Goal: Task Accomplishment & Management: Manage account settings

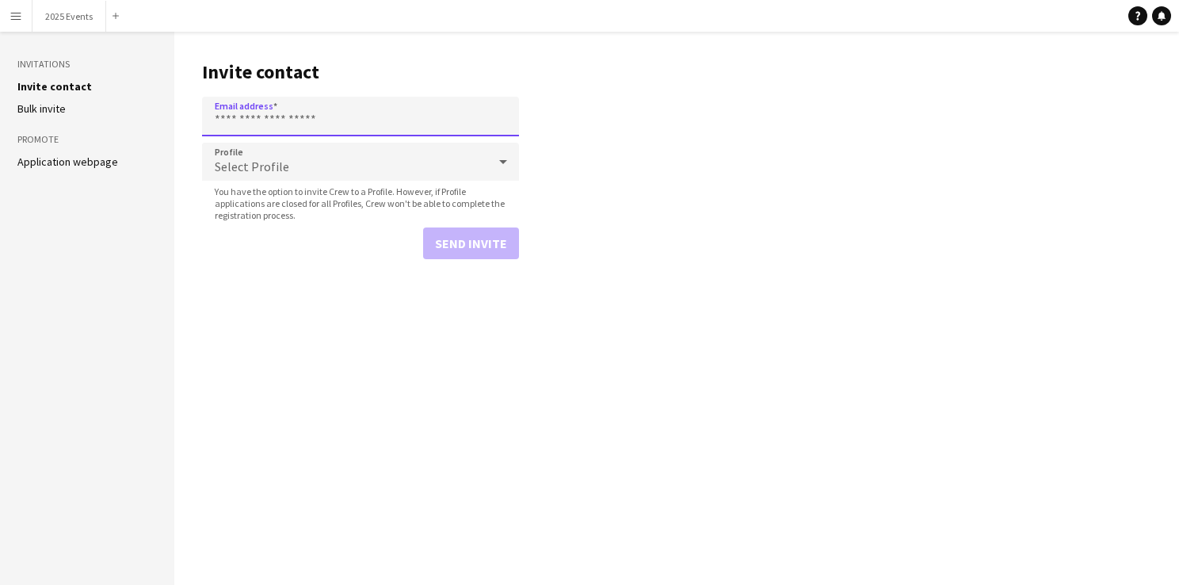
click at [290, 122] on input "Email address" at bounding box center [360, 117] width 317 height 40
type input "**********"
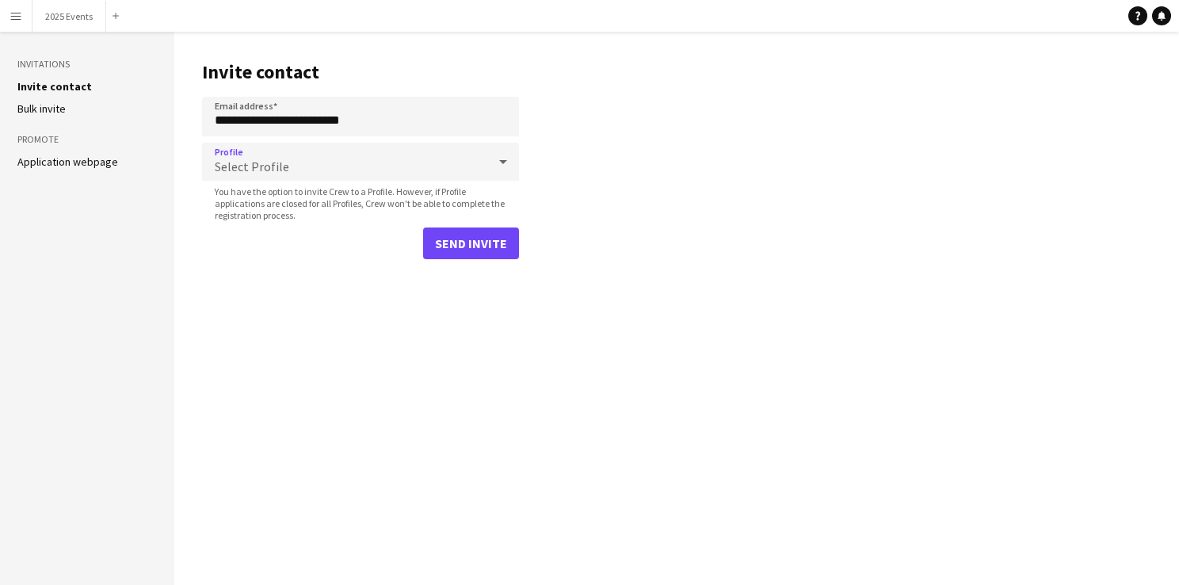
click at [295, 155] on div "Select Profile" at bounding box center [344, 162] width 285 height 38
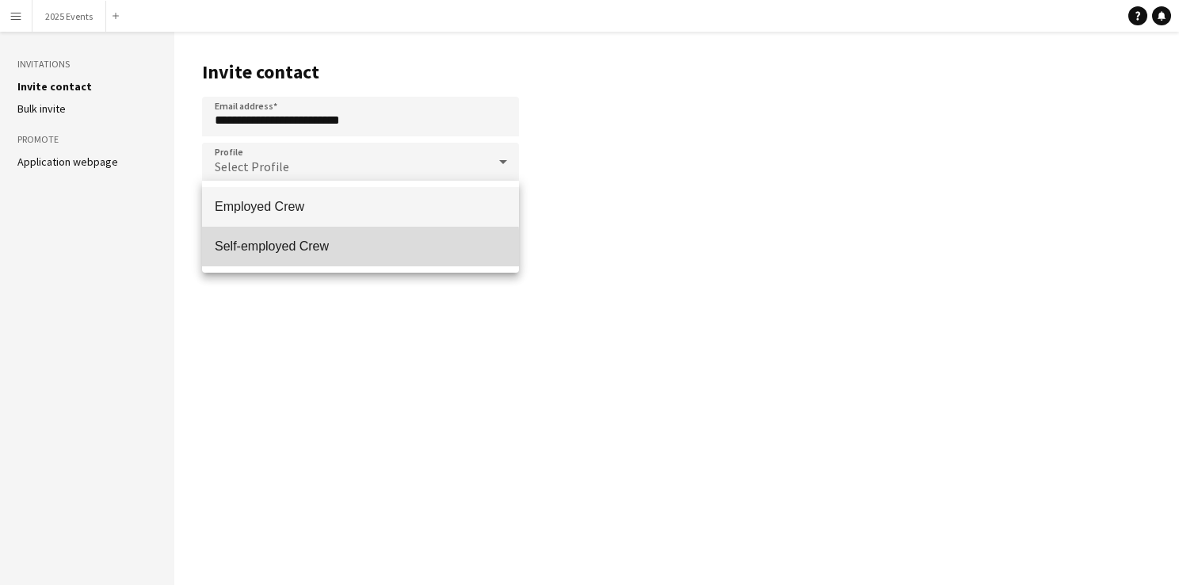
click at [269, 249] on span "Self-employed Crew" at bounding box center [361, 246] width 292 height 15
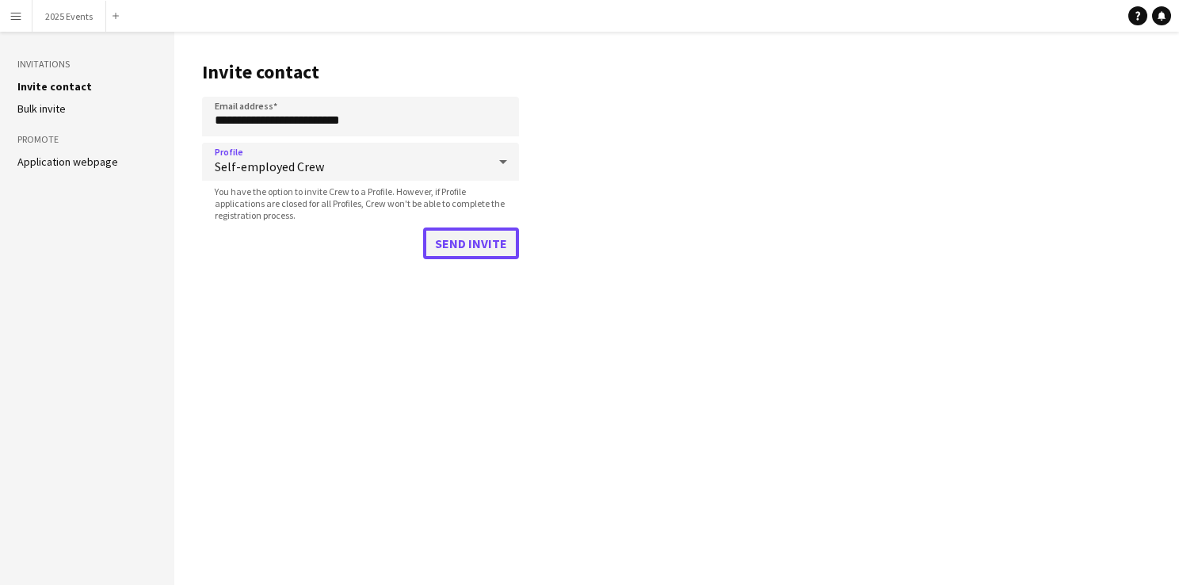
click at [471, 235] on button "Send invite" at bounding box center [471, 243] width 96 height 32
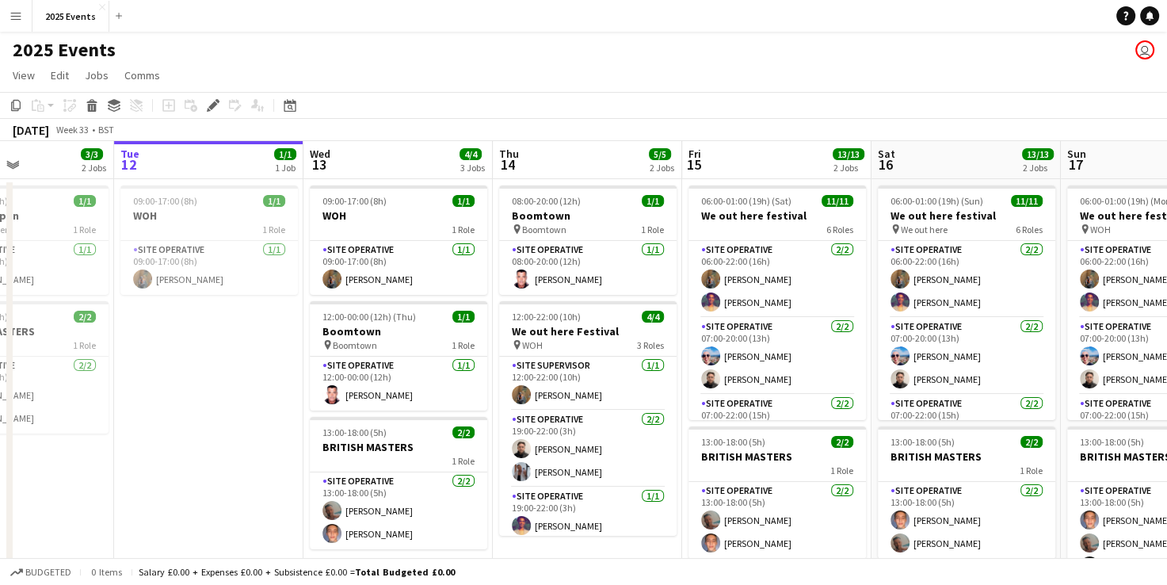
scroll to position [0, 455]
click at [368, 372] on app-card-role "Site Operative [DATE] 12:00-00:00 (12h) [PERSON_NAME]" at bounding box center [398, 384] width 178 height 54
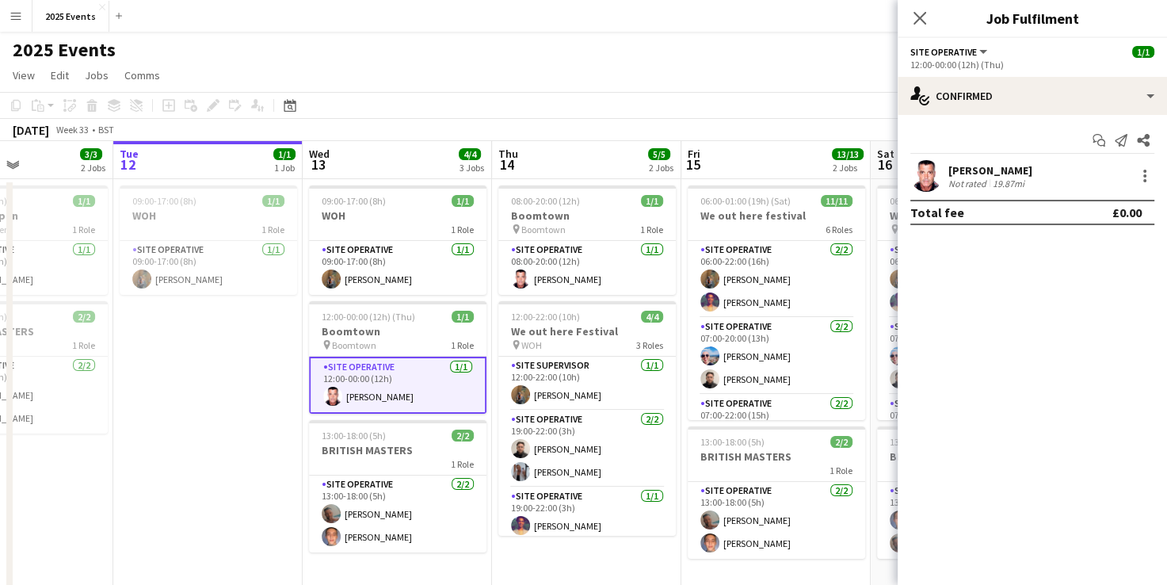
click at [1129, 176] on div "[PERSON_NAME] Not rated 19.87mi" at bounding box center [1032, 176] width 269 height 32
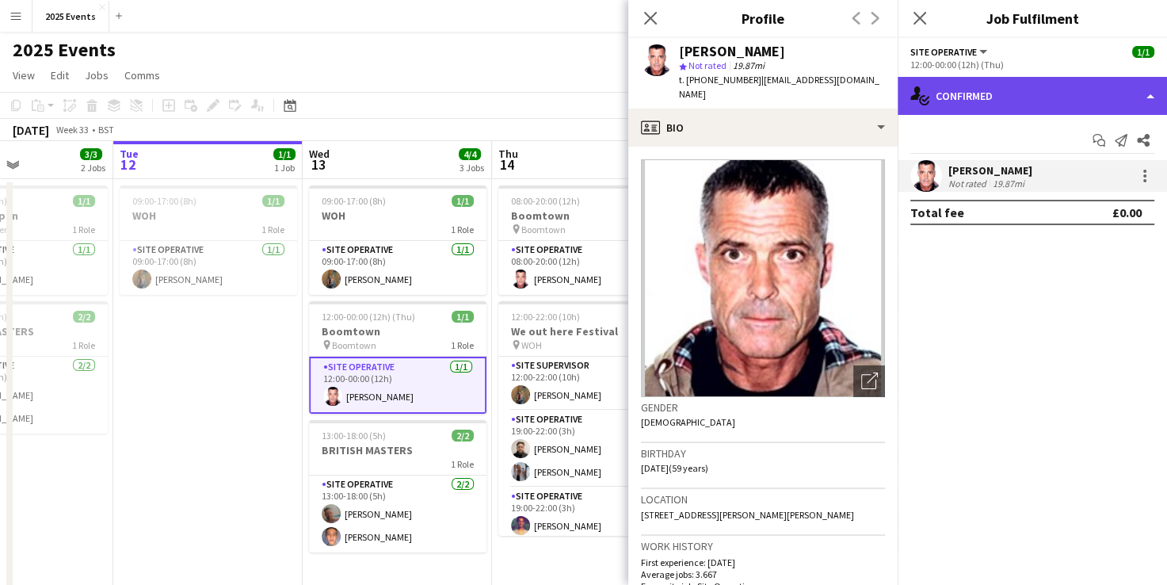
click at [1152, 92] on div "single-neutral-actions-check-2 Confirmed" at bounding box center [1032, 96] width 269 height 38
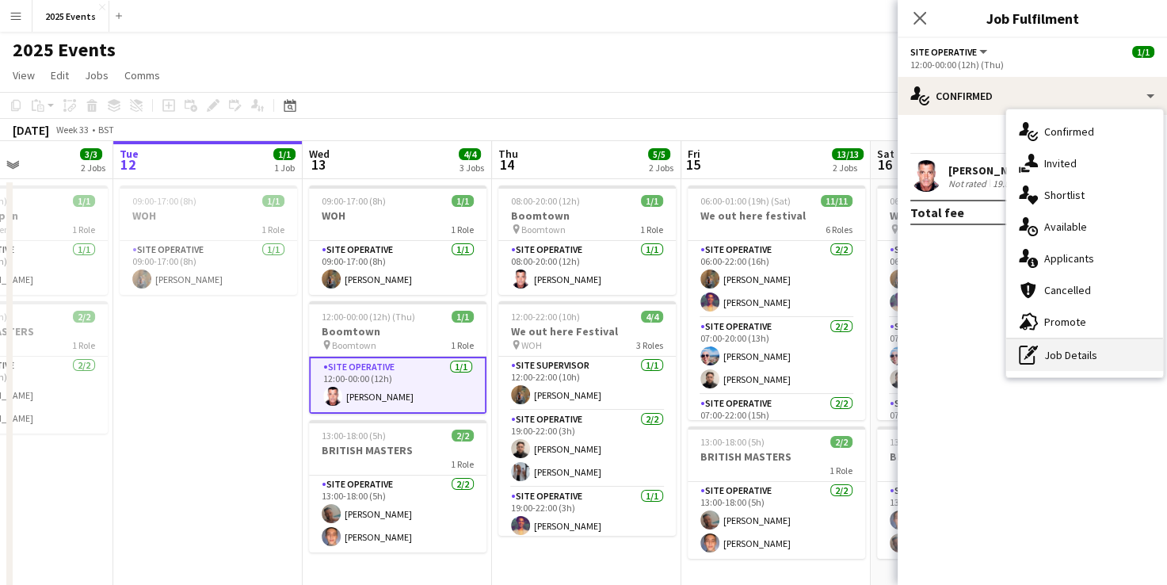
click at [1053, 365] on div "pen-write Job Details" at bounding box center [1085, 355] width 157 height 32
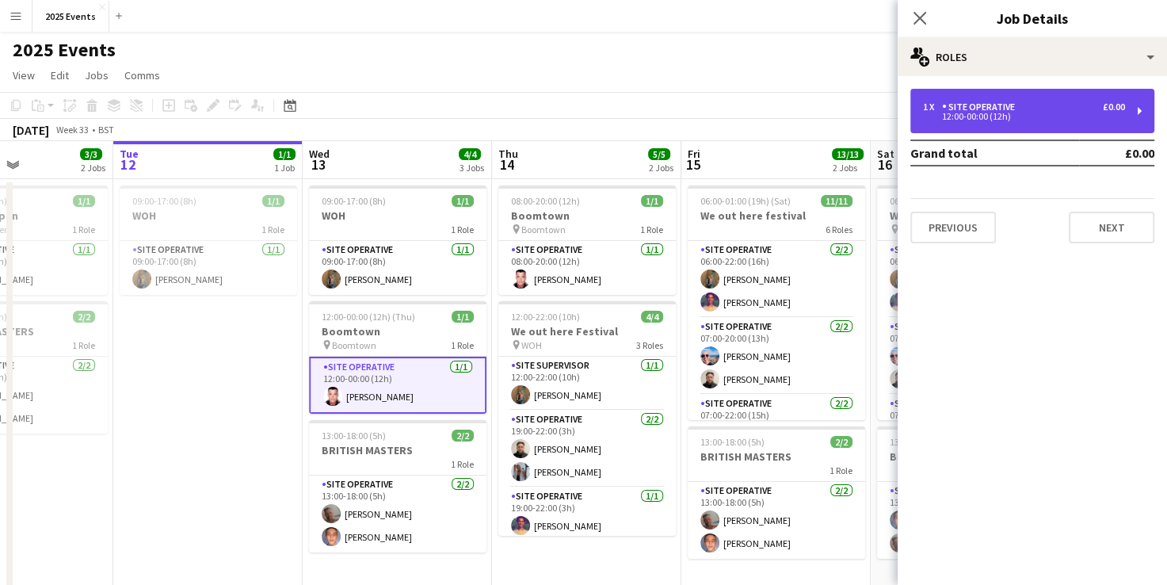
click at [956, 124] on div "1 x Site Operative £0.00 12:00-00:00 (12h)" at bounding box center [1033, 111] width 244 height 44
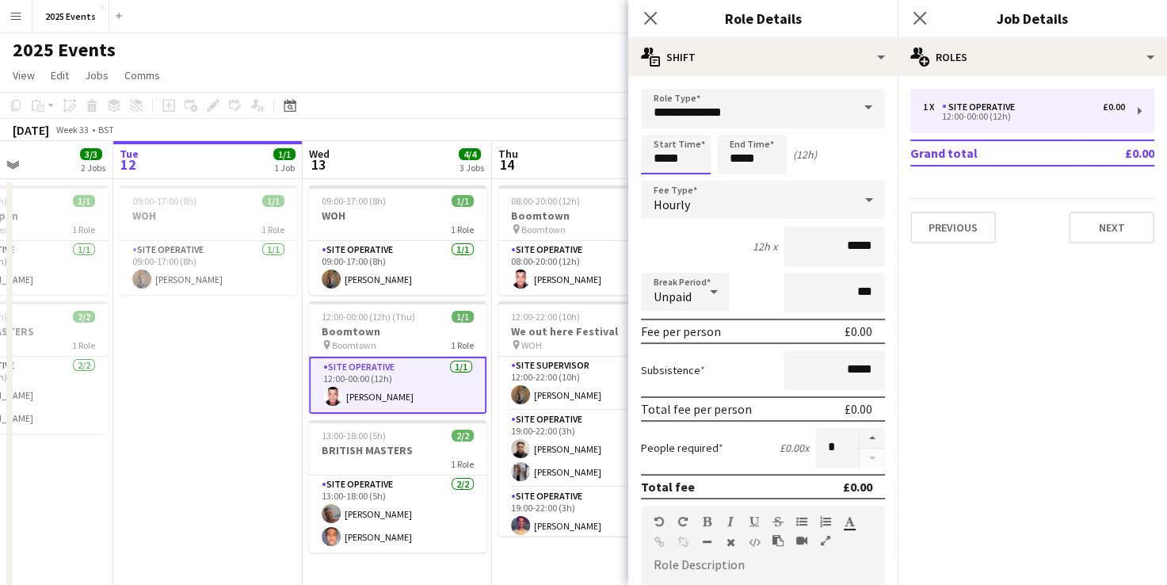
click at [666, 162] on input "*****" at bounding box center [676, 155] width 70 height 40
type input "*****"
click at [742, 155] on input "*****" at bounding box center [752, 155] width 70 height 40
type input "*****"
click at [724, 239] on div "12h x *****" at bounding box center [763, 247] width 244 height 40
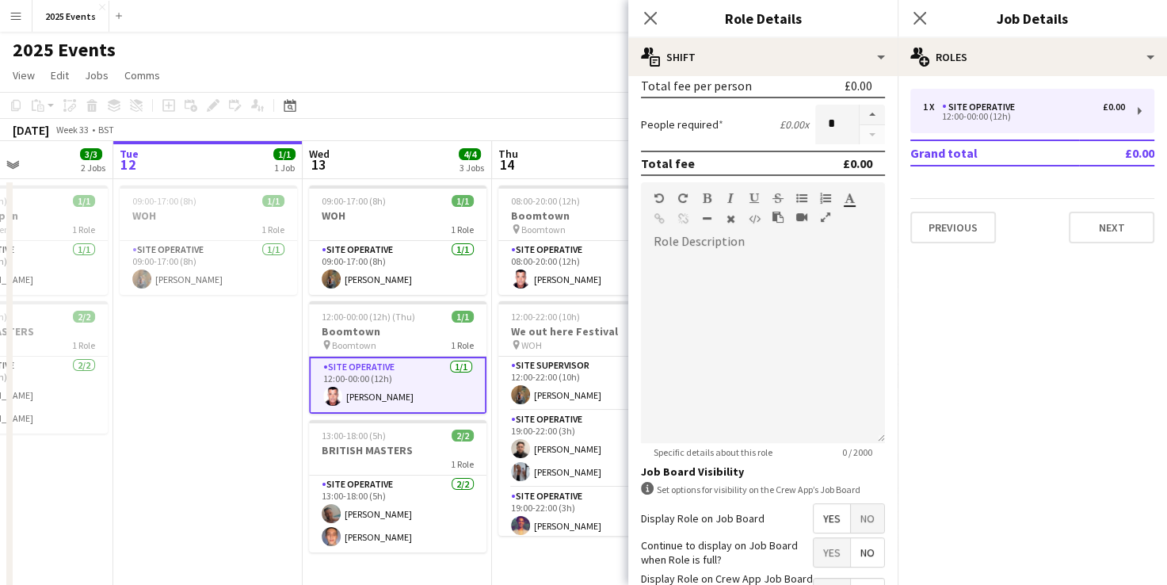
scroll to position [438, 0]
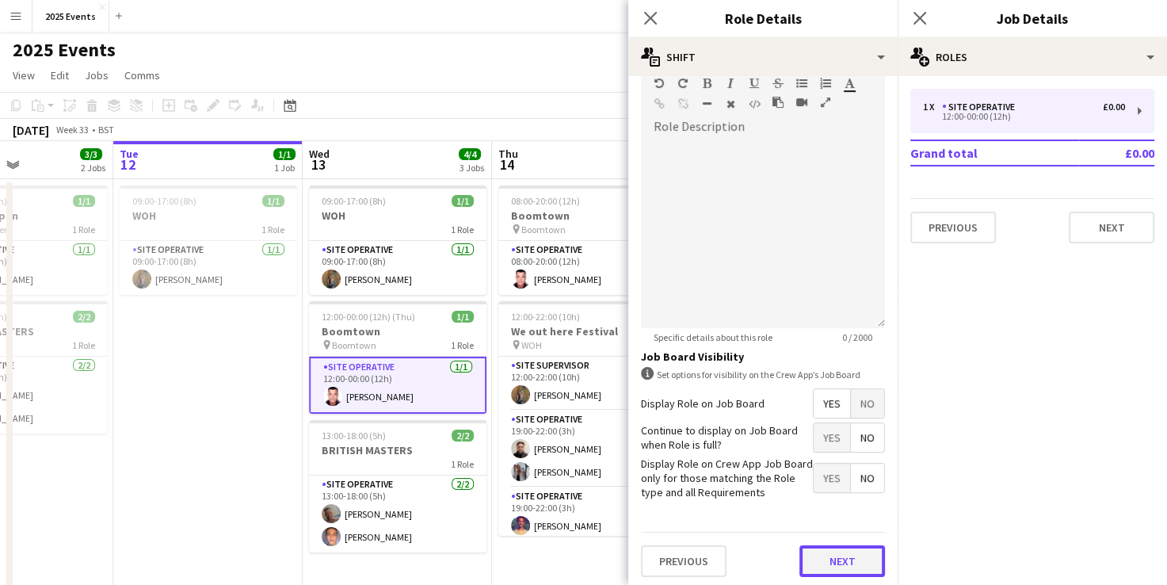
click at [831, 552] on button "Next" at bounding box center [843, 561] width 86 height 32
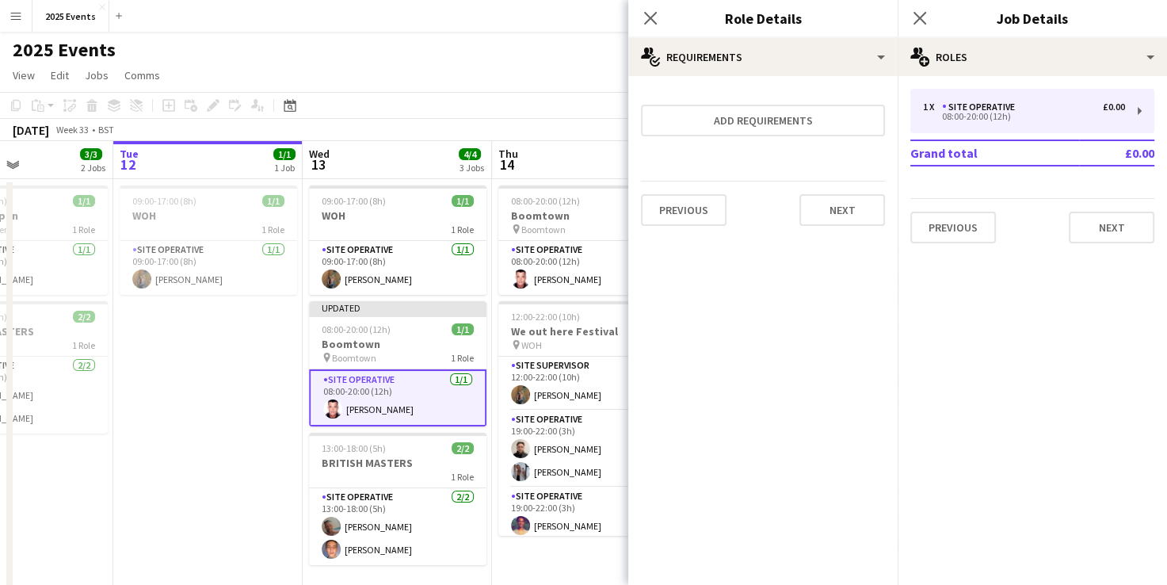
scroll to position [0, 0]
click at [815, 210] on button "Next" at bounding box center [843, 210] width 86 height 32
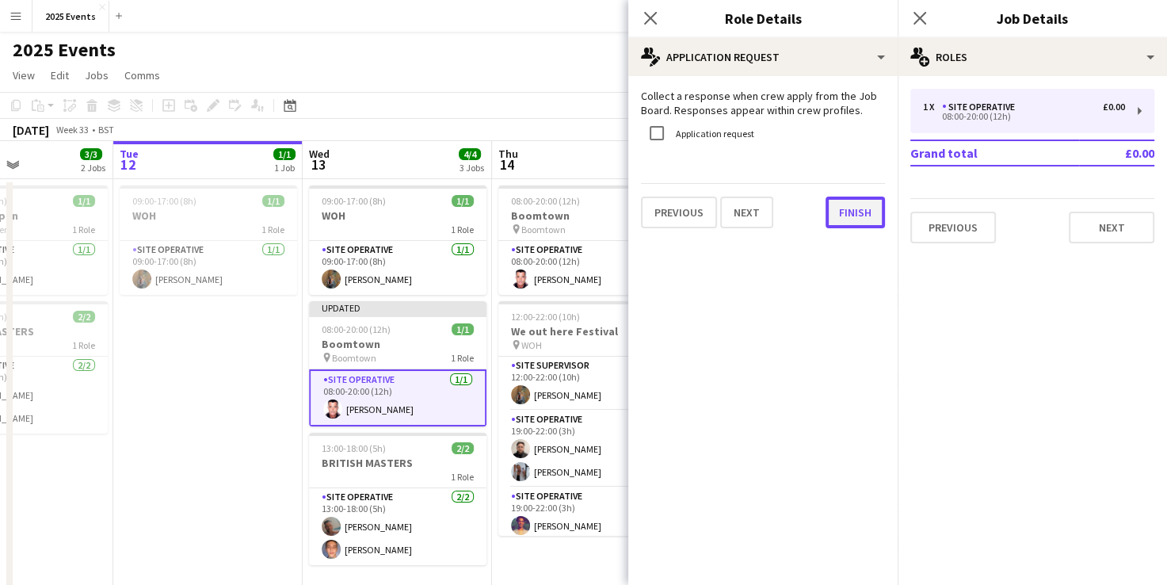
click at [842, 211] on button "Finish" at bounding box center [855, 213] width 59 height 32
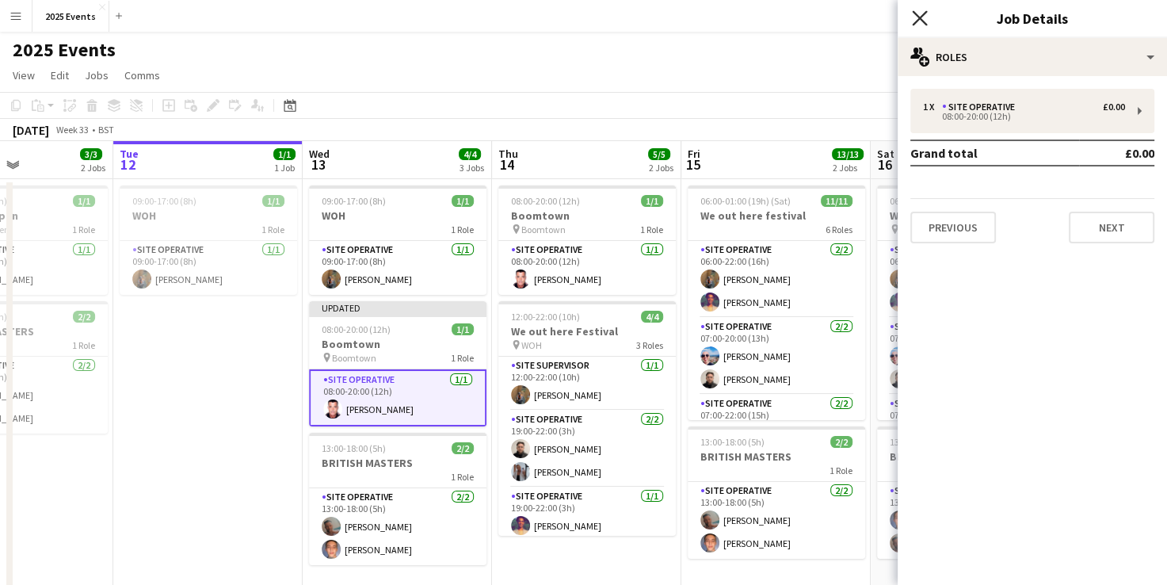
click at [913, 21] on icon "Close pop-in" at bounding box center [919, 17] width 15 height 15
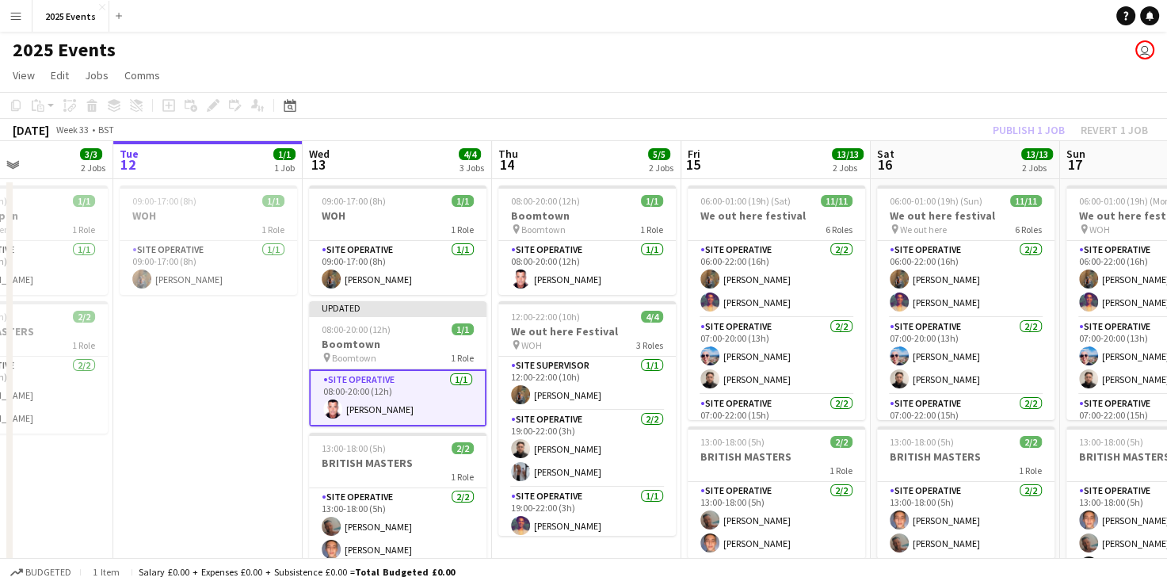
click at [971, 82] on app-page-menu "View Day view expanded Day view collapsed Month view Date picker Jump to [DATE]…" at bounding box center [583, 77] width 1167 height 30
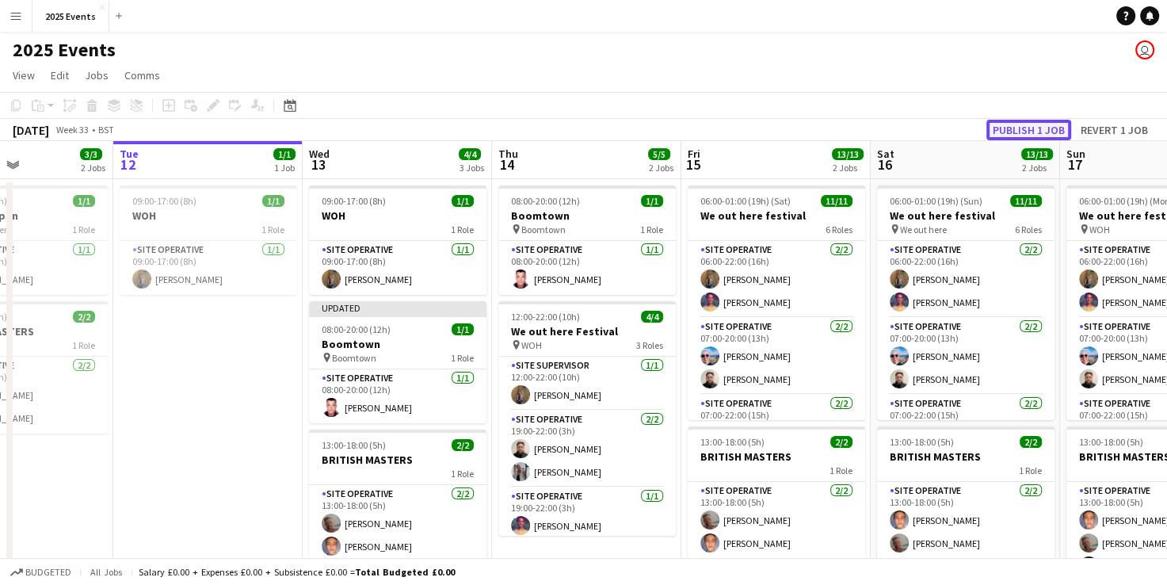
click at [1049, 124] on button "Publish 1 job" at bounding box center [1029, 130] width 85 height 21
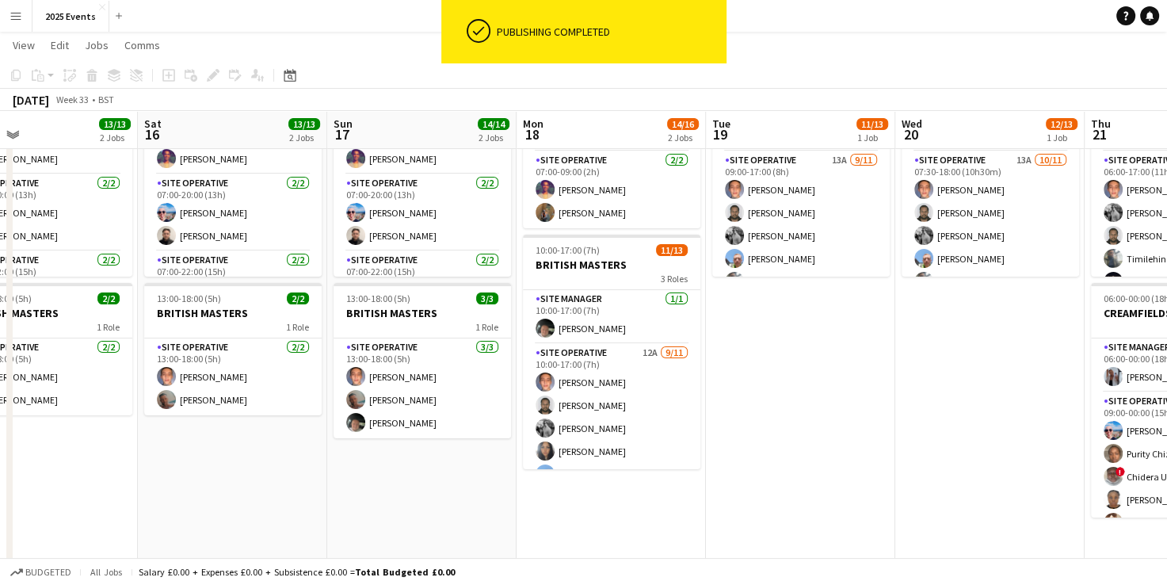
scroll to position [144, 0]
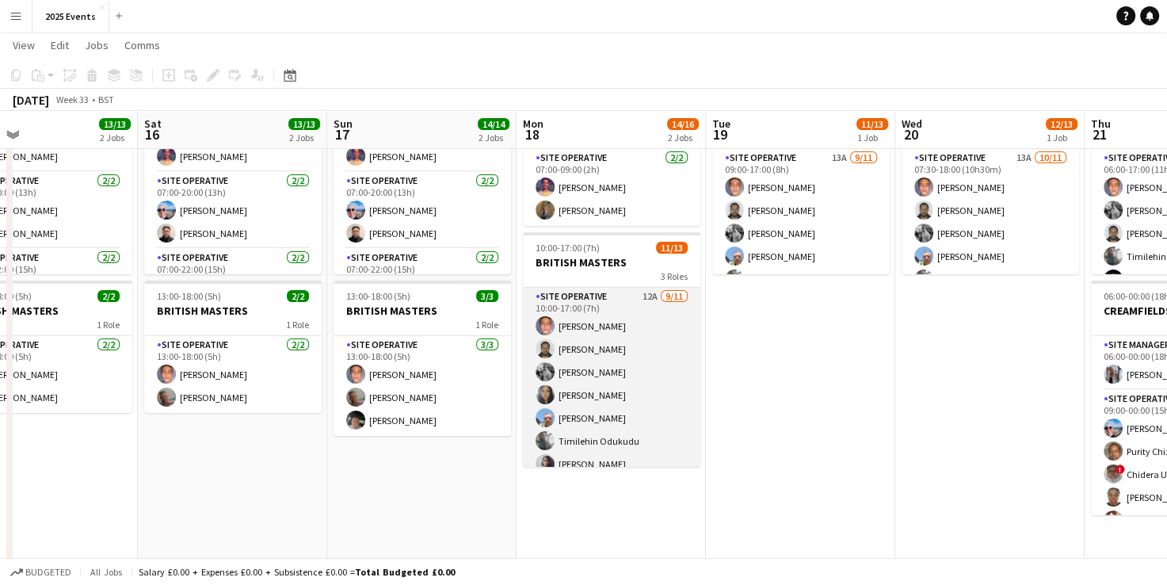
click at [641, 343] on app-card-role "Site Operative 12A [DATE] 10:00-17:00 (7h) [PERSON_NAME] [PERSON_NAME] [PERSON_…" at bounding box center [612, 430] width 178 height 284
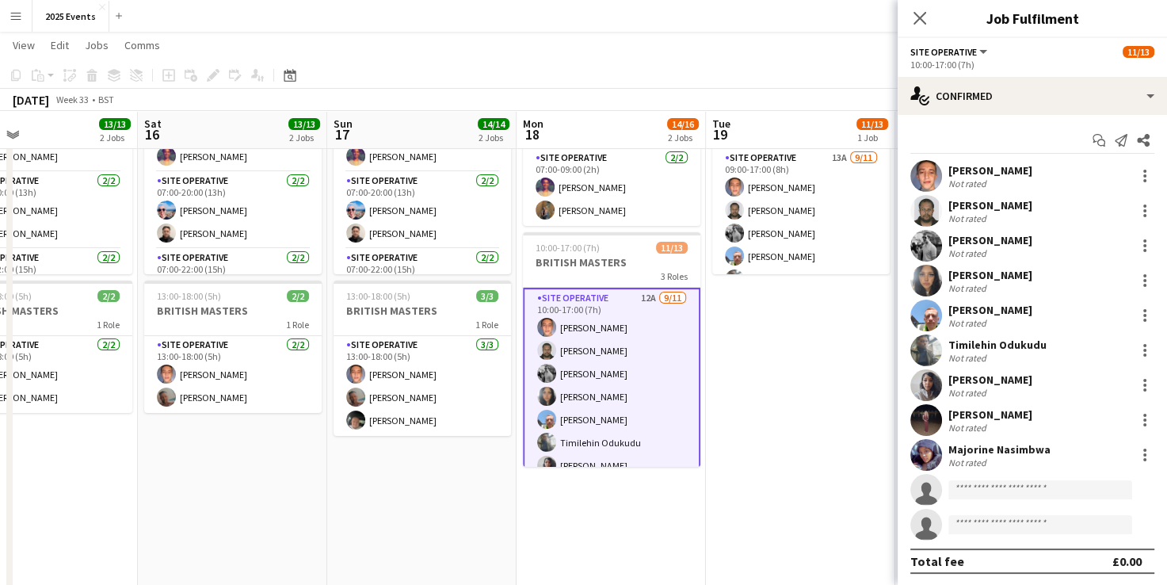
scroll to position [55, 0]
click at [929, 274] on app-user-avatar at bounding box center [927, 281] width 32 height 32
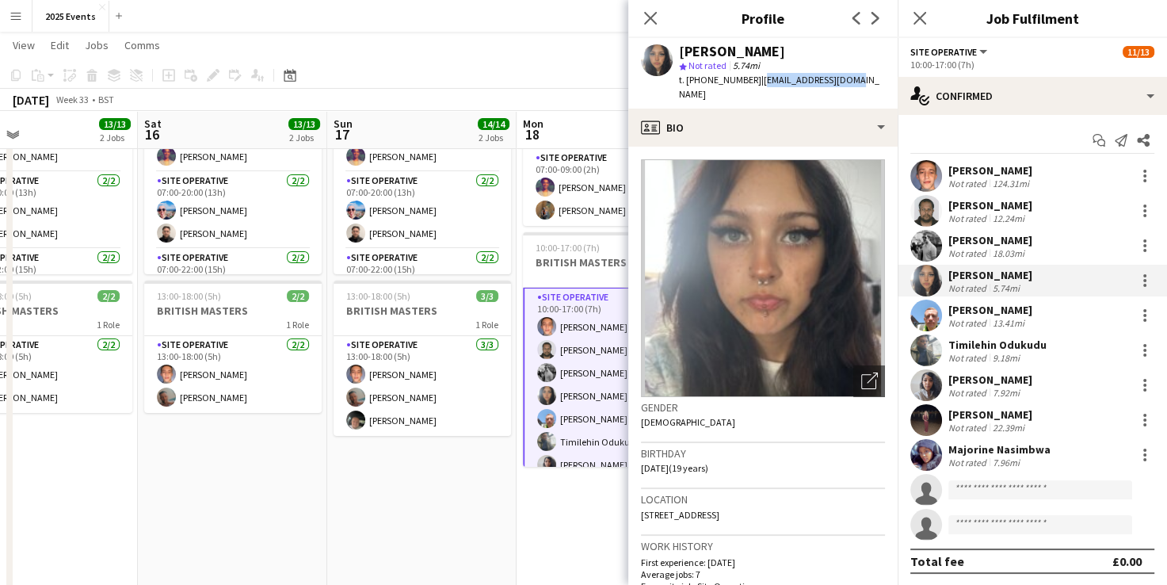
drag, startPoint x: 856, startPoint y: 75, endPoint x: 753, endPoint y: 82, distance: 103.3
click at [753, 82] on div "[PERSON_NAME] star Not rated 5.74mi t. [PHONE_NUMBER] | [EMAIL_ADDRESS][DOMAIN_…" at bounding box center [763, 73] width 269 height 71
copy span "[EMAIL_ADDRESS][DOMAIN_NAME]"
click at [925, 312] on app-user-avatar at bounding box center [927, 316] width 32 height 32
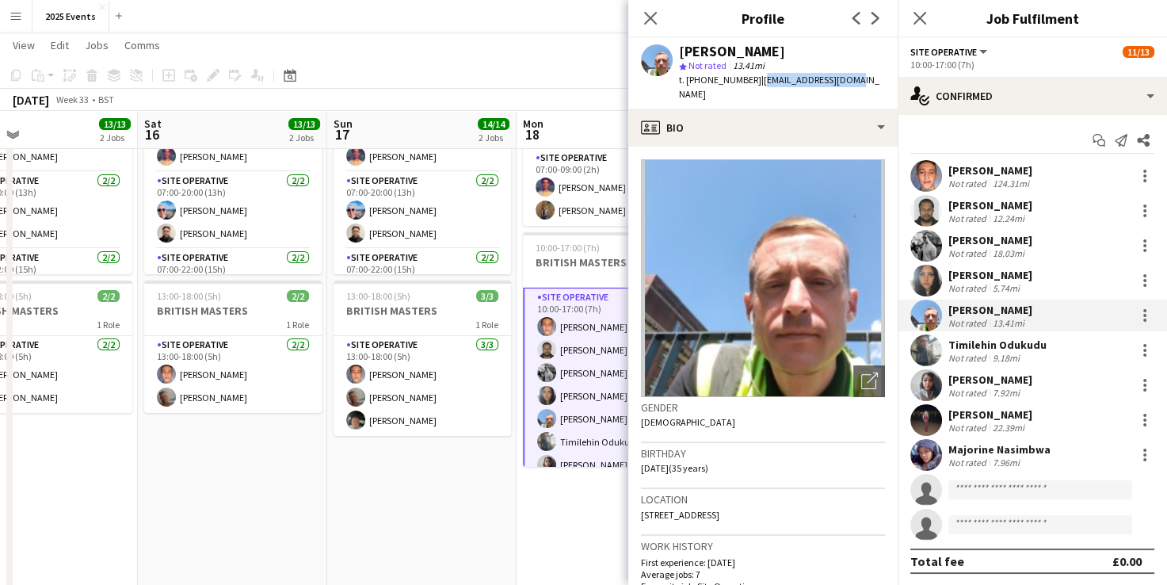
drag, startPoint x: 857, startPoint y: 80, endPoint x: 755, endPoint y: 86, distance: 102.4
click at [755, 86] on app-profile-header "[PERSON_NAME] star Not rated 13.41mi t. [PHONE_NUMBER] | [EMAIL_ADDRESS][DOMAIN…" at bounding box center [763, 73] width 269 height 71
copy span "[EMAIL_ADDRESS][DOMAIN_NAME]"
click at [649, 15] on icon "Close pop-in" at bounding box center [650, 17] width 15 height 15
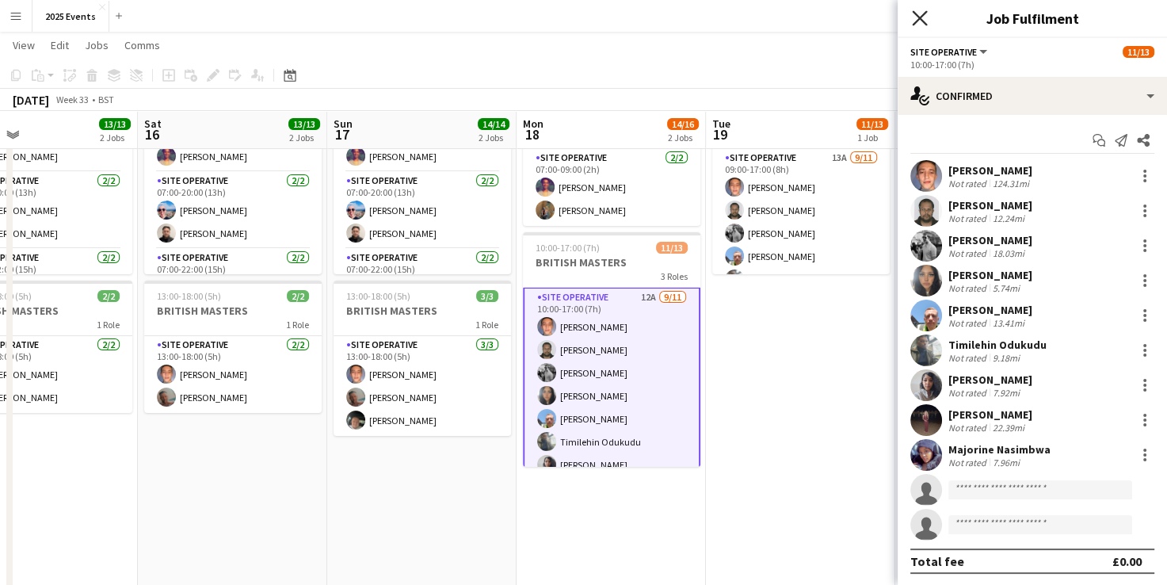
click at [921, 21] on icon "Close pop-in" at bounding box center [919, 17] width 15 height 15
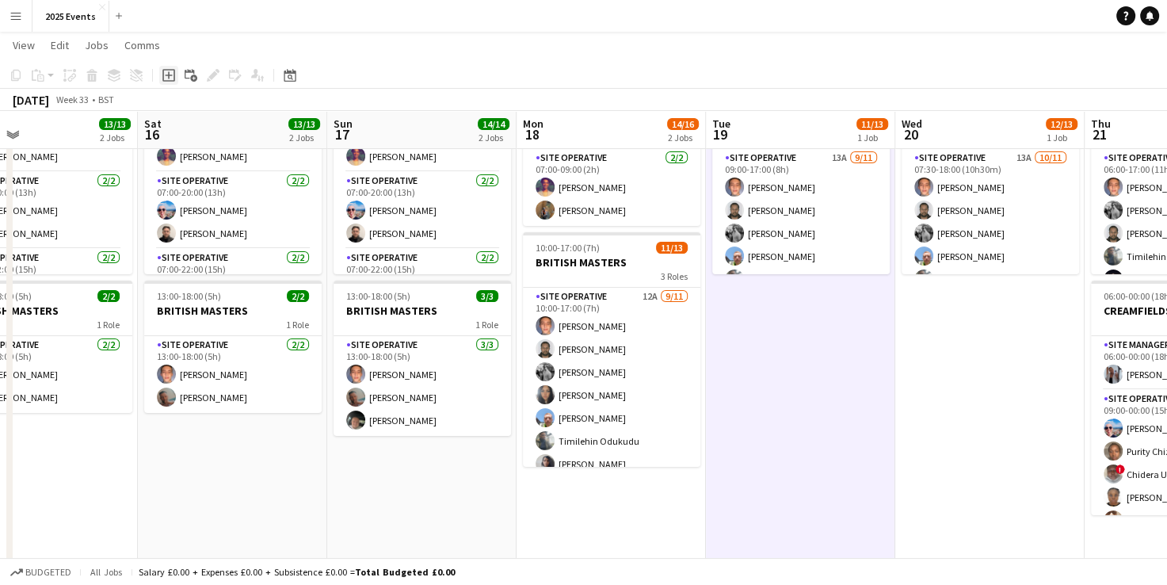
click at [173, 78] on icon "Add job" at bounding box center [168, 75] width 13 height 13
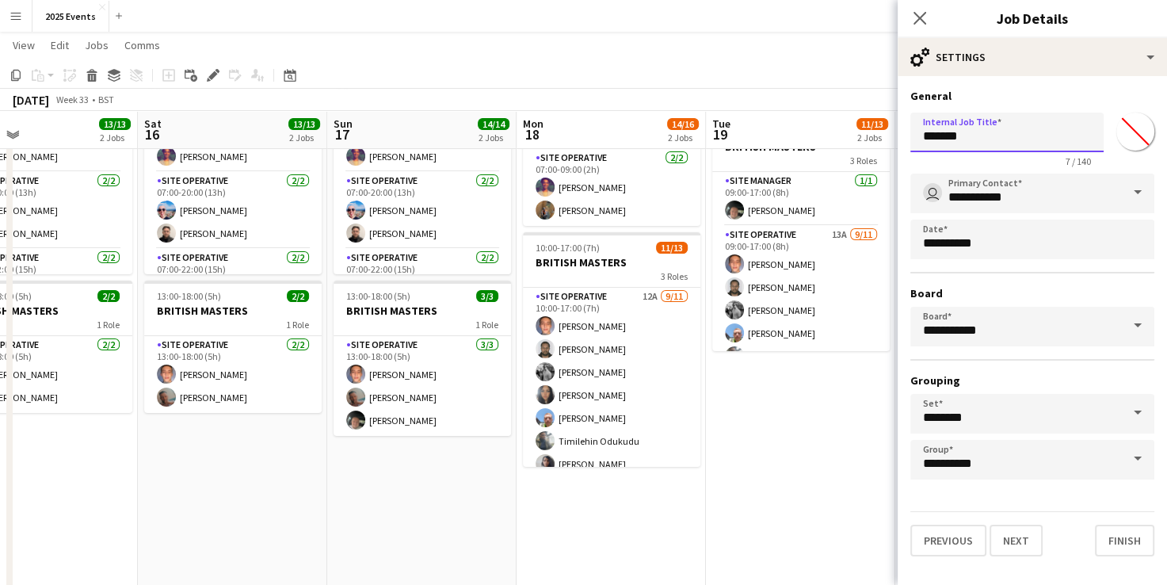
click at [986, 140] on input "*******" at bounding box center [1007, 133] width 193 height 40
type input "*"
type input "**********"
click at [1024, 525] on button "Next" at bounding box center [1016, 541] width 53 height 32
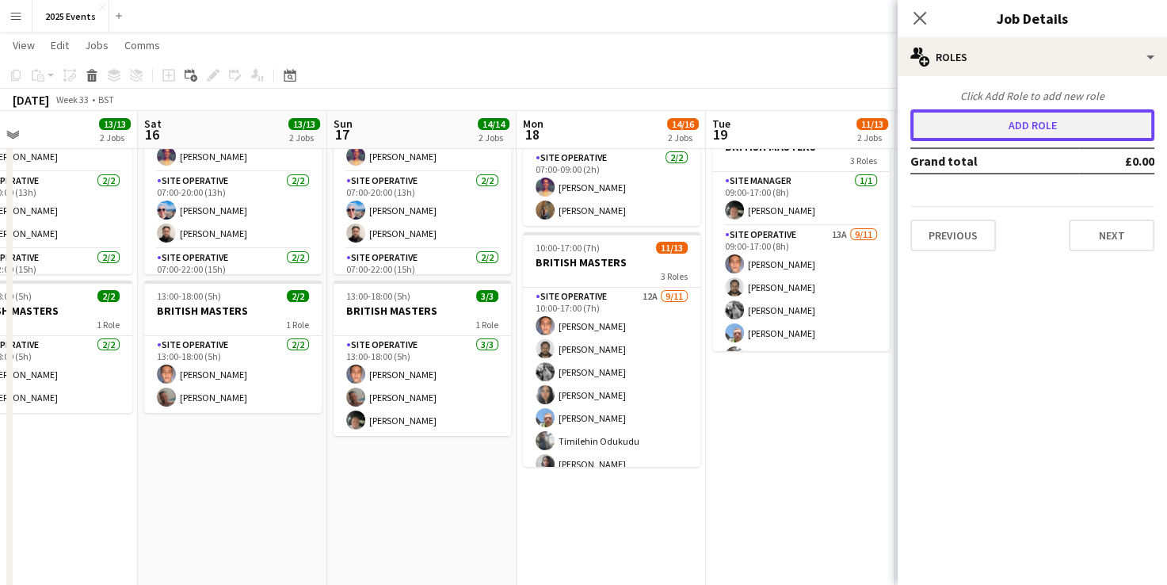
click at [1010, 128] on button "Add role" at bounding box center [1033, 125] width 244 height 32
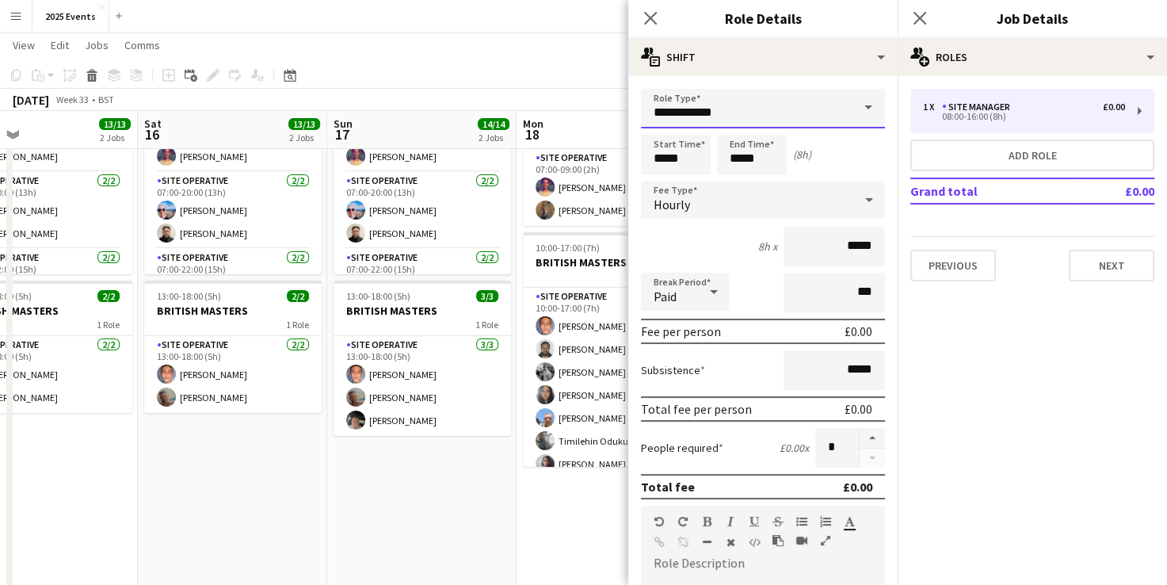
click at [815, 115] on input "**********" at bounding box center [763, 109] width 244 height 40
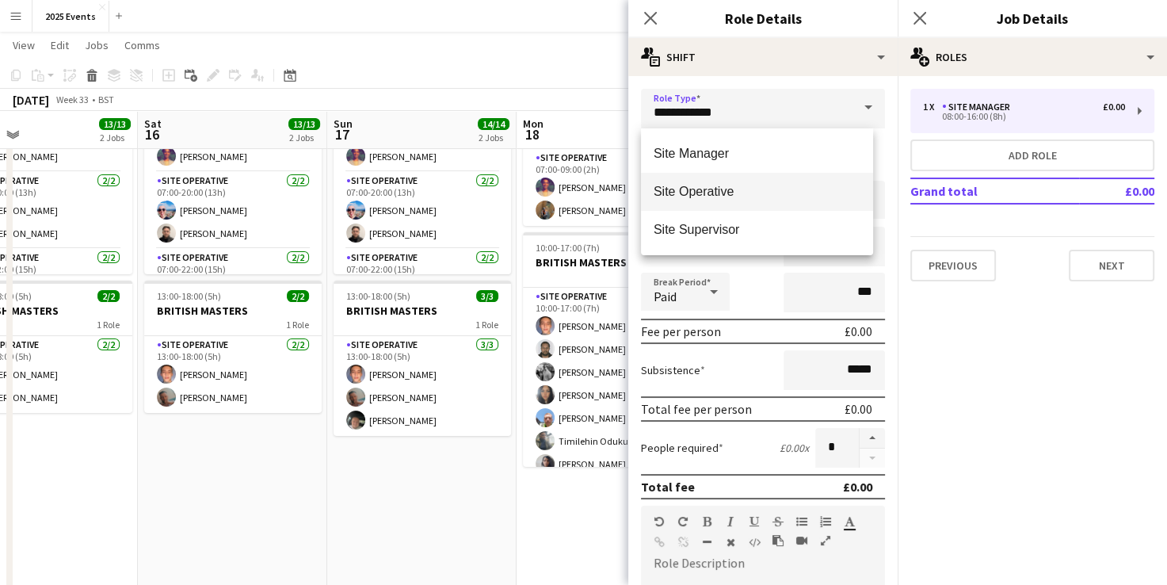
click at [727, 192] on span "Site Operative" at bounding box center [757, 191] width 207 height 15
type input "**********"
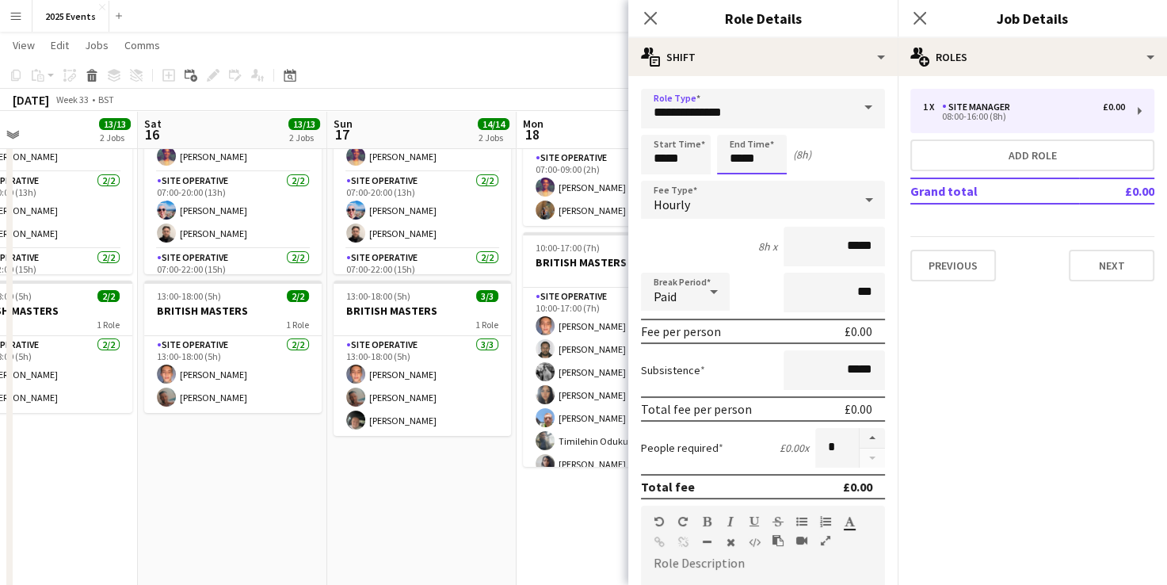
click at [741, 159] on input "*****" at bounding box center [752, 155] width 70 height 40
type input "*****"
click at [860, 438] on button "button" at bounding box center [872, 438] width 25 height 21
type input "*"
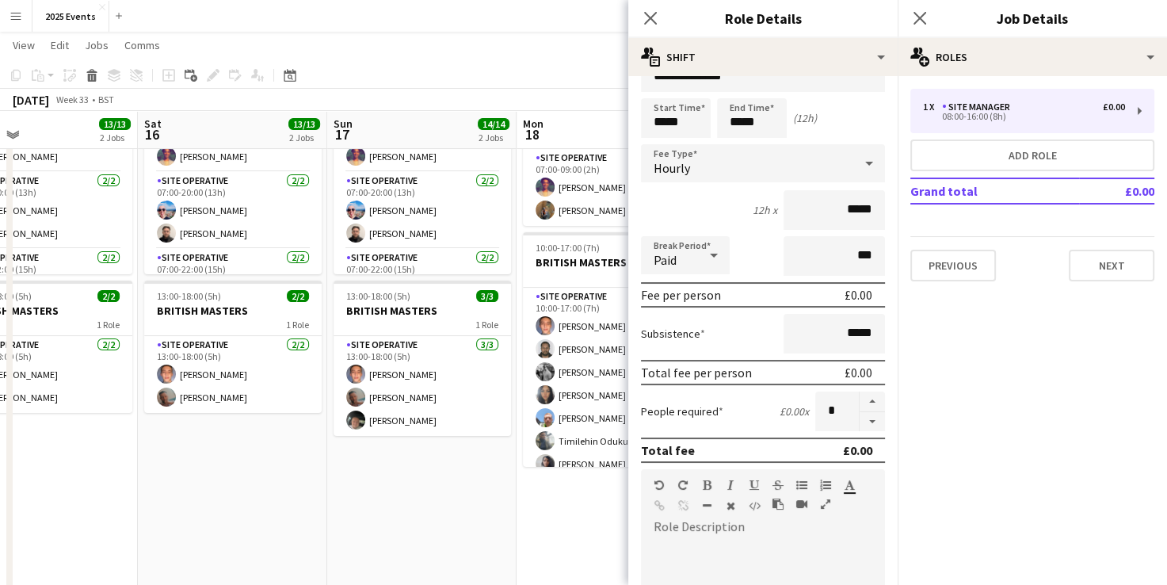
scroll to position [35, 0]
click at [691, 249] on div "Paid" at bounding box center [669, 257] width 57 height 38
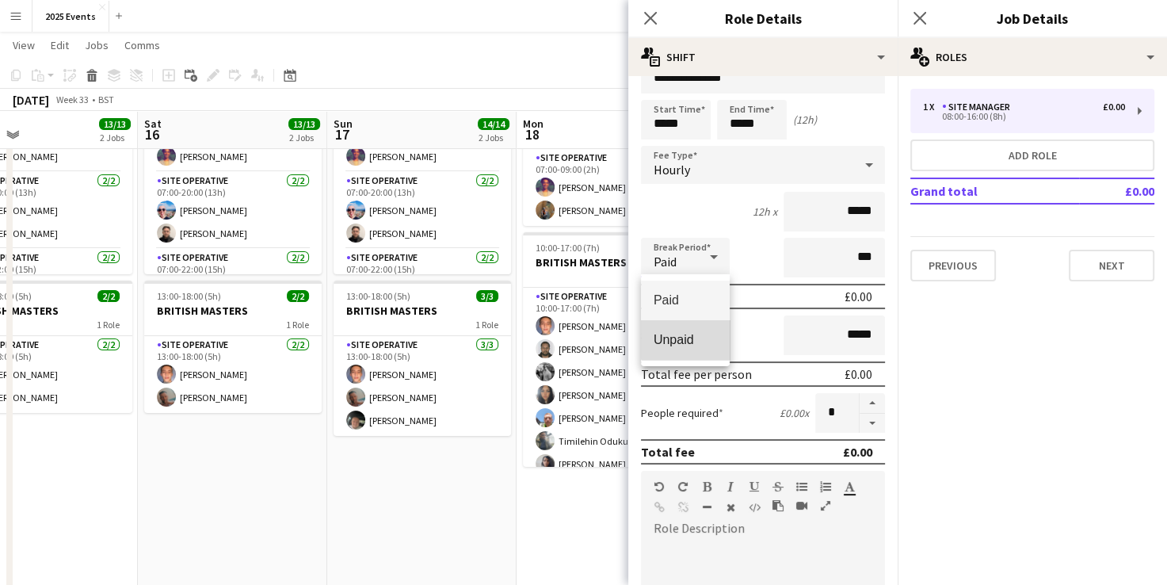
click at [688, 337] on span "Unpaid" at bounding box center [685, 339] width 63 height 15
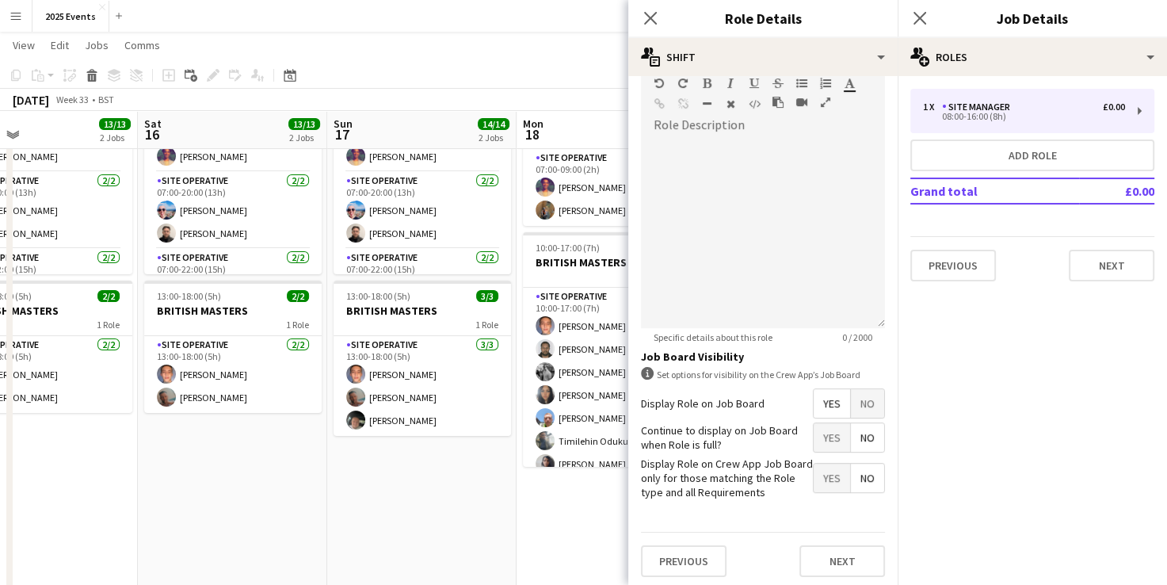
scroll to position [438, 0]
click at [833, 559] on button "Next" at bounding box center [843, 562] width 86 height 32
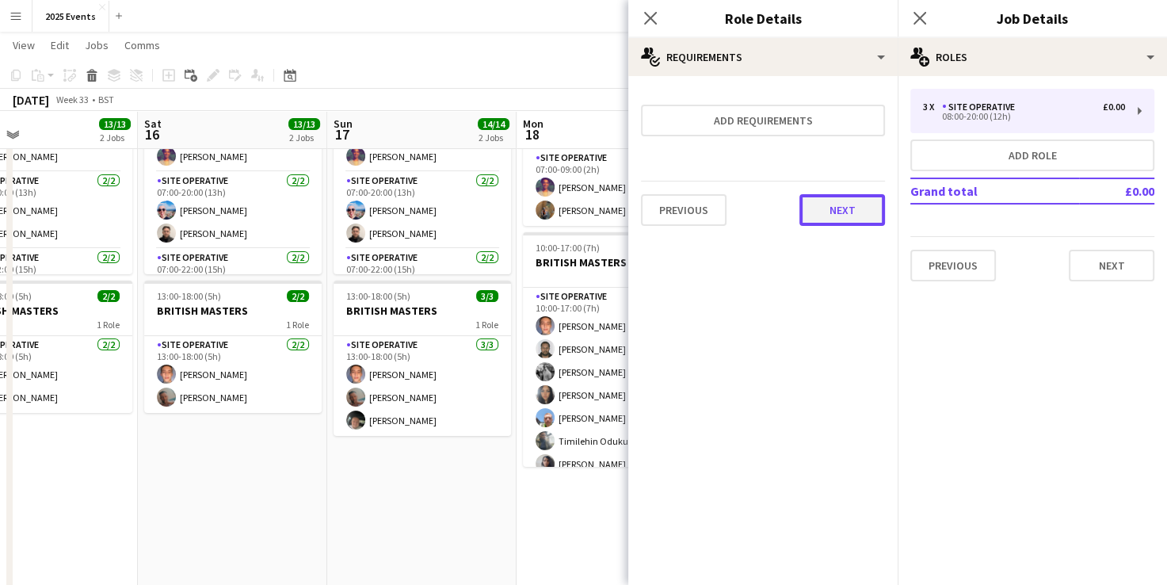
click at [843, 208] on button "Next" at bounding box center [843, 210] width 86 height 32
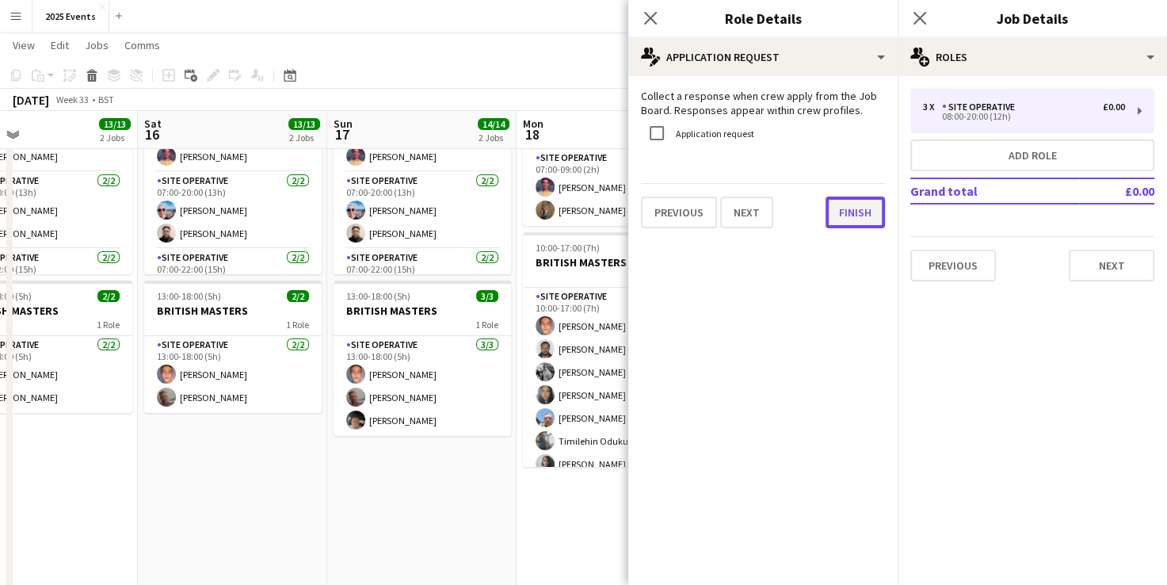
click at [843, 208] on button "Finish" at bounding box center [855, 213] width 59 height 32
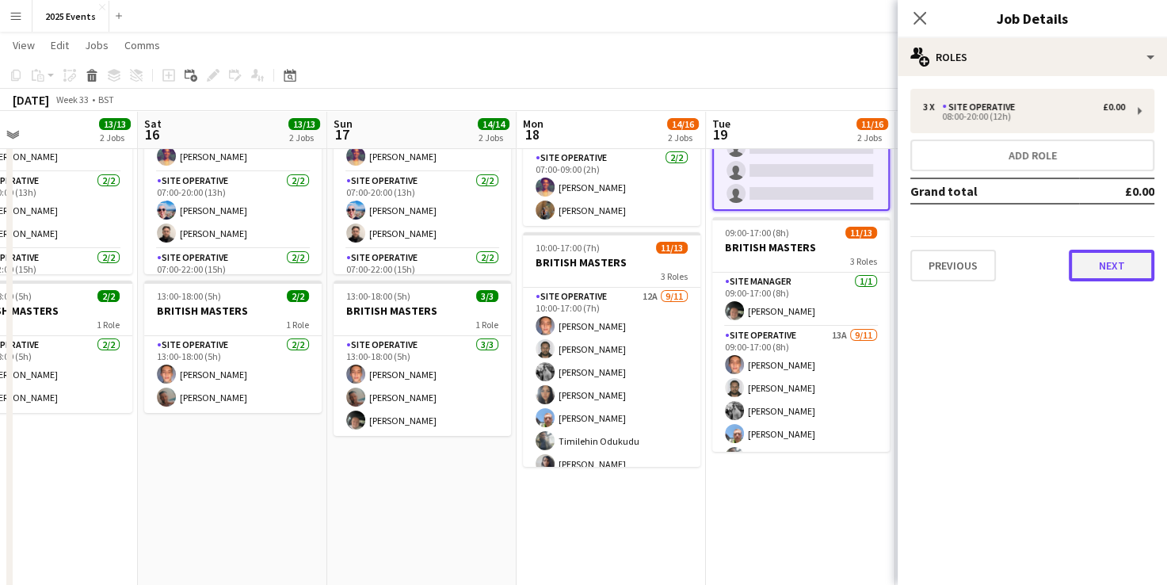
click at [1078, 261] on button "Next" at bounding box center [1112, 266] width 86 height 32
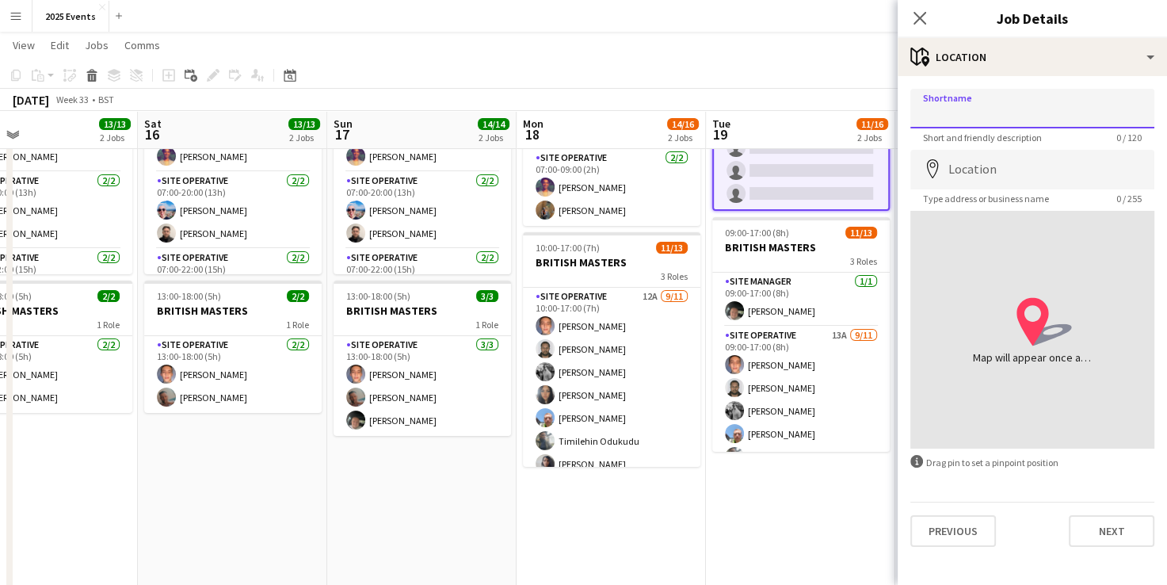
click at [1020, 113] on input "Shortname" at bounding box center [1033, 109] width 244 height 40
type input "*"
type input "*****"
click at [986, 165] on input "Location" at bounding box center [1033, 170] width 244 height 40
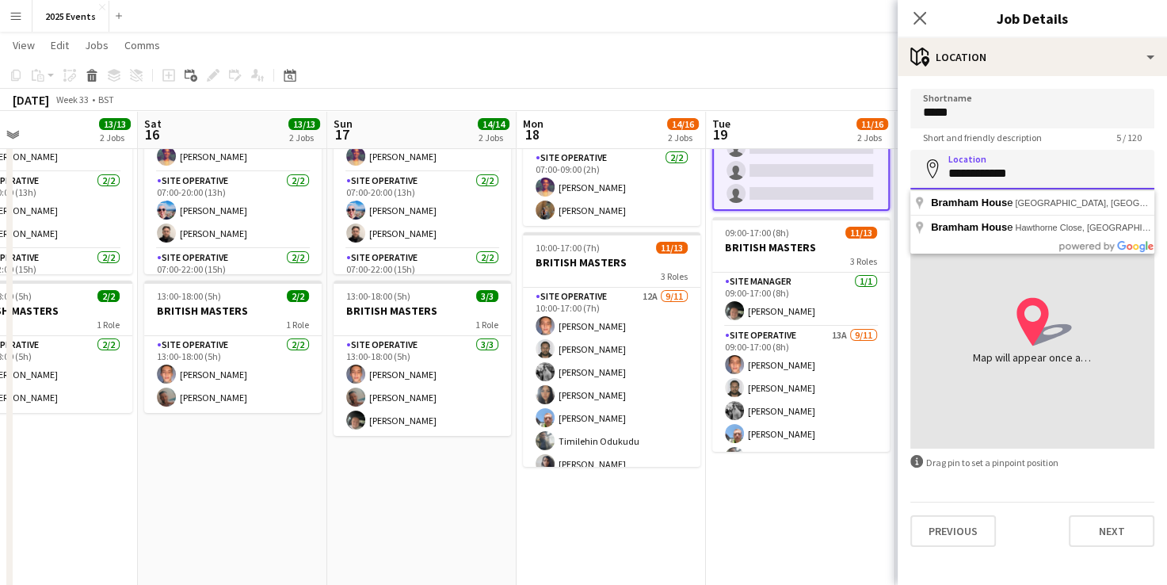
type input "**********"
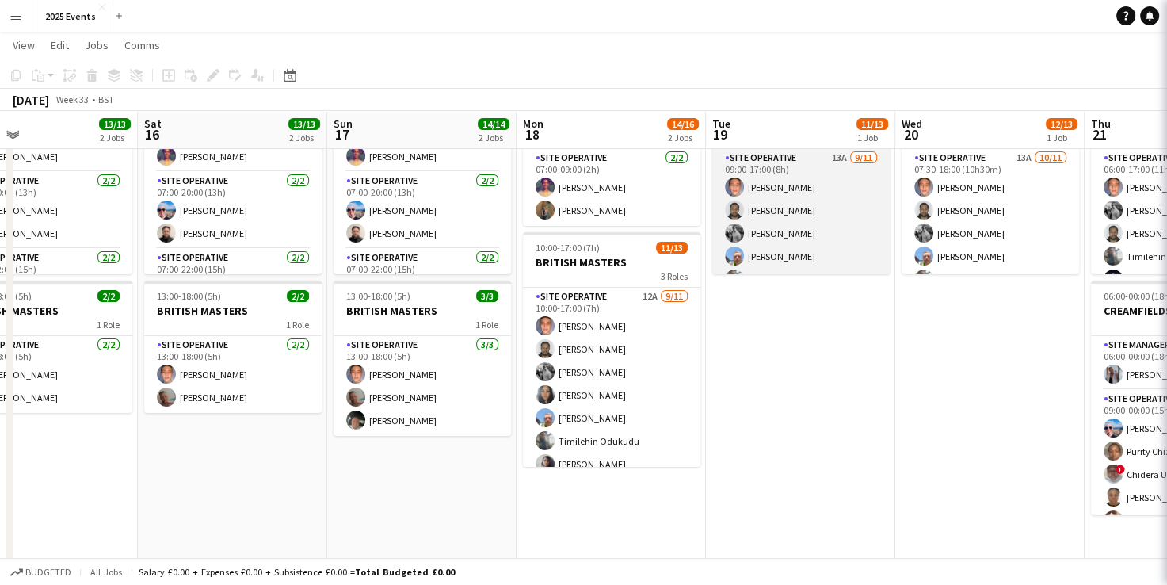
click at [884, 246] on app-job-card "09:00-17:00 (8h) 11/13 BRITISH MASTERS 3 Roles Site Manager [DATE] 09:00-17:00 …" at bounding box center [802, 157] width 178 height 235
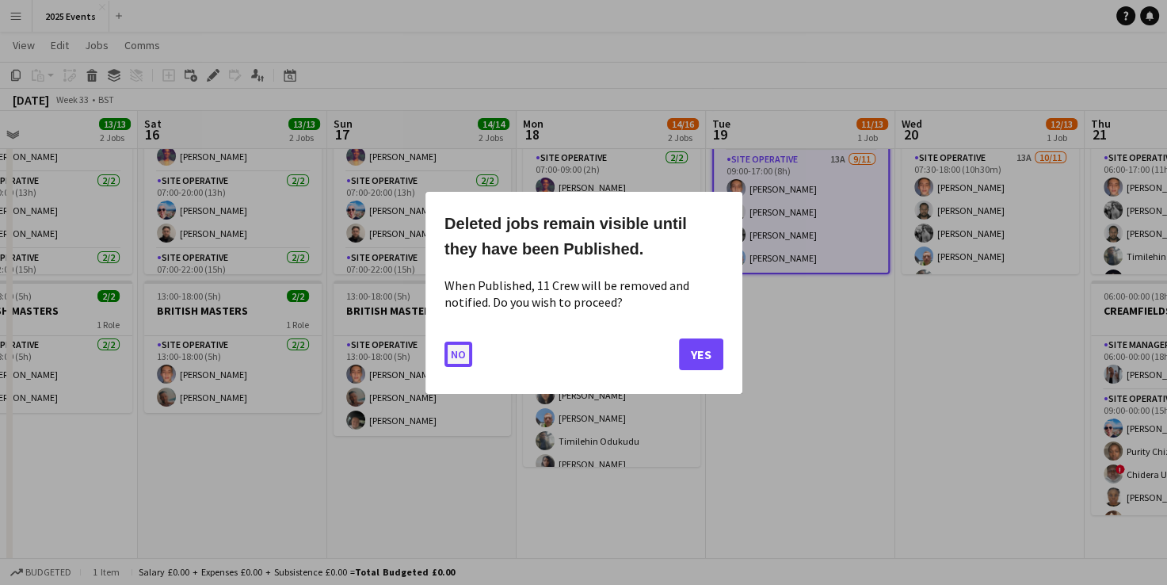
click at [457, 356] on button "No" at bounding box center [459, 353] width 28 height 25
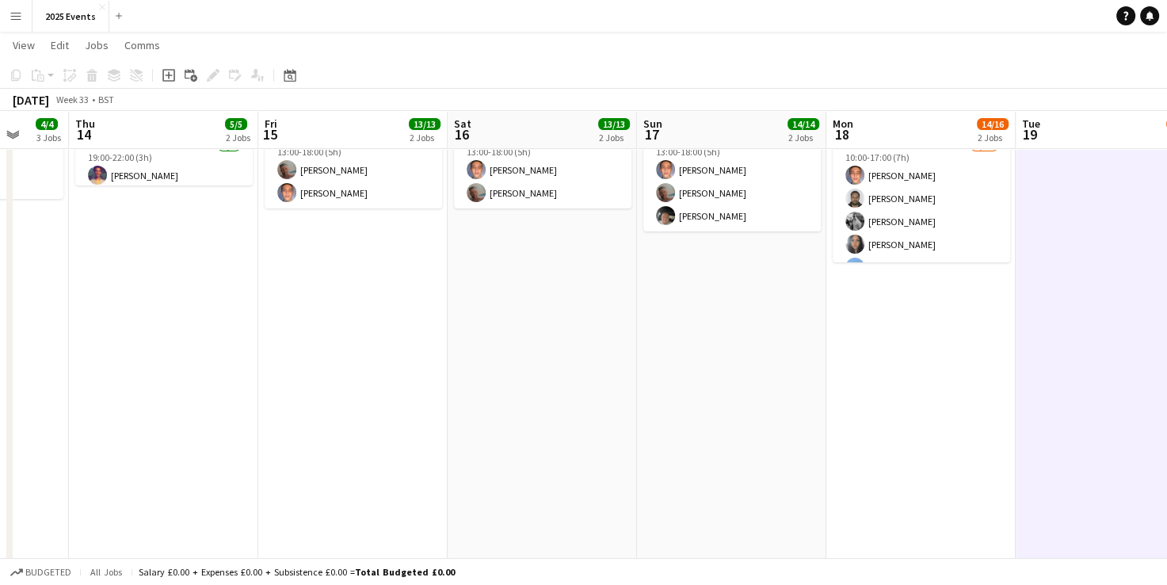
scroll to position [0, 0]
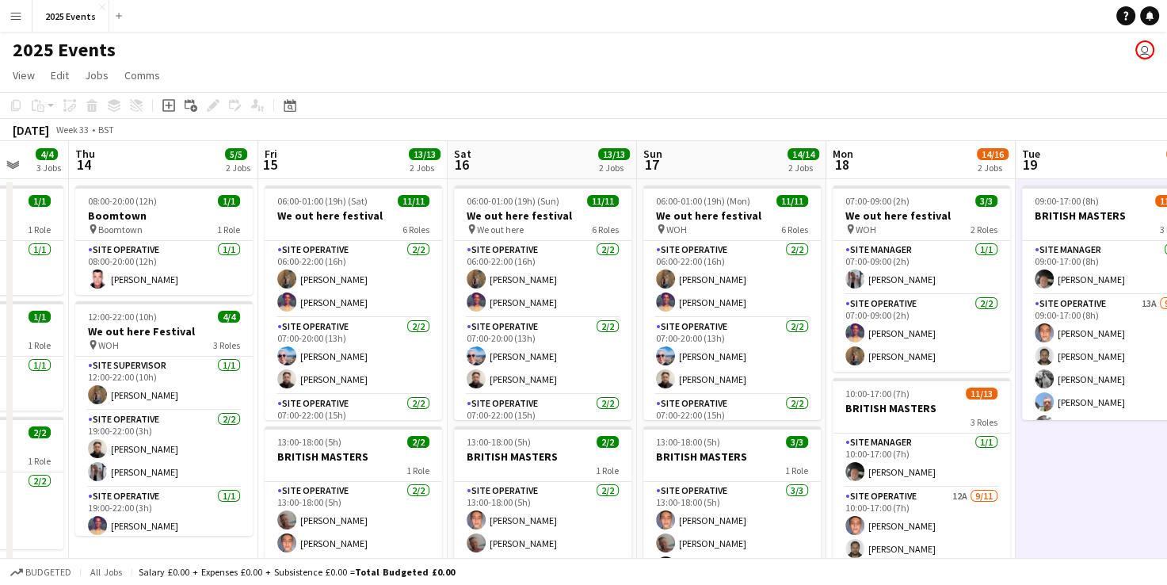
click at [980, 71] on app-page-menu "View Day view expanded Day view collapsed Month view Date picker Jump to [DATE]…" at bounding box center [583, 77] width 1167 height 30
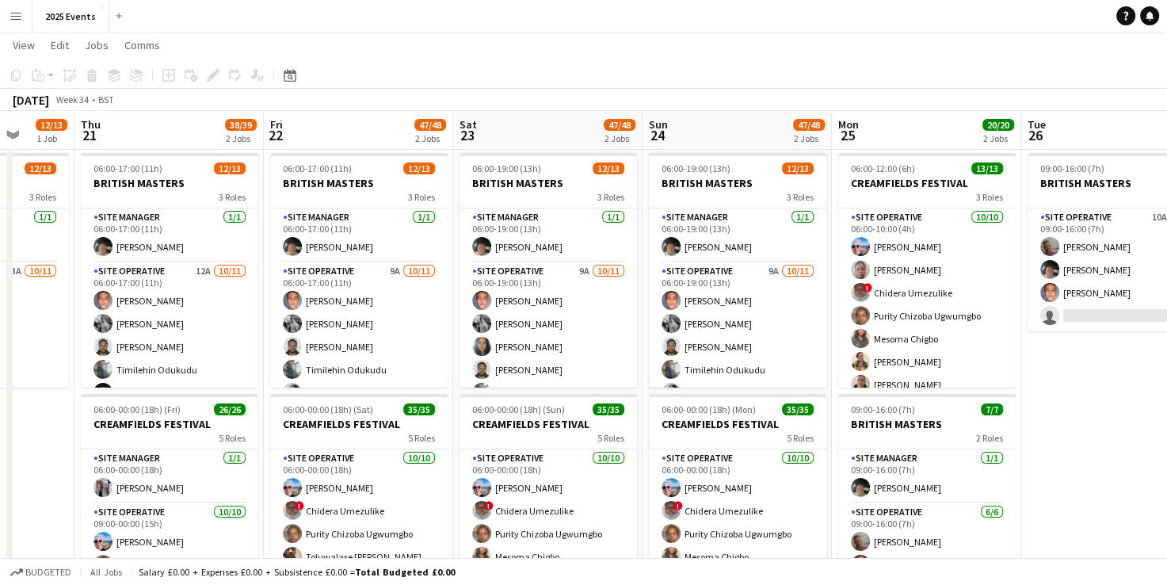
scroll to position [32, 0]
click at [153, 124] on app-board-header-date "Thu 21 38/39 2 Jobs" at bounding box center [169, 130] width 189 height 38
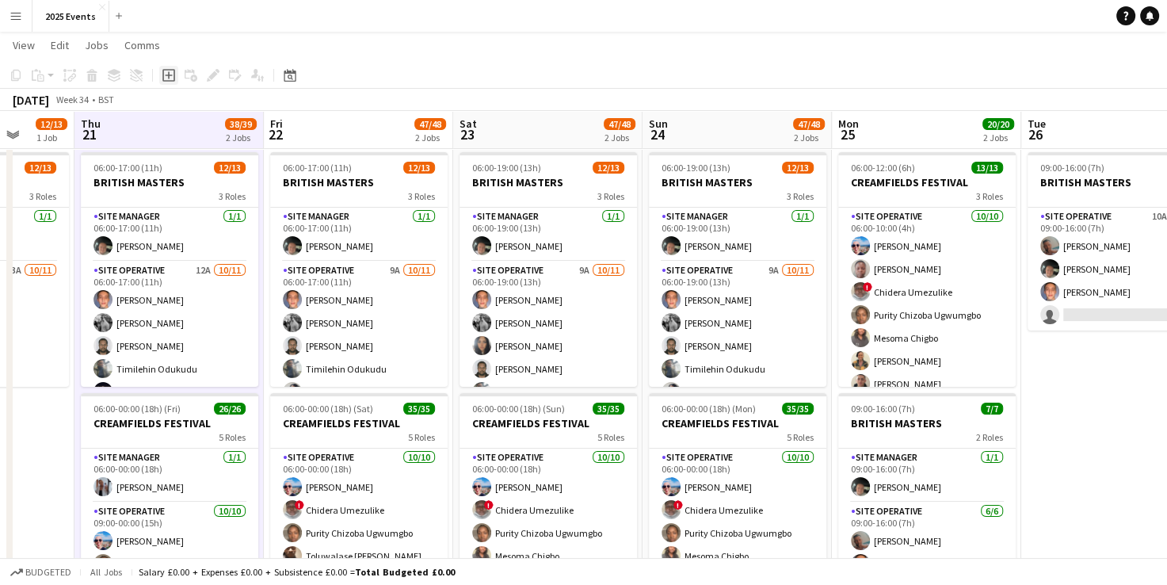
click at [167, 78] on icon "Add job" at bounding box center [168, 75] width 13 height 13
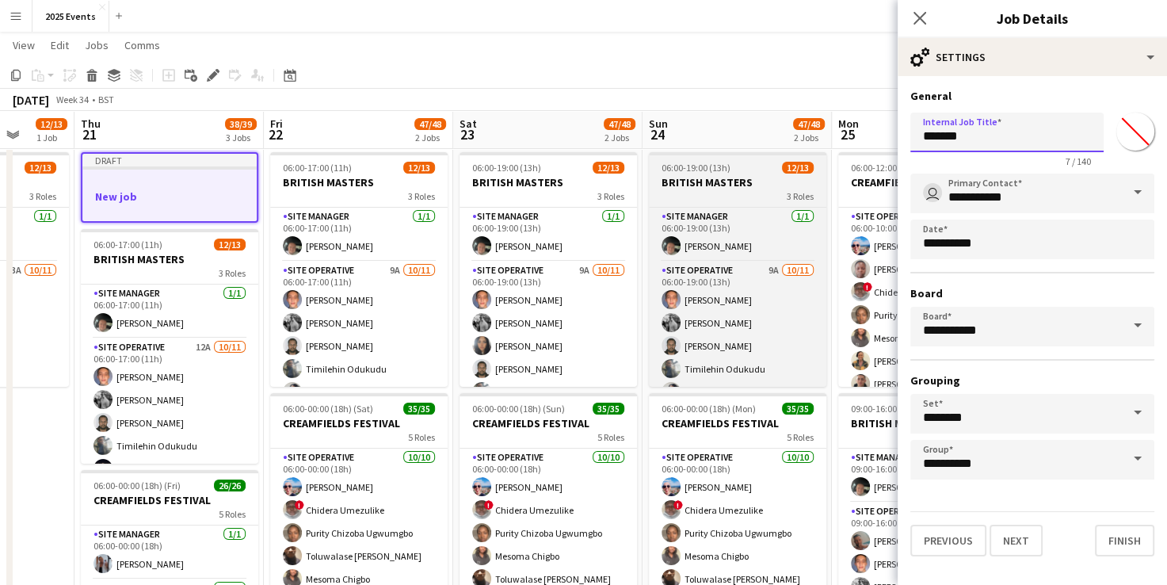
drag, startPoint x: 973, startPoint y: 138, endPoint x: 751, endPoint y: 160, distance: 223.8
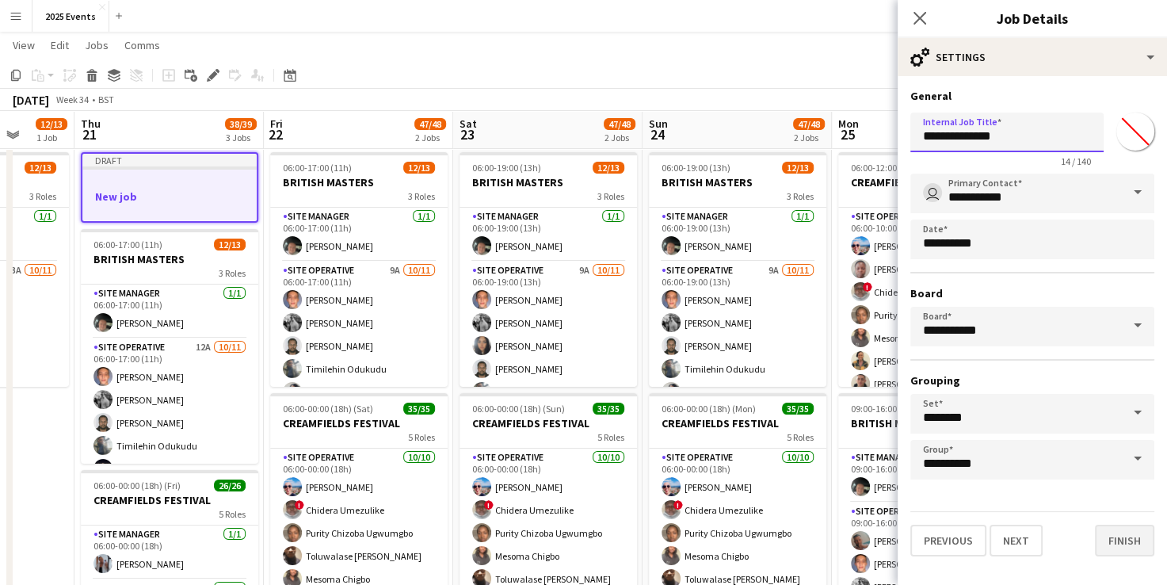
type input "**********"
click at [1129, 536] on button "Finish" at bounding box center [1124, 541] width 59 height 32
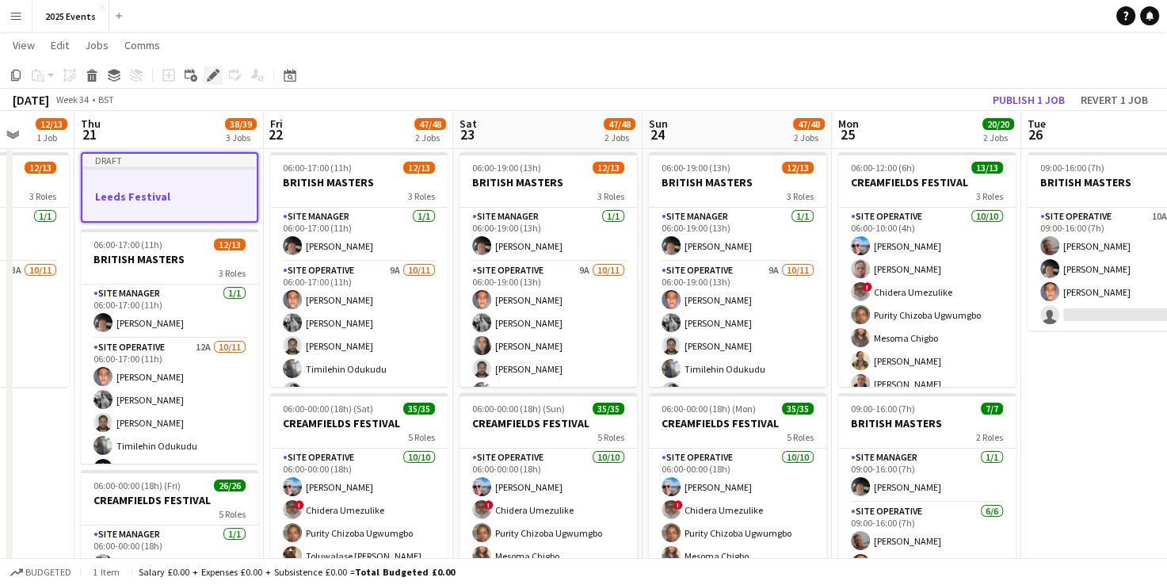
click at [212, 78] on icon at bounding box center [212, 75] width 9 height 9
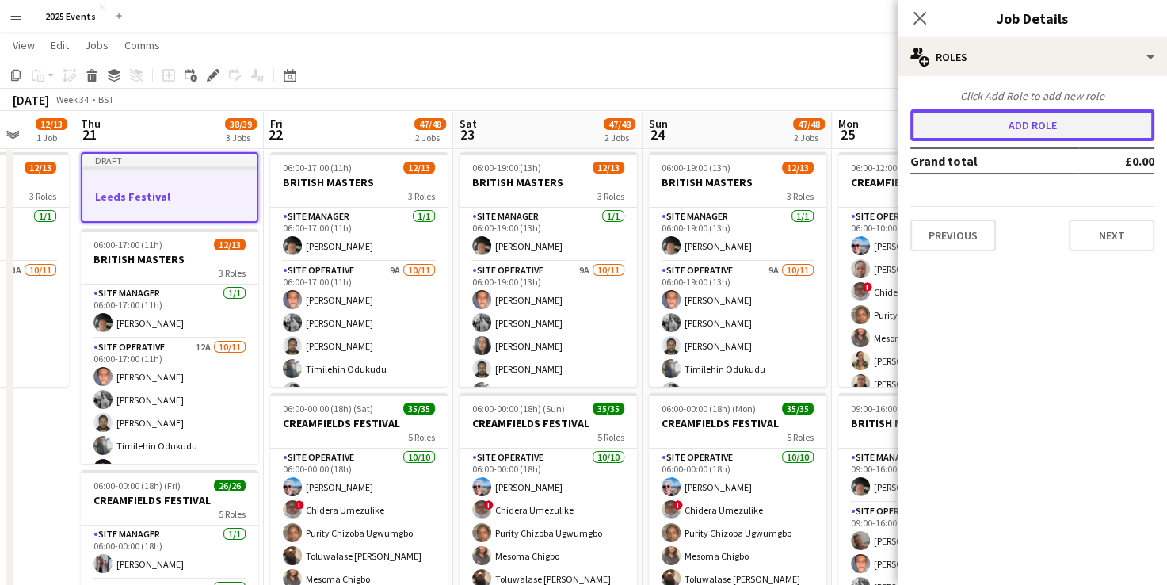
click at [1020, 116] on button "Add role" at bounding box center [1033, 125] width 244 height 32
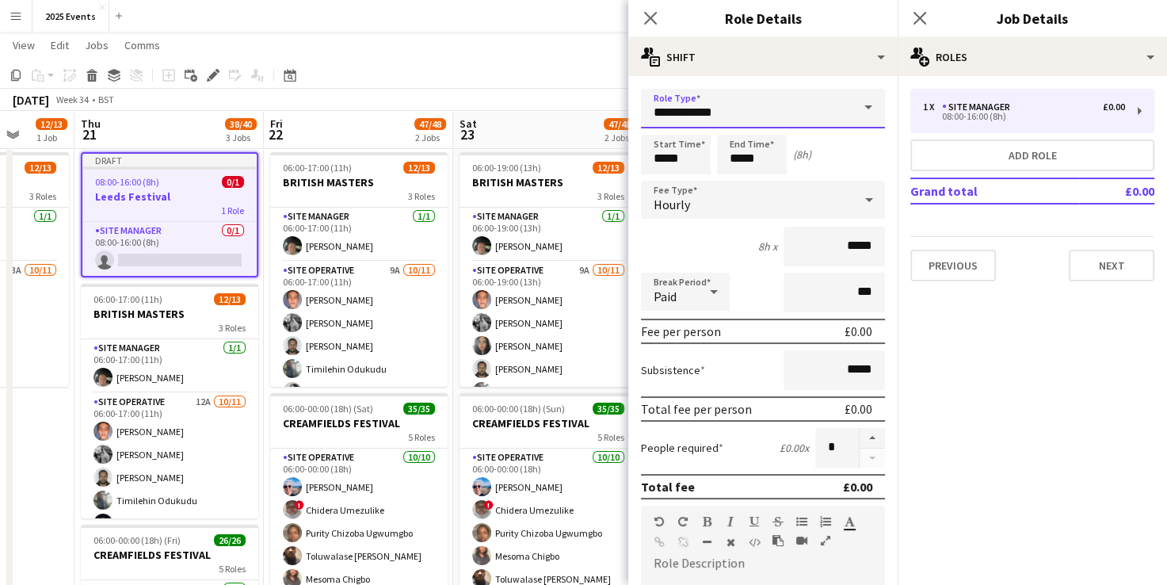
click at [822, 117] on input "**********" at bounding box center [763, 109] width 244 height 40
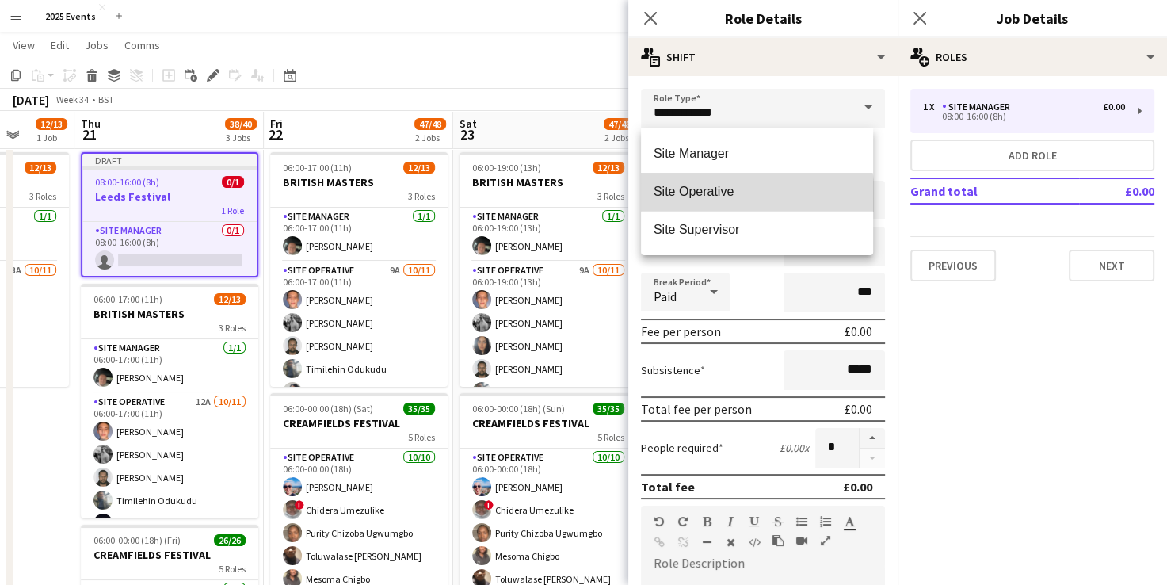
click at [744, 200] on mat-option "Site Operative" at bounding box center [757, 192] width 232 height 38
type input "**********"
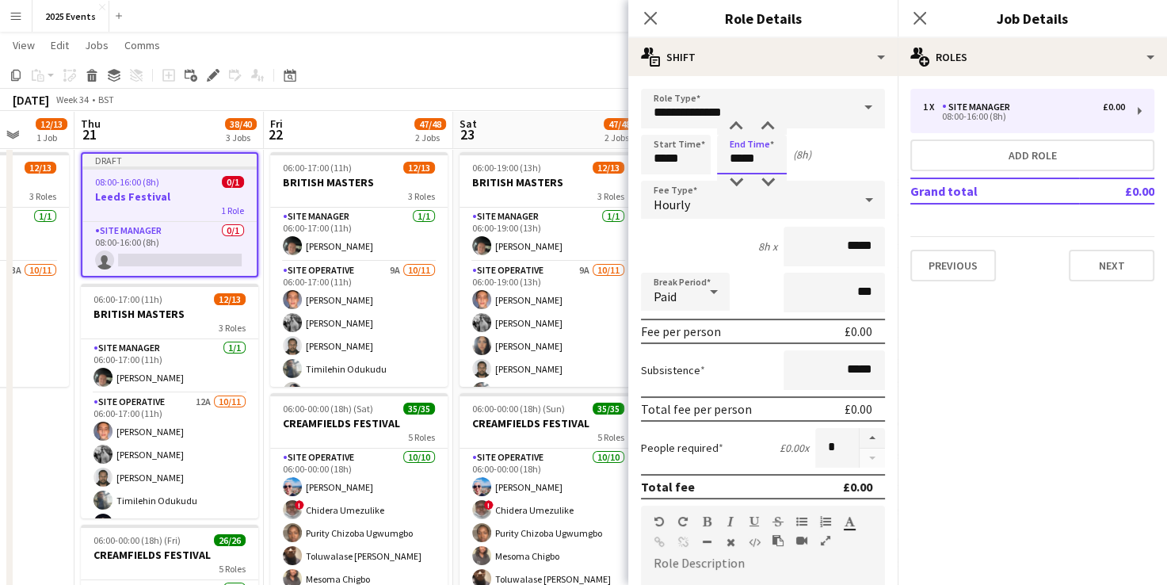
click at [741, 157] on input "*****" at bounding box center [752, 155] width 70 height 40
type input "*****"
click at [691, 289] on div "Paid" at bounding box center [669, 292] width 57 height 38
click at [691, 369] on span "Unpaid" at bounding box center [685, 375] width 63 height 15
click at [867, 440] on button "button" at bounding box center [872, 438] width 25 height 21
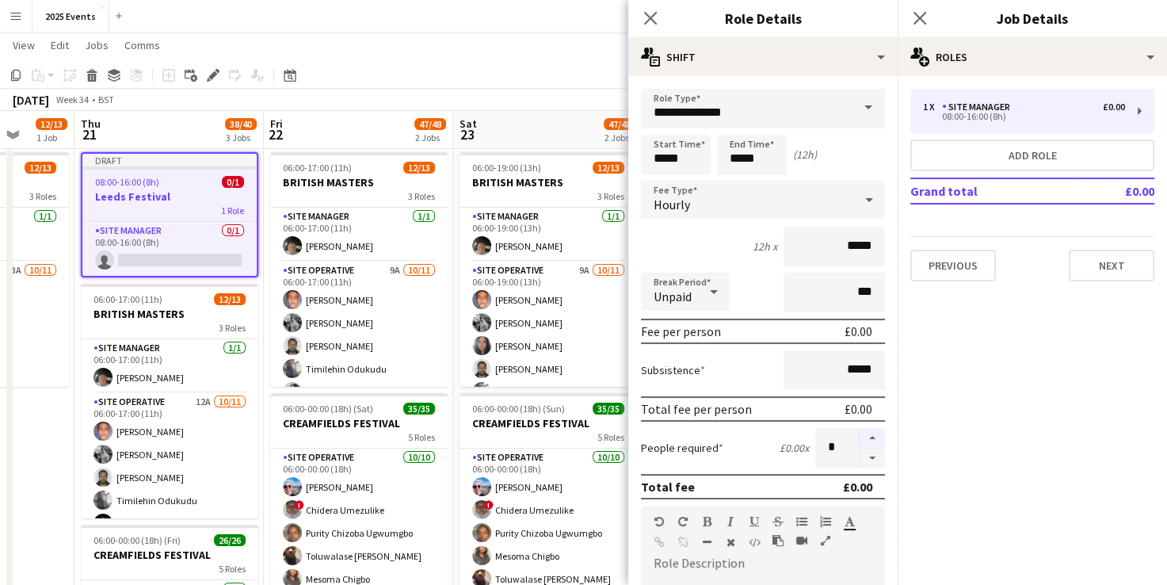
click at [867, 440] on button "button" at bounding box center [872, 438] width 25 height 21
type input "*"
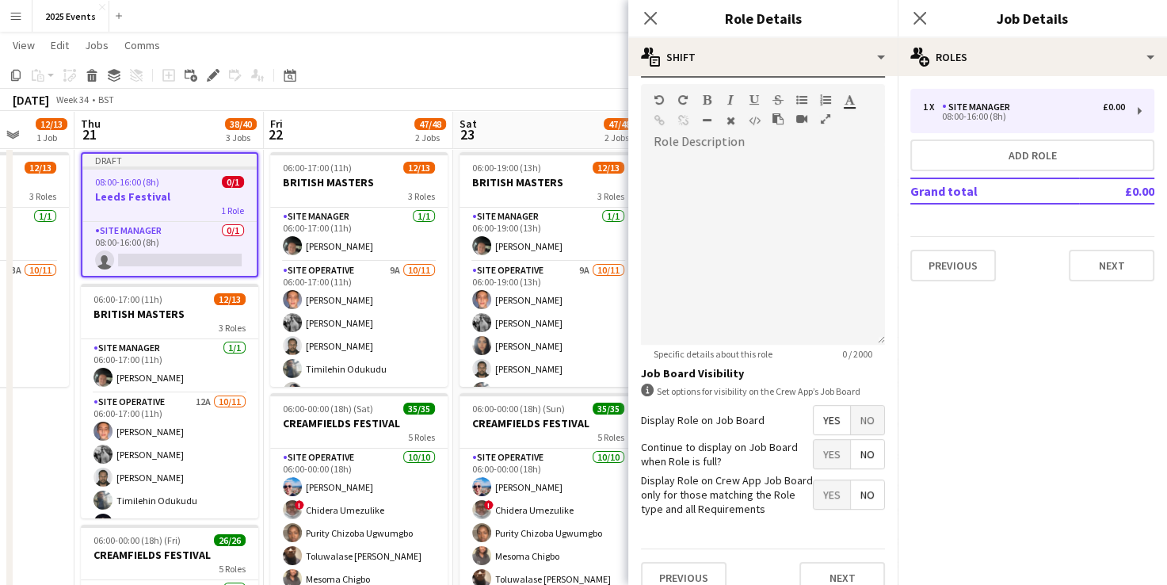
scroll to position [438, 0]
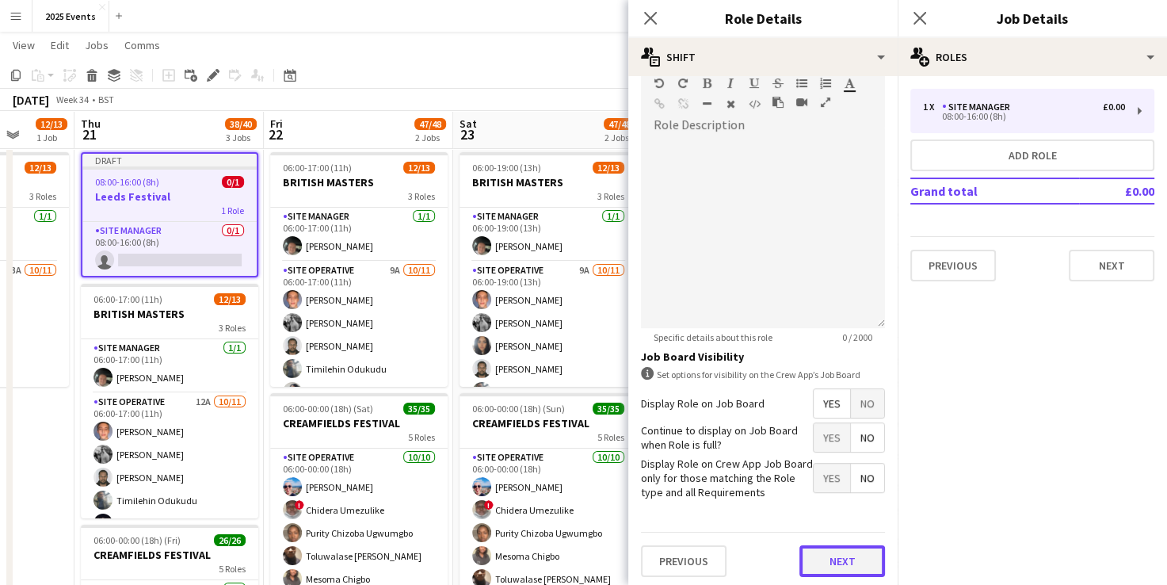
click at [836, 564] on button "Next" at bounding box center [843, 561] width 86 height 32
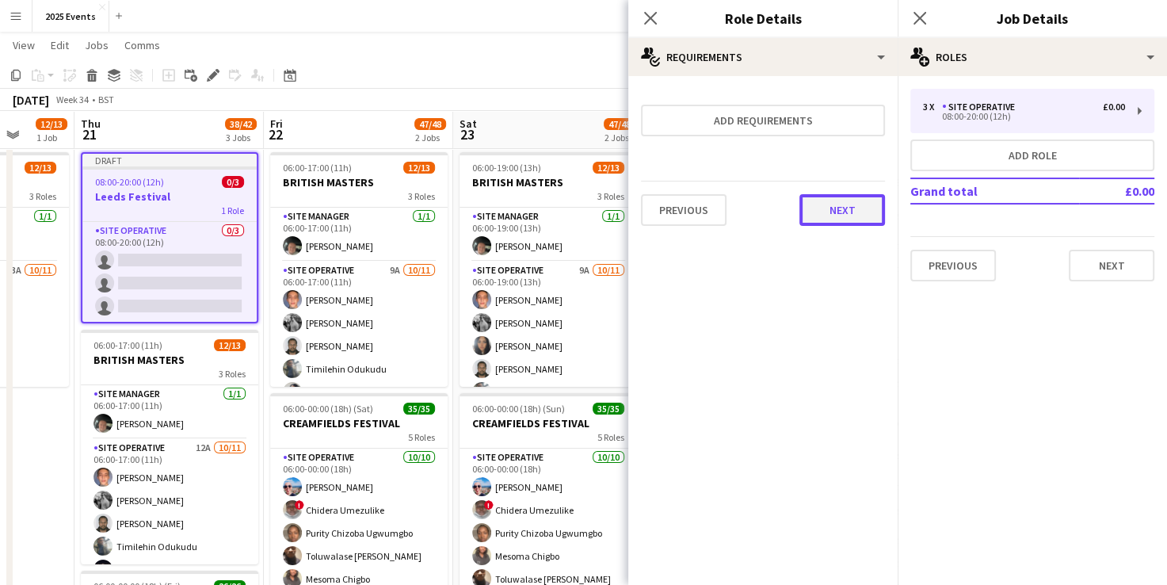
click at [832, 197] on button "Next" at bounding box center [843, 210] width 86 height 32
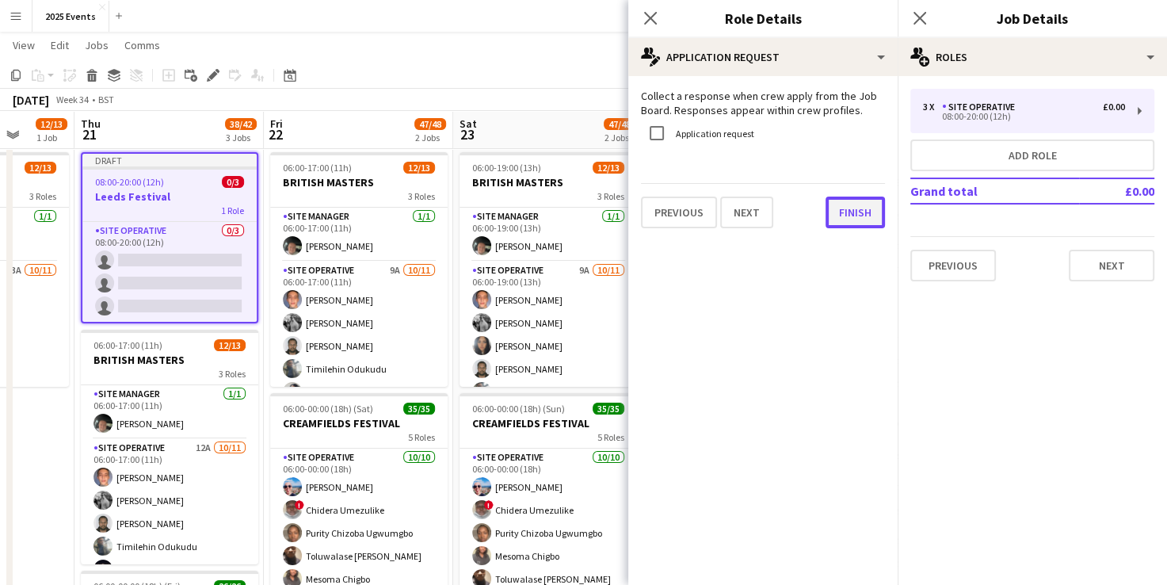
click at [844, 208] on button "Finish" at bounding box center [855, 213] width 59 height 32
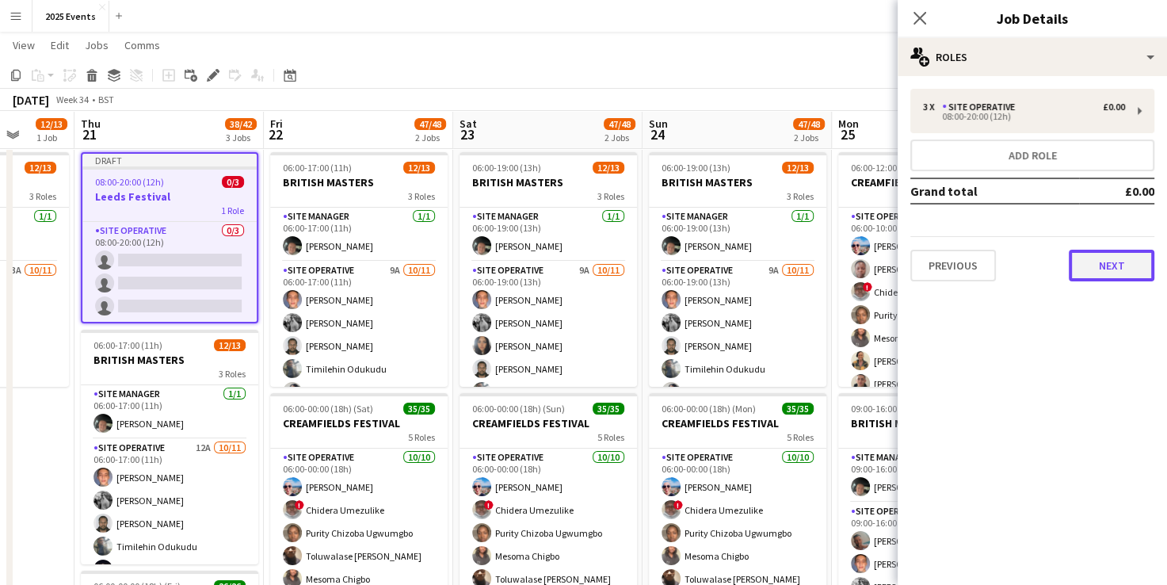
click at [1101, 262] on button "Next" at bounding box center [1112, 266] width 86 height 32
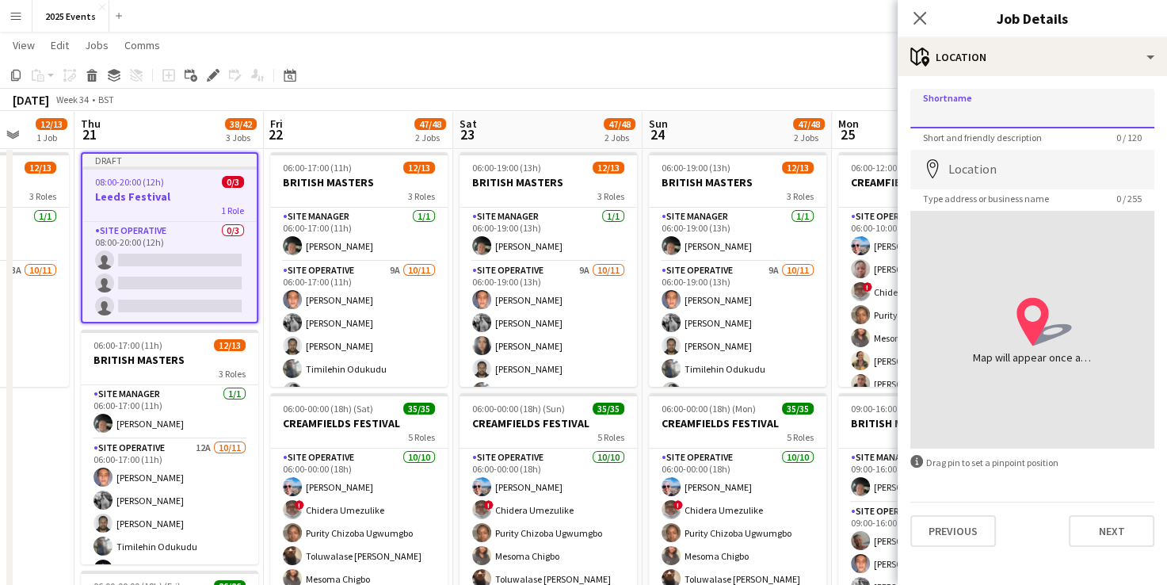
click at [1032, 106] on input "Shortname" at bounding box center [1033, 109] width 244 height 40
type input "*****"
click at [979, 168] on input "Location" at bounding box center [1033, 170] width 244 height 40
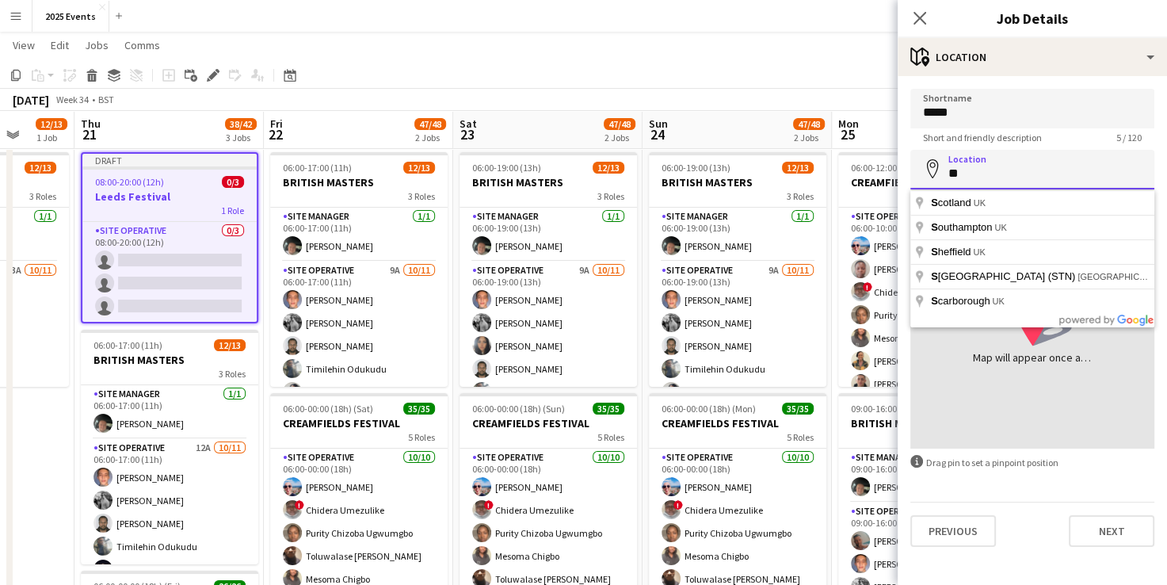
type input "*"
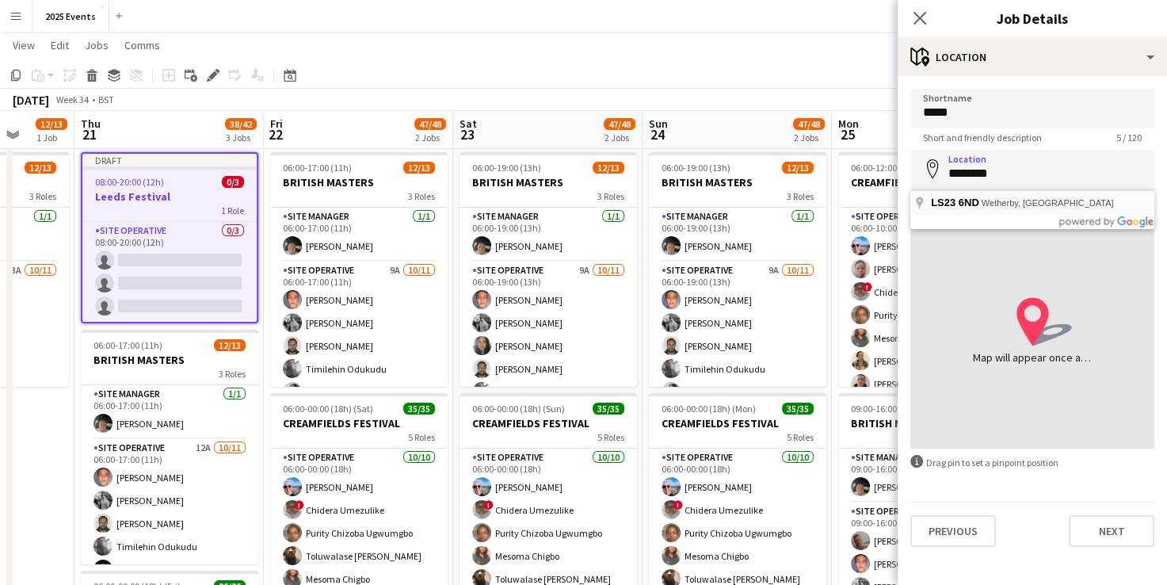
type input "**********"
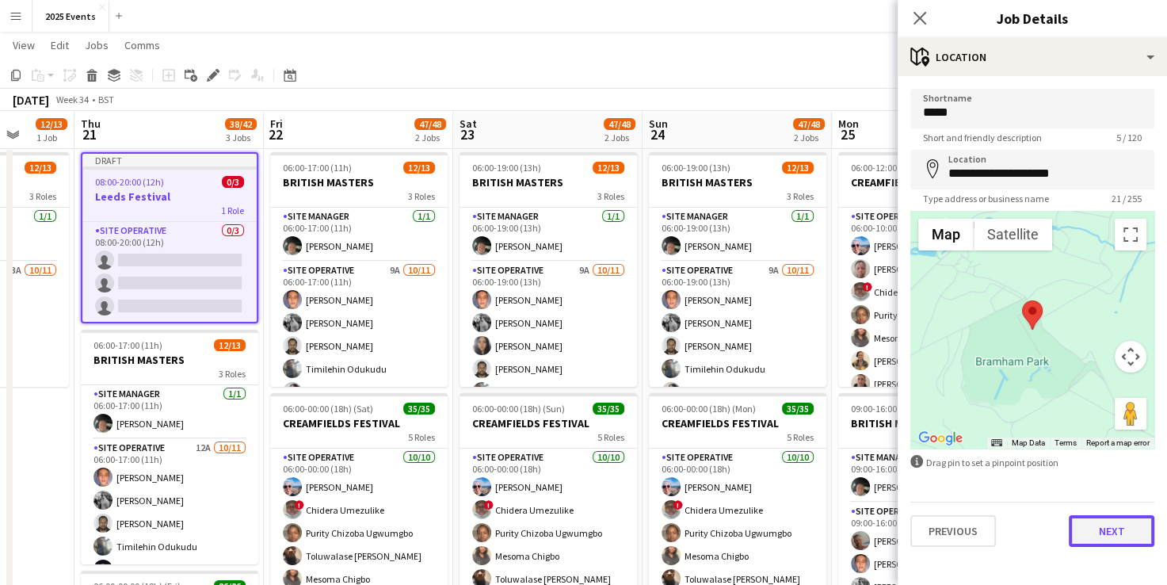
click at [1103, 543] on button "Next" at bounding box center [1112, 531] width 86 height 32
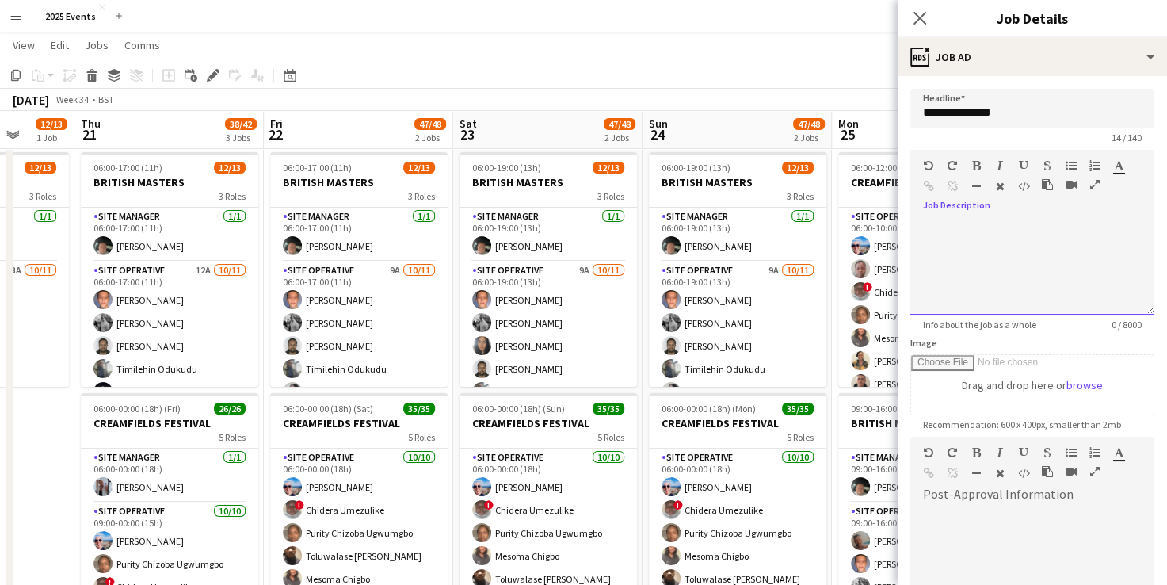
click at [996, 208] on div "default Heading 1 Heading 2 Heading 3 Heading 4 Heading 5 Heading 6 Heading 7 P…" at bounding box center [1033, 179] width 244 height 59
drag, startPoint x: 1055, startPoint y: 262, endPoint x: 929, endPoint y: 225, distance: 131.2
click at [929, 225] on div "**********" at bounding box center [1027, 267] width 232 height 95
click at [1053, 259] on div "**********" at bounding box center [1027, 267] width 232 height 95
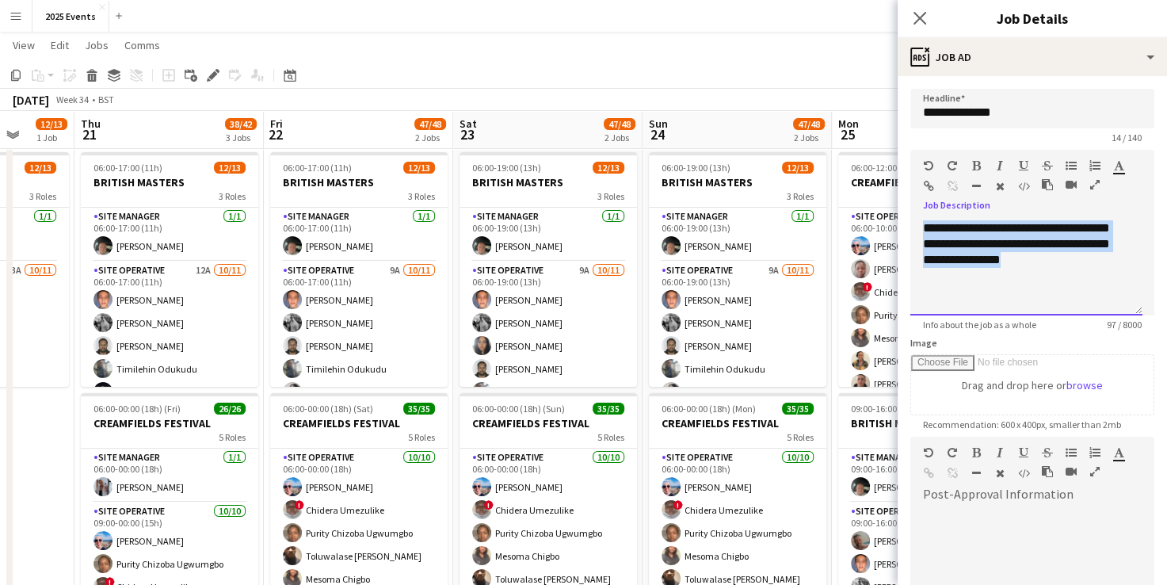
drag, startPoint x: 995, startPoint y: 249, endPoint x: 909, endPoint y: 223, distance: 90.3
click at [909, 223] on form "**********" at bounding box center [1032, 430] width 269 height 682
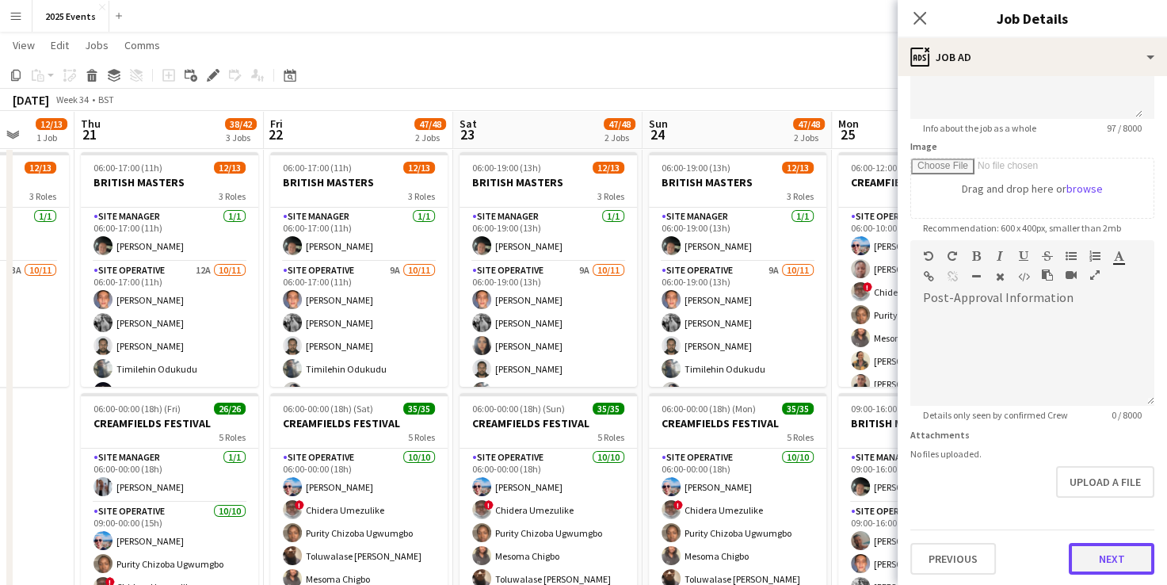
click at [1101, 553] on button "Next" at bounding box center [1112, 559] width 86 height 32
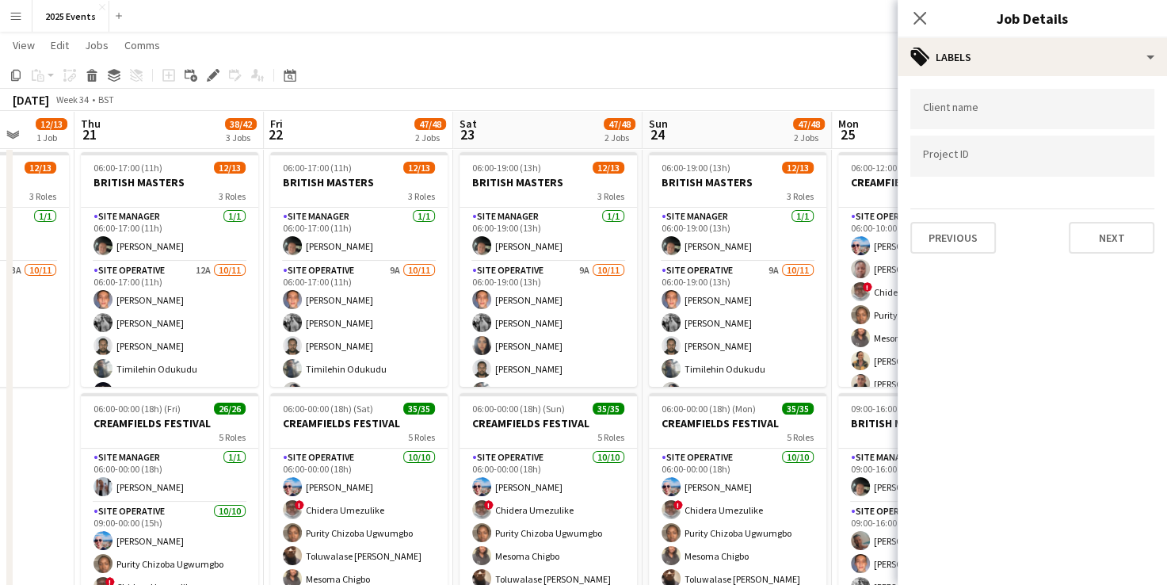
scroll to position [0, 0]
click at [998, 122] on div at bounding box center [1033, 109] width 244 height 40
type input "*****"
click at [957, 152] on form at bounding box center [1032, 159] width 219 height 17
type input "**"
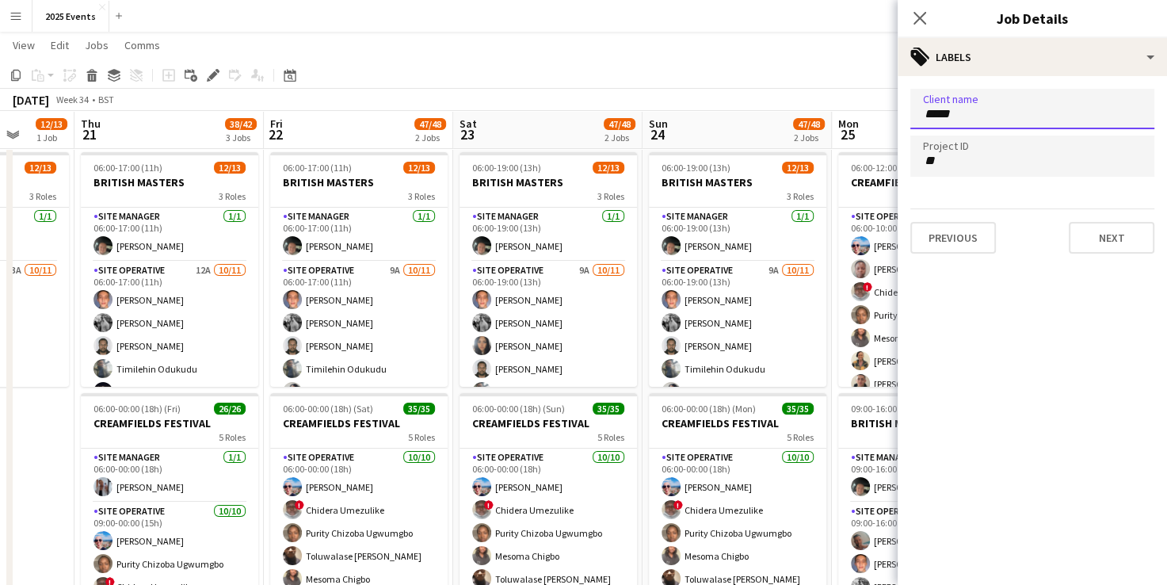
drag, startPoint x: 972, startPoint y: 119, endPoint x: 869, endPoint y: 119, distance: 103.0
type input "**"
click at [981, 157] on div "A1 LOO HIRE" at bounding box center [1033, 158] width 244 height 38
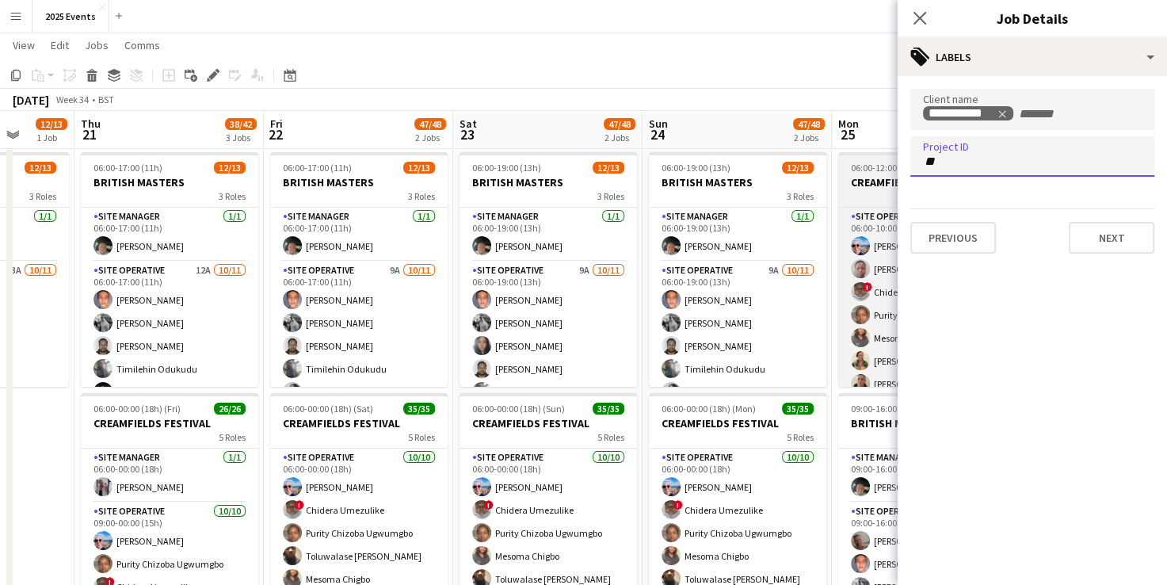
drag, startPoint x: 976, startPoint y: 157, endPoint x: 888, endPoint y: 154, distance: 88.8
type input "*****"
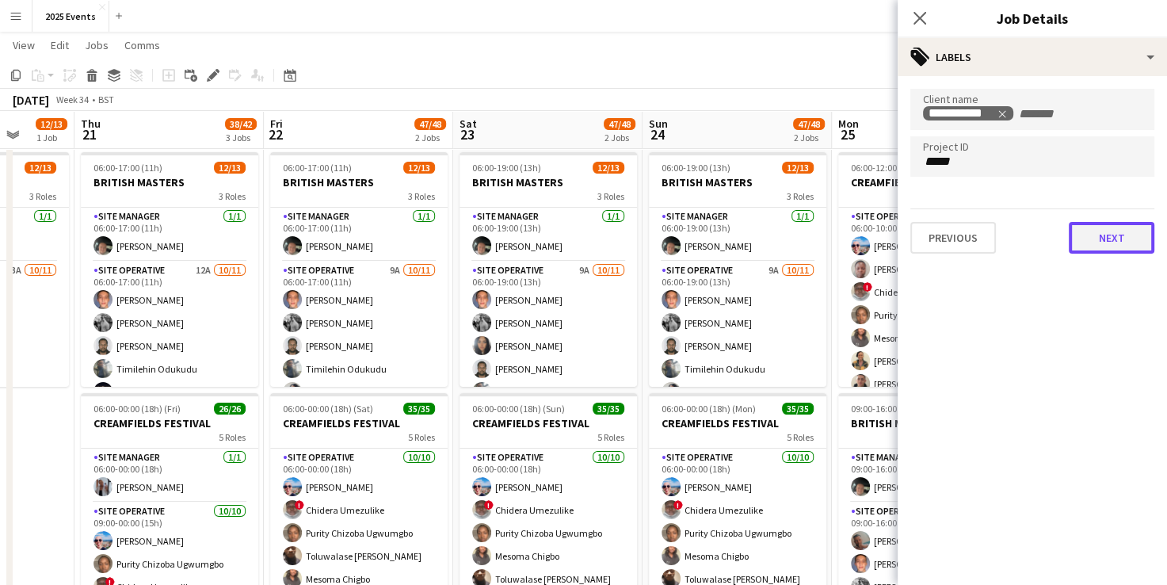
click at [1135, 230] on button "Next" at bounding box center [1112, 238] width 86 height 32
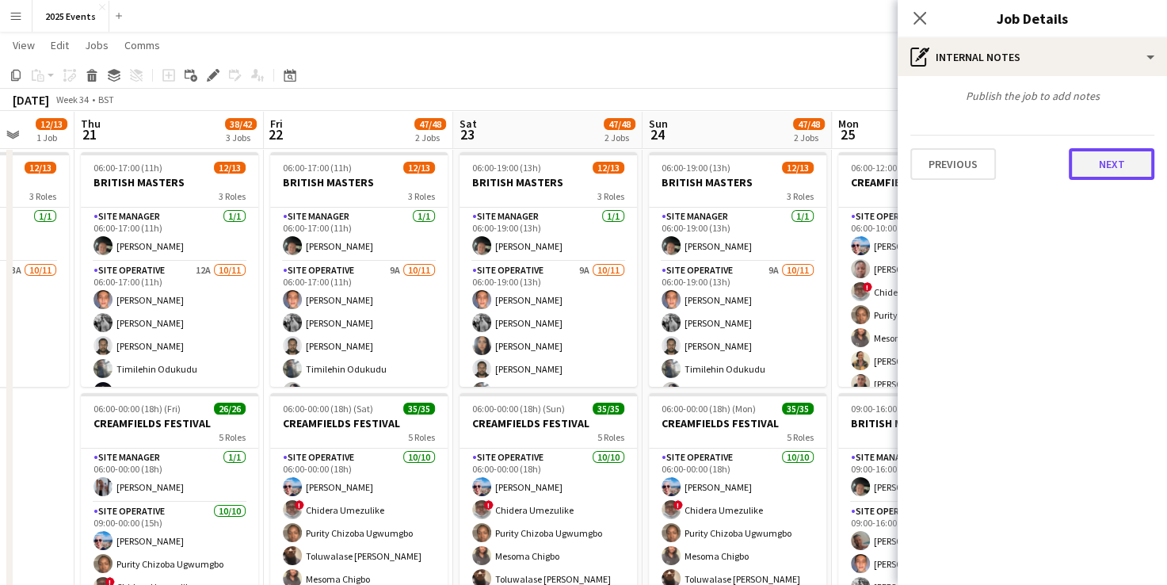
click at [1099, 157] on button "Next" at bounding box center [1112, 164] width 86 height 32
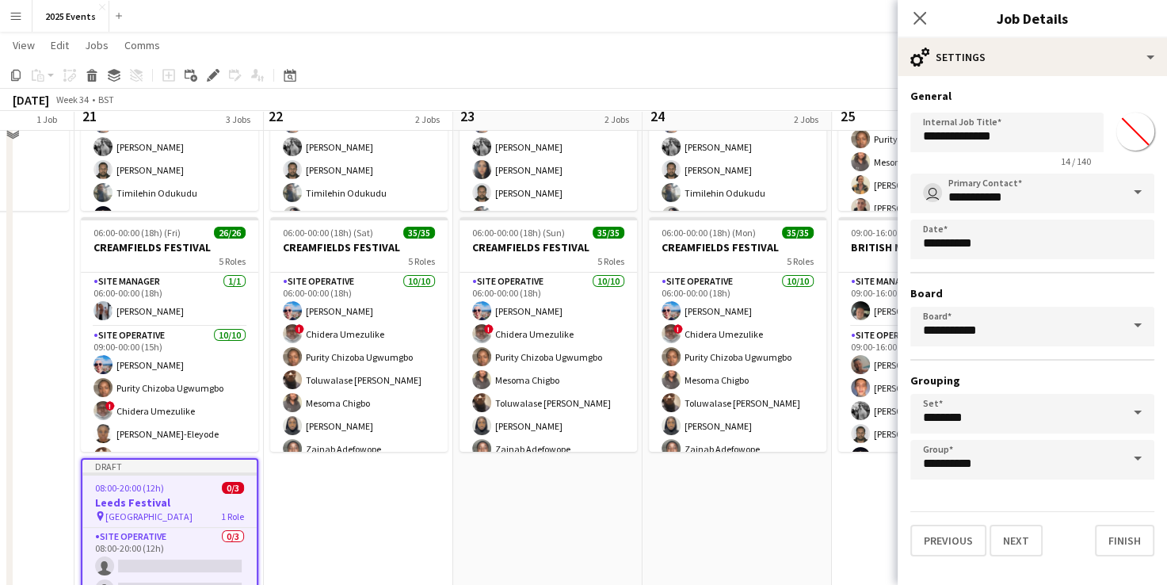
scroll to position [208, 0]
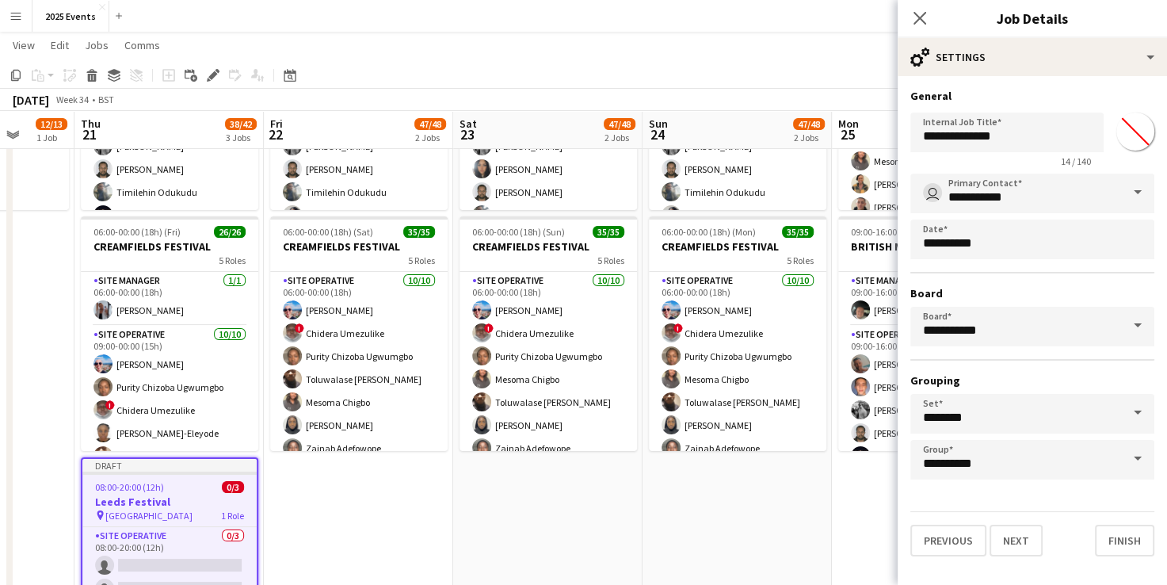
click at [1112, 521] on div "Previous Next Finish" at bounding box center [1033, 533] width 244 height 45
click at [1119, 532] on button "Finish" at bounding box center [1124, 541] width 59 height 32
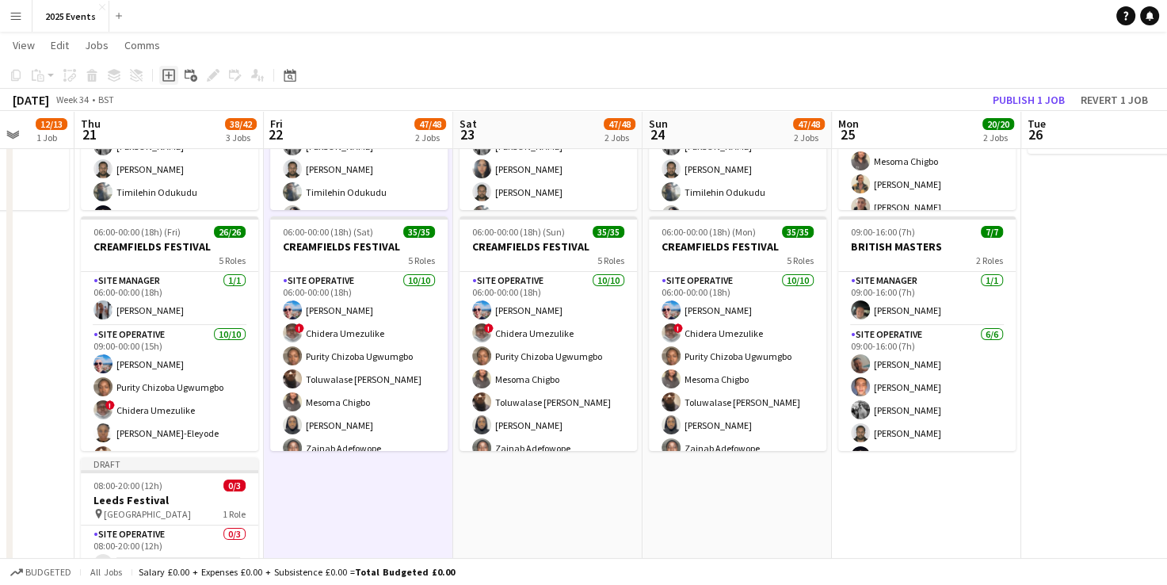
click at [172, 82] on div "Add job" at bounding box center [168, 75] width 19 height 19
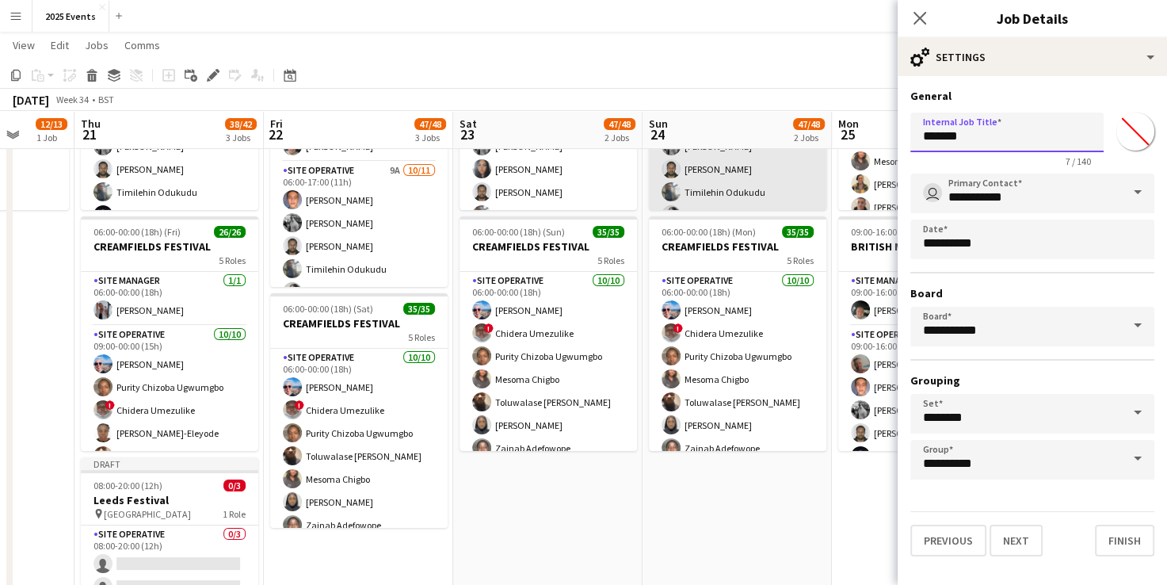
drag, startPoint x: 1006, startPoint y: 139, endPoint x: 813, endPoint y: 150, distance: 192.9
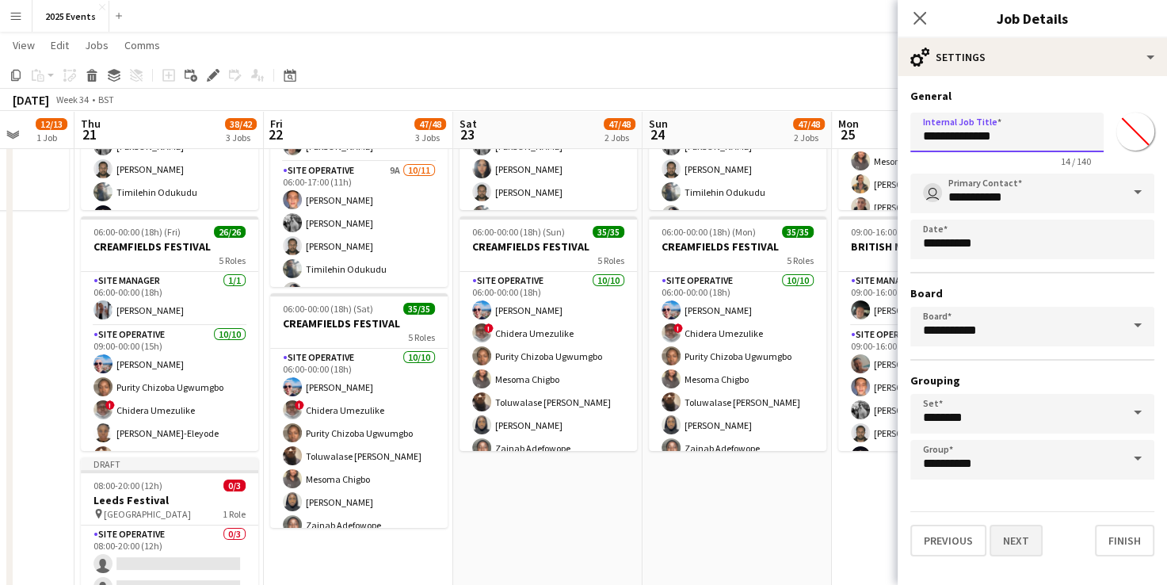
type input "**********"
click at [1020, 530] on button "Next" at bounding box center [1016, 541] width 53 height 32
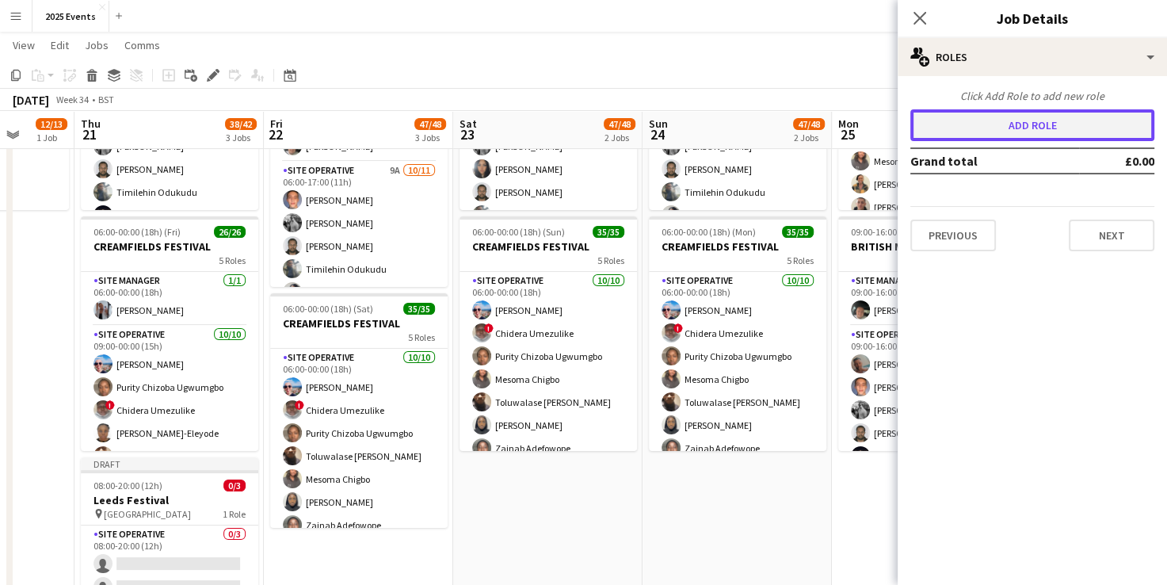
click at [1030, 132] on button "Add role" at bounding box center [1033, 125] width 244 height 32
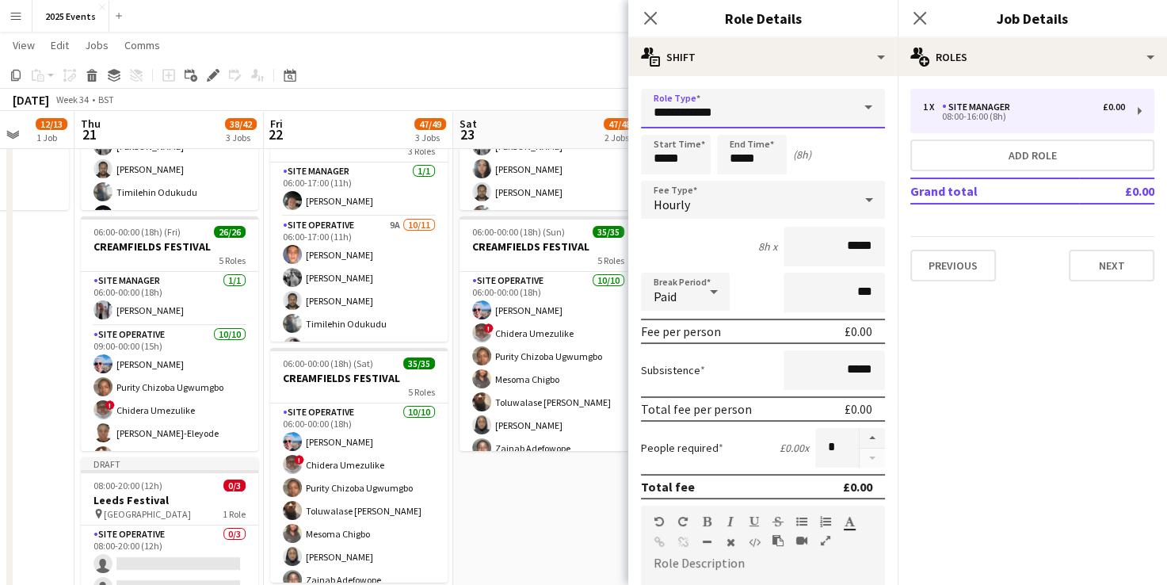
click at [820, 107] on input "**********" at bounding box center [763, 109] width 244 height 40
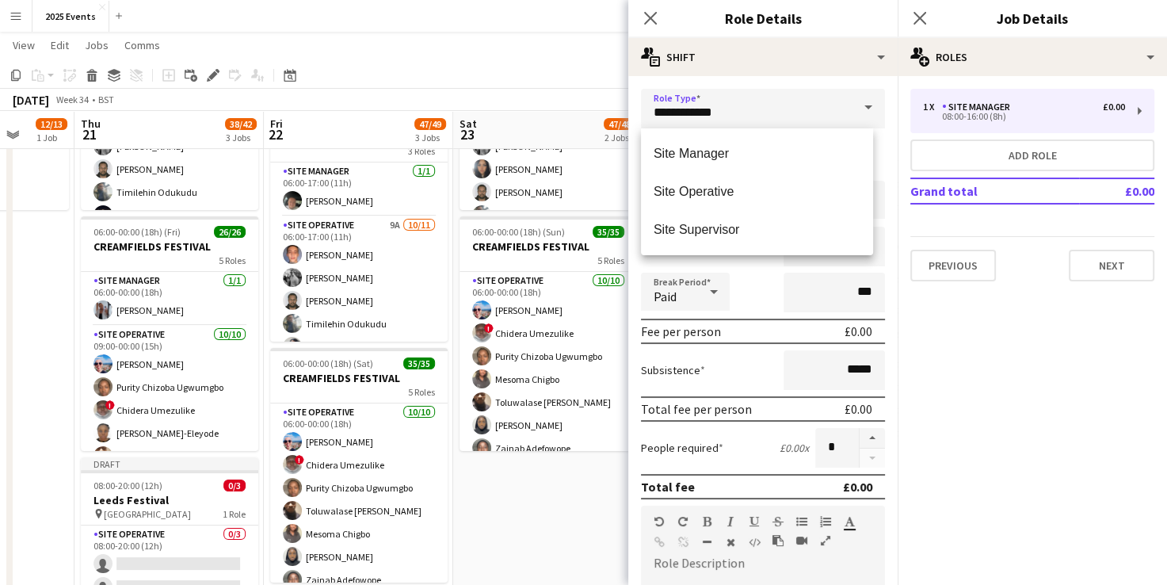
click at [756, 197] on span "Site Operative" at bounding box center [757, 191] width 207 height 15
type input "**********"
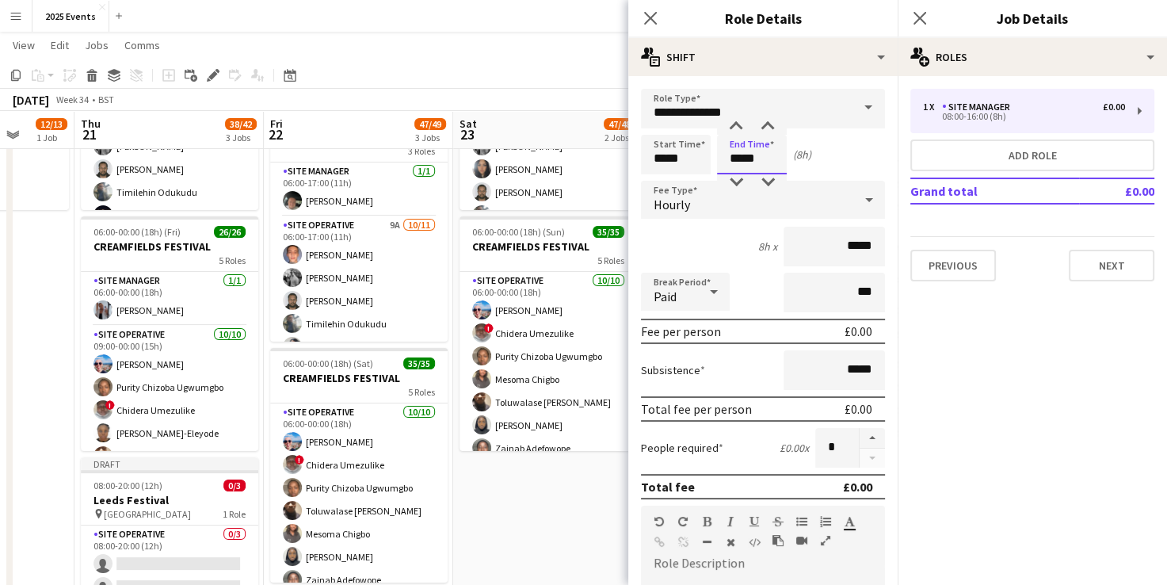
click at [742, 160] on input "*****" at bounding box center [752, 155] width 70 height 40
type input "*****"
click at [691, 273] on div "Paid" at bounding box center [669, 292] width 57 height 38
click at [674, 353] on mat-option "Paid" at bounding box center [685, 335] width 89 height 40
click at [686, 291] on div "Paid" at bounding box center [669, 292] width 57 height 38
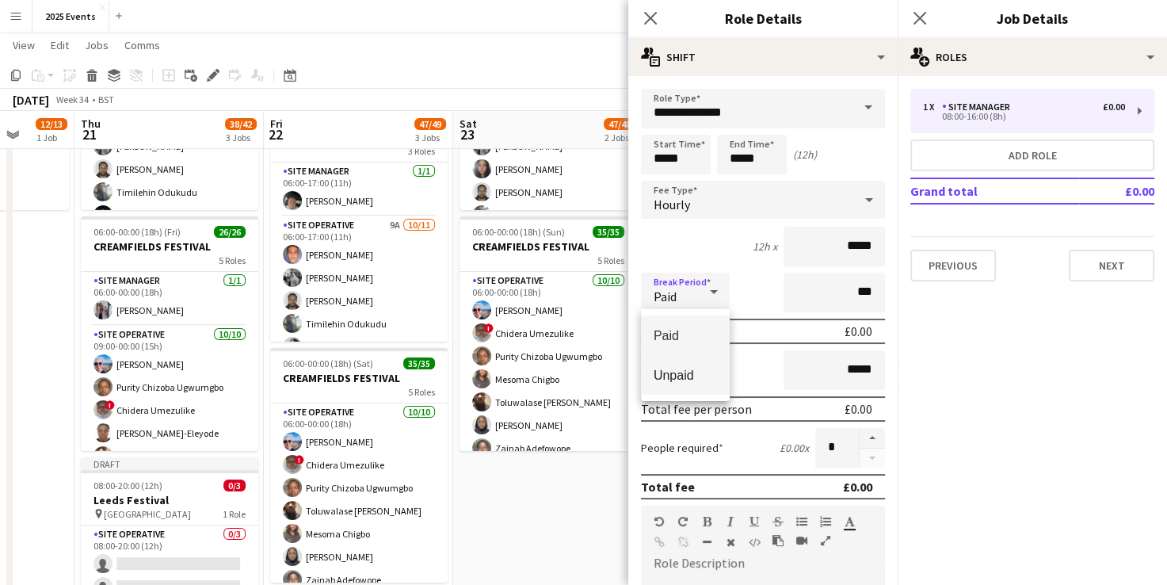
click at [678, 379] on span "Unpaid" at bounding box center [685, 375] width 63 height 15
click at [864, 439] on button "button" at bounding box center [872, 438] width 25 height 21
type input "*"
click at [739, 428] on div "People required £0.00 x *" at bounding box center [763, 448] width 244 height 40
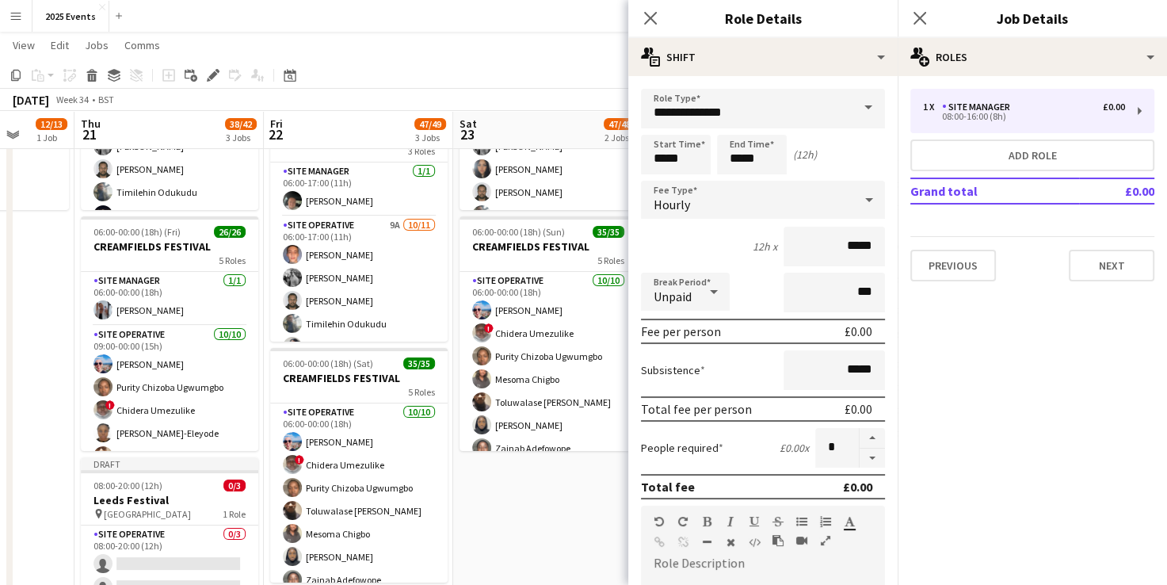
scroll to position [438, 0]
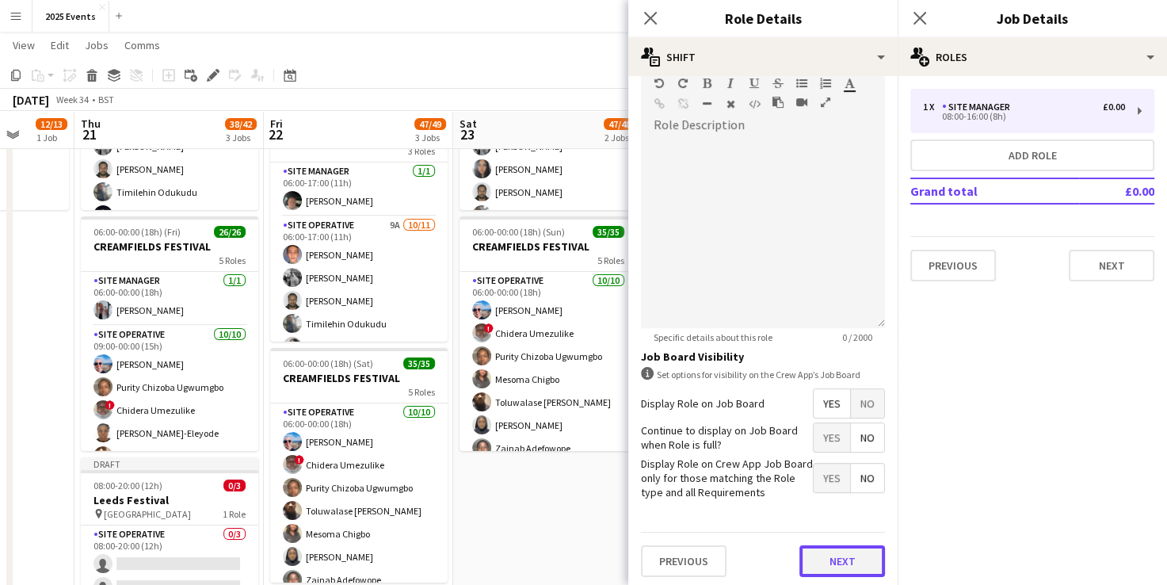
click at [813, 561] on button "Next" at bounding box center [843, 561] width 86 height 32
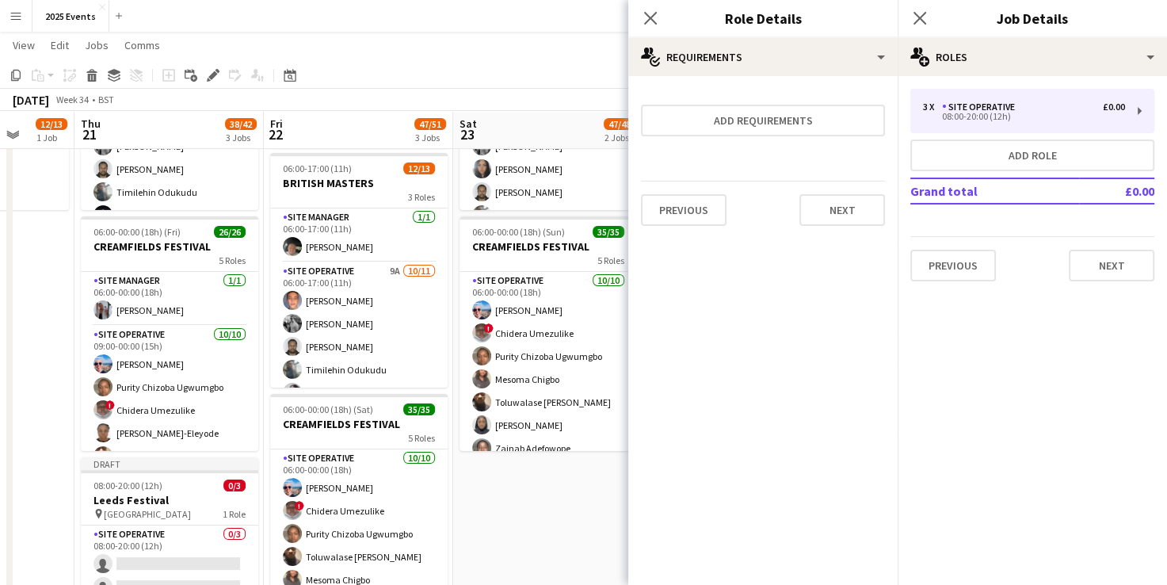
scroll to position [0, 0]
click at [835, 204] on button "Next" at bounding box center [843, 210] width 86 height 32
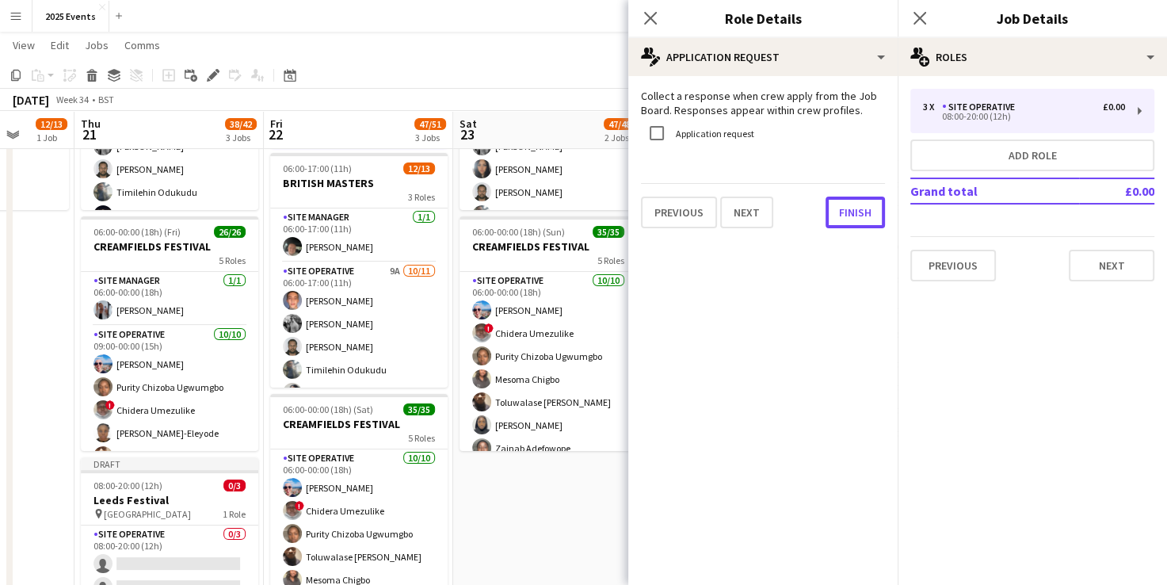
click at [835, 204] on button "Finish" at bounding box center [855, 213] width 59 height 32
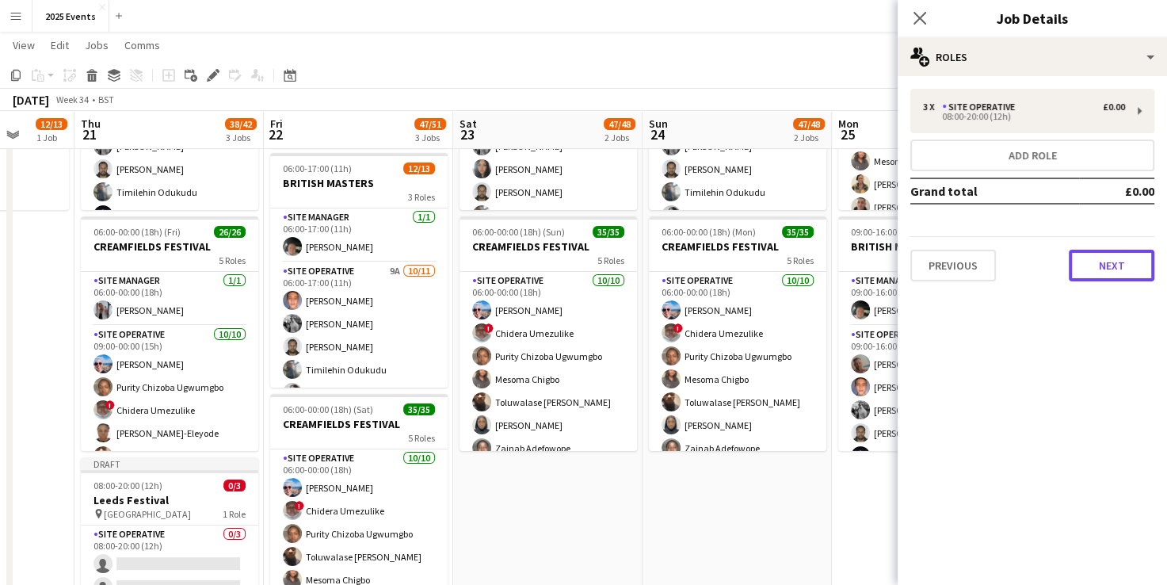
click at [1106, 268] on button "Next" at bounding box center [1112, 266] width 86 height 32
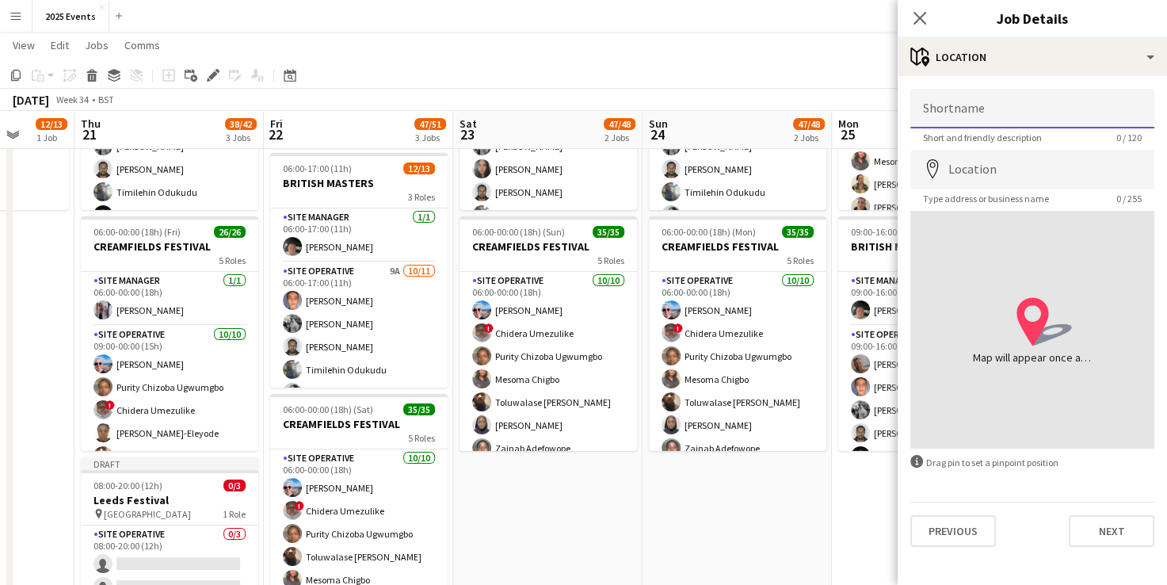
click at [1017, 122] on input "Shortname" at bounding box center [1033, 109] width 244 height 40
type input "*****"
click at [991, 168] on input "Location" at bounding box center [1033, 170] width 244 height 40
type input "*"
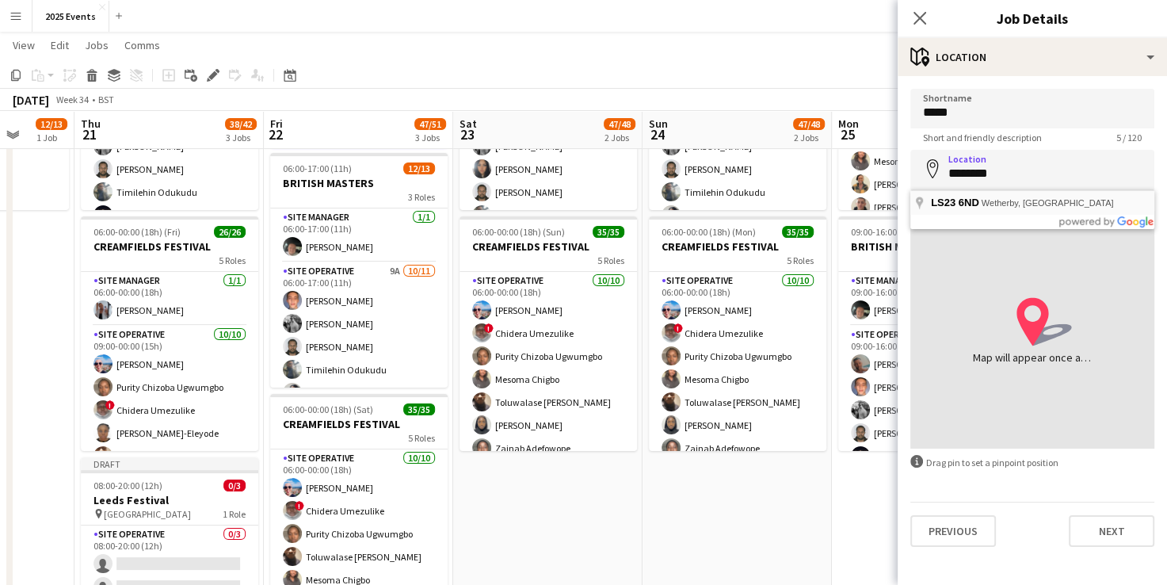
type input "**********"
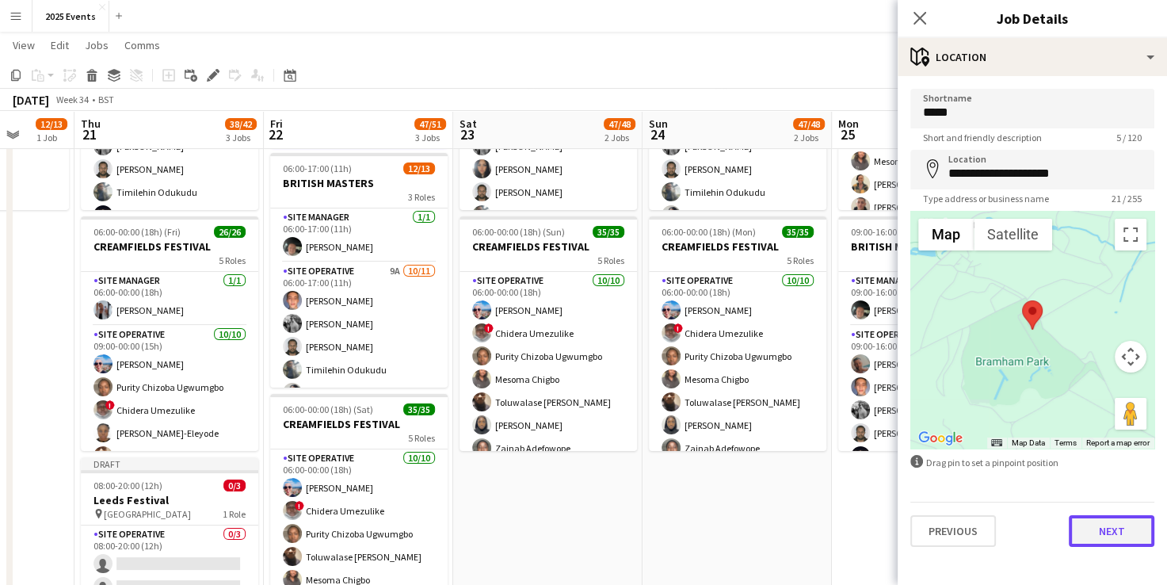
click at [1113, 534] on button "Next" at bounding box center [1112, 531] width 86 height 32
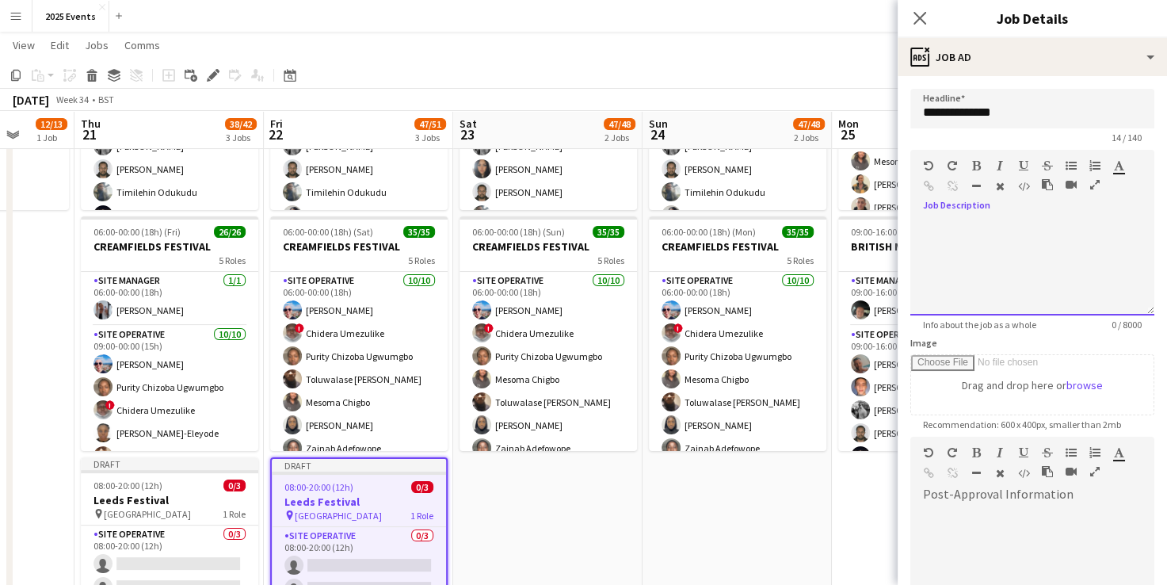
click at [976, 207] on div "default Heading 1 Heading 2 Heading 3 Heading 4 Heading 5 Heading 6 Heading 7 P…" at bounding box center [1033, 179] width 244 height 59
paste div
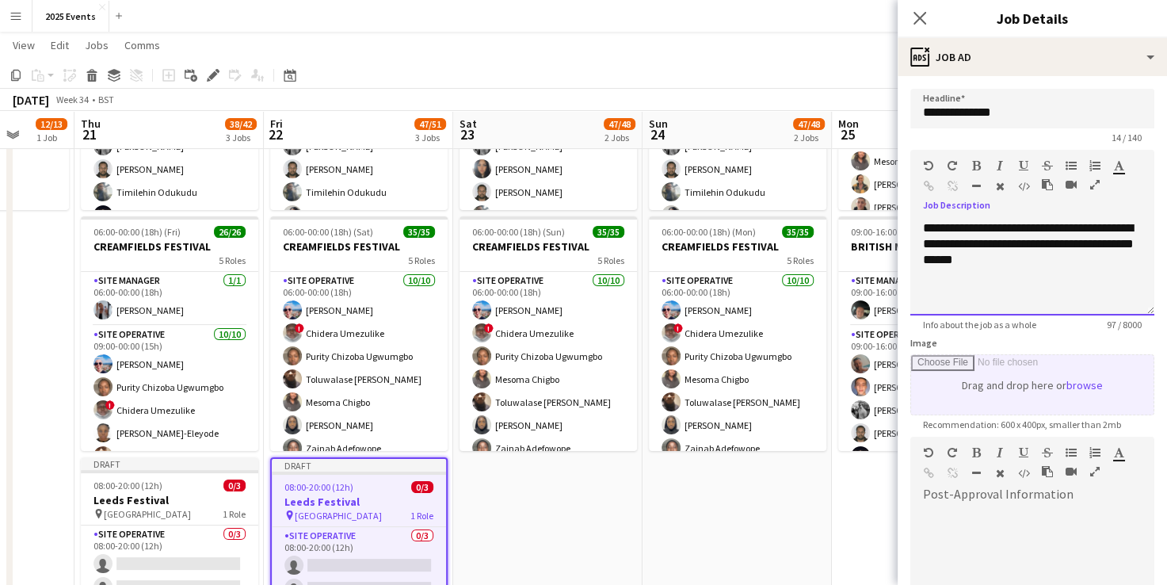
scroll to position [197, 0]
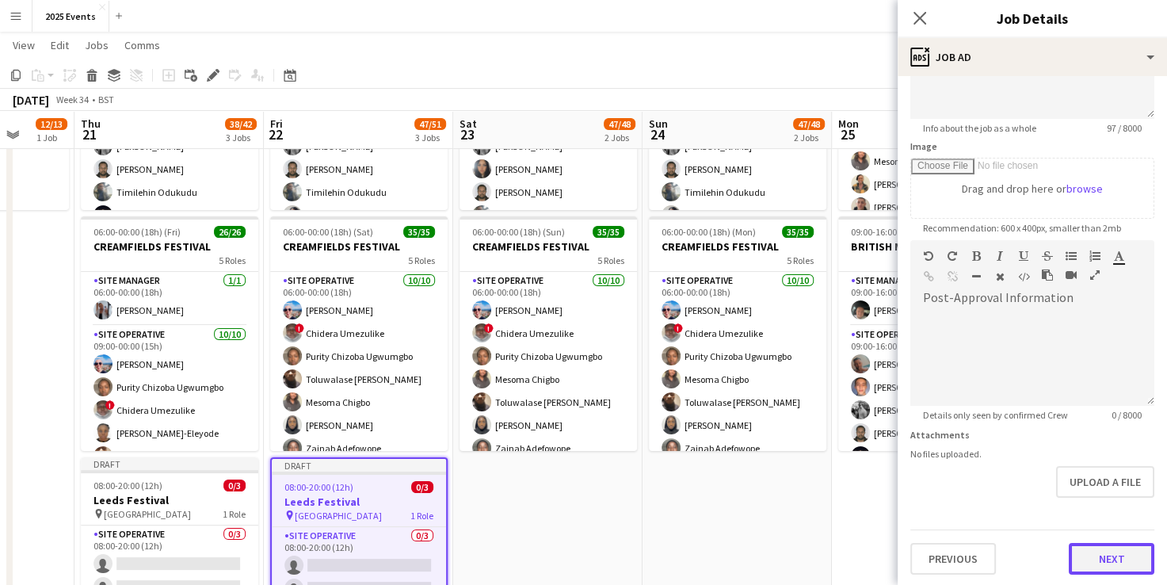
click at [1103, 555] on button "Next" at bounding box center [1112, 559] width 86 height 32
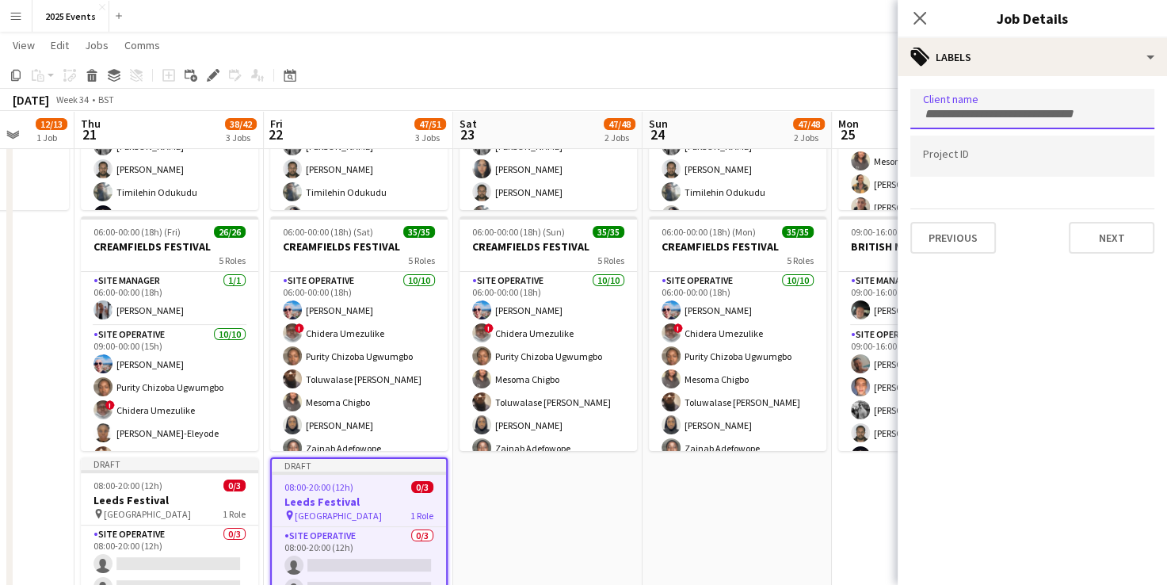
click at [999, 116] on input "Type to search client labels..." at bounding box center [1032, 114] width 219 height 14
type input "**"
click at [967, 166] on div "A1 LOO HIRE" at bounding box center [1033, 158] width 244 height 38
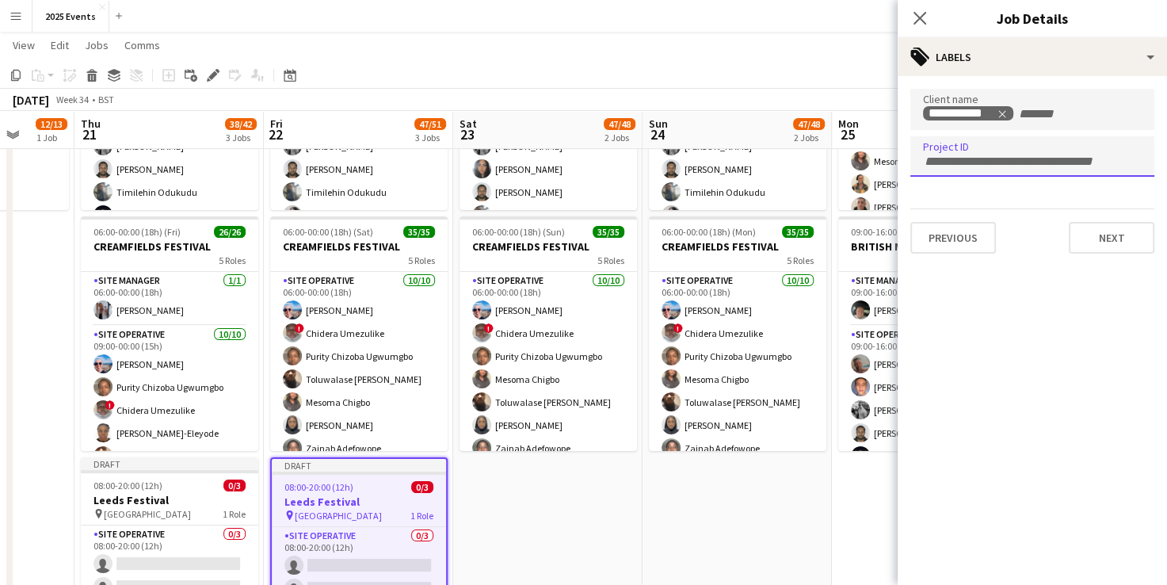
click at [988, 160] on input "Type to search project ID labels..." at bounding box center [1032, 162] width 219 height 14
type input "*****"
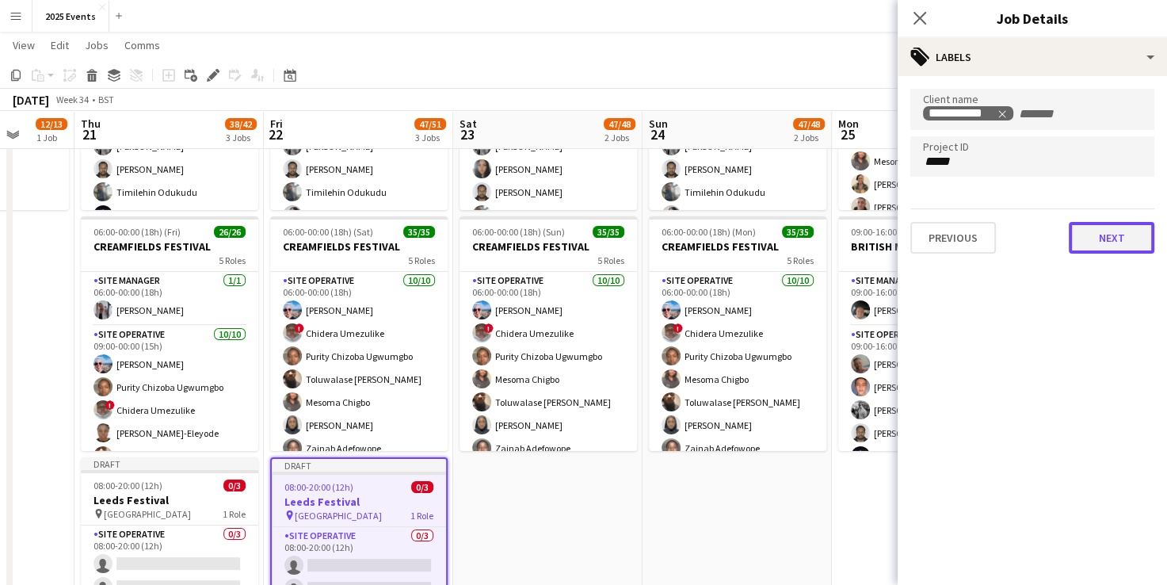
click at [1100, 232] on button "Next" at bounding box center [1112, 238] width 86 height 32
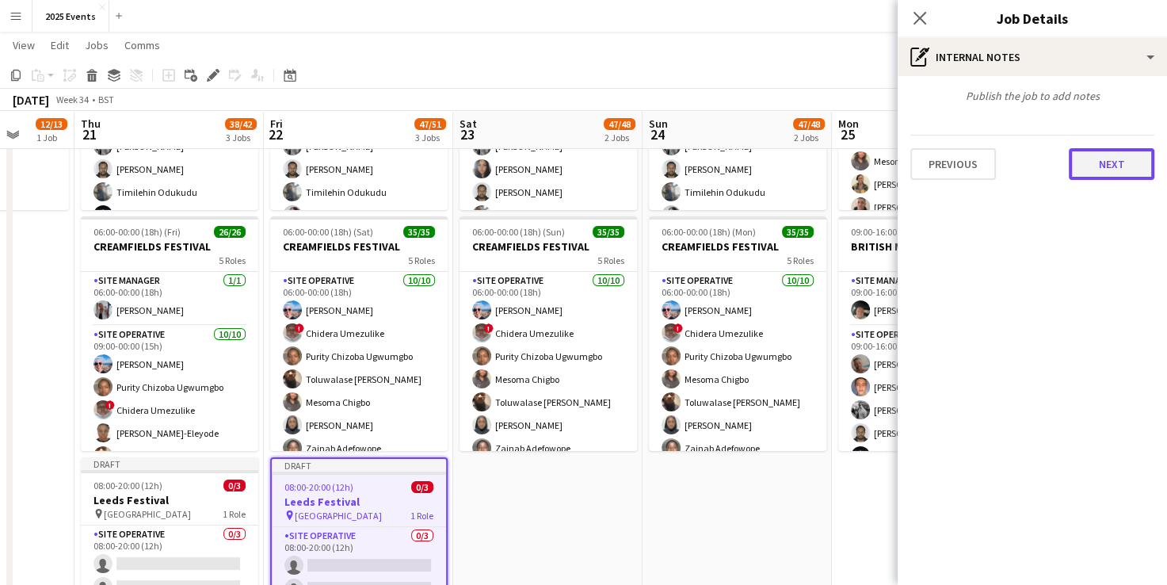
click at [1107, 160] on button "Next" at bounding box center [1112, 164] width 86 height 32
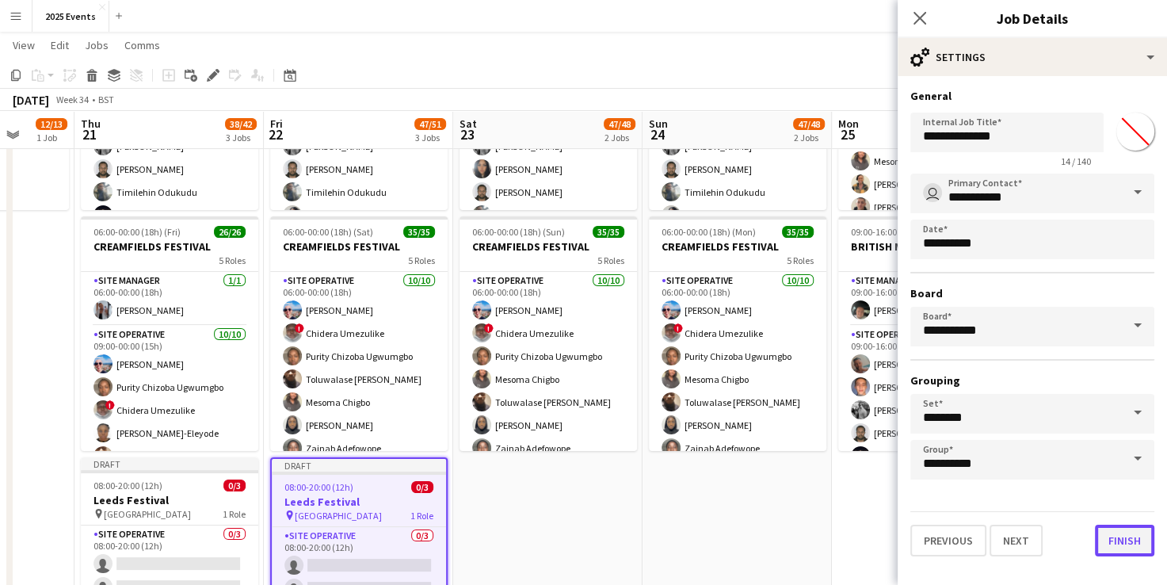
click at [1119, 527] on button "Finish" at bounding box center [1124, 541] width 59 height 32
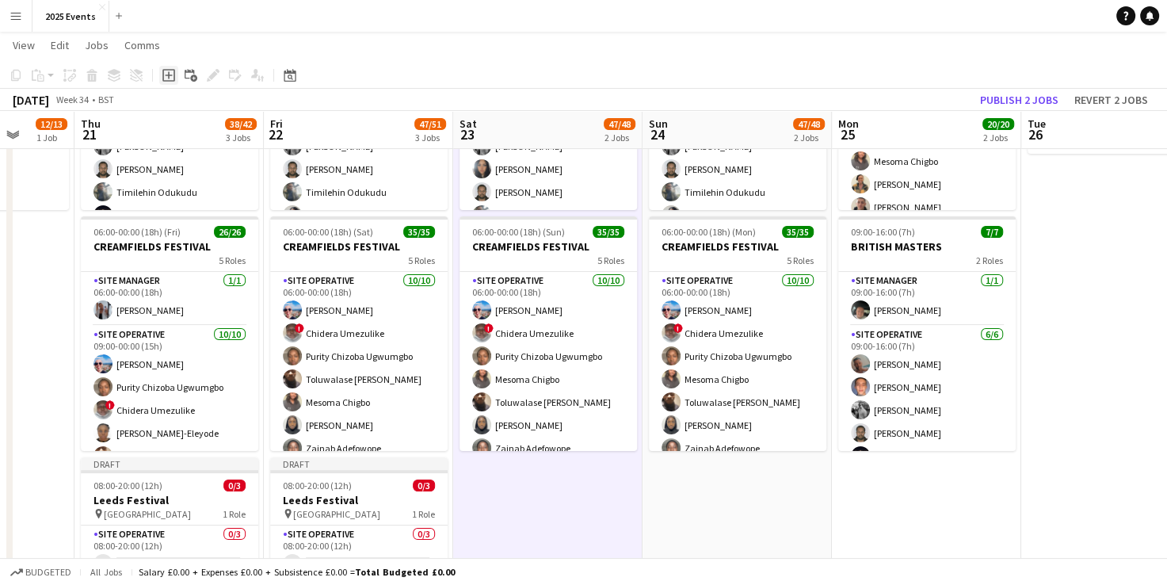
click at [171, 74] on icon "Add job" at bounding box center [168, 75] width 13 height 13
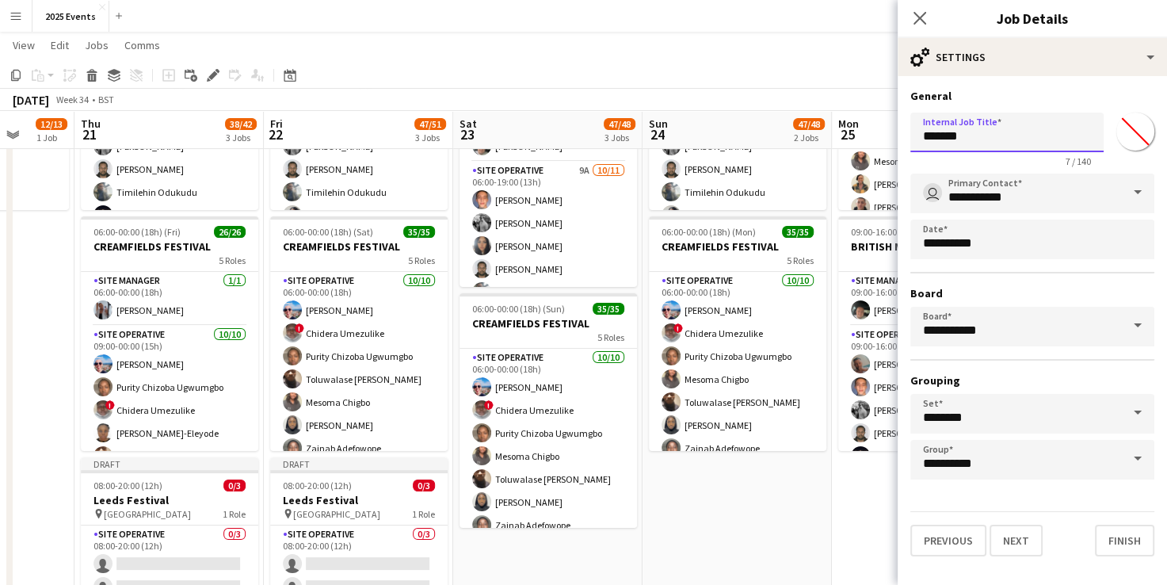
drag, startPoint x: 980, startPoint y: 135, endPoint x: 837, endPoint y: 140, distance: 142.8
type input "**********"
click at [1019, 533] on button "Next" at bounding box center [1016, 541] width 53 height 32
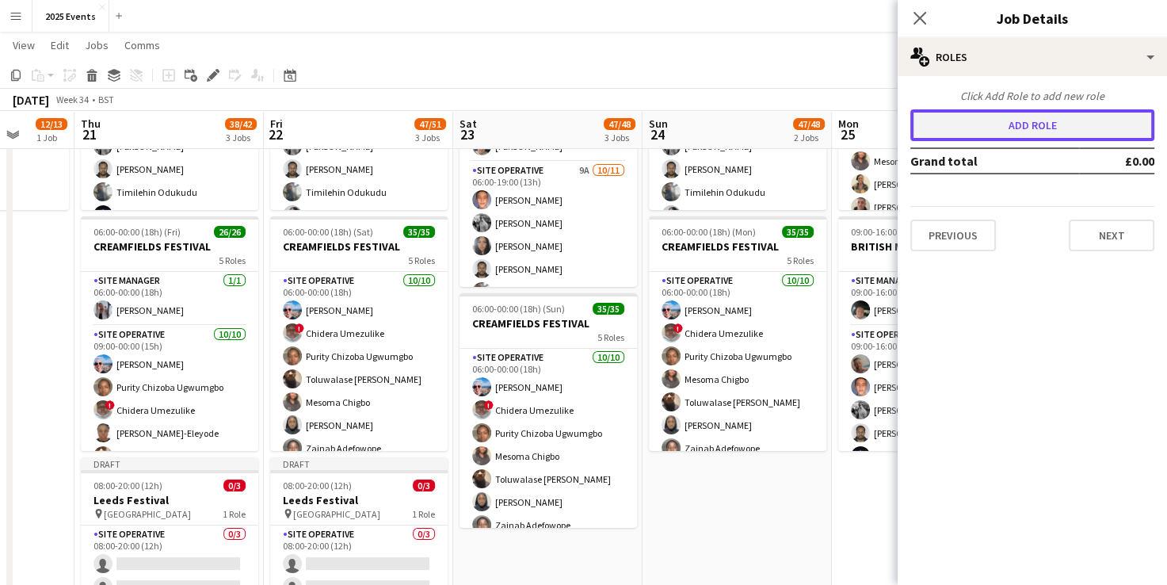
click at [1021, 119] on button "Add role" at bounding box center [1033, 125] width 244 height 32
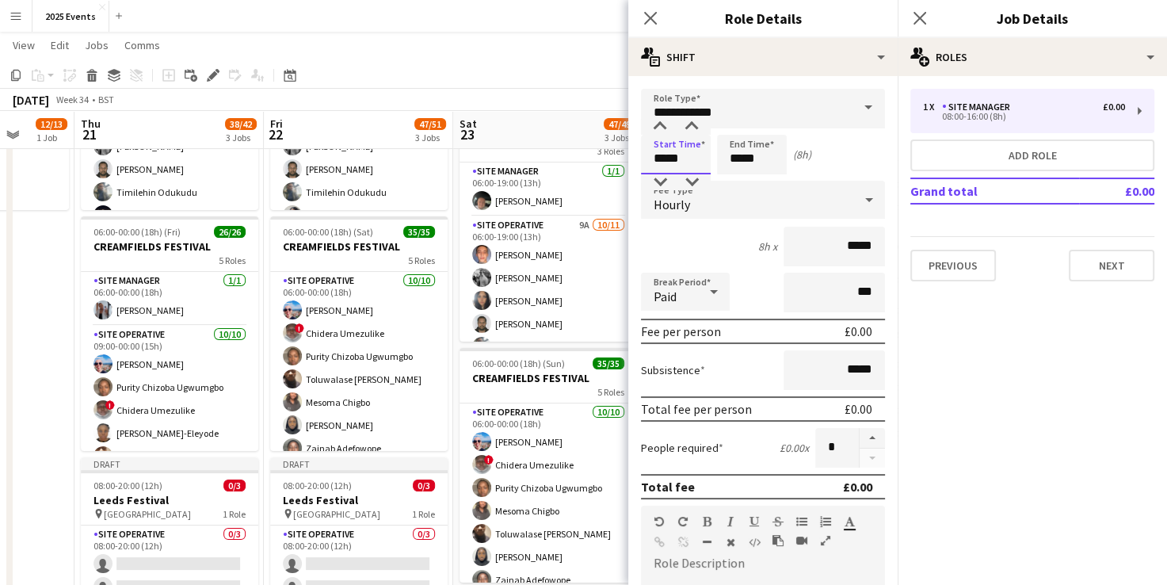
click at [666, 160] on input "*****" at bounding box center [676, 155] width 70 height 40
click at [742, 160] on input "*****" at bounding box center [752, 155] width 70 height 40
type input "*****"
click at [694, 289] on div "Paid" at bounding box center [669, 292] width 57 height 38
click at [682, 381] on span "Unpaid" at bounding box center [685, 375] width 63 height 15
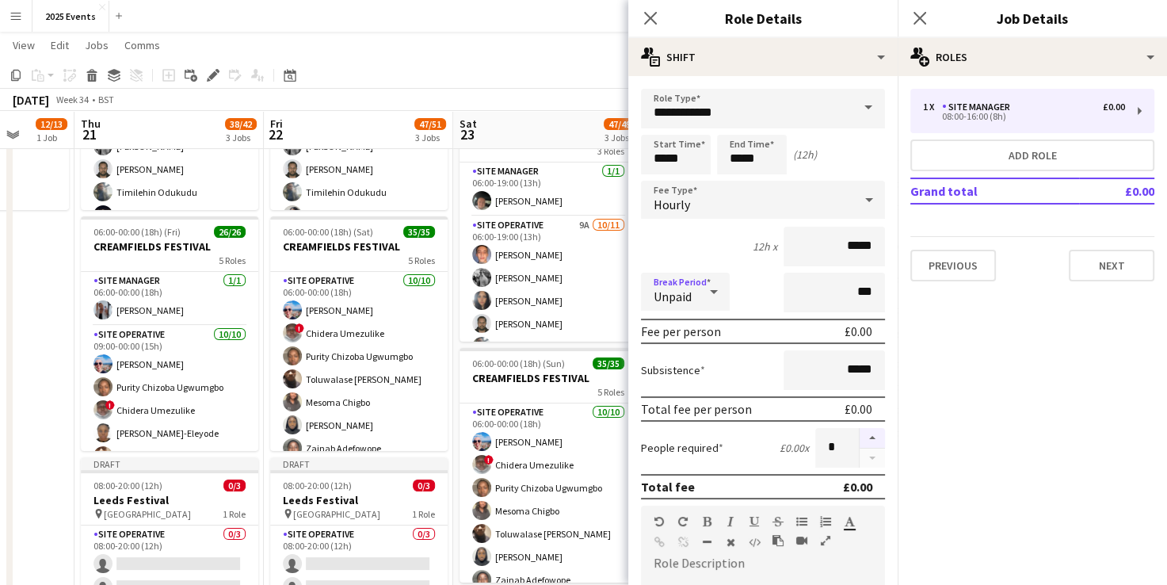
click at [860, 439] on button "button" at bounding box center [872, 438] width 25 height 21
type input "*"
click at [745, 451] on div "People required £0.00 x *" at bounding box center [763, 448] width 244 height 40
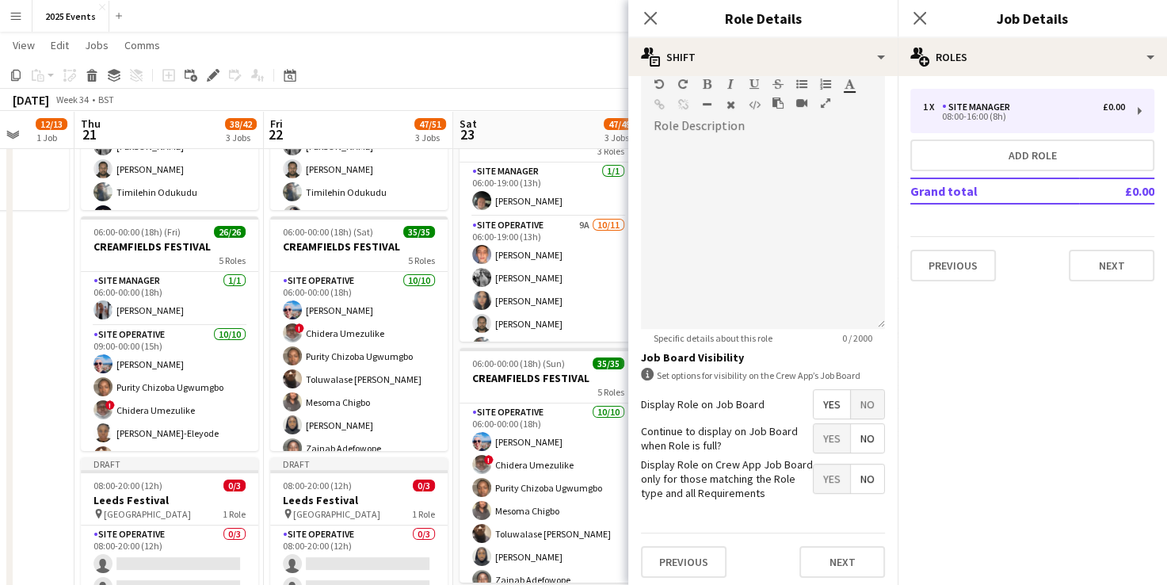
scroll to position [438, 0]
click at [815, 552] on button "Next" at bounding box center [843, 561] width 86 height 32
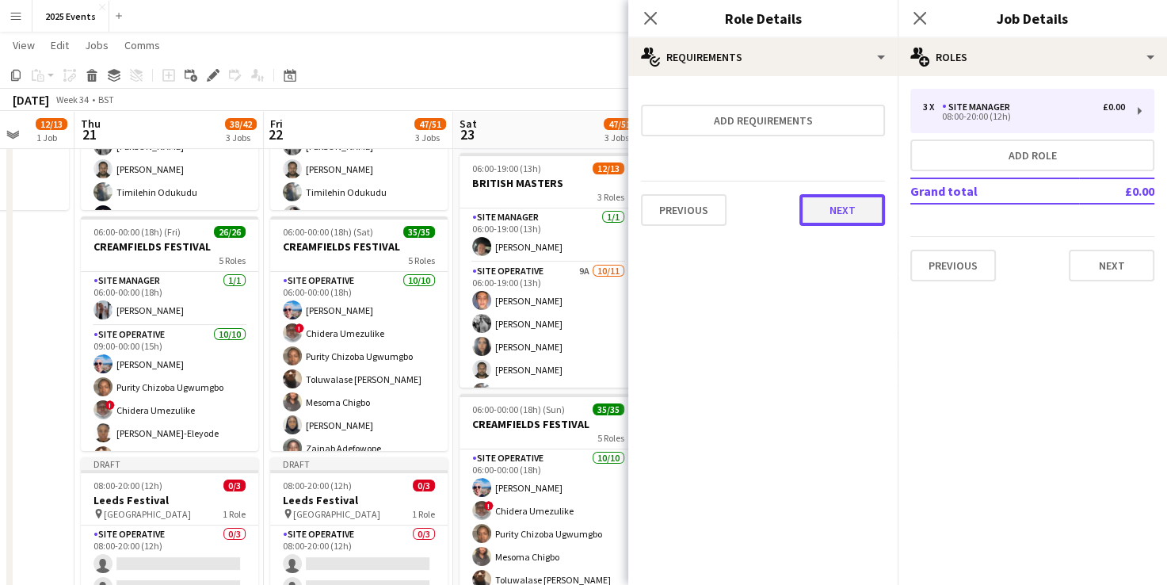
click at [842, 220] on button "Next" at bounding box center [843, 210] width 86 height 32
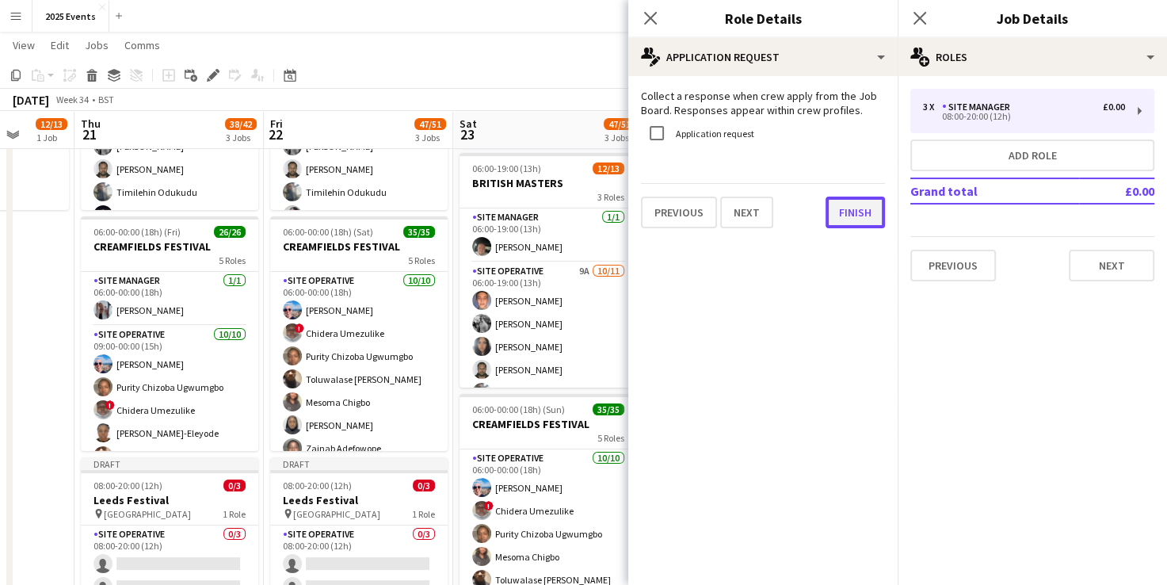
click at [844, 217] on button "Finish" at bounding box center [855, 213] width 59 height 32
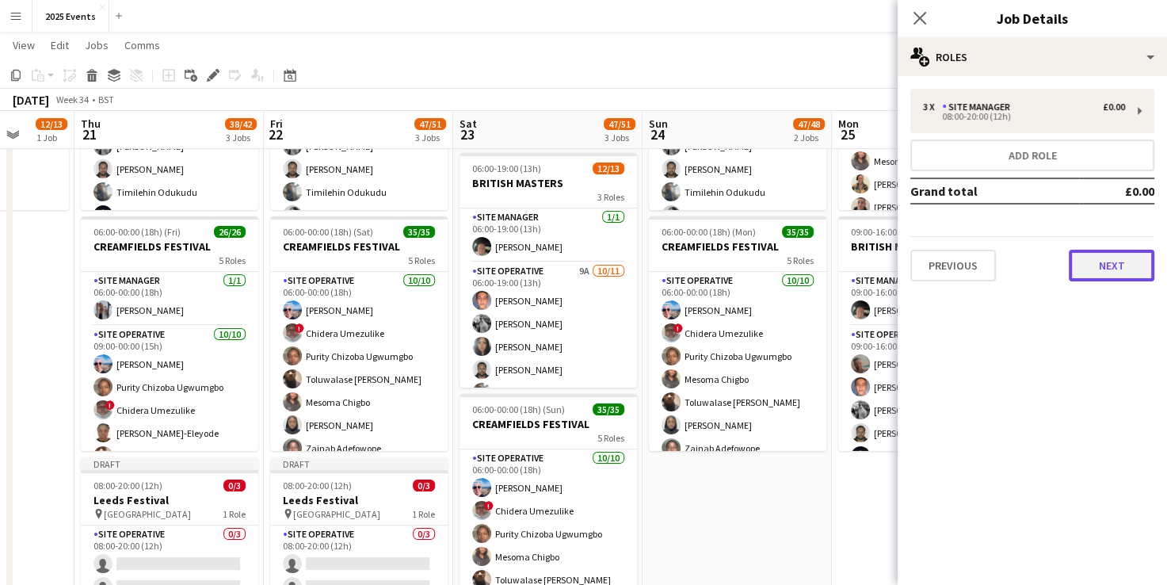
click at [1086, 253] on button "Next" at bounding box center [1112, 266] width 86 height 32
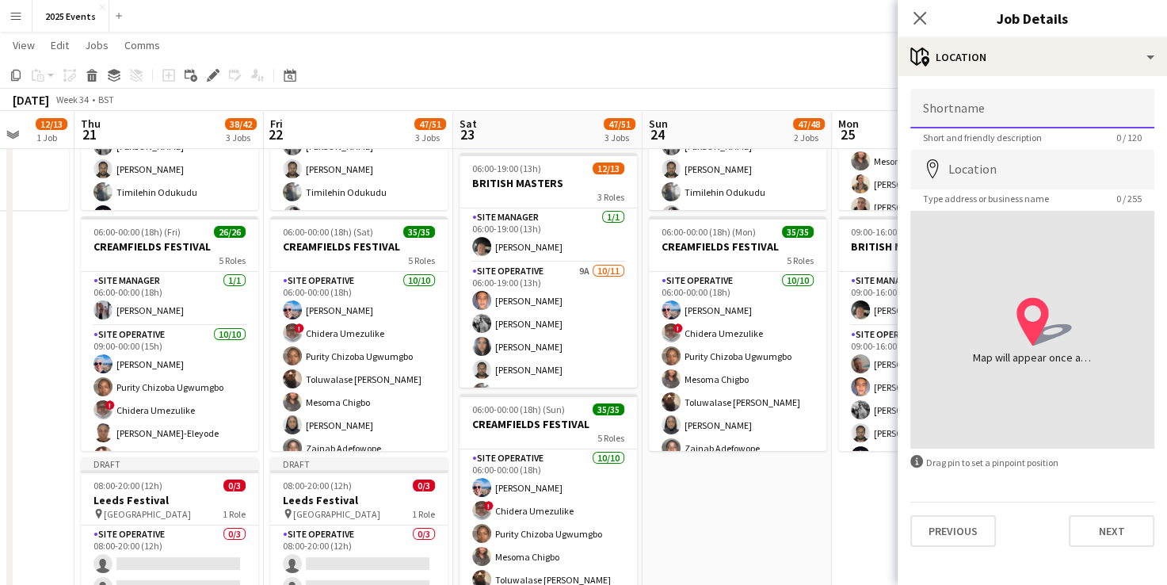
click at [976, 105] on input "Shortname" at bounding box center [1033, 109] width 244 height 40
type input "*****"
click at [985, 182] on input "Location" at bounding box center [1033, 170] width 244 height 40
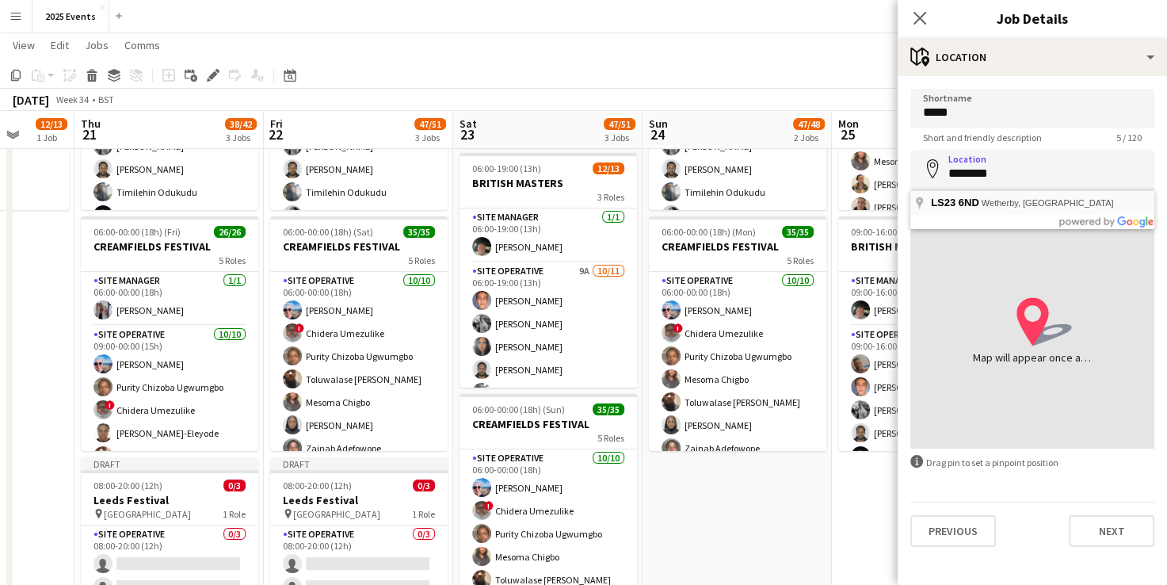
type input "**********"
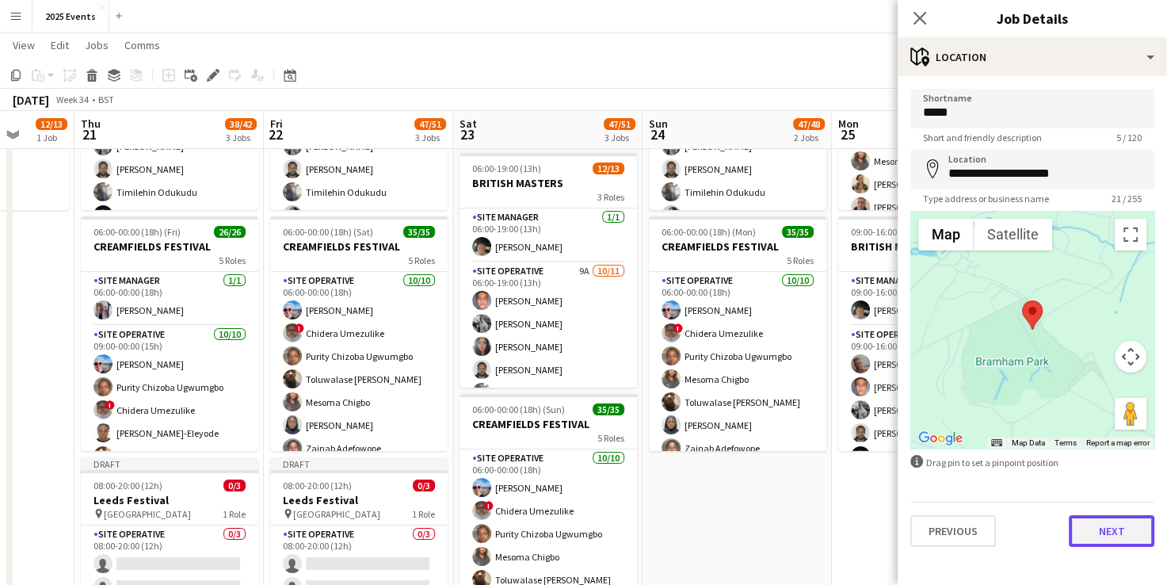
click at [1125, 533] on button "Next" at bounding box center [1112, 531] width 86 height 32
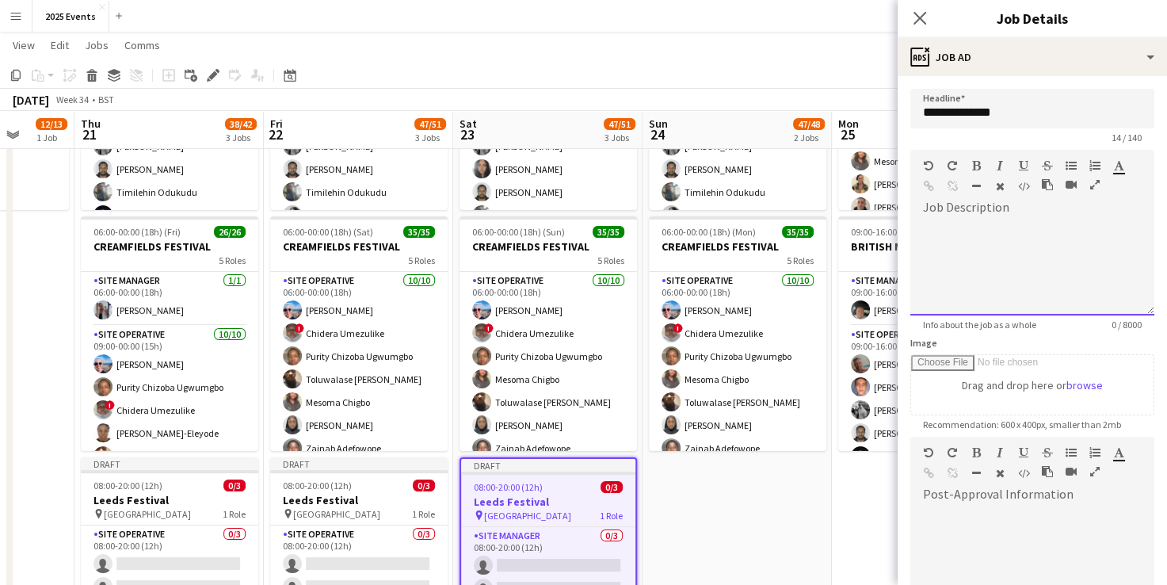
click at [996, 211] on div at bounding box center [1033, 262] width 244 height 106
paste div
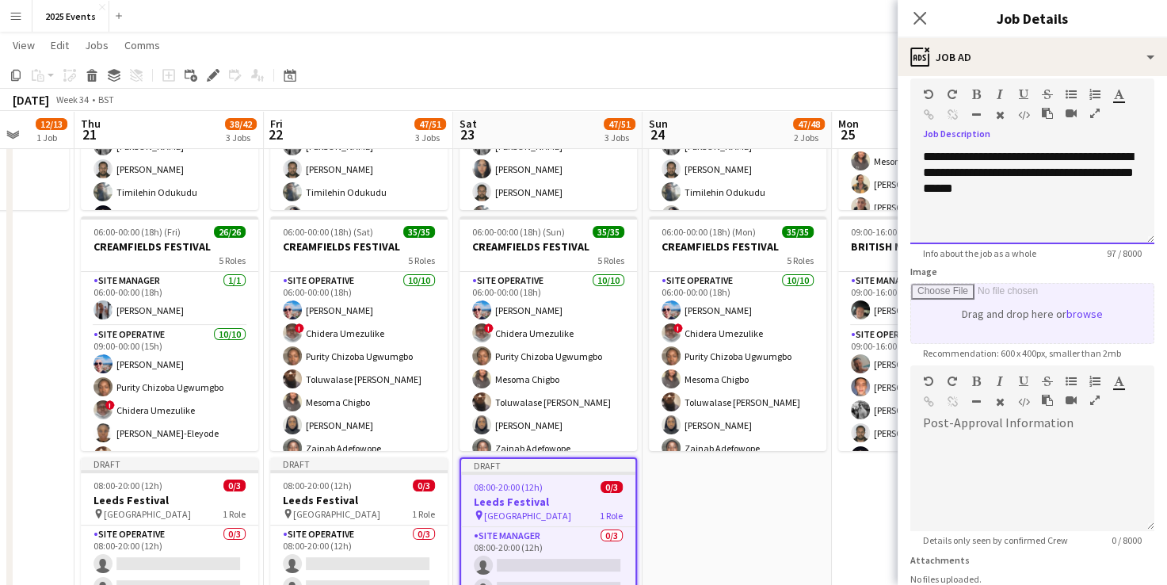
scroll to position [197, 0]
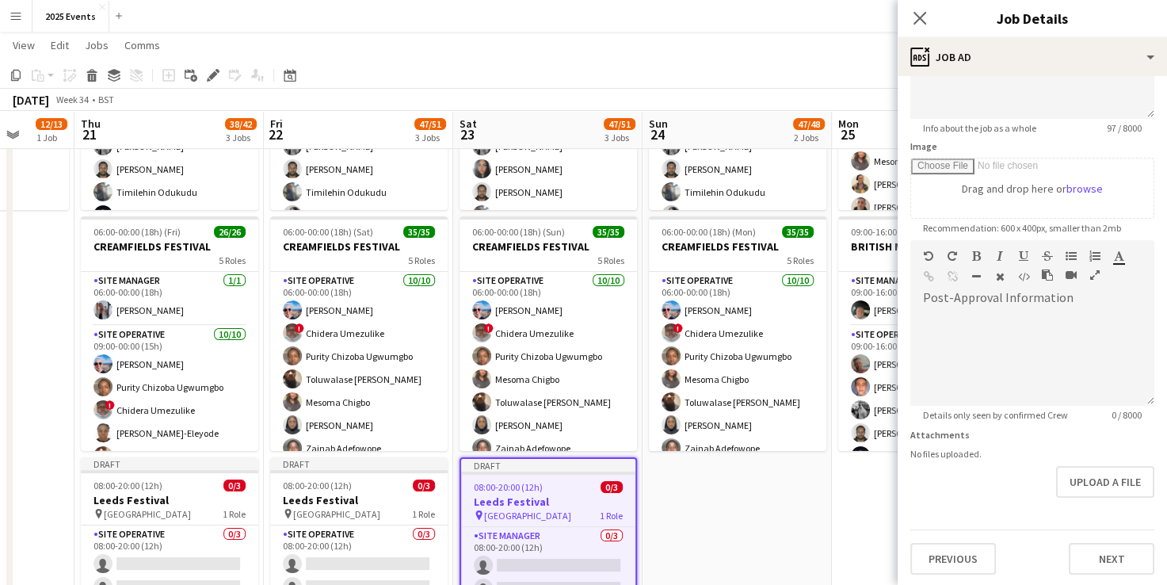
click at [1086, 575] on div "**********" at bounding box center [1032, 234] width 269 height 708
click at [1085, 566] on button "Next" at bounding box center [1112, 559] width 86 height 32
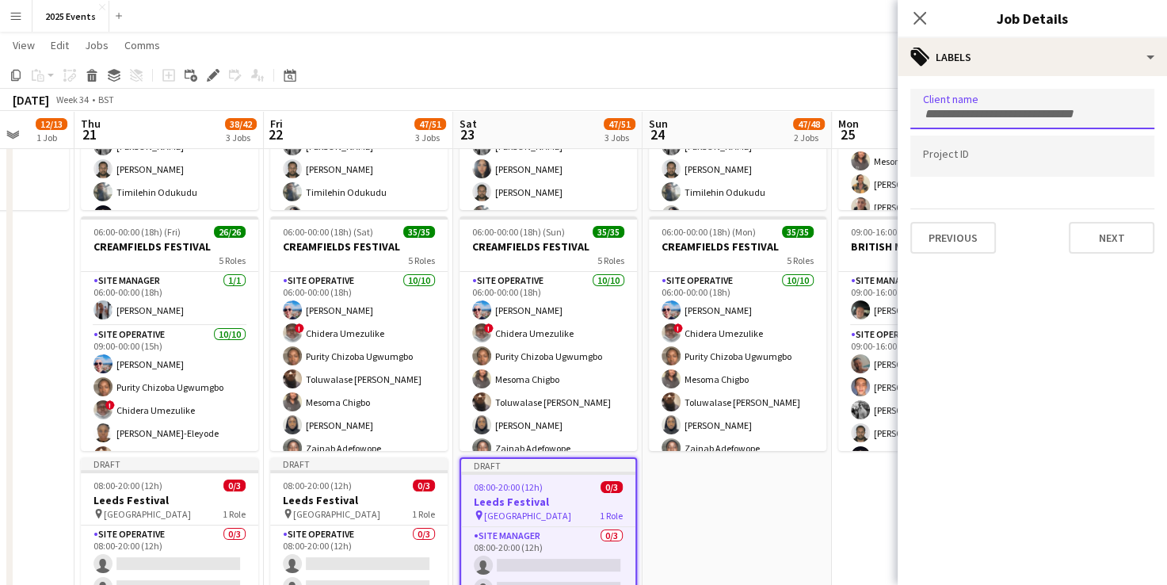
click at [992, 113] on input "Type to search client labels..." at bounding box center [1032, 114] width 219 height 14
type input "**"
click at [965, 151] on div "A1 LOO HIRE" at bounding box center [1033, 158] width 244 height 38
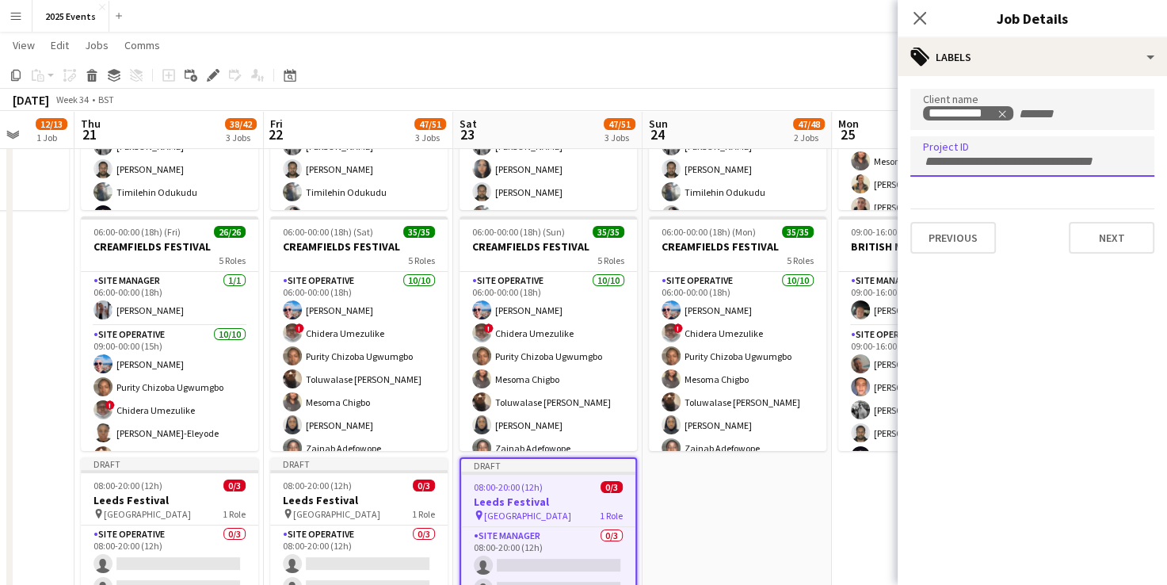
click at [965, 158] on input "Type to search project ID labels..." at bounding box center [1032, 162] width 219 height 14
type input "*****"
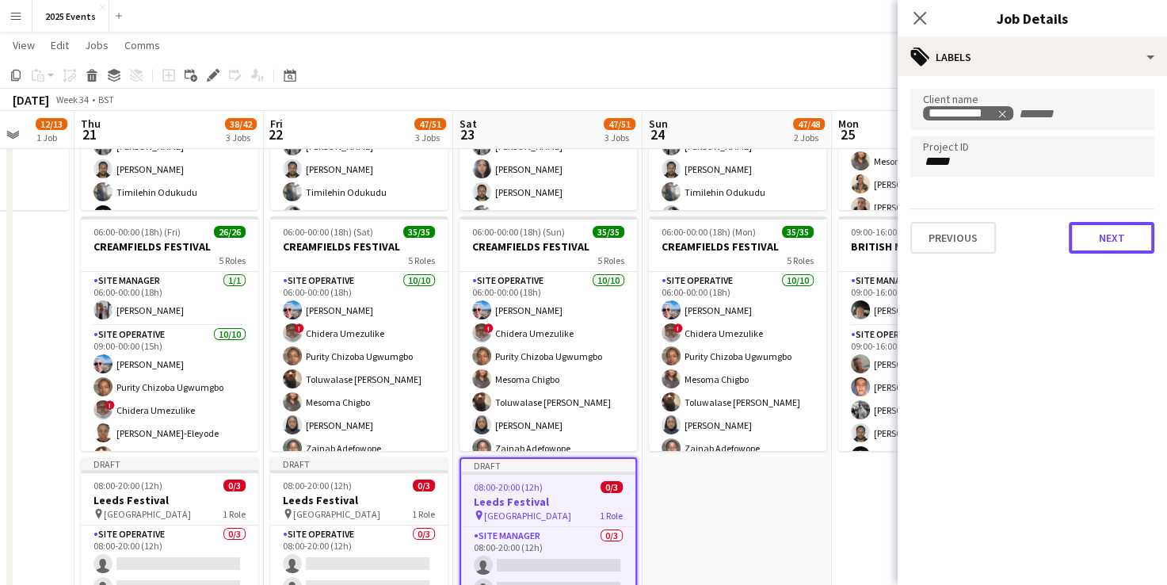
click at [1120, 233] on button "Next" at bounding box center [1112, 238] width 86 height 32
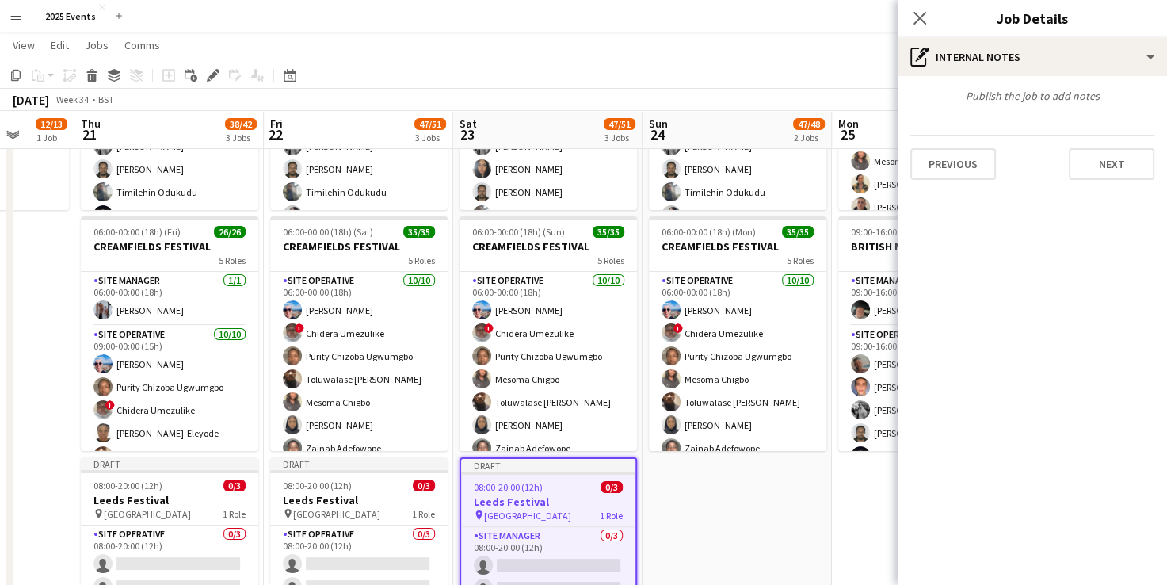
click at [1156, 147] on div "Previous Next" at bounding box center [1032, 157] width 269 height 45
click at [1113, 159] on button "Next" at bounding box center [1112, 164] width 86 height 32
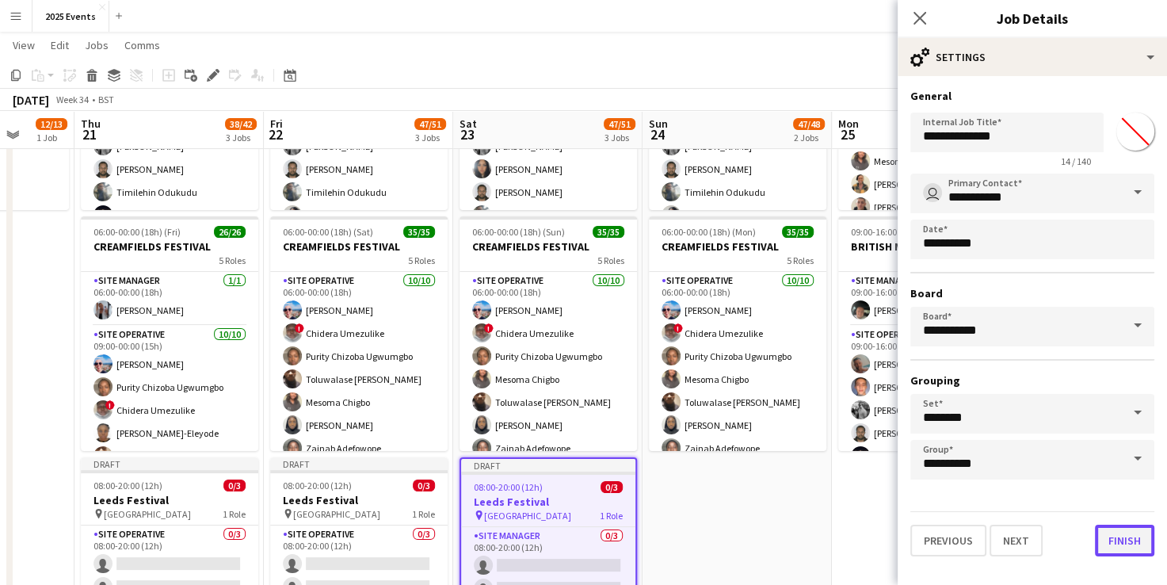
click at [1133, 540] on button "Finish" at bounding box center [1124, 541] width 59 height 32
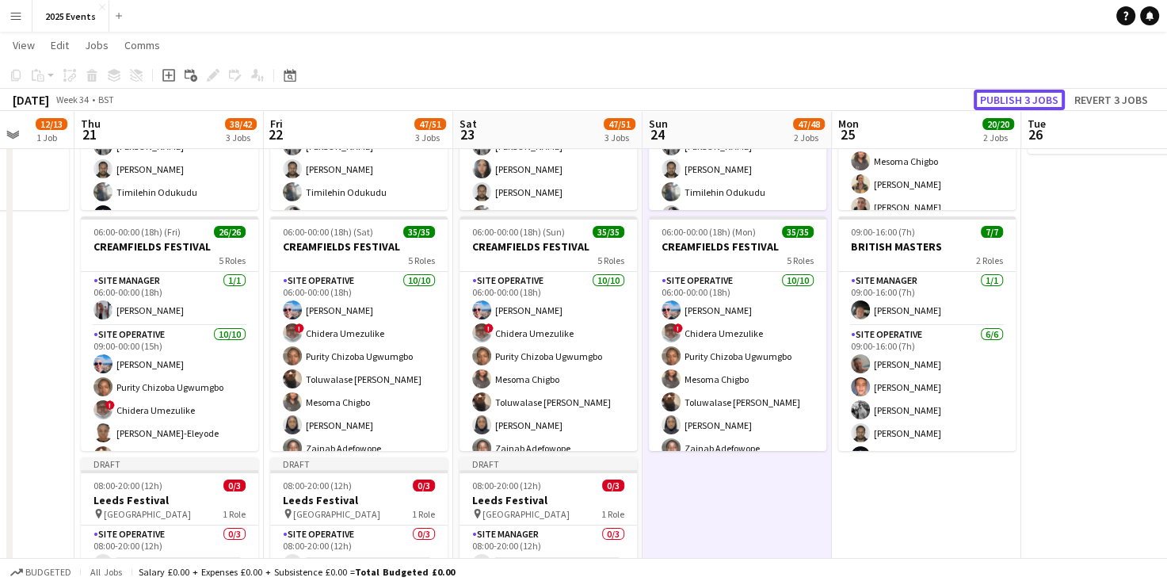
click at [1017, 101] on button "Publish 3 jobs" at bounding box center [1019, 100] width 91 height 21
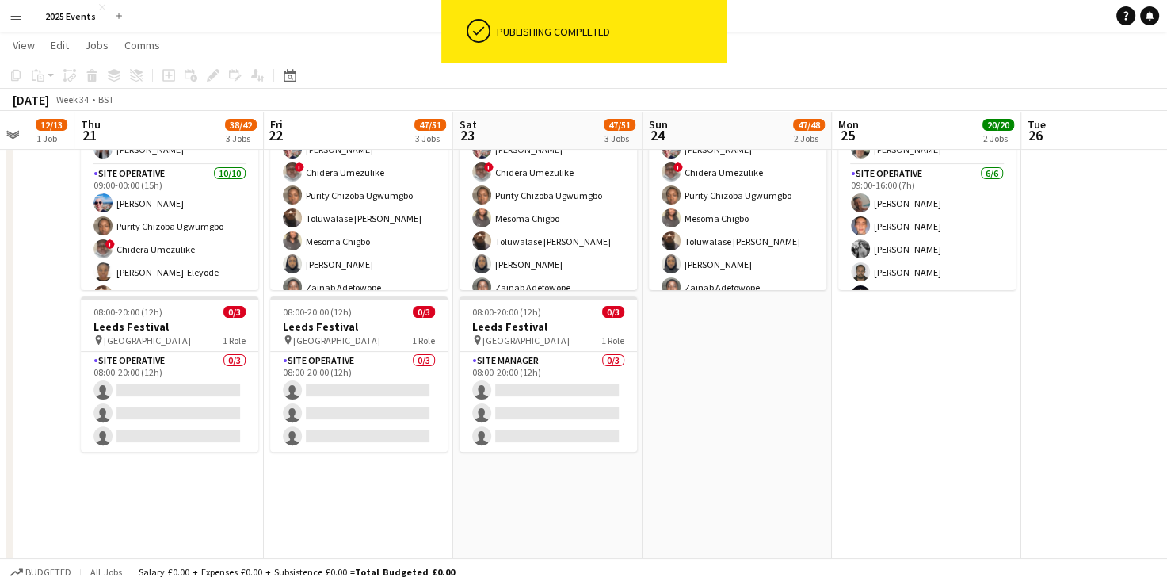
scroll to position [370, 0]
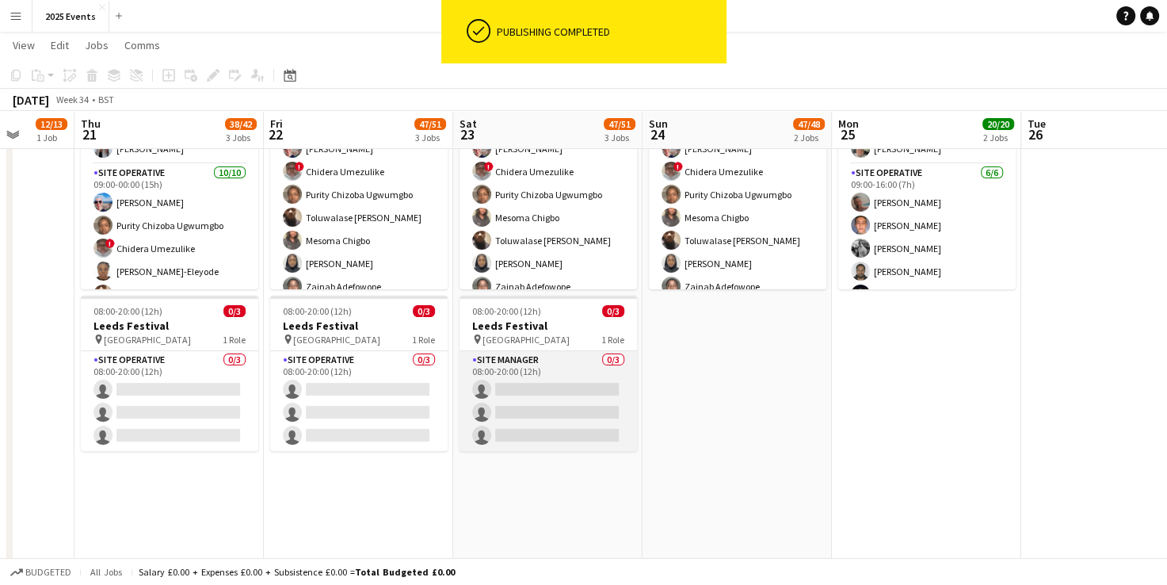
click at [545, 357] on app-card-role "Site Manager 0/3 08:00-20:00 (12h) single-neutral-actions single-neutral-action…" at bounding box center [549, 401] width 178 height 100
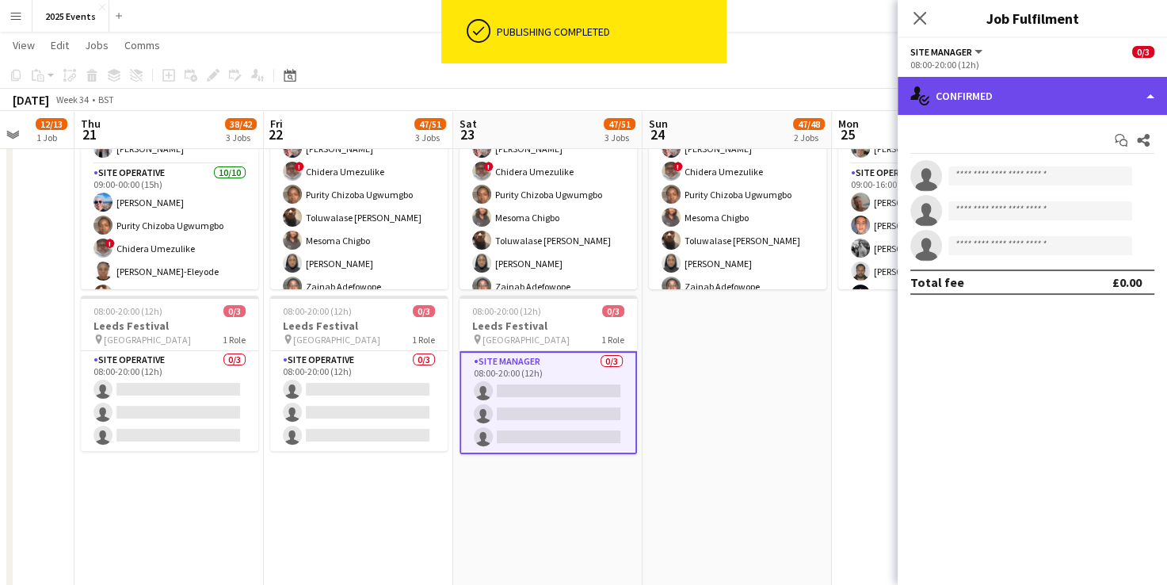
click at [1142, 94] on div "single-neutral-actions-check-2 Confirmed" at bounding box center [1032, 96] width 269 height 38
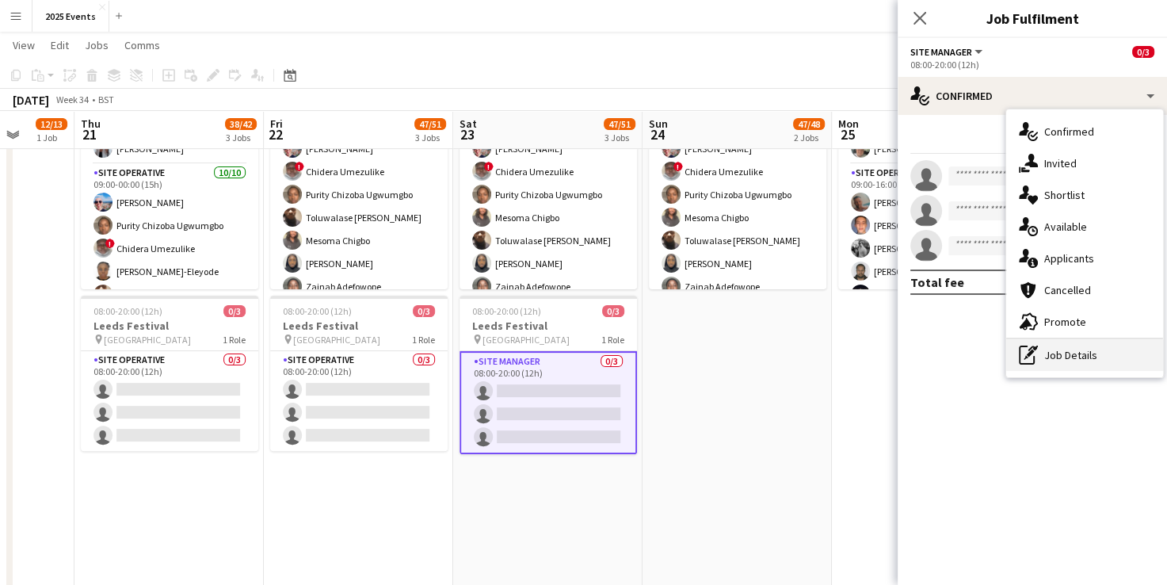
click at [1064, 343] on div "pen-write Job Details" at bounding box center [1085, 355] width 157 height 32
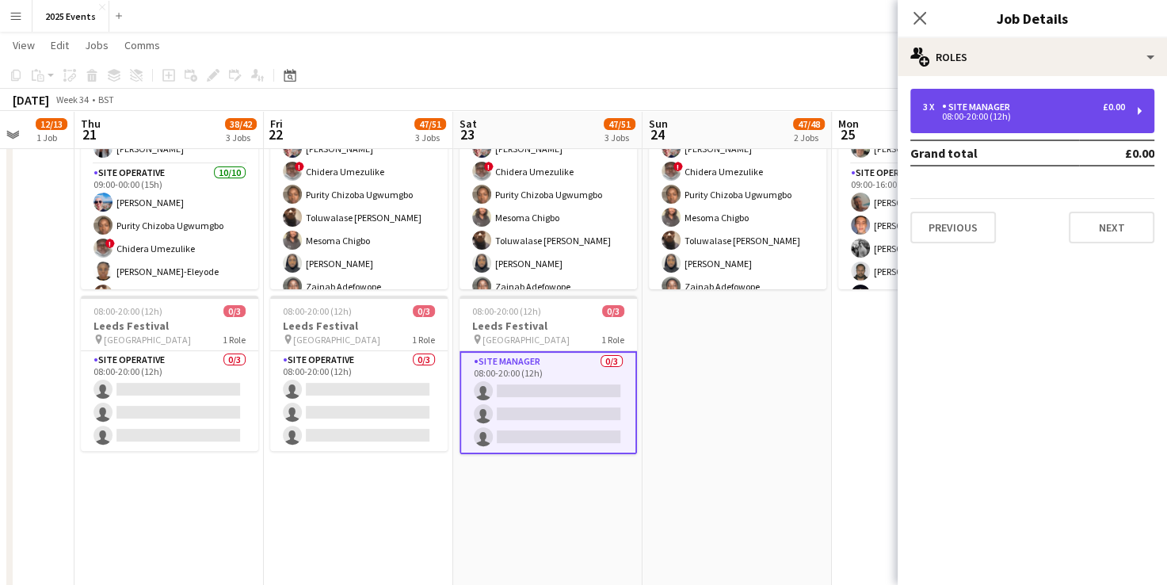
click at [1018, 107] on div "3 x Site Manager £0.00" at bounding box center [1024, 106] width 202 height 11
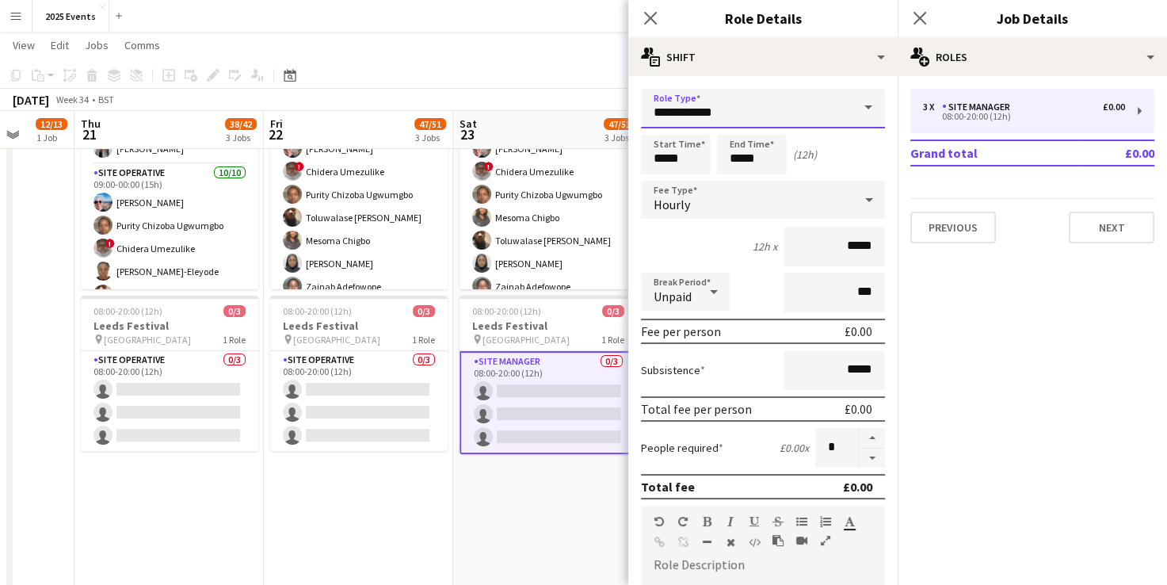
click at [831, 100] on input "**********" at bounding box center [763, 109] width 244 height 40
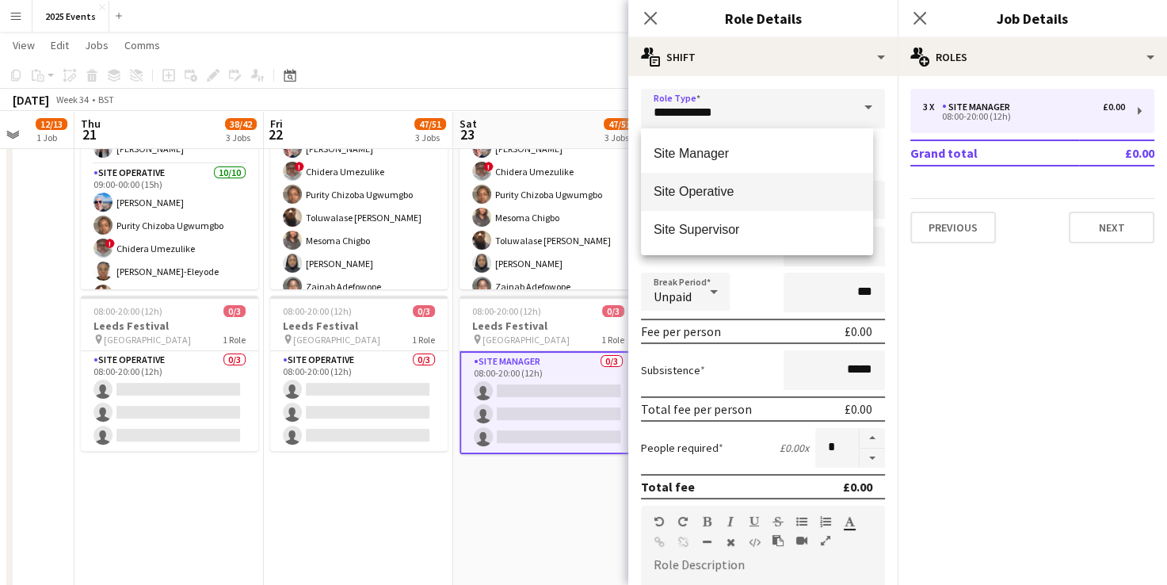
click at [751, 179] on mat-option "Site Operative" at bounding box center [757, 192] width 232 height 38
type input "**********"
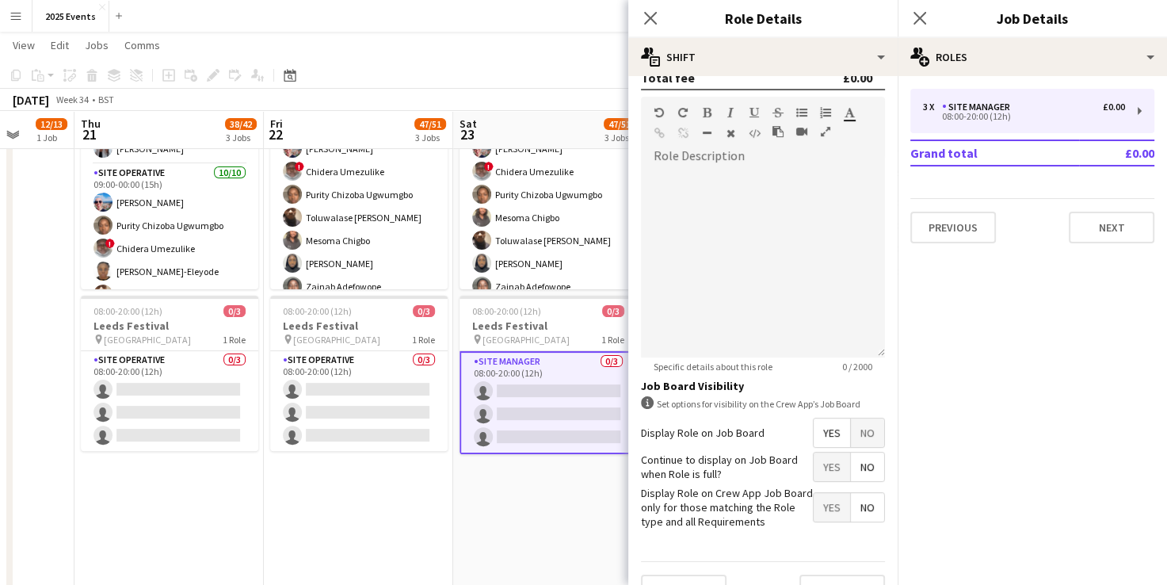
scroll to position [438, 0]
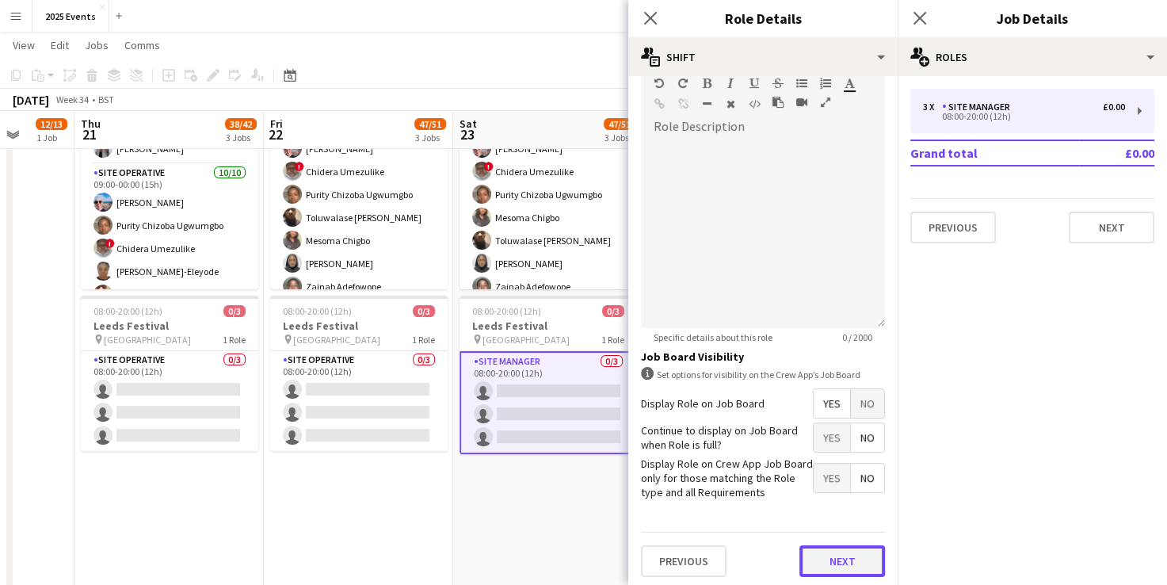
click at [805, 548] on button "Next" at bounding box center [843, 561] width 86 height 32
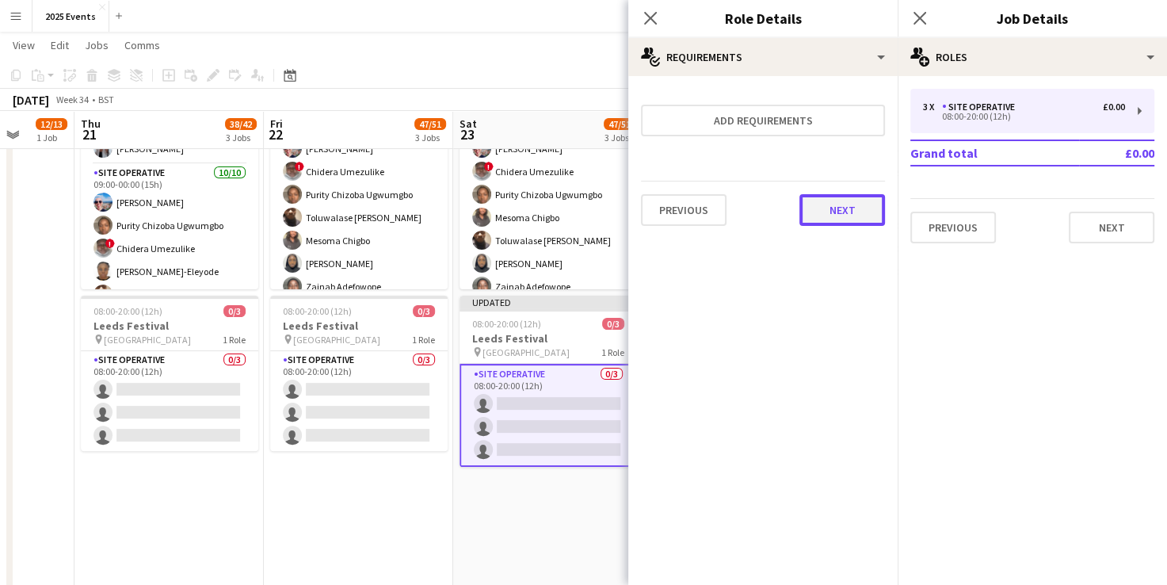
click at [843, 211] on button "Next" at bounding box center [843, 210] width 86 height 32
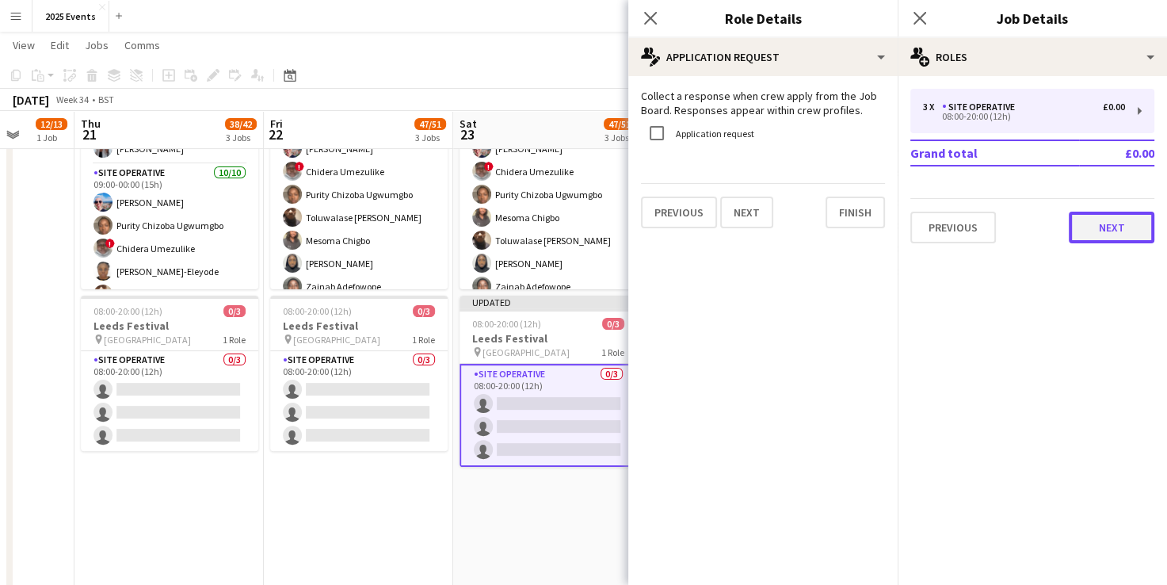
click at [1118, 228] on button "Next" at bounding box center [1112, 228] width 86 height 32
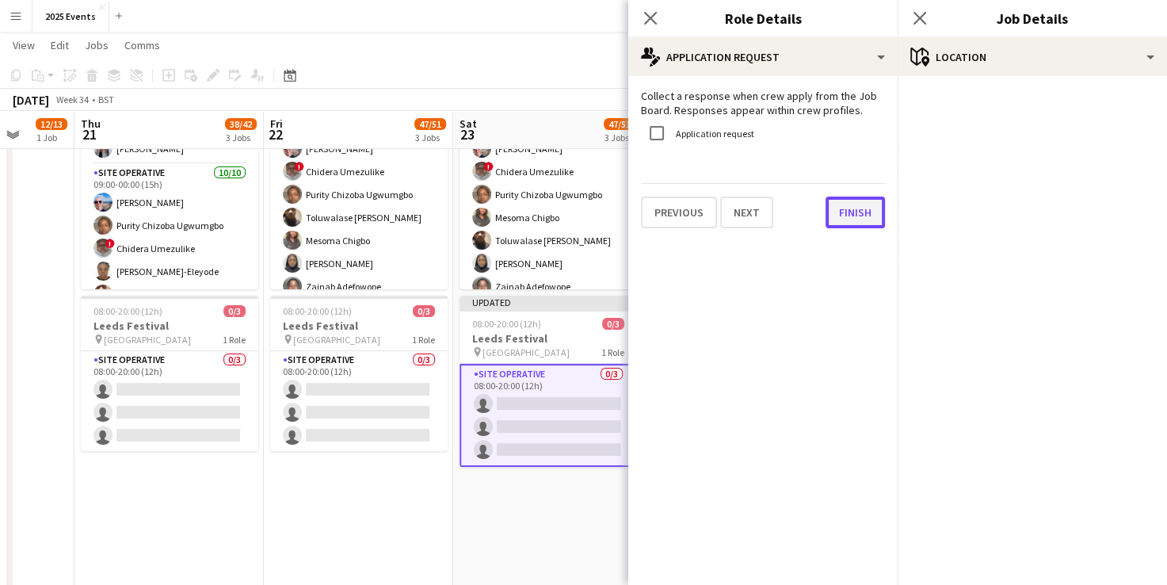
click at [846, 203] on button "Finish" at bounding box center [855, 213] width 59 height 32
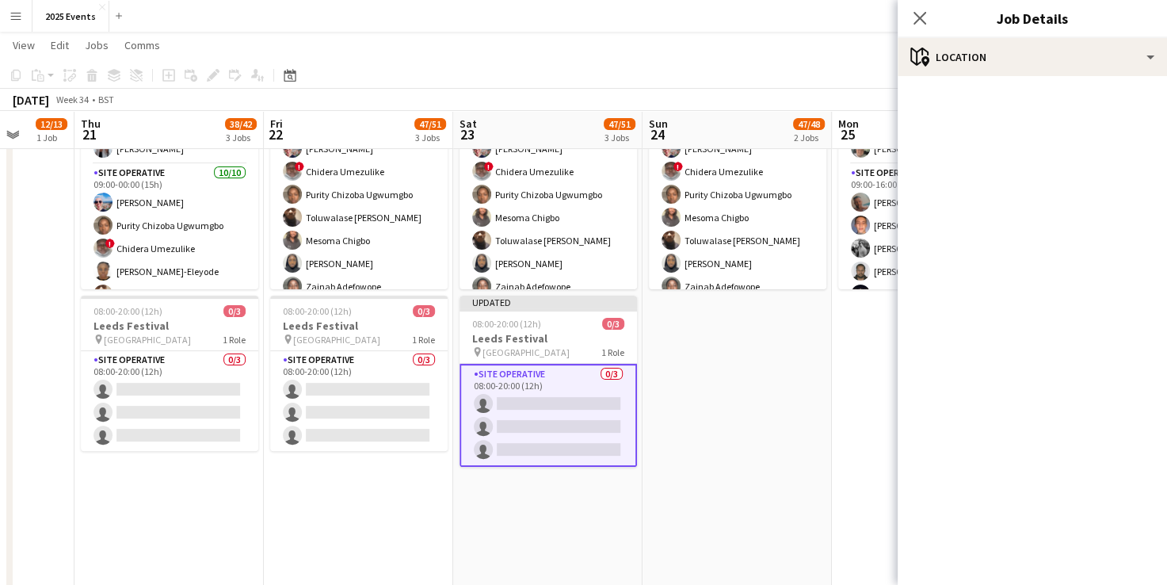
click at [907, 24] on div "Close pop-in" at bounding box center [920, 18] width 44 height 36
click at [913, 22] on app-icon "Close pop-in" at bounding box center [920, 18] width 23 height 23
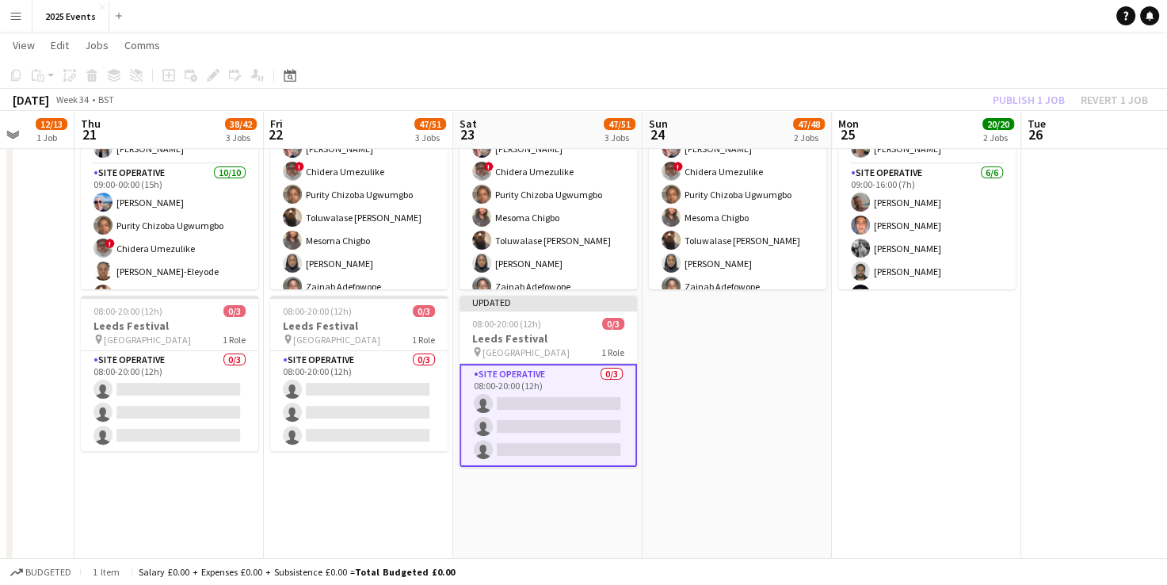
scroll to position [0, 493]
click at [734, 395] on app-date-cell "06:00-19:00 (13h) 12/13 BRITISH MASTERS 3 Roles Site Manager [DATE] 06:00-19:00…" at bounding box center [738, 577] width 189 height 1541
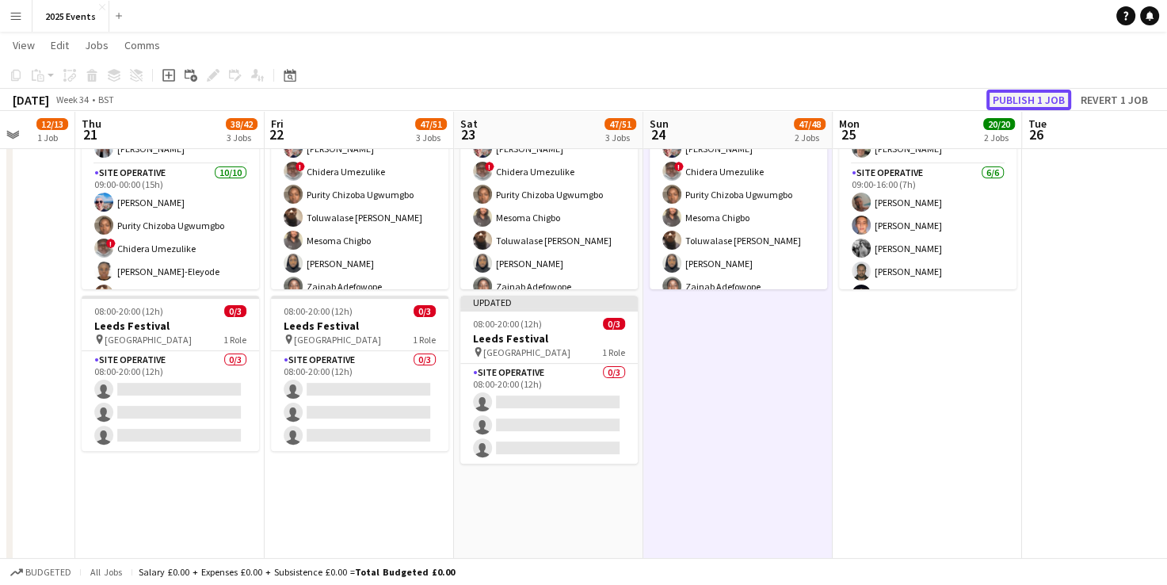
click at [1030, 105] on button "Publish 1 job" at bounding box center [1029, 100] width 85 height 21
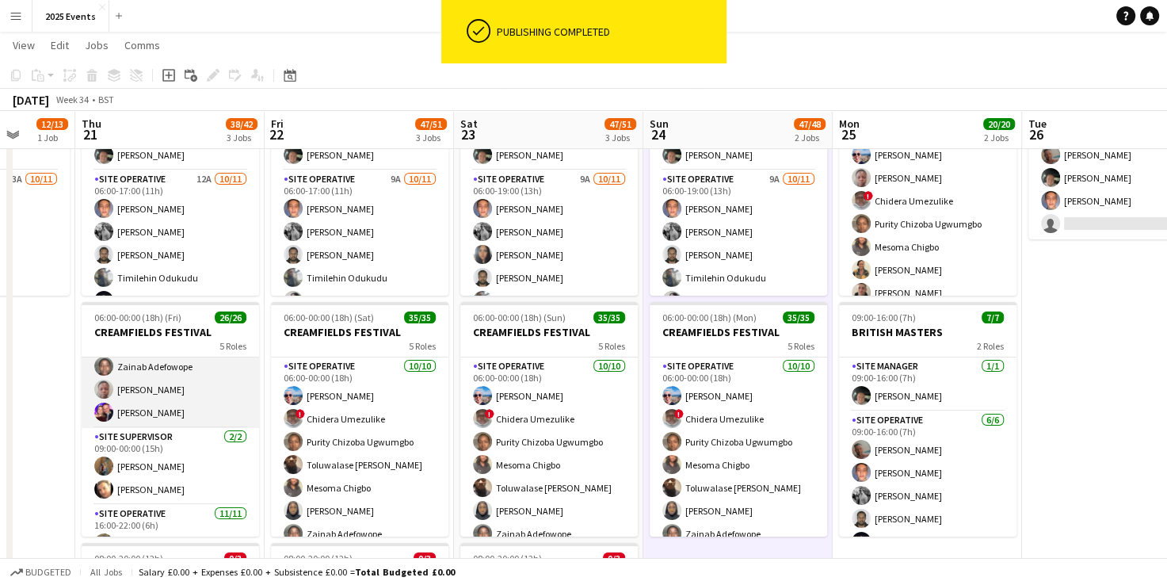
scroll to position [244, 0]
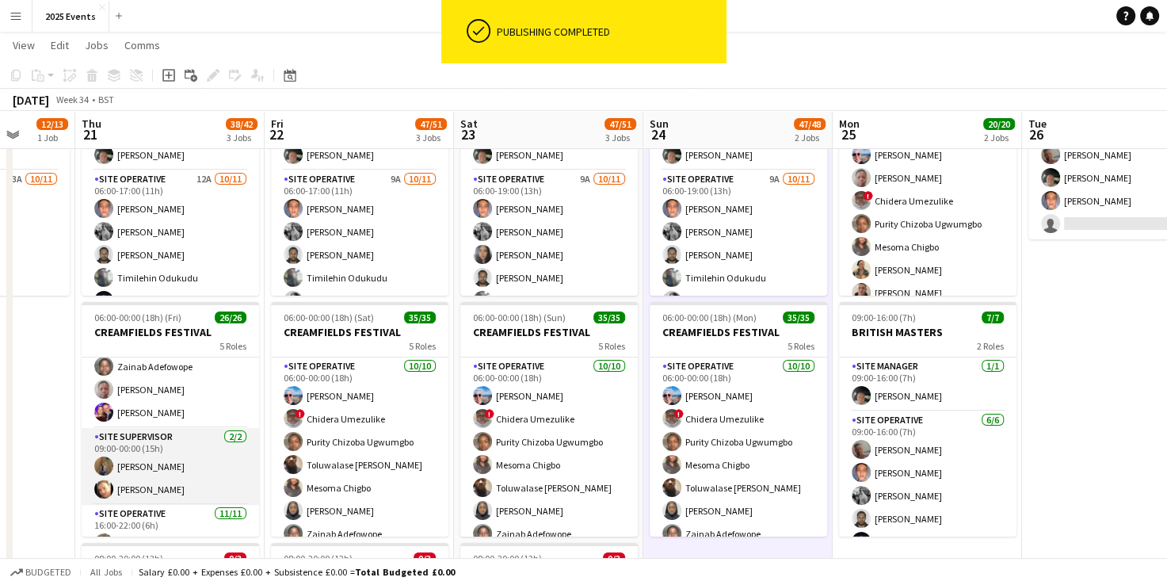
click at [176, 442] on app-card-role "Site Supervisor [DATE] 09:00-00:00 (15h) Shak [PERSON_NAME]" at bounding box center [171, 466] width 178 height 77
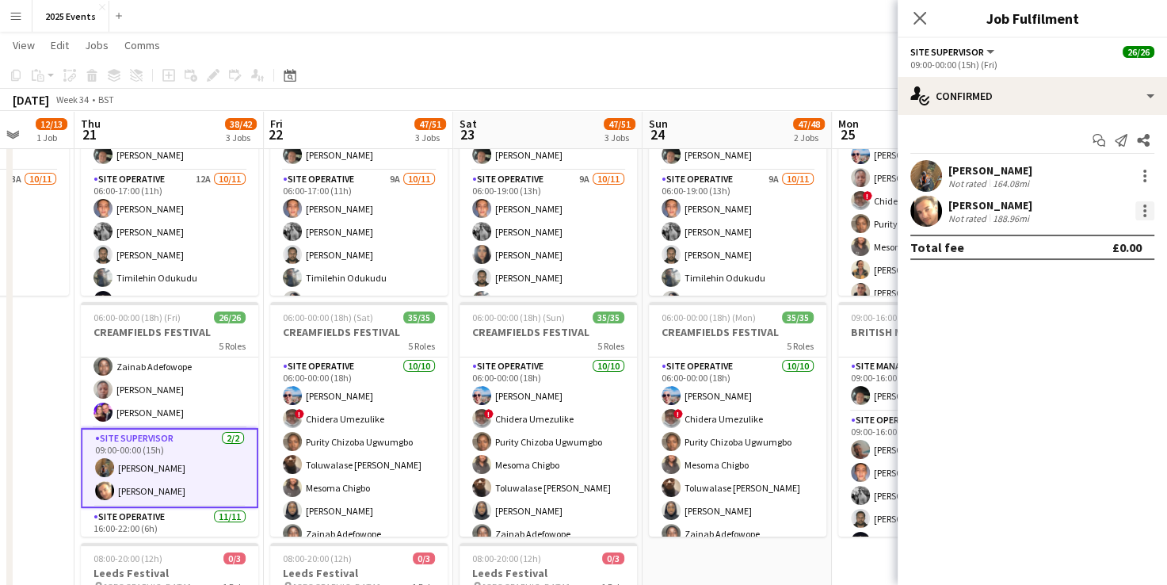
click at [1142, 201] on div at bounding box center [1145, 210] width 19 height 19
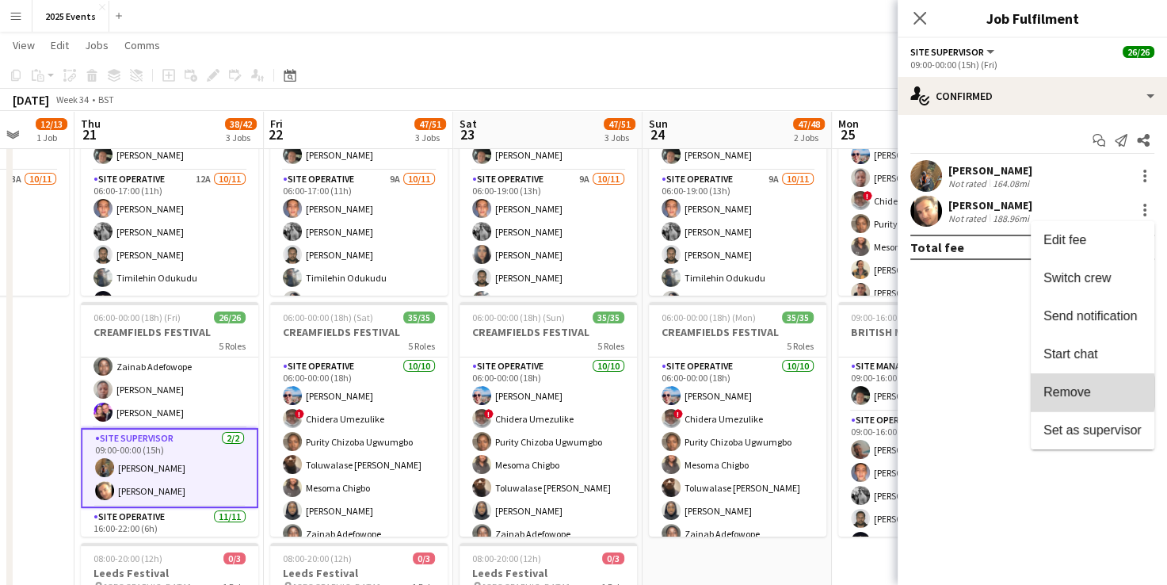
click at [1091, 392] on span "Remove" at bounding box center [1068, 391] width 48 height 13
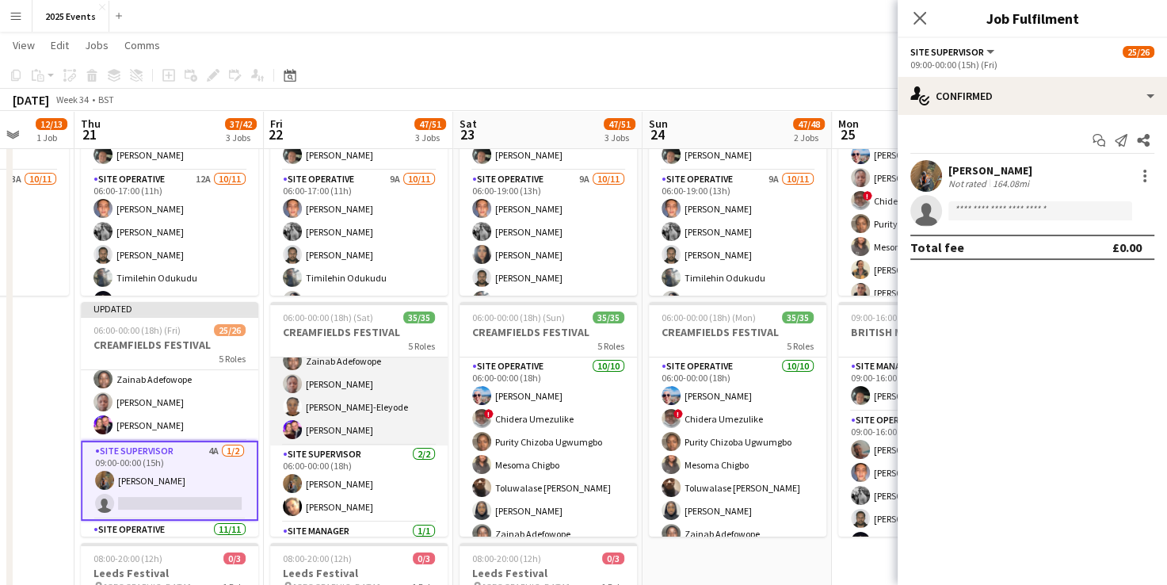
scroll to position [174, 0]
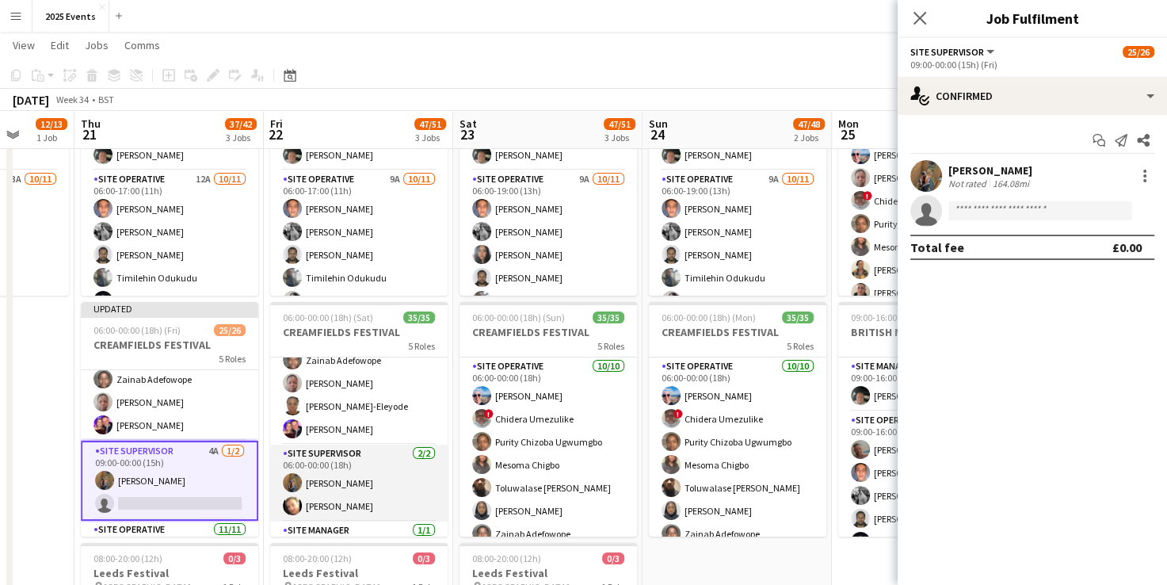
click at [355, 457] on app-card-role "Site Supervisor [DATE] 06:00-00:00 (18h) Shak [PERSON_NAME]" at bounding box center [359, 483] width 178 height 77
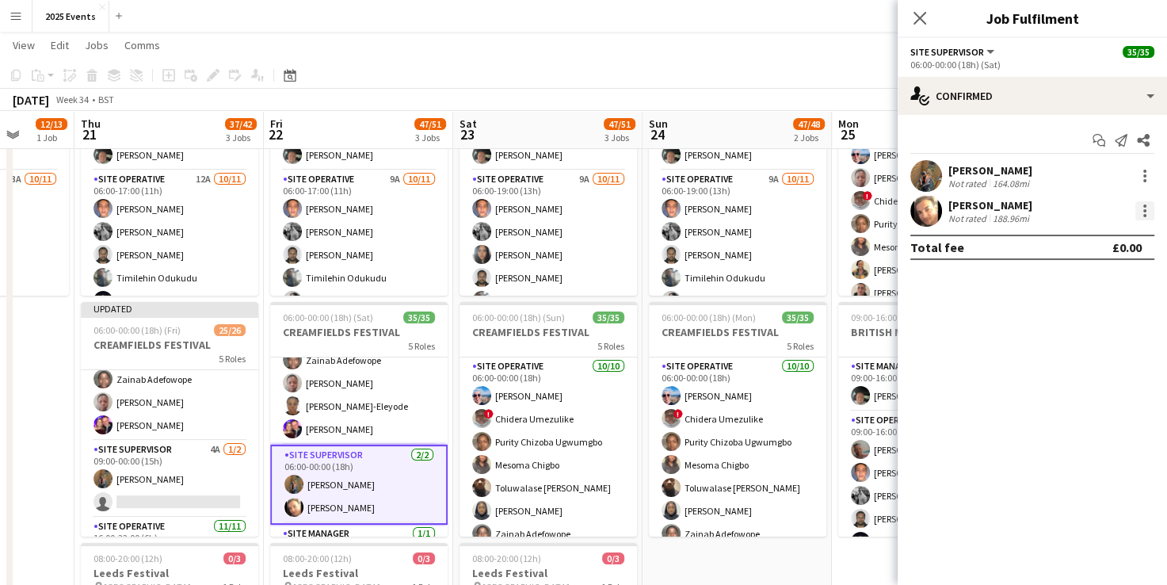
click at [1148, 205] on div at bounding box center [1145, 210] width 19 height 19
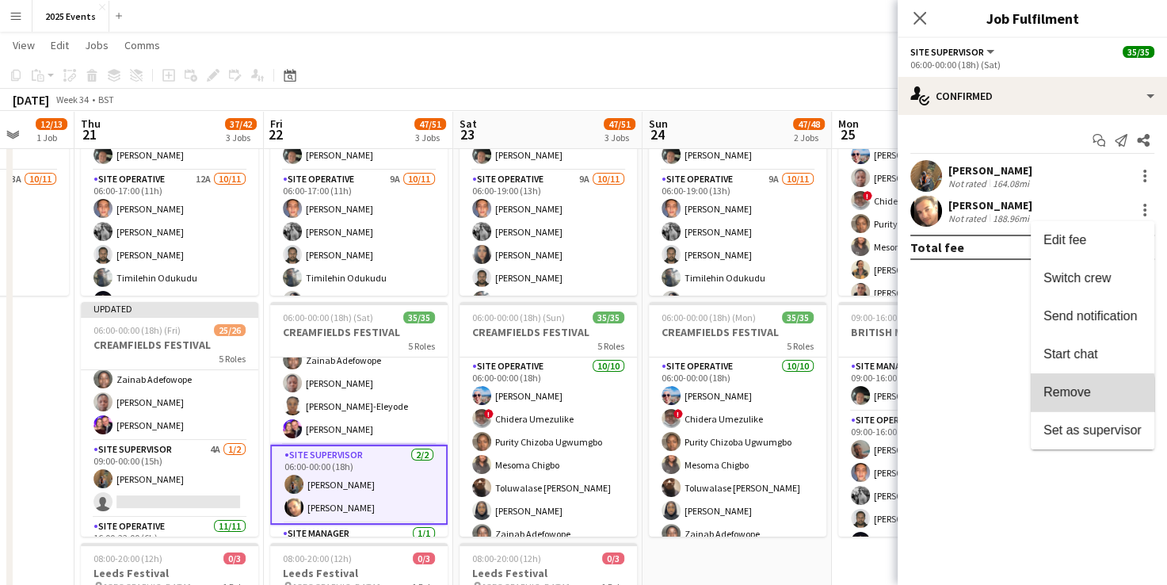
click at [1072, 398] on span "Remove" at bounding box center [1068, 391] width 48 height 13
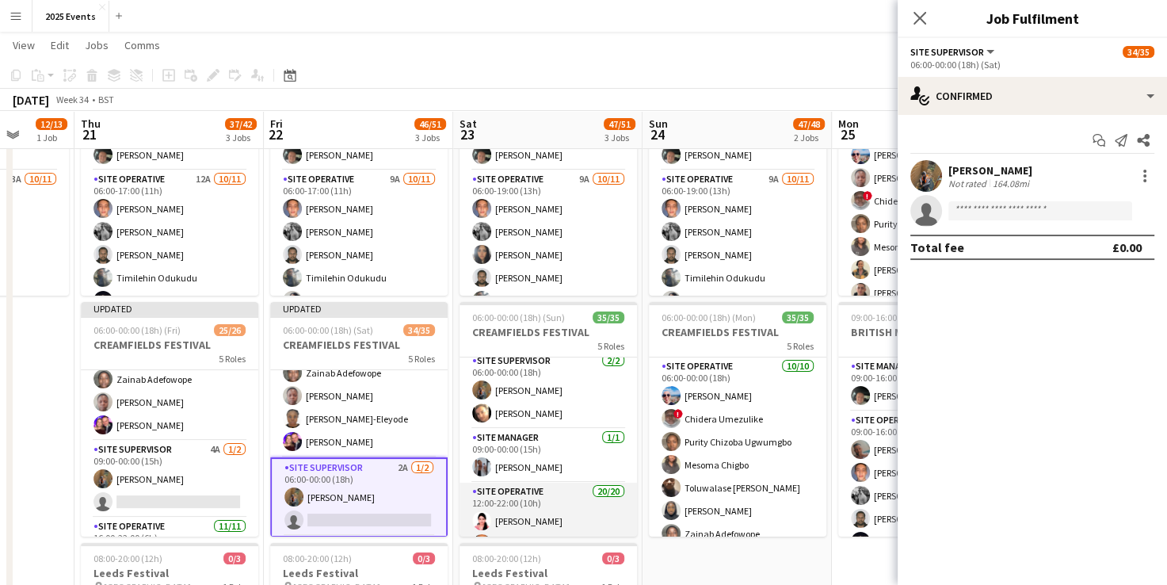
scroll to position [266, 0]
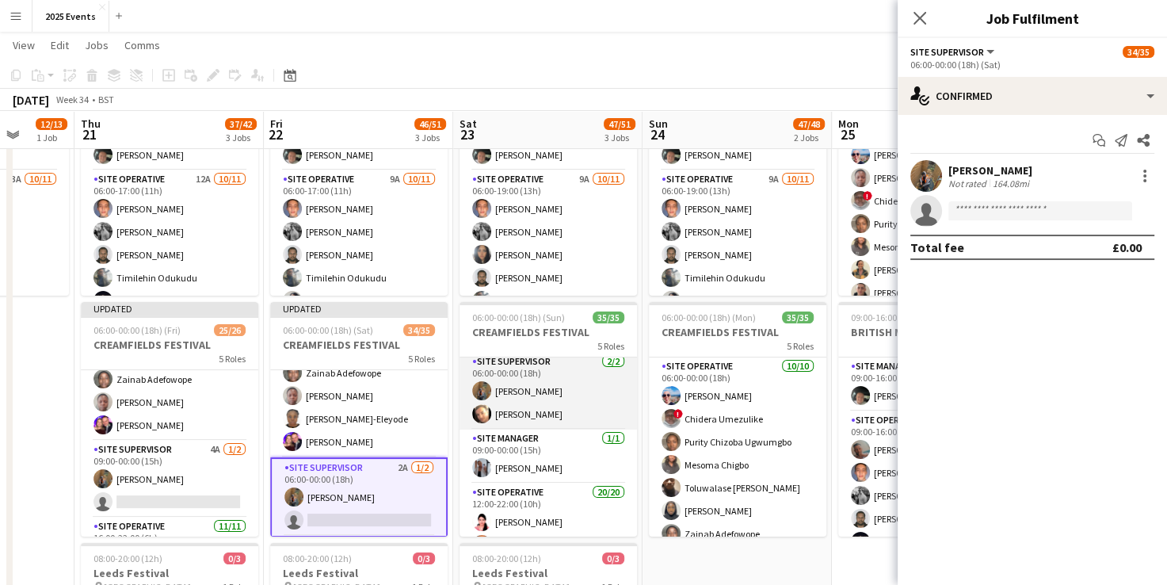
click at [564, 399] on app-card-role "Site Supervisor [DATE] 06:00-00:00 (18h) Shak [PERSON_NAME]" at bounding box center [549, 391] width 178 height 77
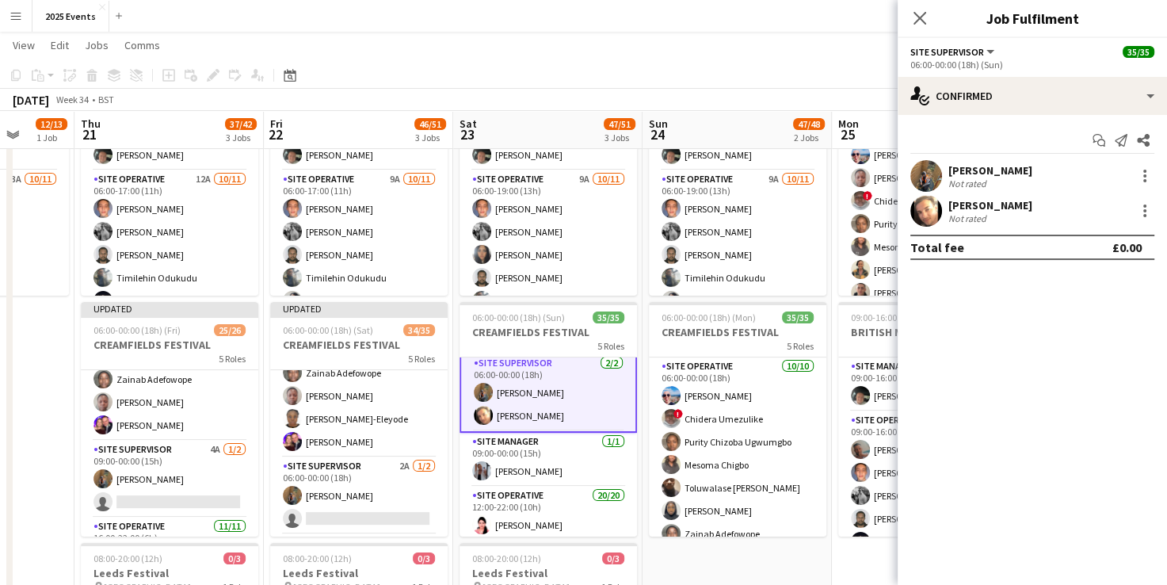
scroll to position [266, 0]
click at [1141, 208] on div at bounding box center [1145, 210] width 19 height 19
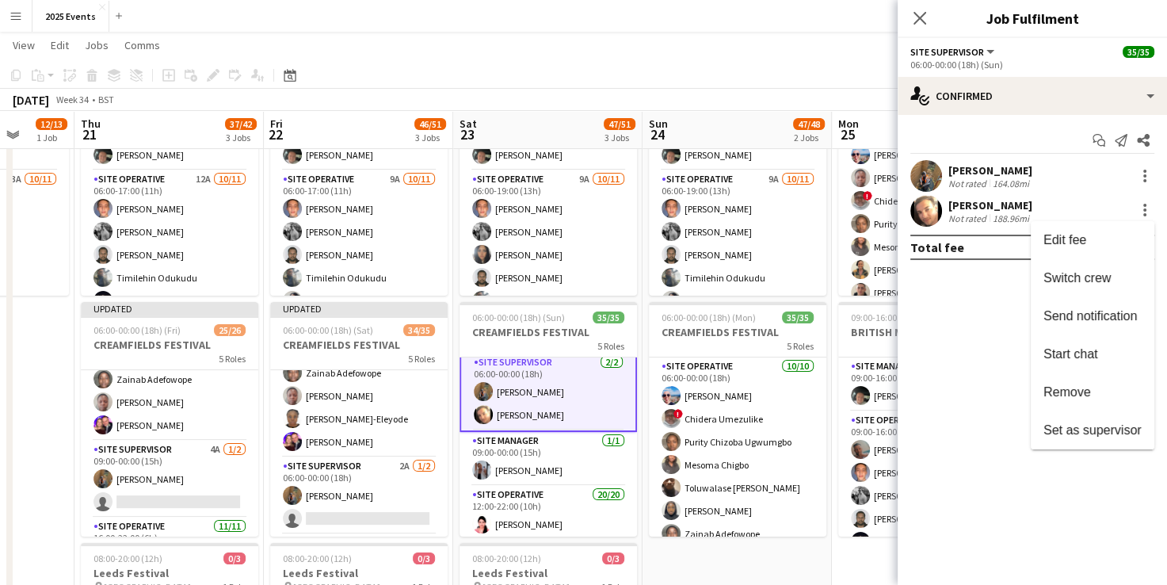
click at [1078, 392] on span "Remove" at bounding box center [1068, 391] width 48 height 13
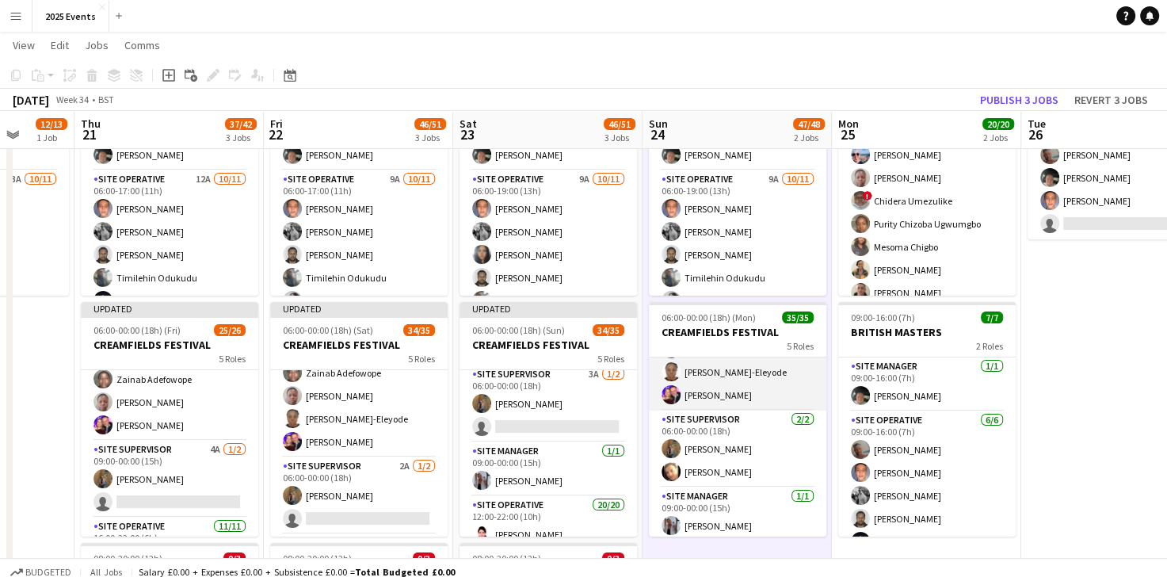
scroll to position [208, 0]
click at [745, 442] on app-card-role "Site Supervisor [DATE] 06:00-00:00 (18h) Shak [PERSON_NAME]" at bounding box center [738, 449] width 178 height 77
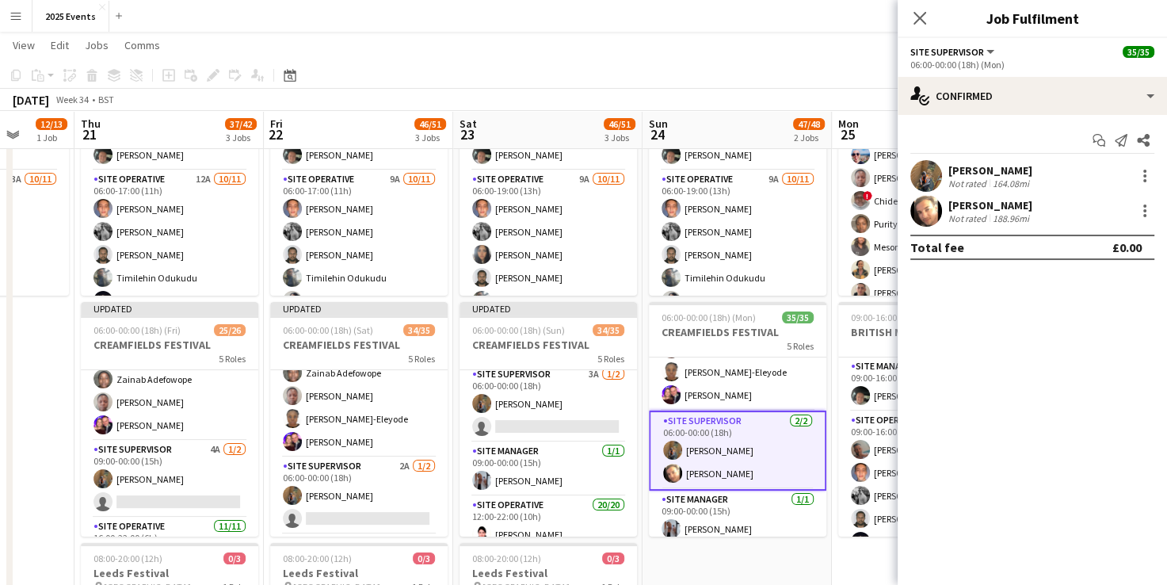
click at [1141, 220] on div "[PERSON_NAME] Not rated 188.96mi" at bounding box center [1032, 211] width 269 height 32
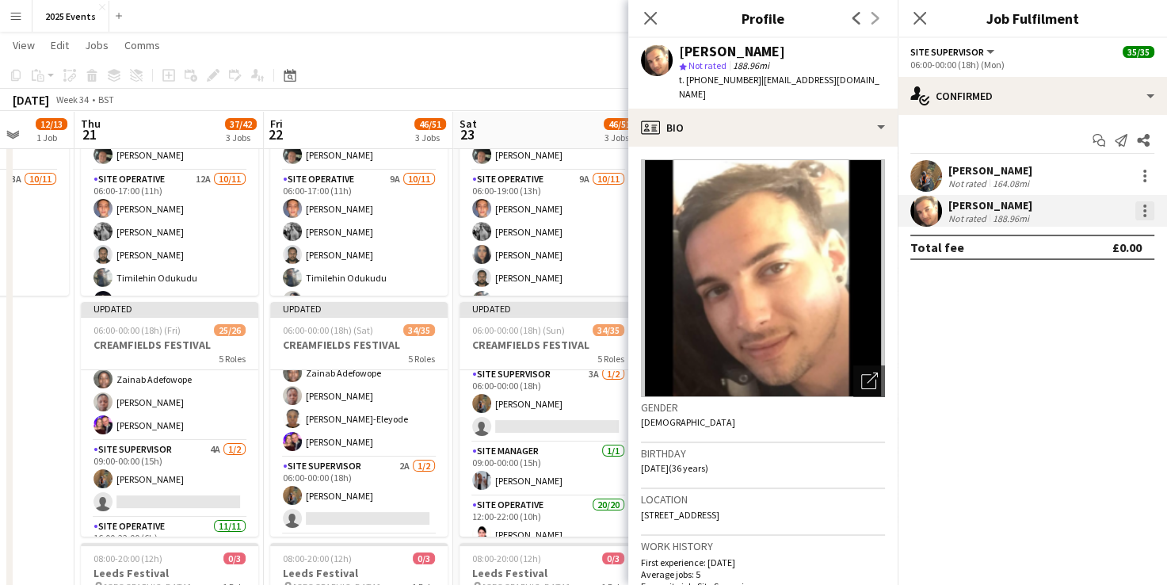
click at [1149, 209] on div at bounding box center [1145, 210] width 19 height 19
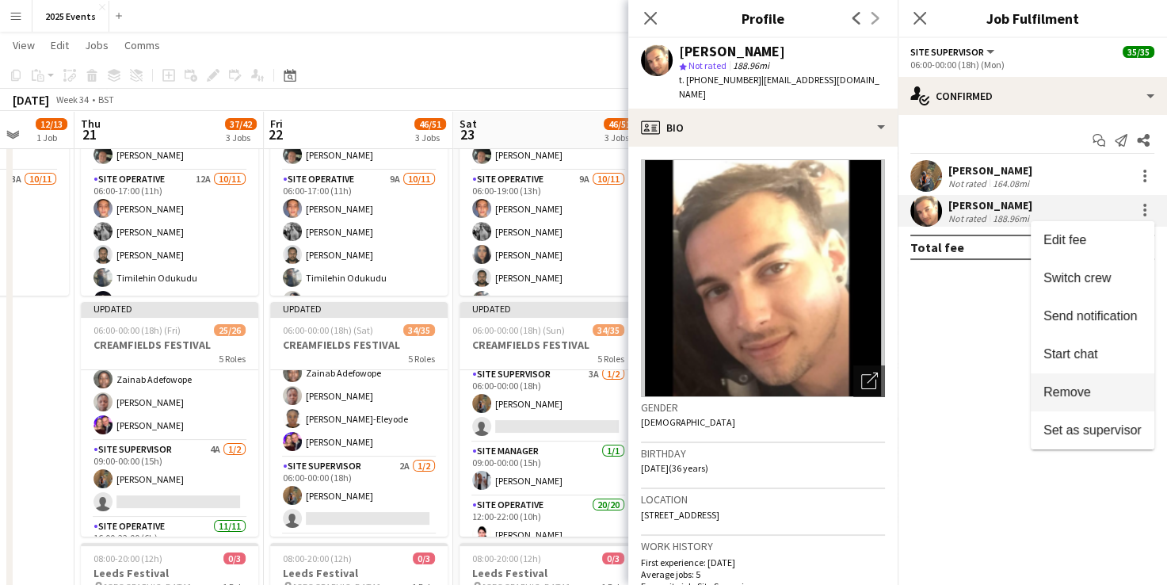
click at [1088, 399] on span "Remove" at bounding box center [1068, 391] width 48 height 13
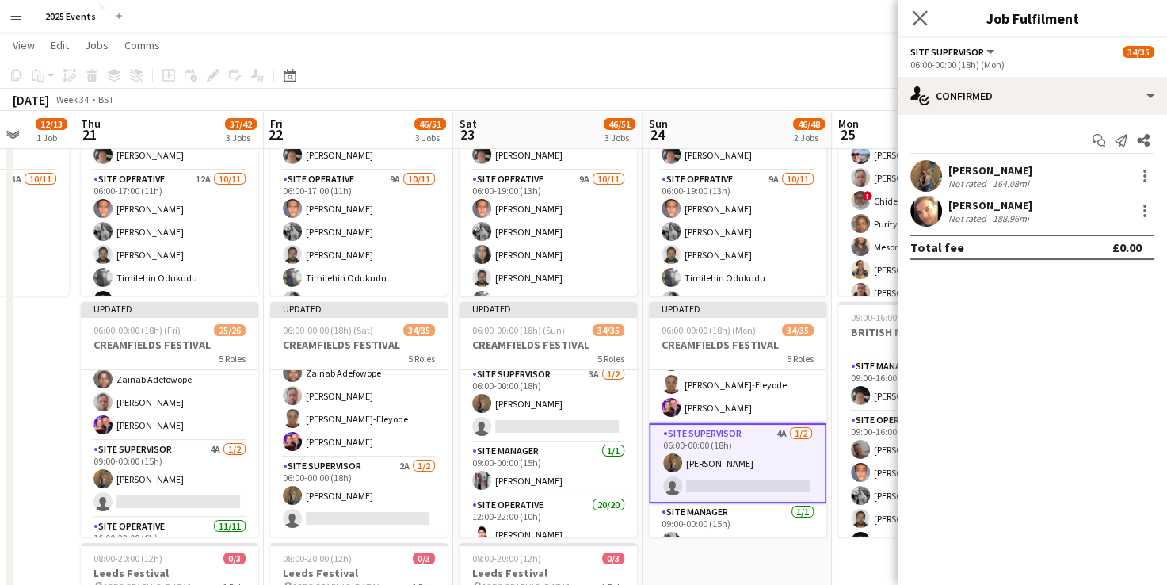
click at [911, 19] on app-icon "Close pop-in" at bounding box center [920, 18] width 23 height 23
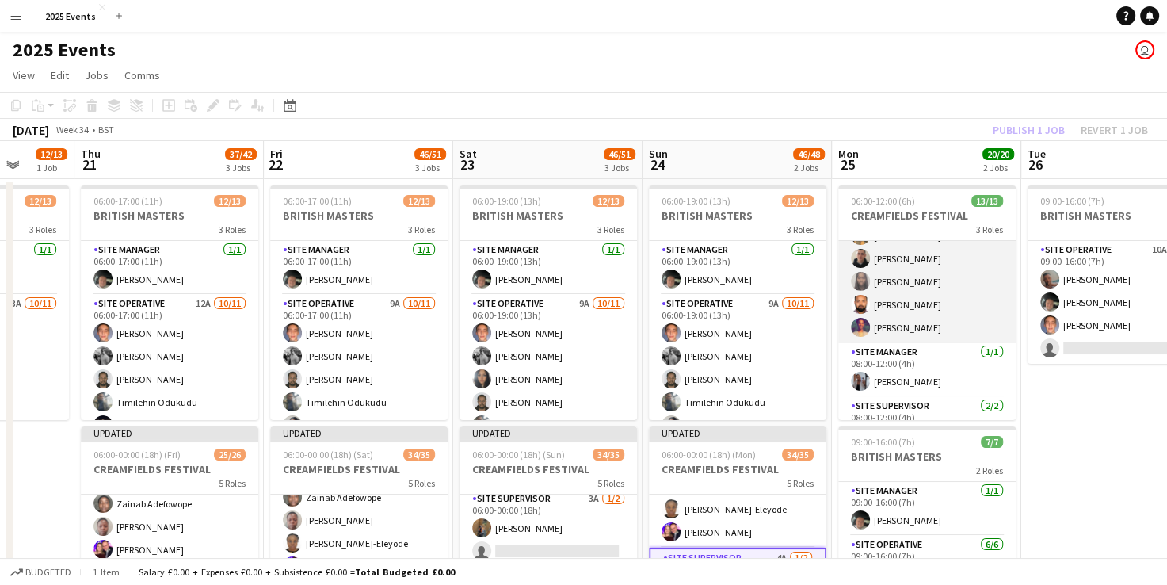
scroll to position [212, 0]
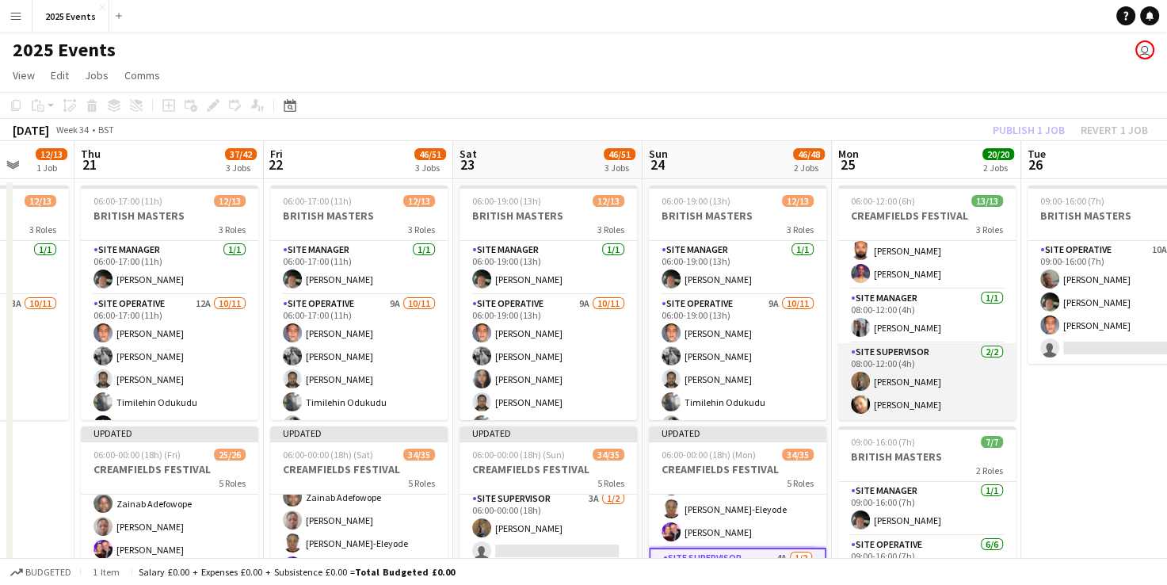
click at [930, 357] on app-card-role "Site Supervisor [DATE] 08:00-12:00 (4h) Shak [PERSON_NAME]" at bounding box center [928, 381] width 178 height 77
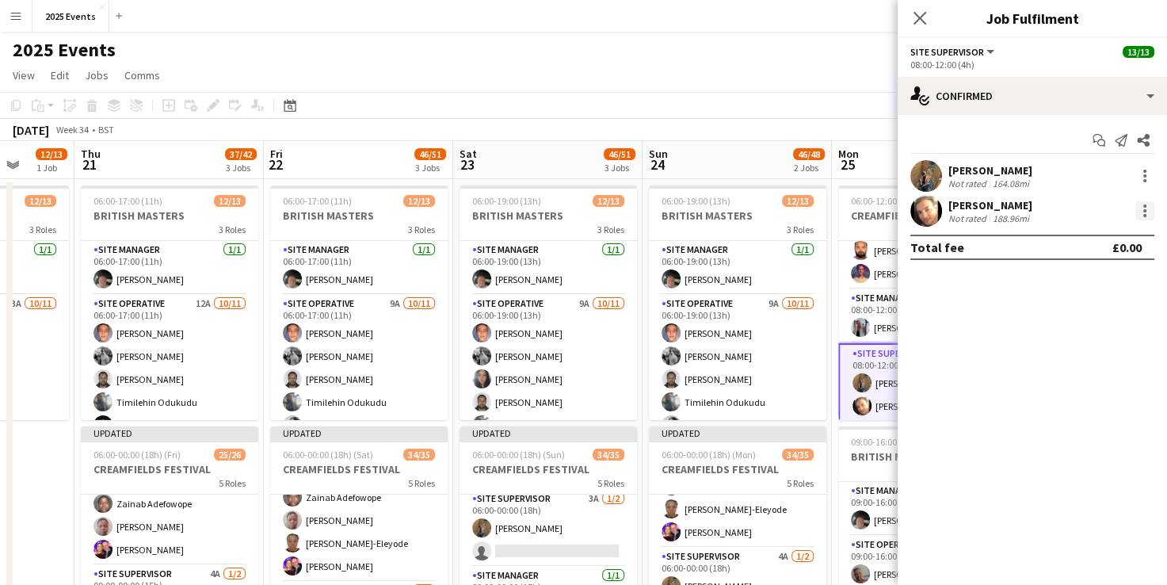
click at [1143, 208] on div at bounding box center [1145, 210] width 19 height 19
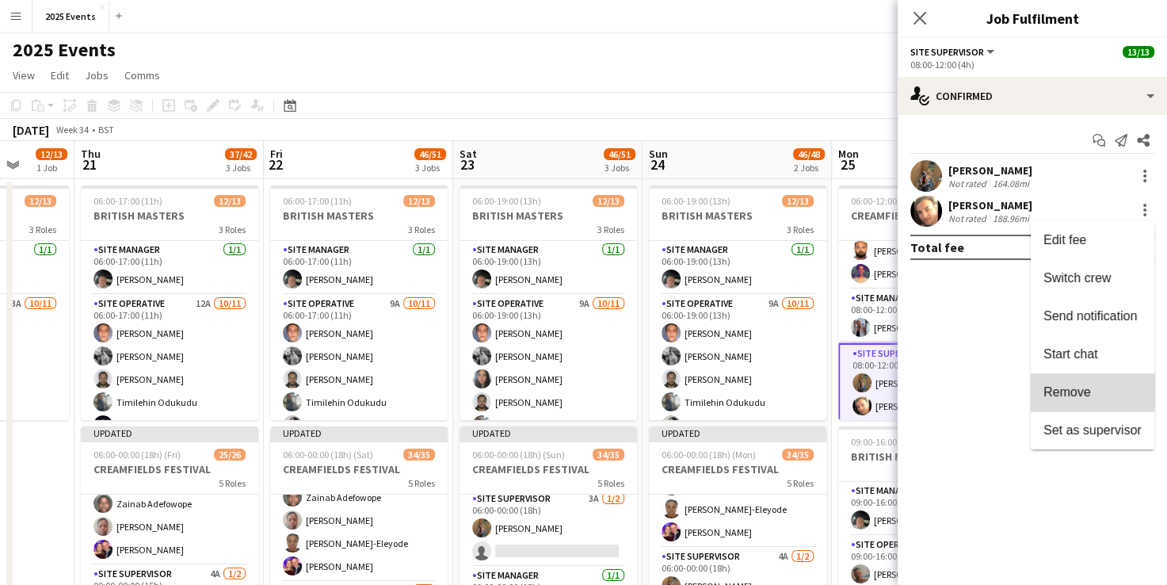
click at [1076, 380] on button "Remove" at bounding box center [1093, 392] width 124 height 38
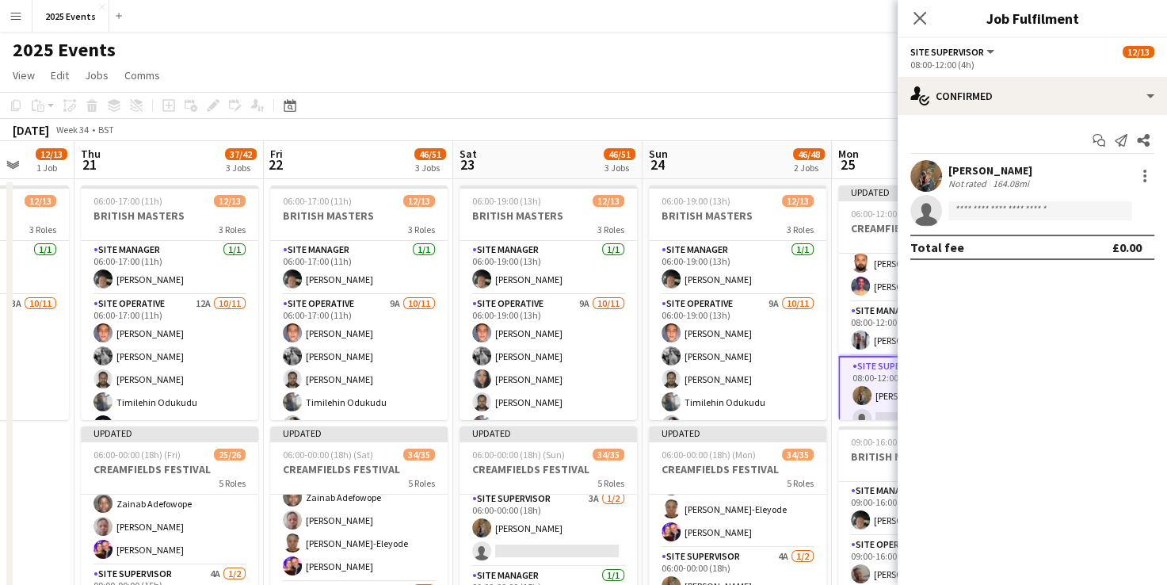
click at [801, 65] on app-page-menu "View Day view expanded Day view collapsed Month view Date picker Jump to [DATE]…" at bounding box center [583, 77] width 1167 height 30
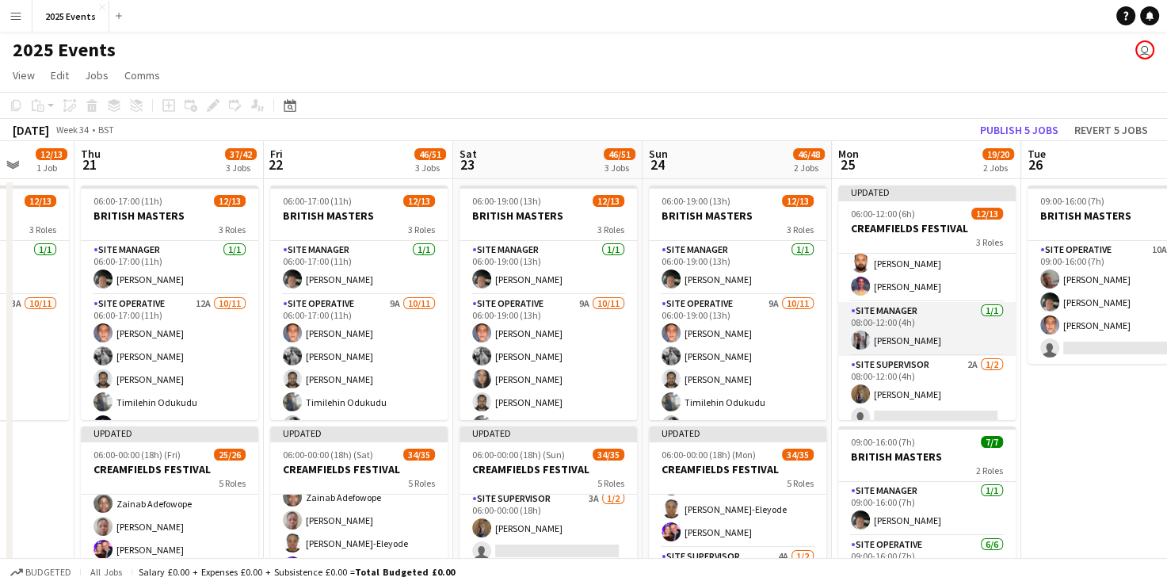
scroll to position [225, 0]
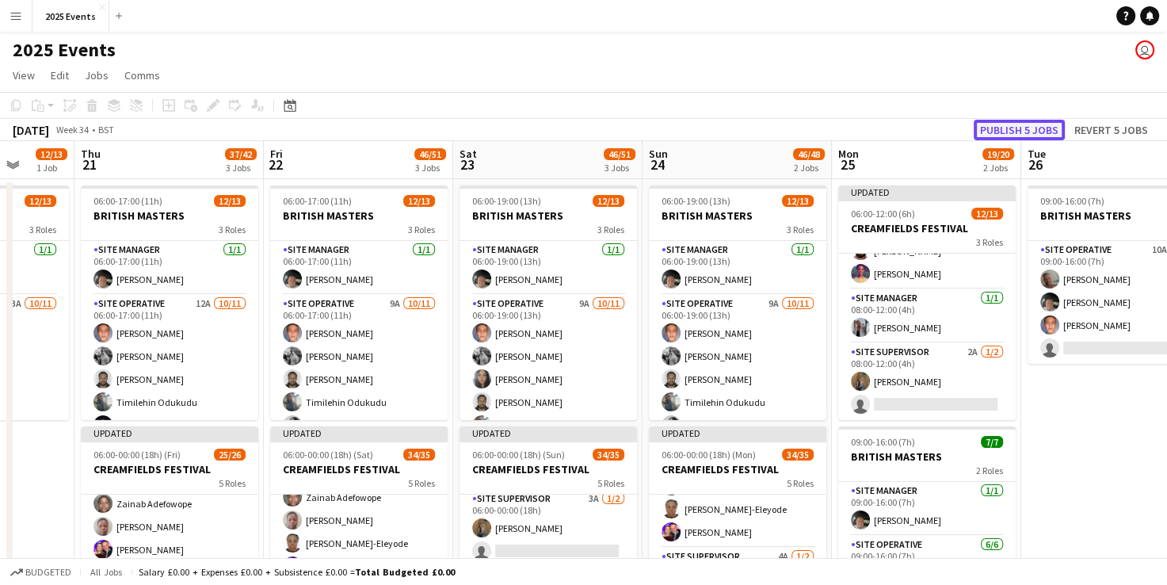
click at [1020, 131] on button "Publish 5 jobs" at bounding box center [1019, 130] width 91 height 21
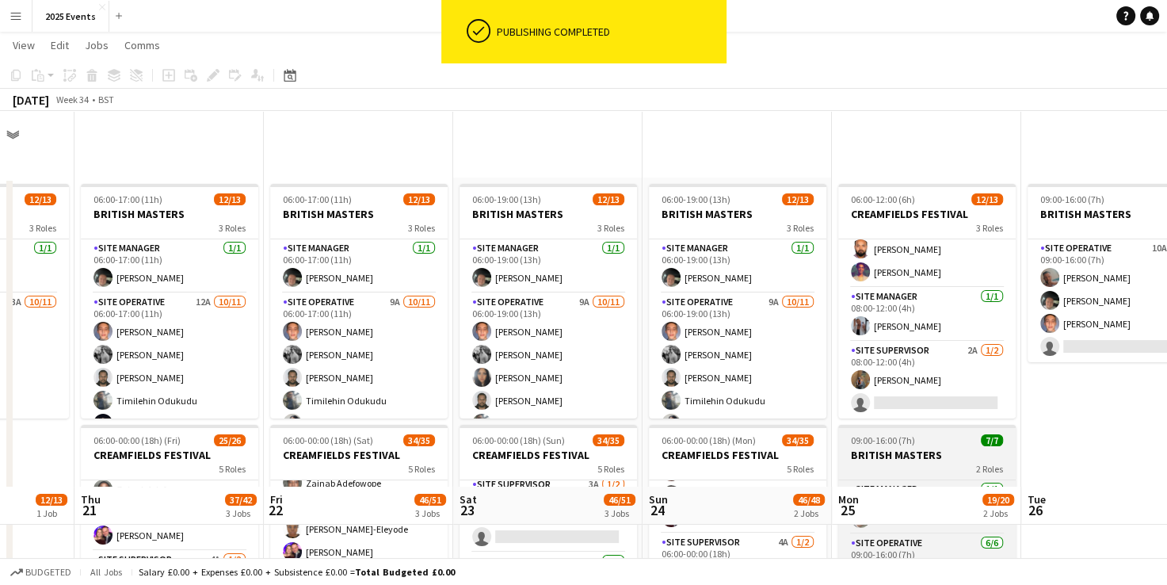
scroll to position [382, 0]
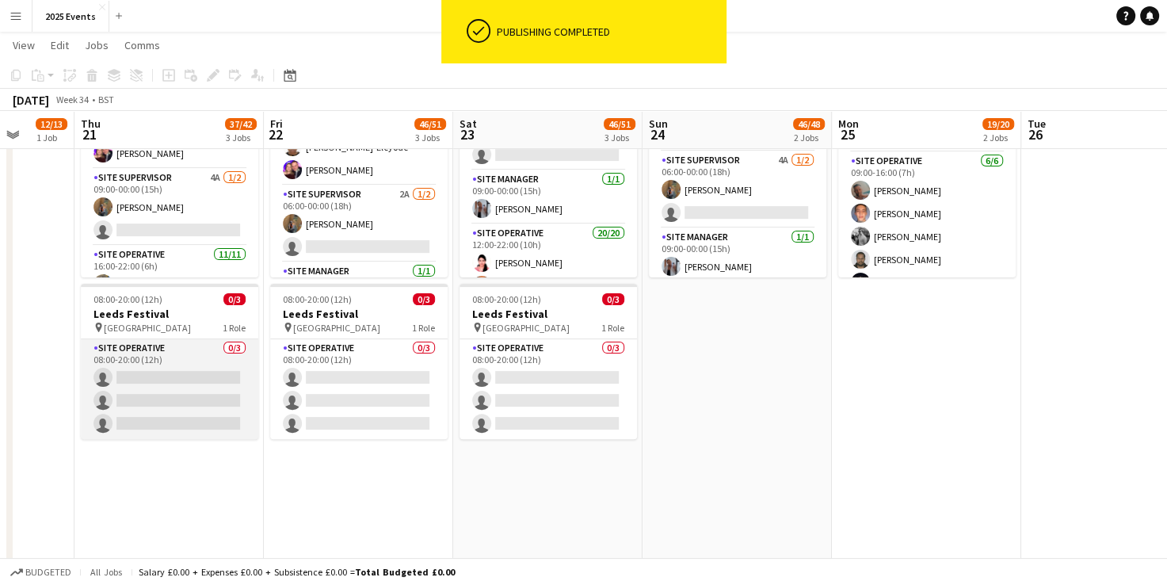
click at [197, 349] on app-card-role "Site Operative 0/3 08:00-20:00 (12h) single-neutral-actions single-neutral-acti…" at bounding box center [170, 389] width 178 height 100
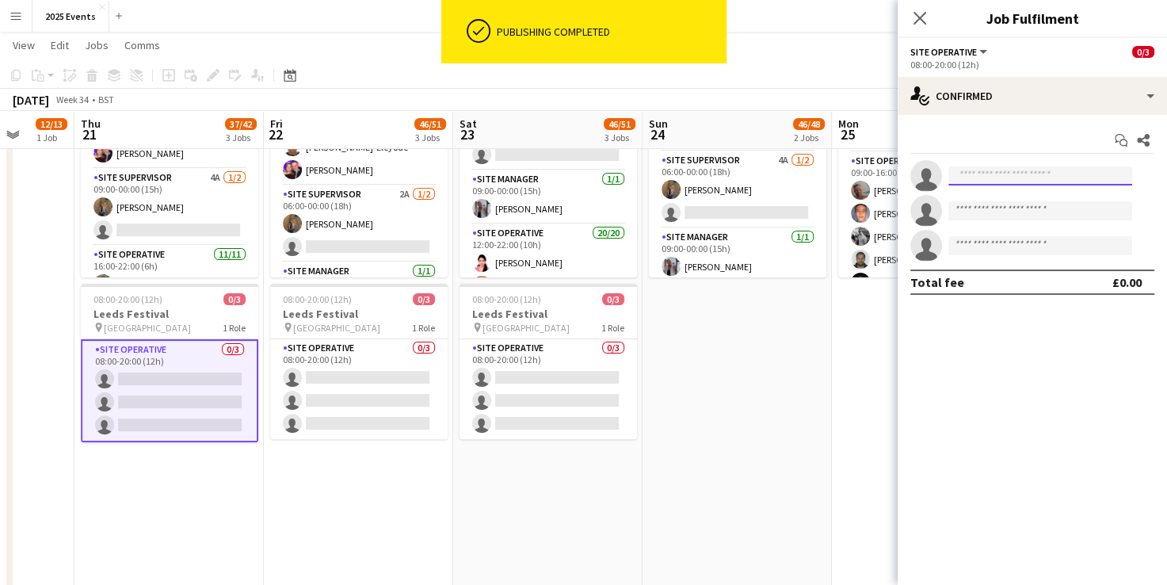
click at [1090, 176] on input at bounding box center [1041, 175] width 184 height 19
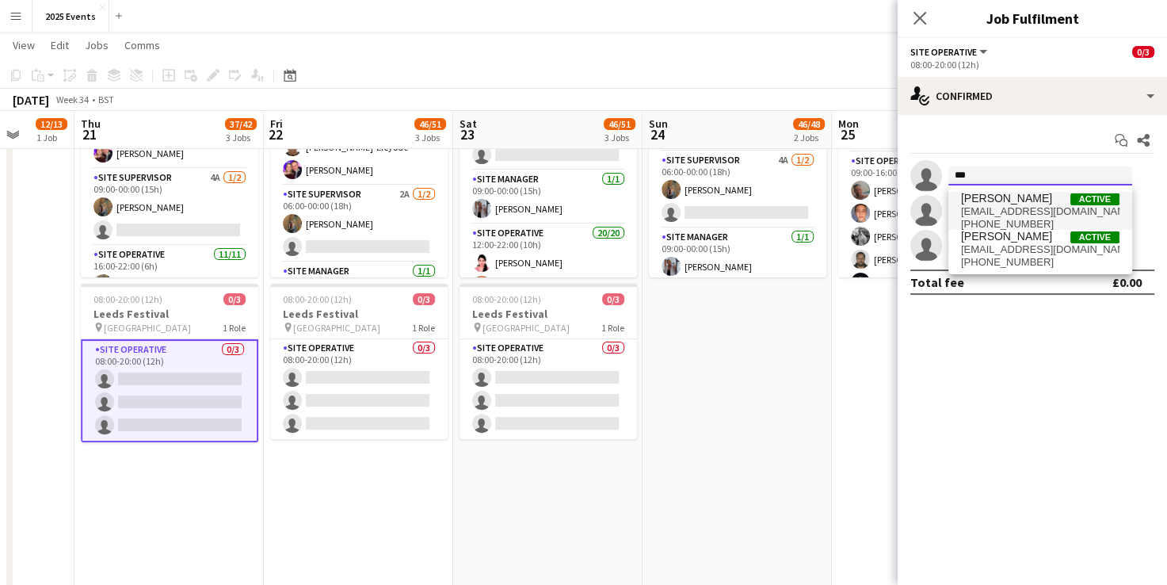
type input "***"
click at [1035, 202] on span "[PERSON_NAME]" at bounding box center [1006, 198] width 91 height 13
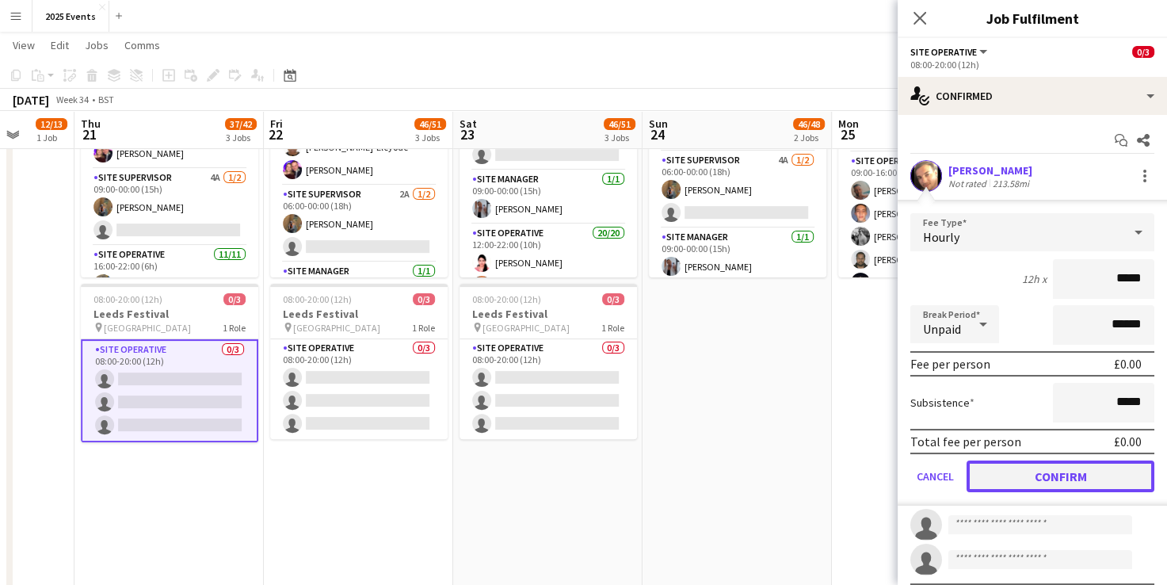
click at [997, 476] on button "Confirm" at bounding box center [1061, 476] width 188 height 32
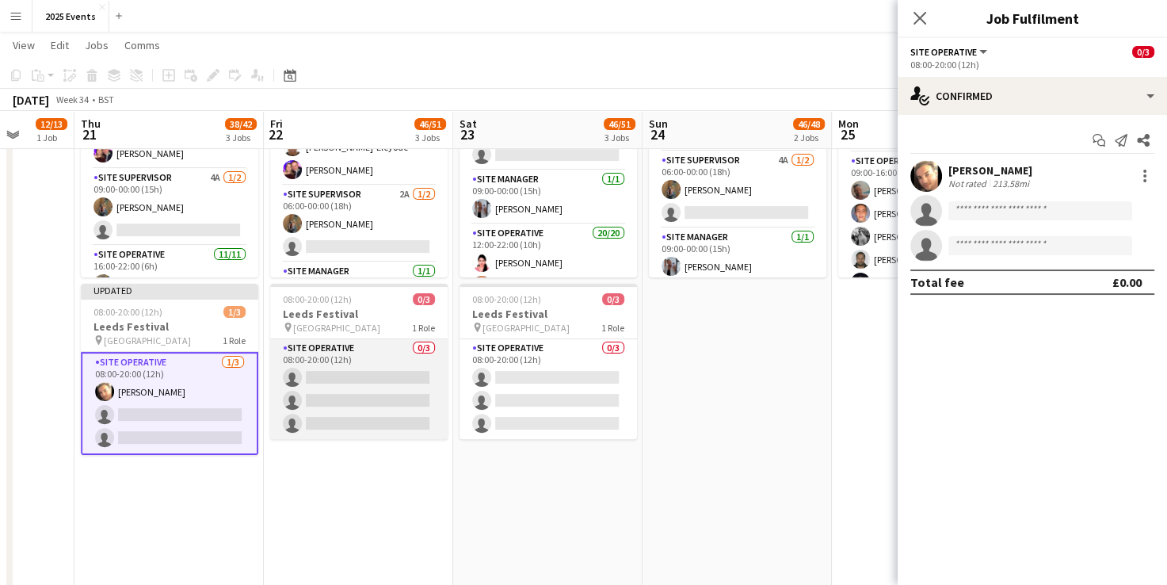
click at [395, 366] on app-card-role "Site Operative 0/3 08:00-20:00 (12h) single-neutral-actions single-neutral-acti…" at bounding box center [359, 389] width 178 height 100
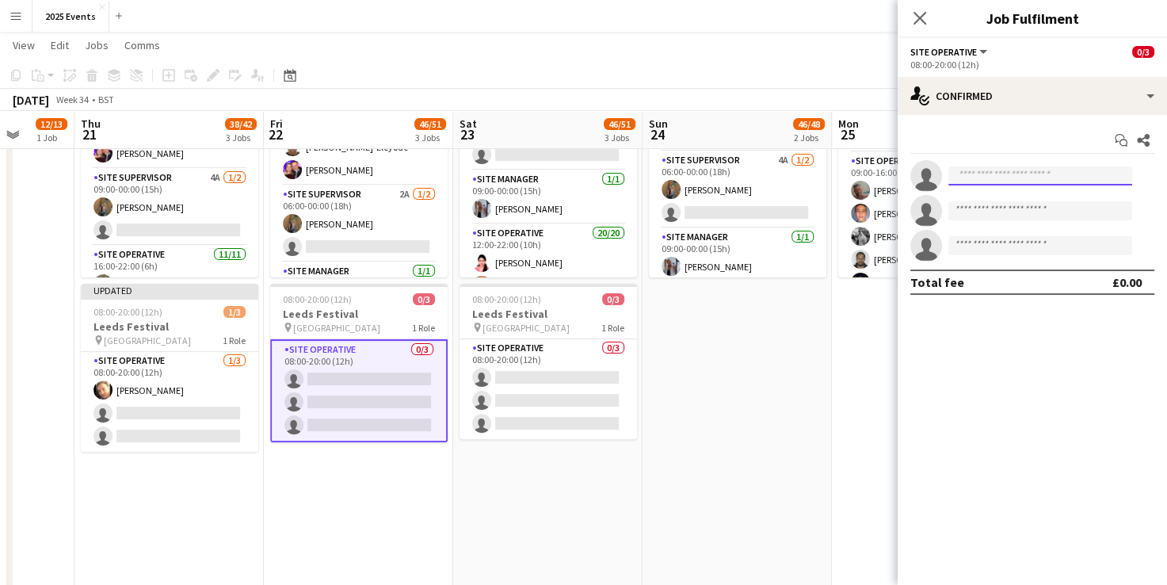
drag, startPoint x: 1029, startPoint y: 185, endPoint x: 1030, endPoint y: 177, distance: 8.0
click at [1029, 178] on input at bounding box center [1041, 175] width 184 height 19
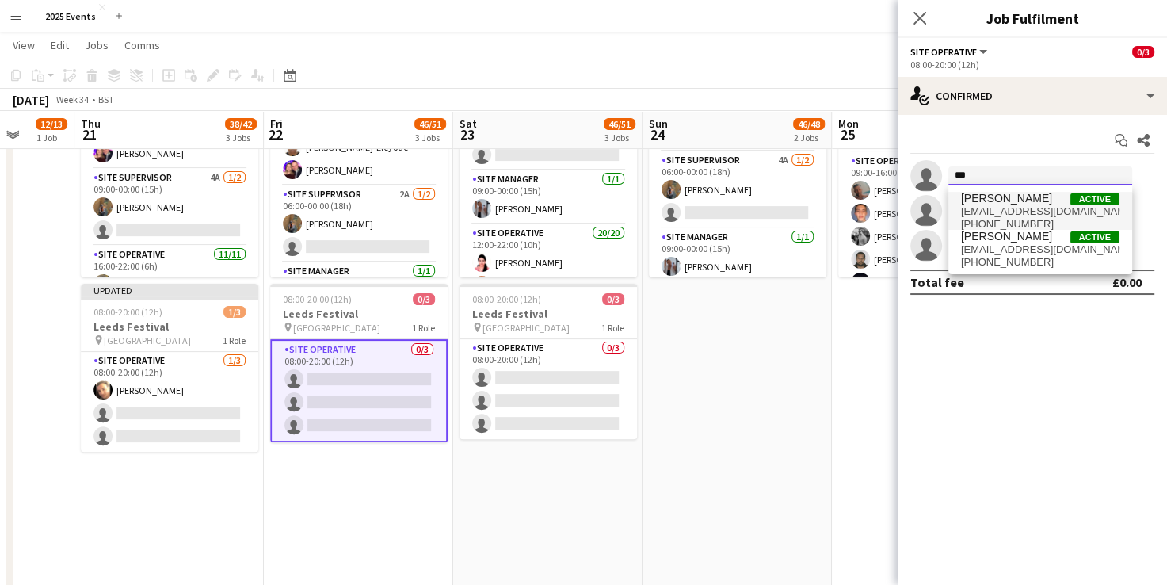
type input "***"
click at [1018, 211] on span "[EMAIL_ADDRESS][DOMAIN_NAME]" at bounding box center [1040, 211] width 159 height 13
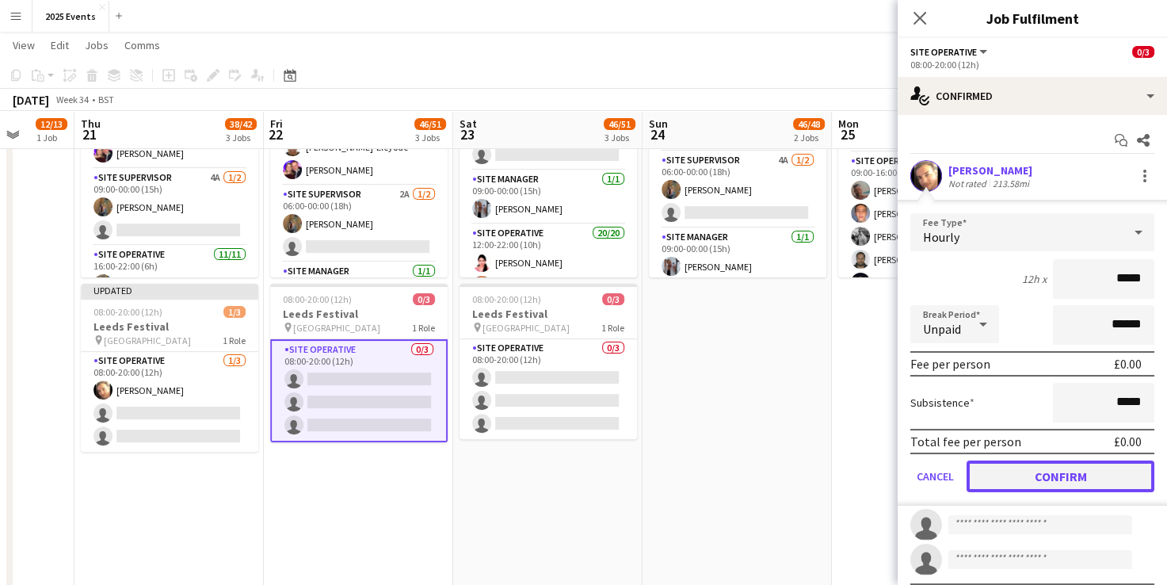
click at [1007, 480] on button "Confirm" at bounding box center [1061, 476] width 188 height 32
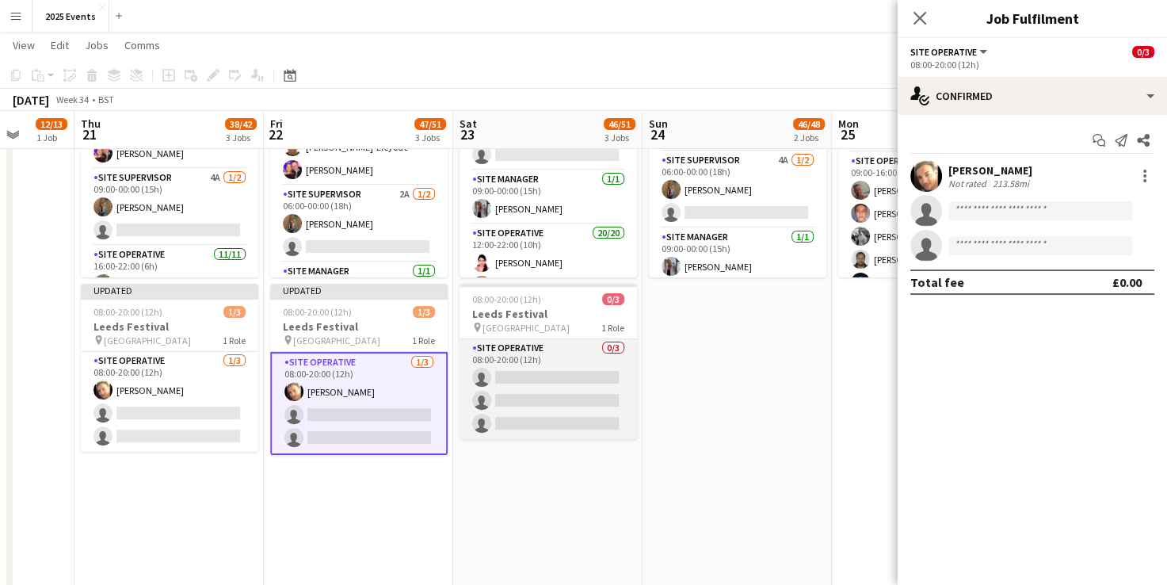
click at [564, 353] on app-card-role "Site Operative 0/3 08:00-20:00 (12h) single-neutral-actions single-neutral-acti…" at bounding box center [549, 389] width 178 height 100
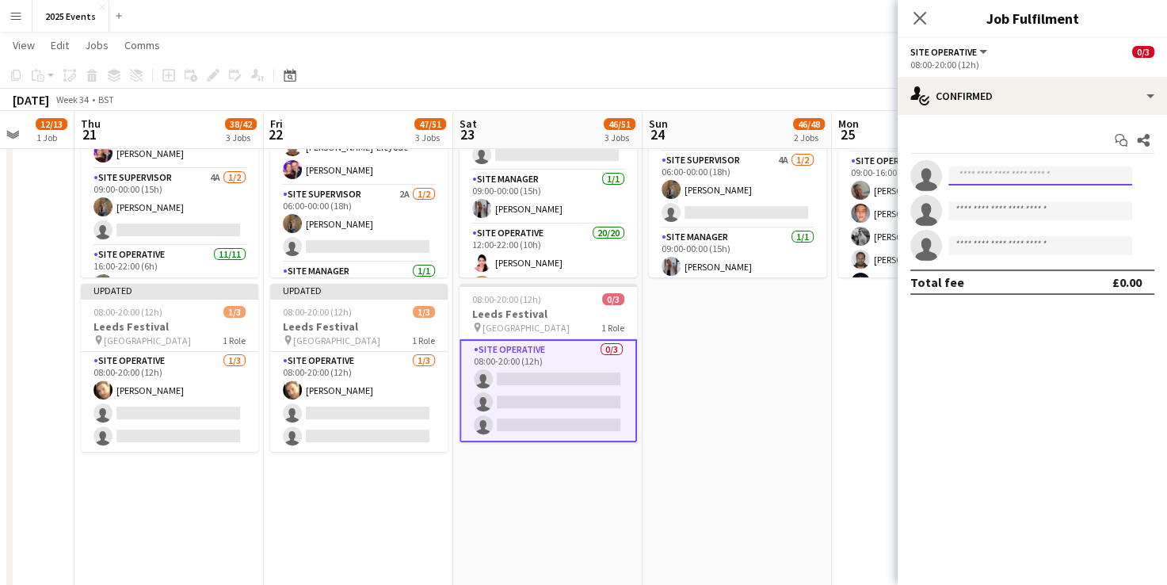
click at [1017, 173] on input at bounding box center [1041, 175] width 184 height 19
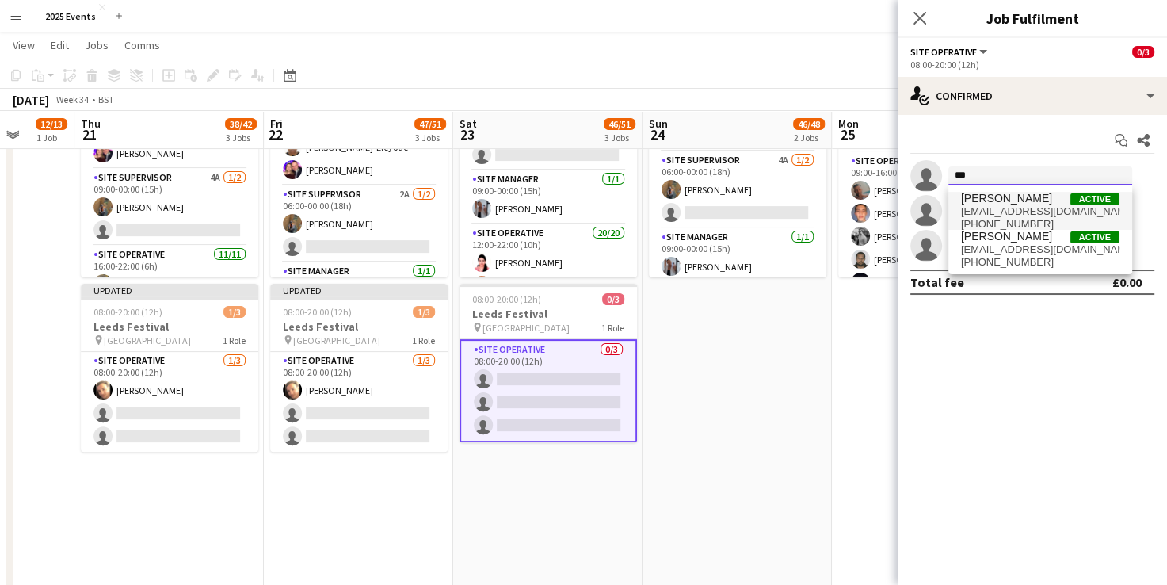
type input "***"
click at [1013, 195] on span "[PERSON_NAME]" at bounding box center [1006, 198] width 91 height 13
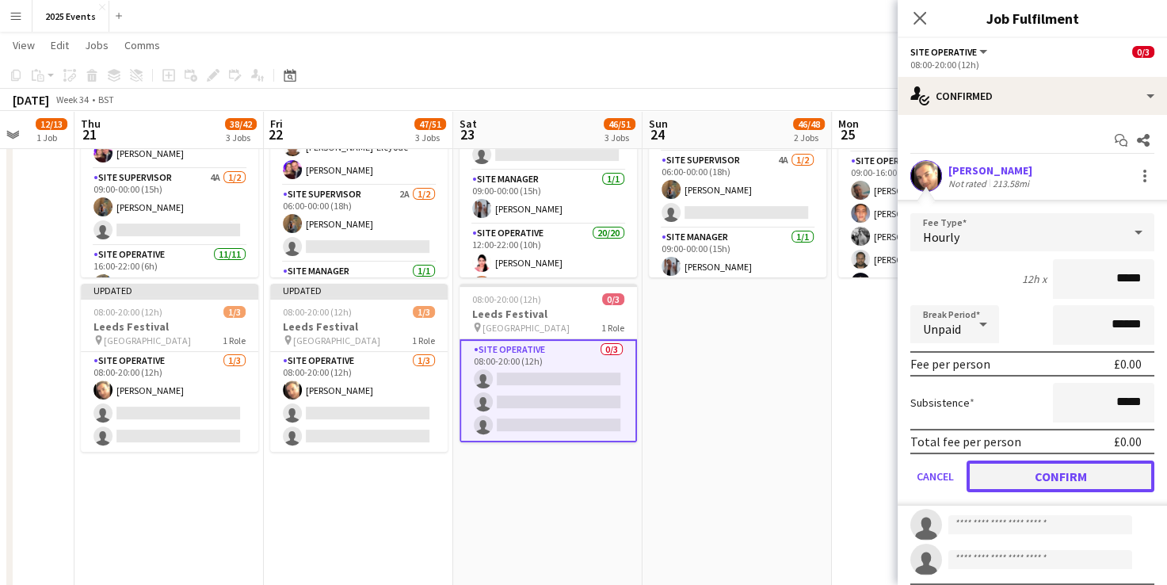
click at [1018, 484] on button "Confirm" at bounding box center [1061, 476] width 188 height 32
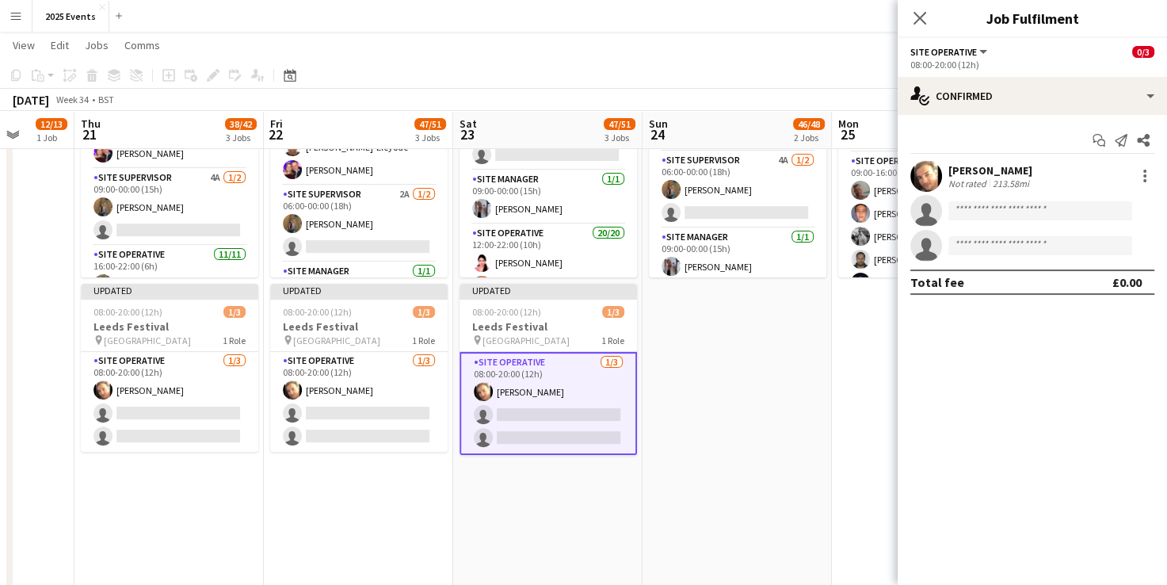
click at [764, 370] on app-date-cell "06:00-19:00 (13h) 12/13 BRITISH MASTERS 3 Roles Site Manager [DATE] 06:00-19:00…" at bounding box center [737, 566] width 189 height 1541
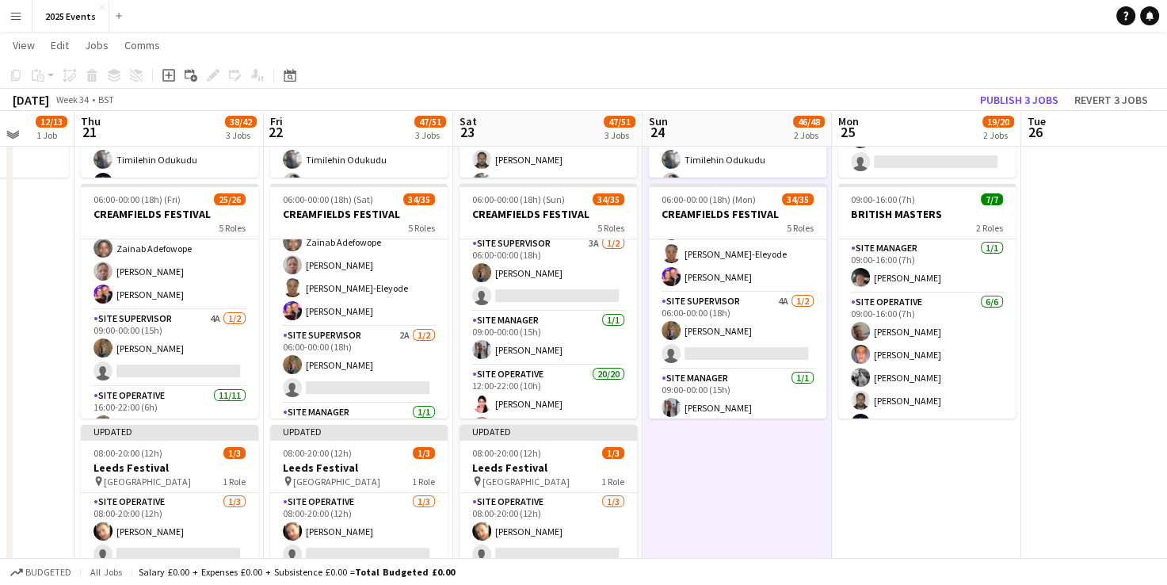
scroll to position [238, 0]
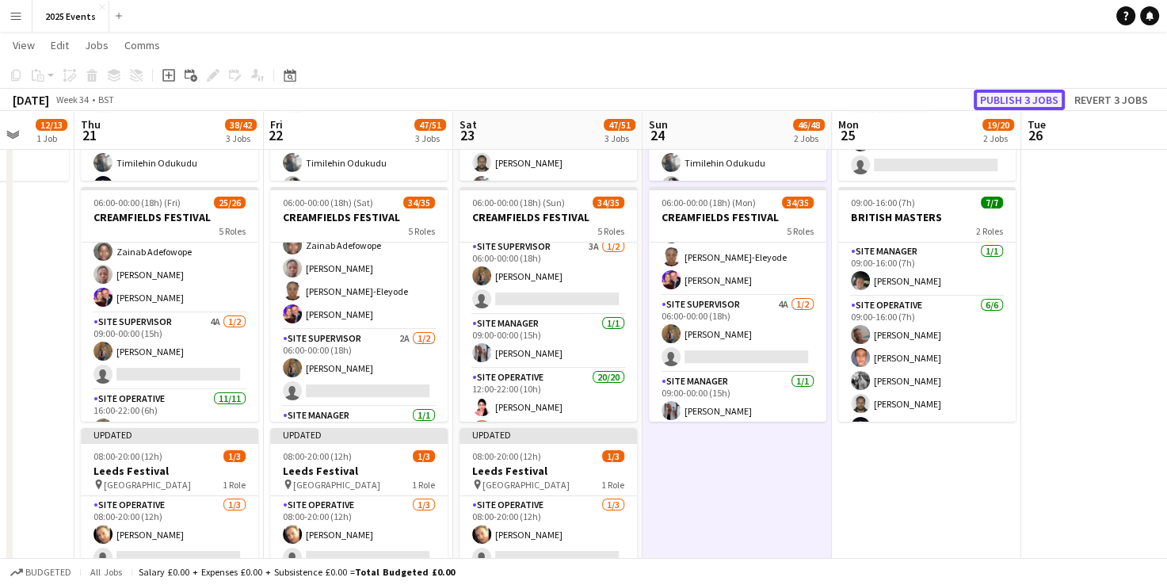
click at [1005, 93] on button "Publish 3 jobs" at bounding box center [1019, 100] width 91 height 21
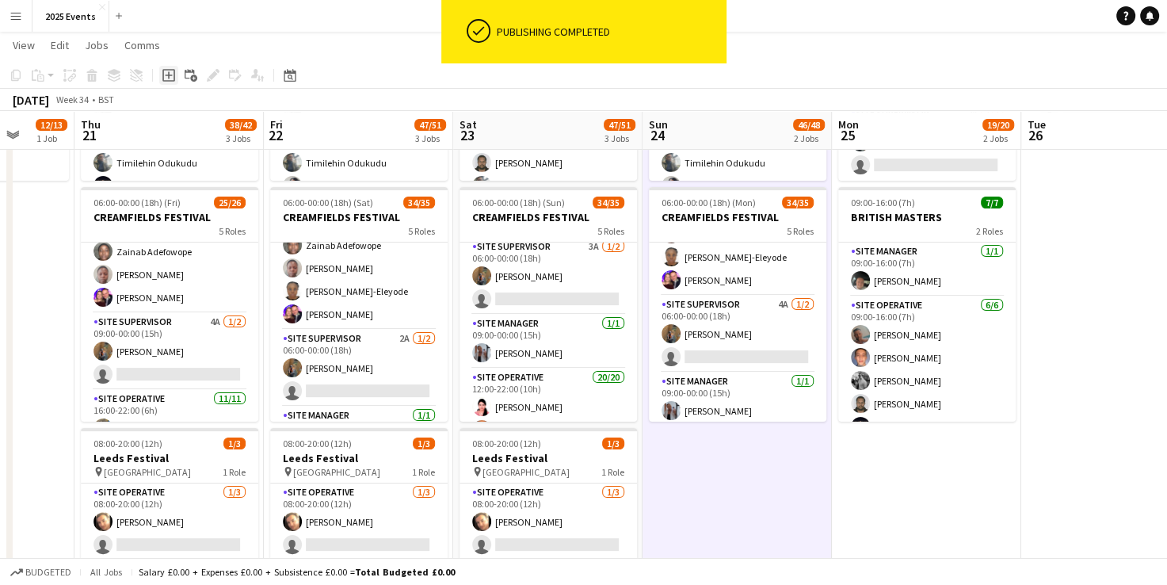
click at [166, 78] on icon "Add job" at bounding box center [168, 75] width 13 height 13
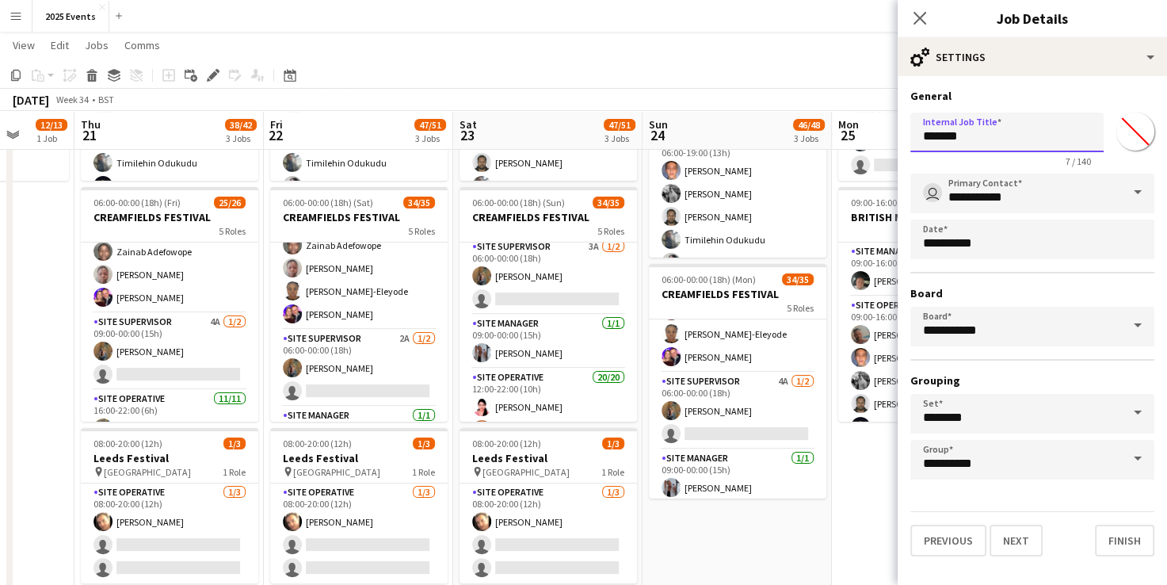
drag, startPoint x: 970, startPoint y: 133, endPoint x: 881, endPoint y: 133, distance: 88.8
type input "*"
type input "**********"
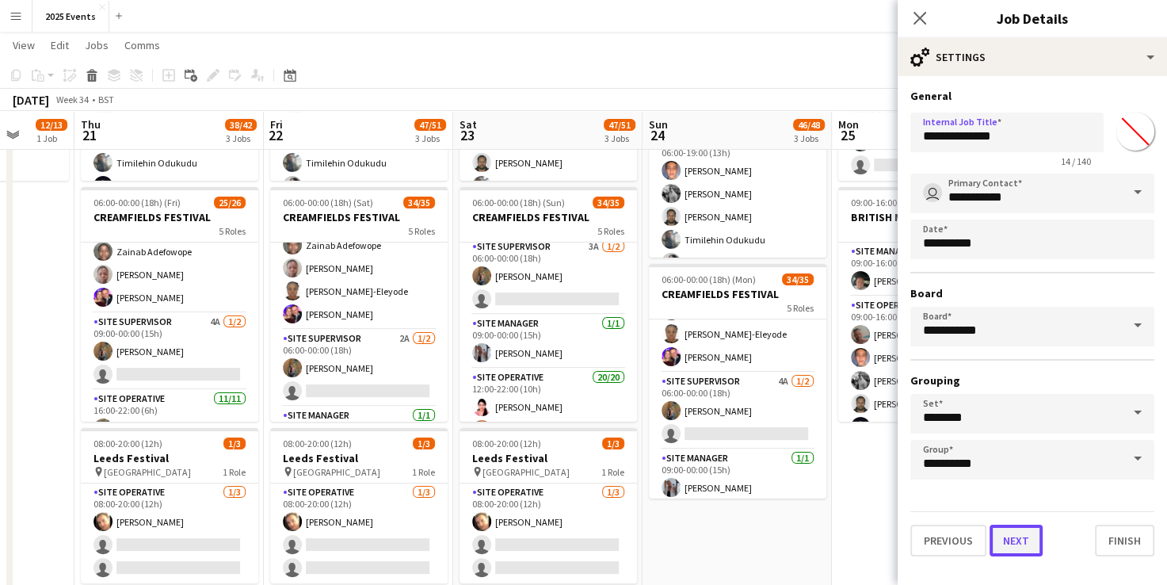
click at [1025, 535] on button "Next" at bounding box center [1016, 541] width 53 height 32
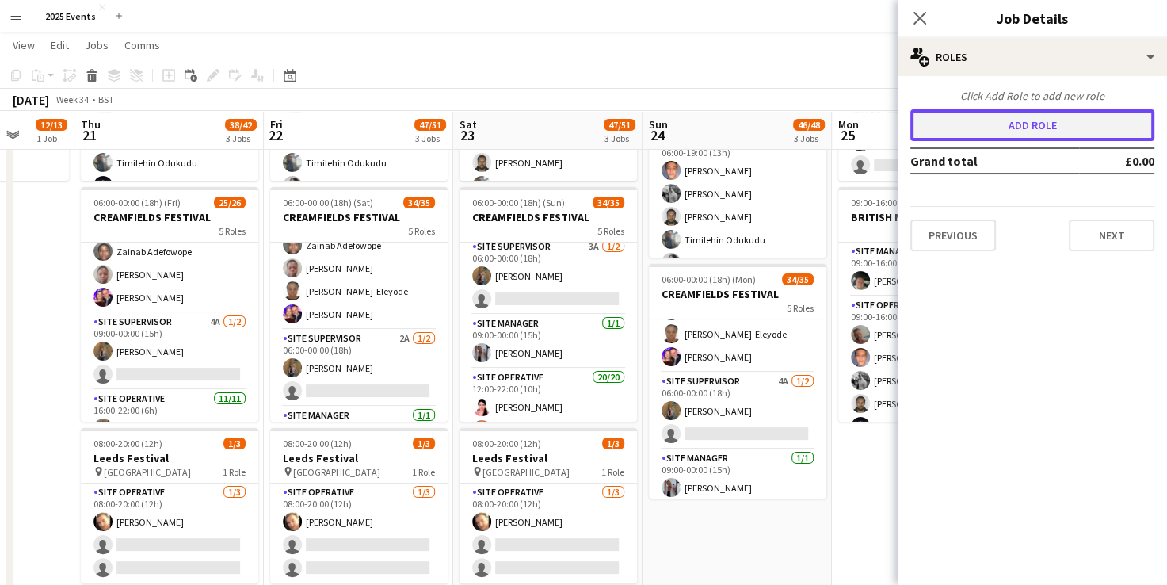
click at [1018, 114] on button "Add role" at bounding box center [1033, 125] width 244 height 32
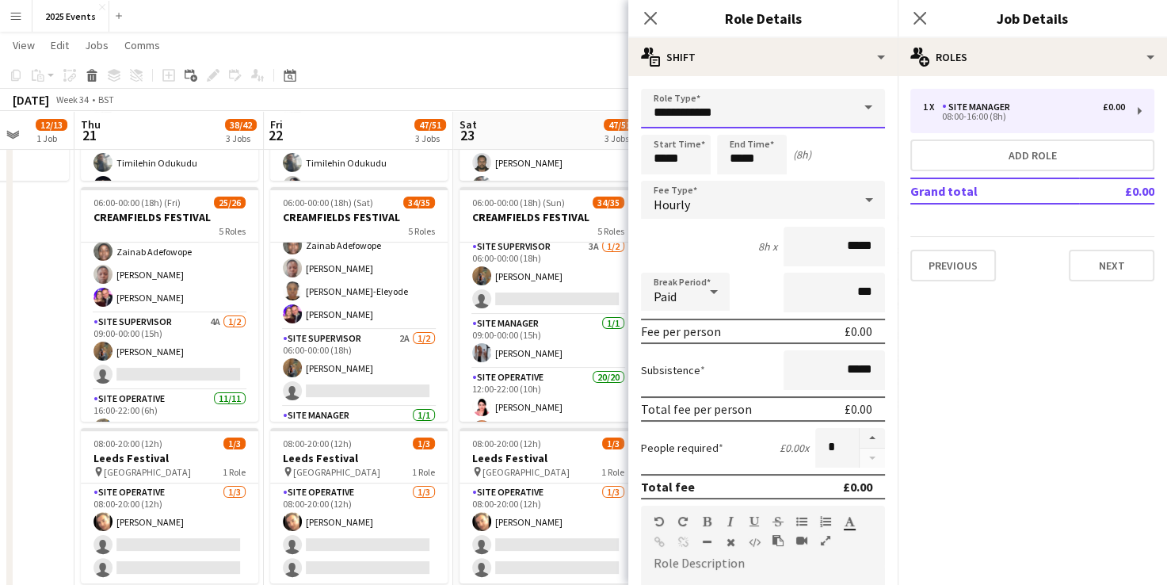
click at [777, 100] on input "**********" at bounding box center [763, 109] width 244 height 40
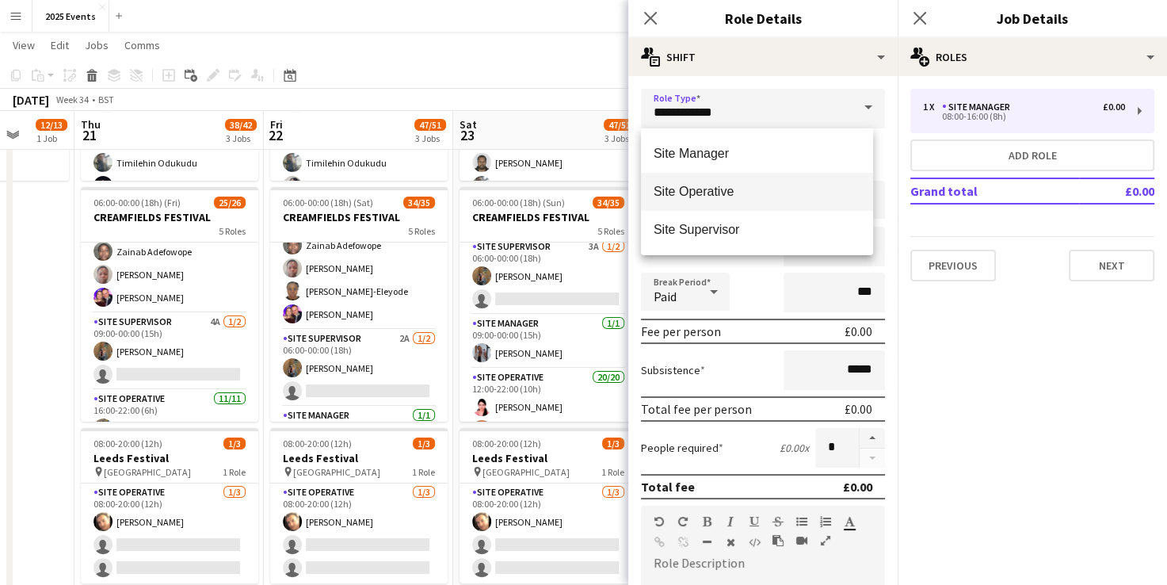
click at [756, 196] on span "Site Operative" at bounding box center [757, 191] width 207 height 15
type input "**********"
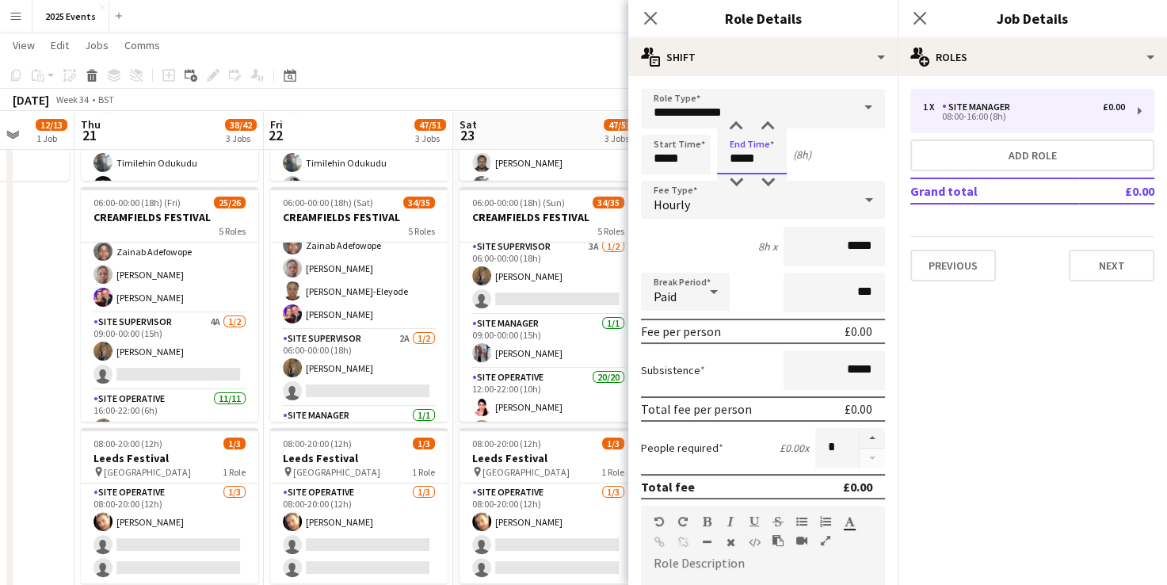
click at [739, 161] on input "*****" at bounding box center [752, 155] width 70 height 40
type input "*****"
click at [705, 297] on icon at bounding box center [714, 292] width 19 height 32
click at [684, 378] on span "Unpaid" at bounding box center [685, 375] width 63 height 15
click at [862, 430] on button "button" at bounding box center [872, 438] width 25 height 21
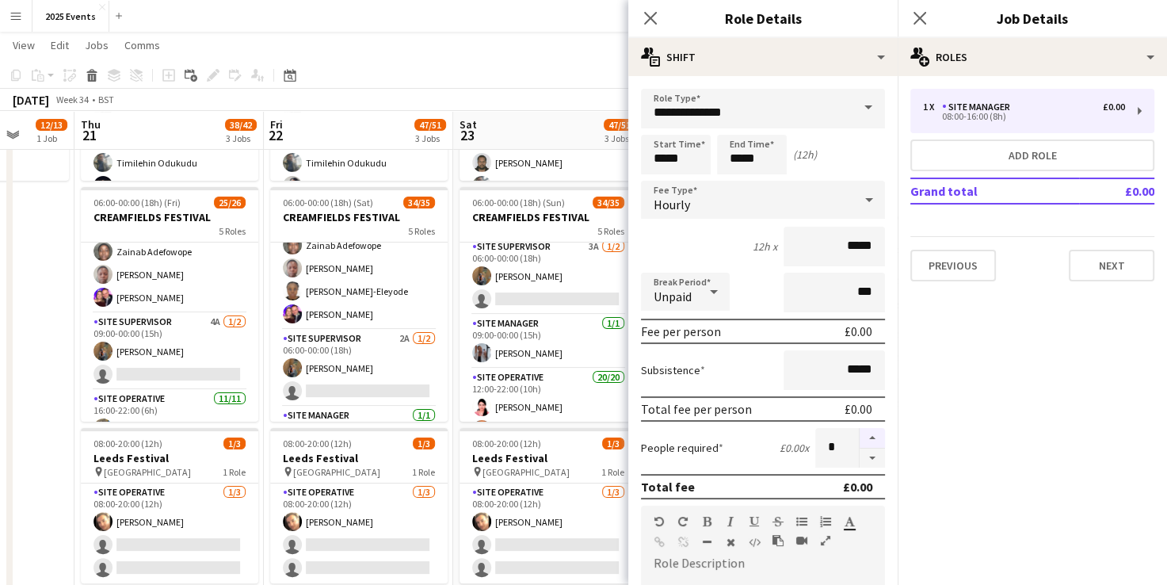
click at [862, 430] on button "button" at bounding box center [872, 438] width 25 height 21
type input "*"
click at [735, 352] on div "Subsistence *****" at bounding box center [763, 370] width 244 height 40
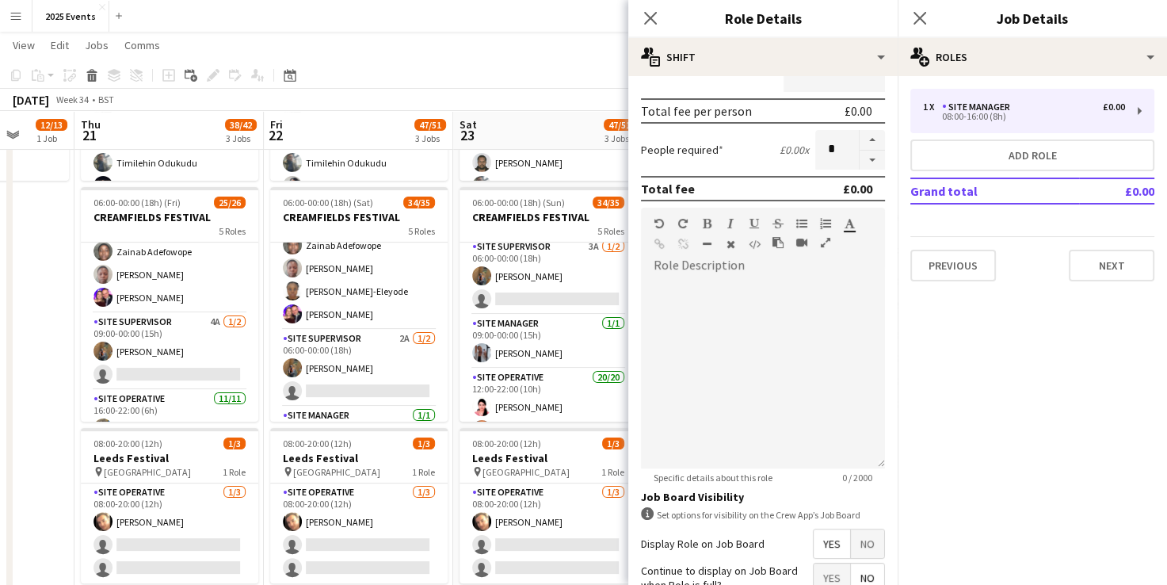
scroll to position [438, 0]
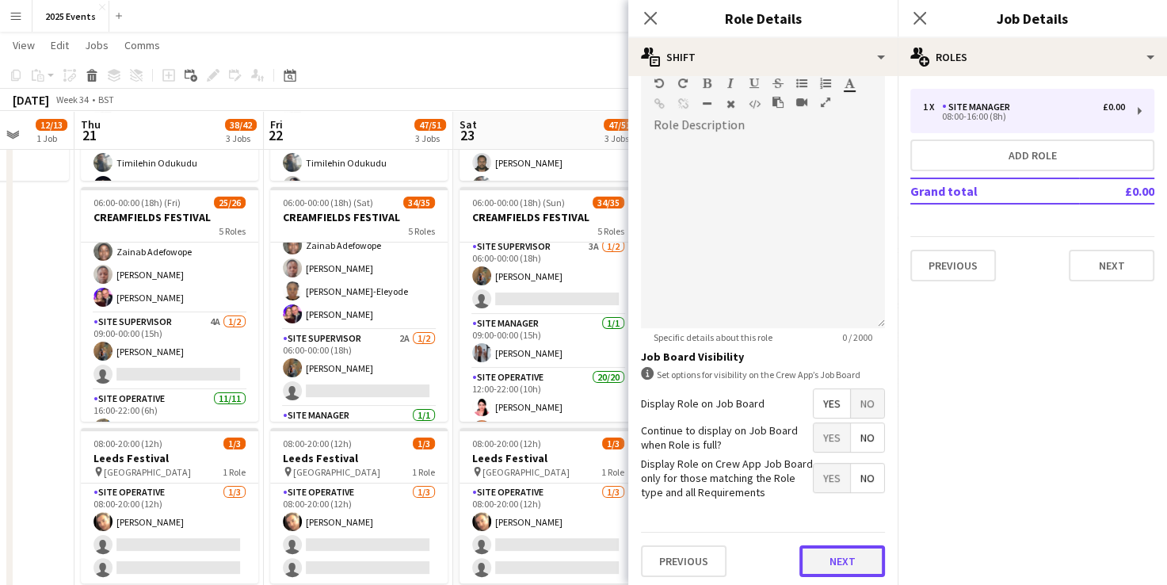
click at [829, 560] on button "Next" at bounding box center [843, 561] width 86 height 32
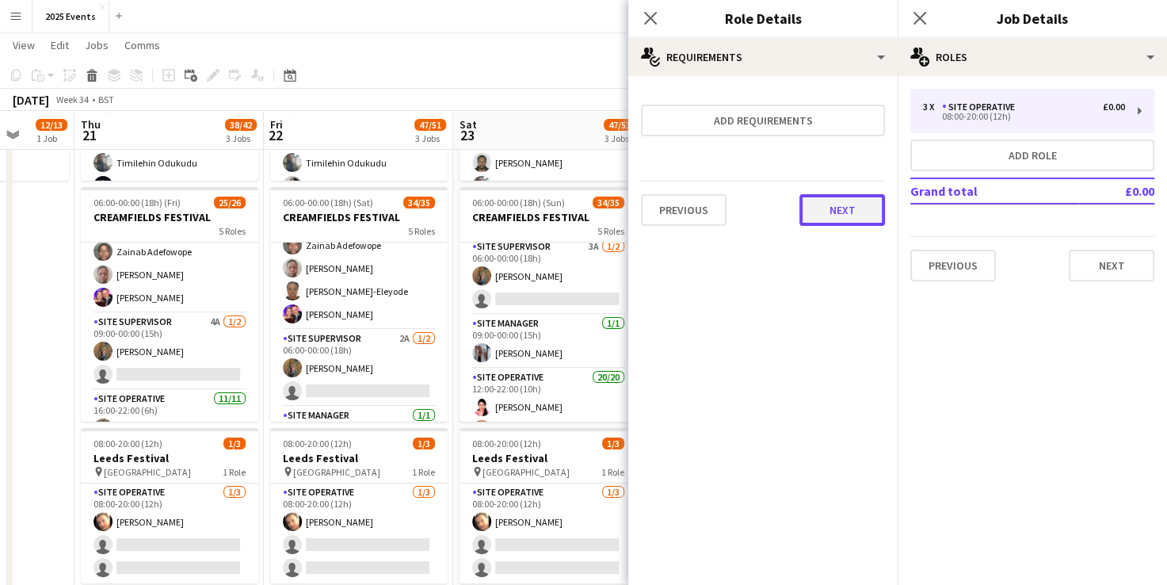
click at [850, 201] on button "Next" at bounding box center [843, 210] width 86 height 32
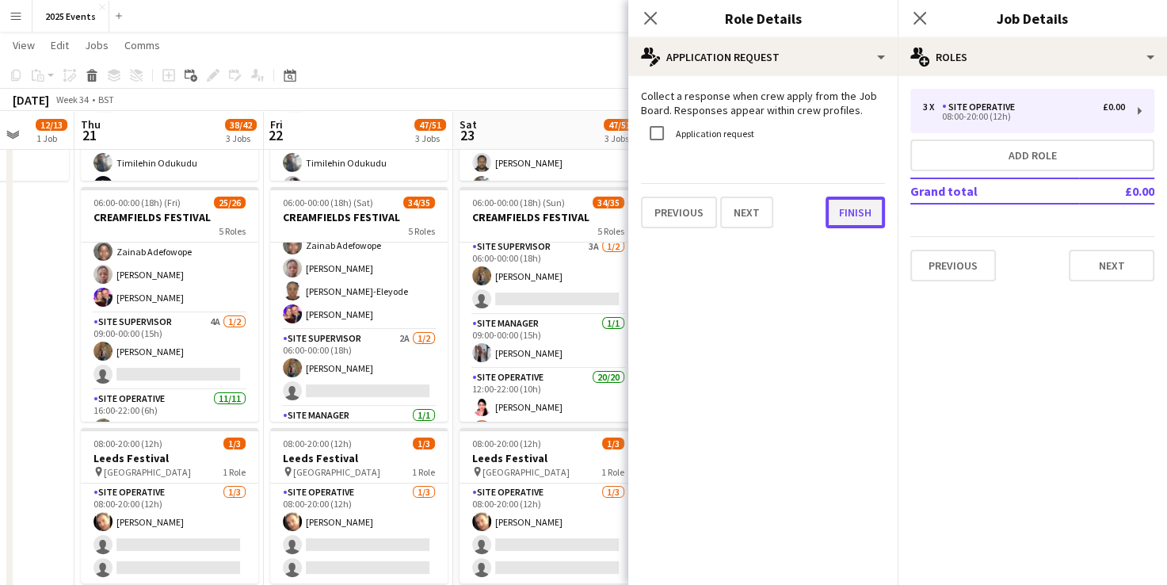
click at [858, 201] on button "Finish" at bounding box center [855, 213] width 59 height 32
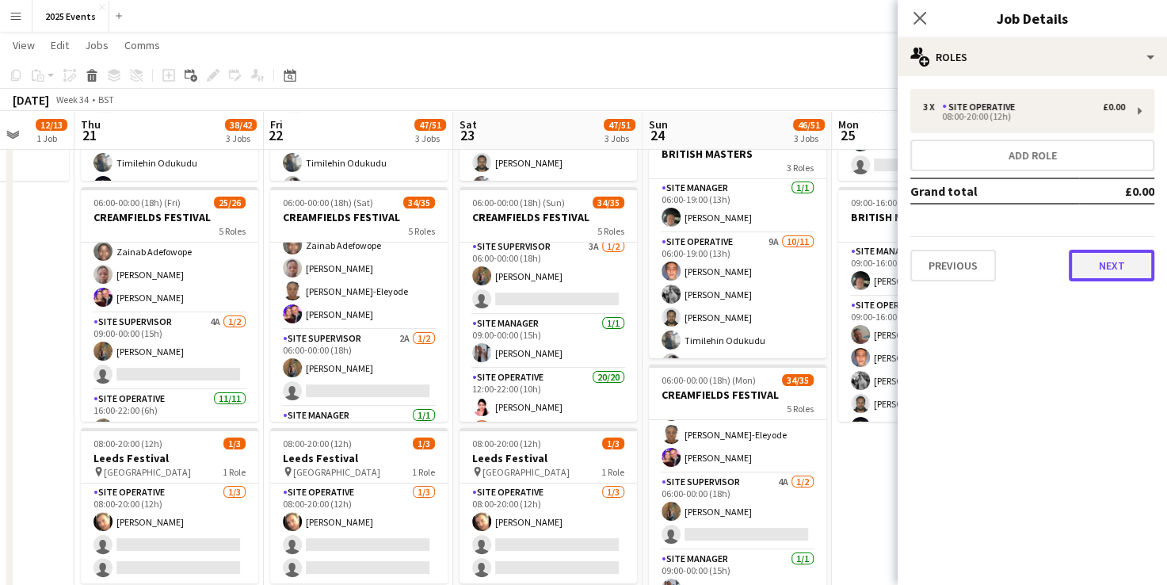
click at [1087, 260] on button "Next" at bounding box center [1112, 266] width 86 height 32
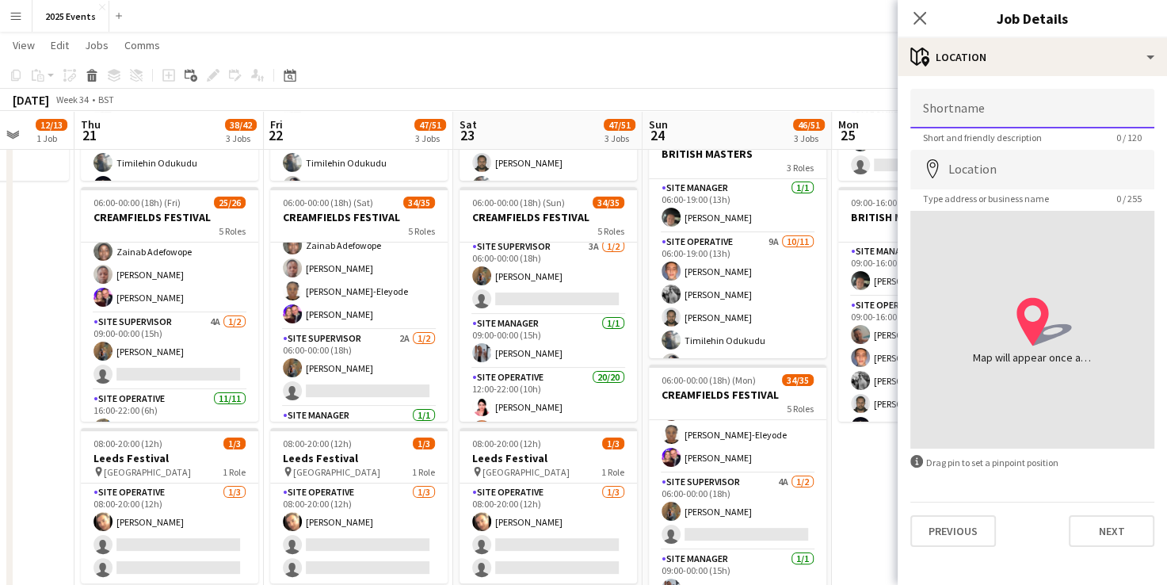
click at [979, 106] on input "Shortname" at bounding box center [1033, 109] width 244 height 40
type input "*****"
click at [979, 162] on input "Location" at bounding box center [1033, 170] width 244 height 40
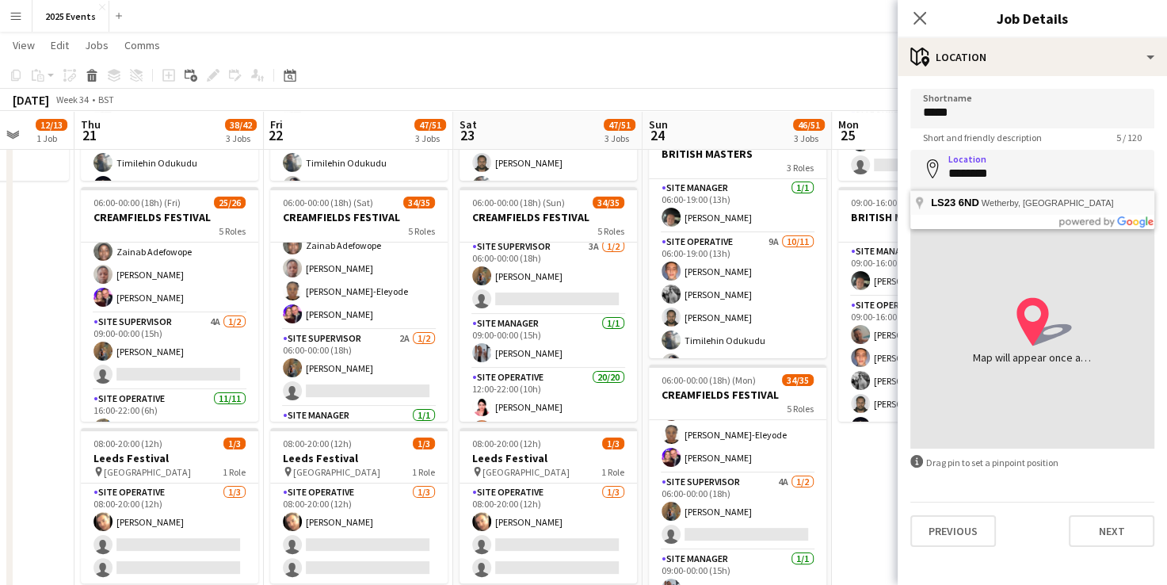
type input "**********"
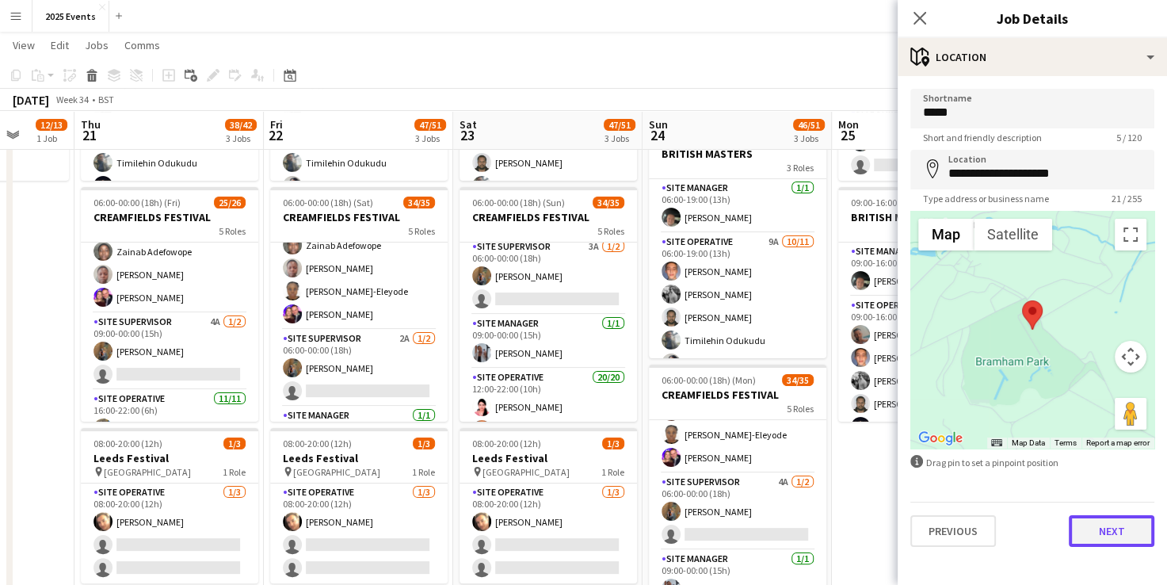
click at [1117, 529] on button "Next" at bounding box center [1112, 531] width 86 height 32
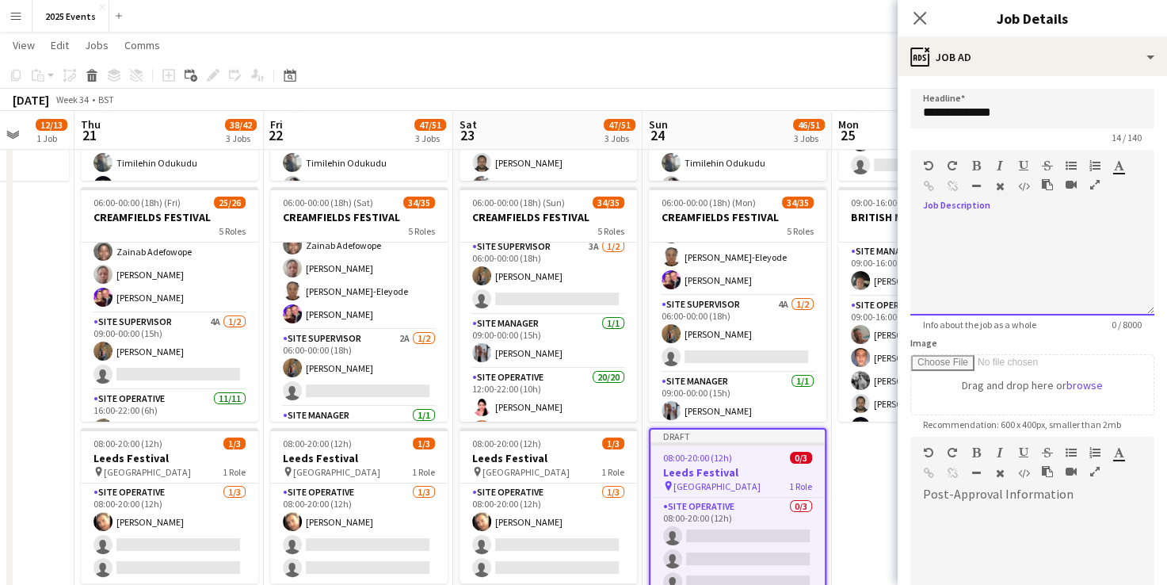
click at [976, 214] on div at bounding box center [1033, 262] width 244 height 106
paste div
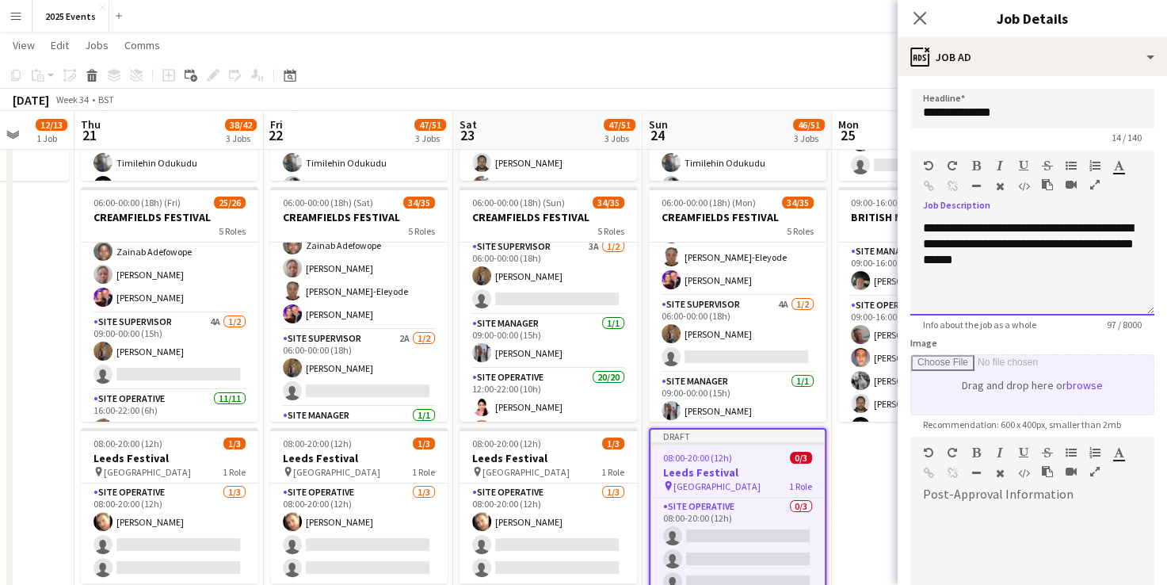
scroll to position [197, 0]
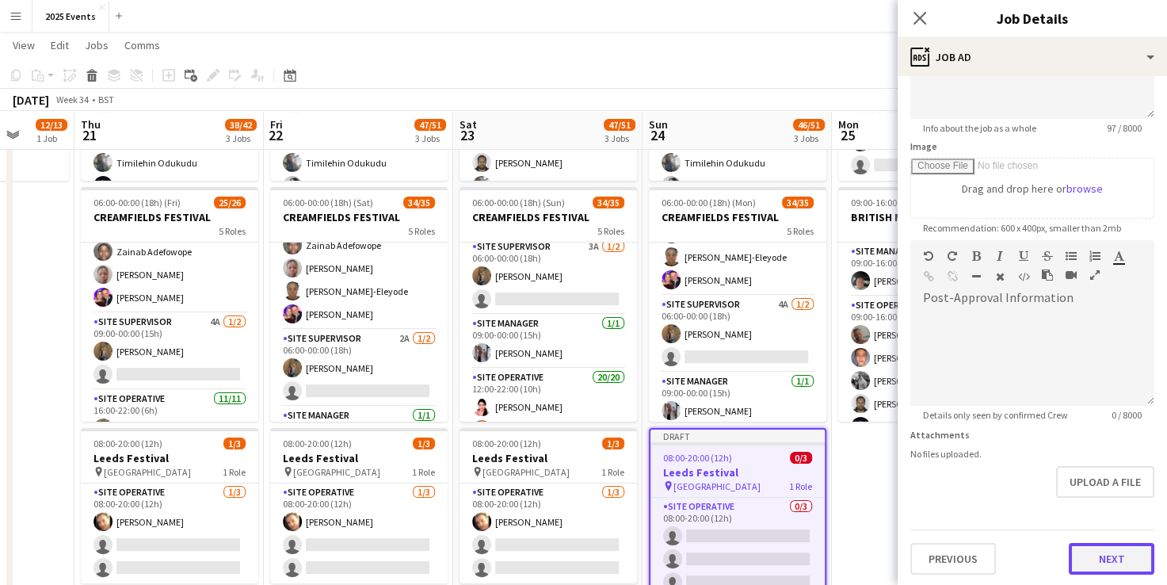
click at [1099, 556] on button "Next" at bounding box center [1112, 559] width 86 height 32
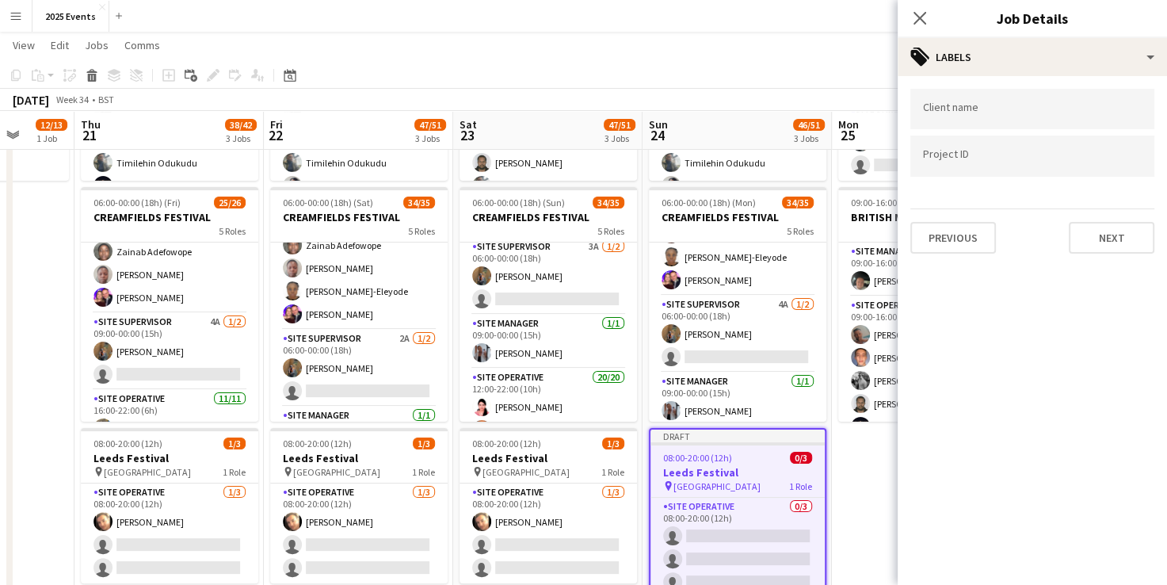
scroll to position [0, 0]
click at [977, 105] on form at bounding box center [1032, 113] width 219 height 17
type input "**"
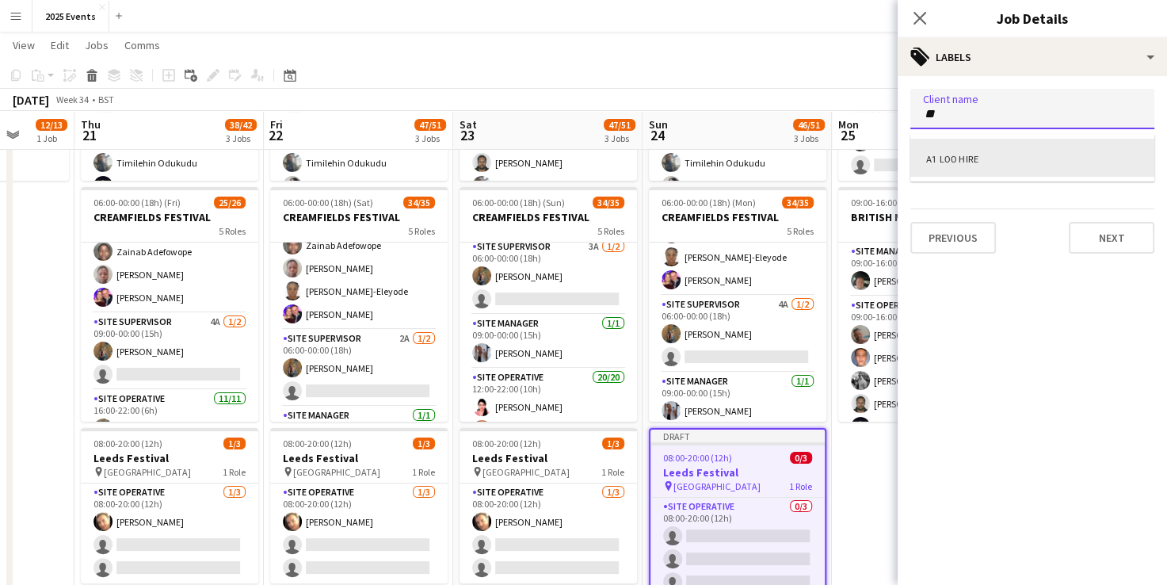
click at [967, 141] on div "A1 LOO HIRE" at bounding box center [1033, 158] width 244 height 38
click at [965, 159] on input "Type to search project ID labels..." at bounding box center [1032, 157] width 219 height 14
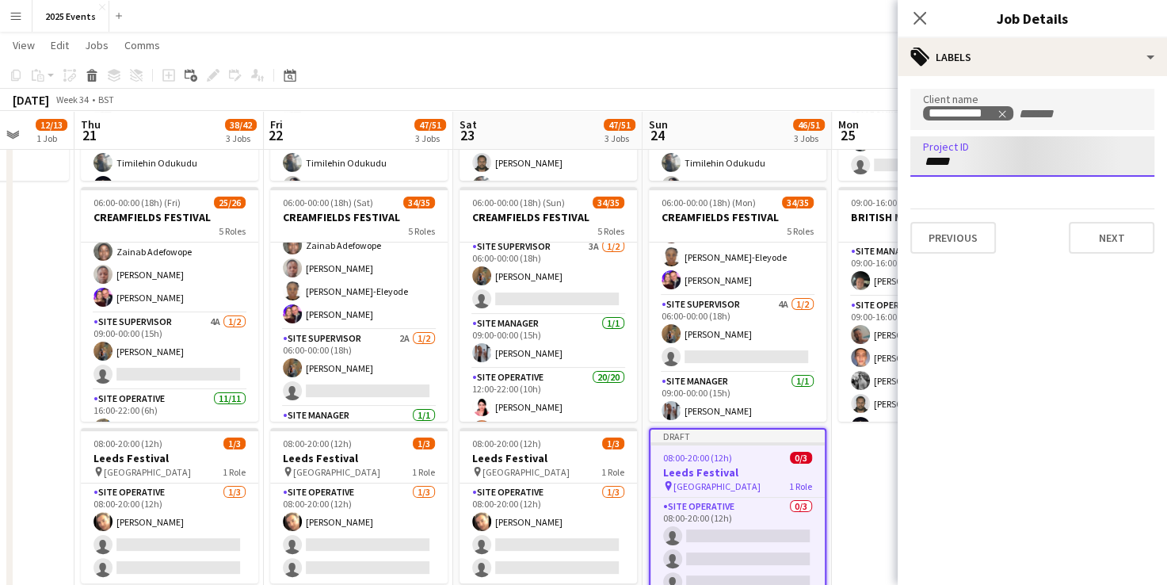
type input "*****"
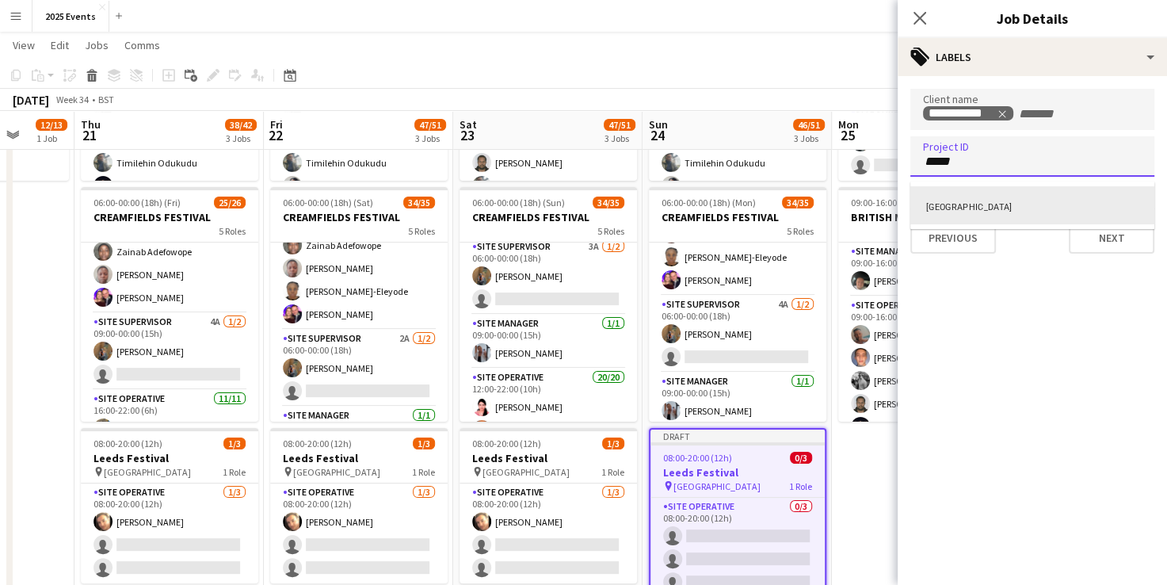
click at [1033, 207] on div "[GEOGRAPHIC_DATA]" at bounding box center [1033, 205] width 244 height 38
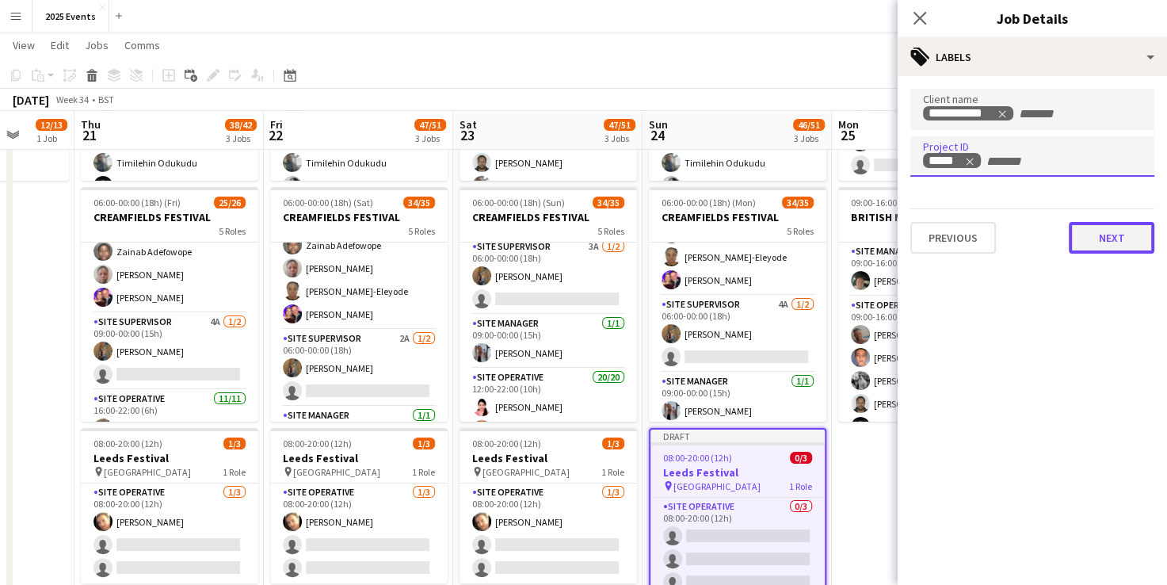
click at [1117, 237] on button "Next" at bounding box center [1112, 238] width 86 height 32
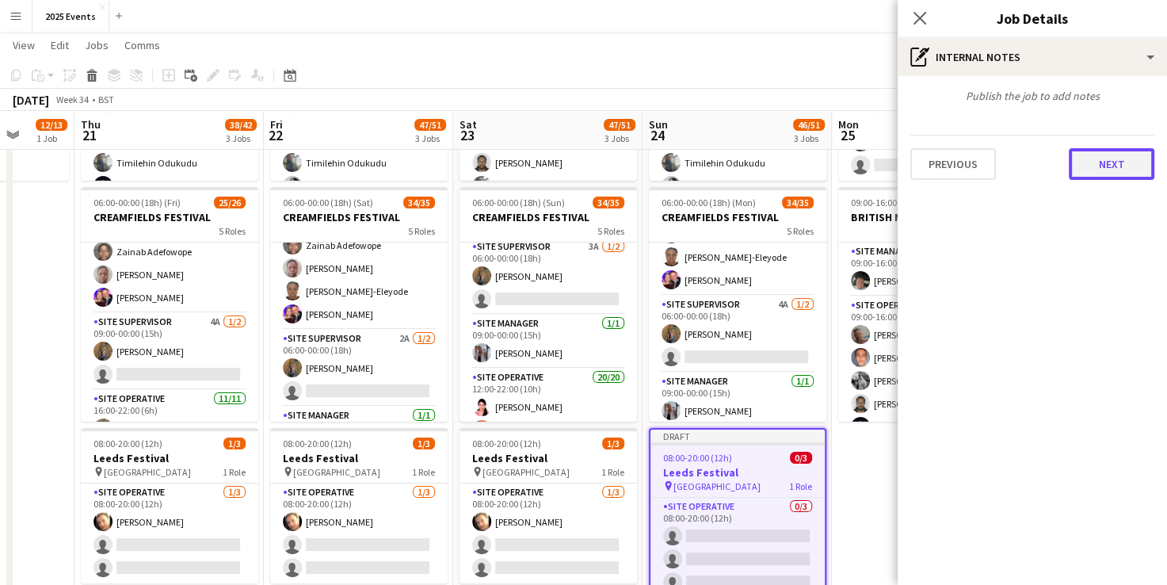
click at [1111, 166] on button "Next" at bounding box center [1112, 164] width 86 height 32
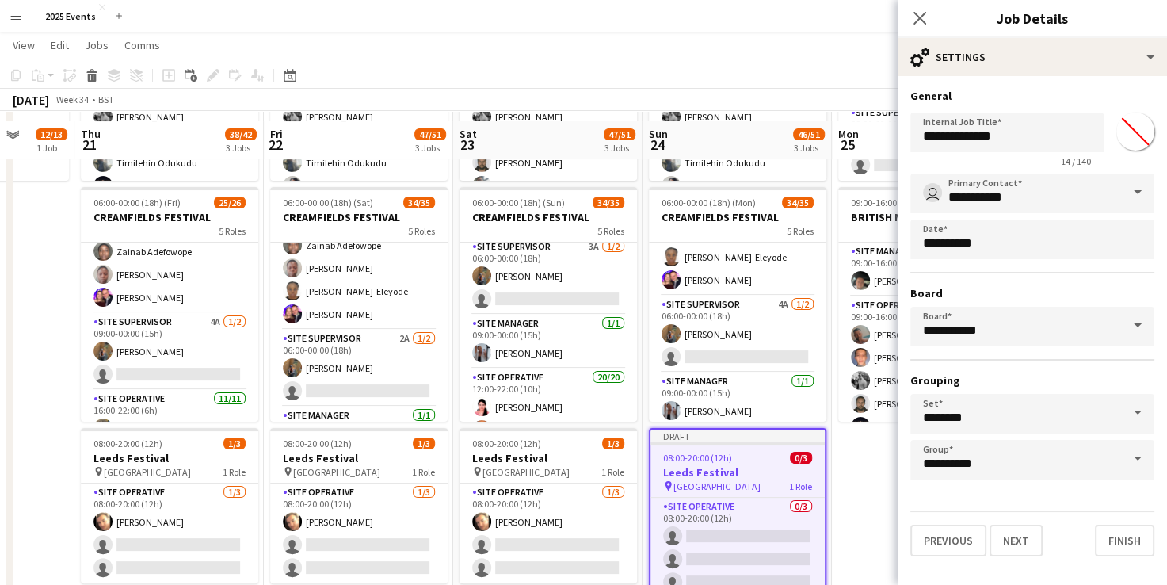
scroll to position [260, 0]
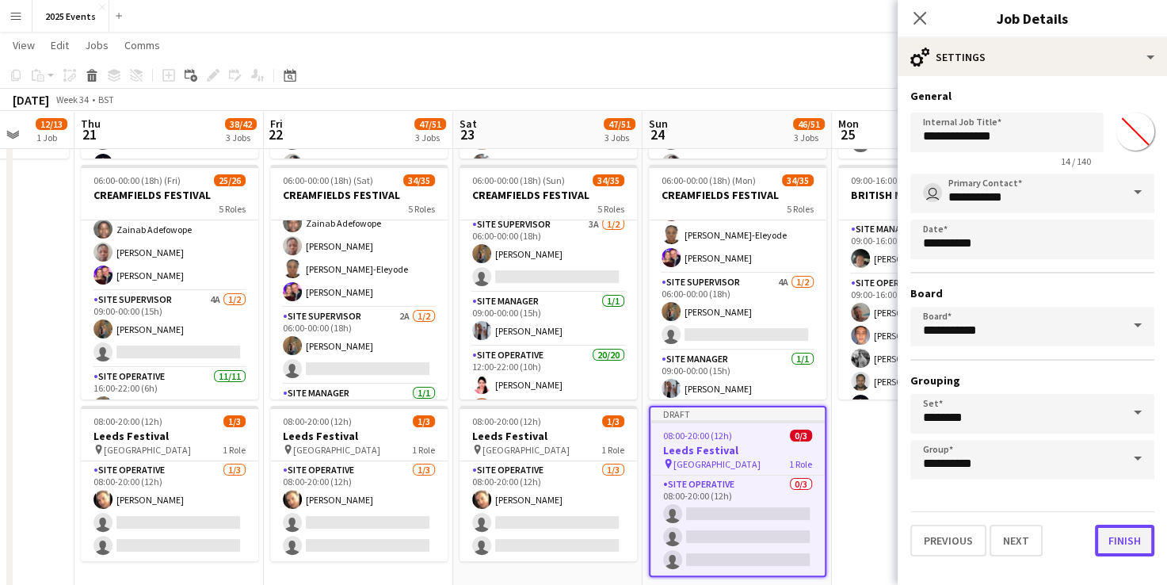
click at [1122, 525] on button "Finish" at bounding box center [1124, 541] width 59 height 32
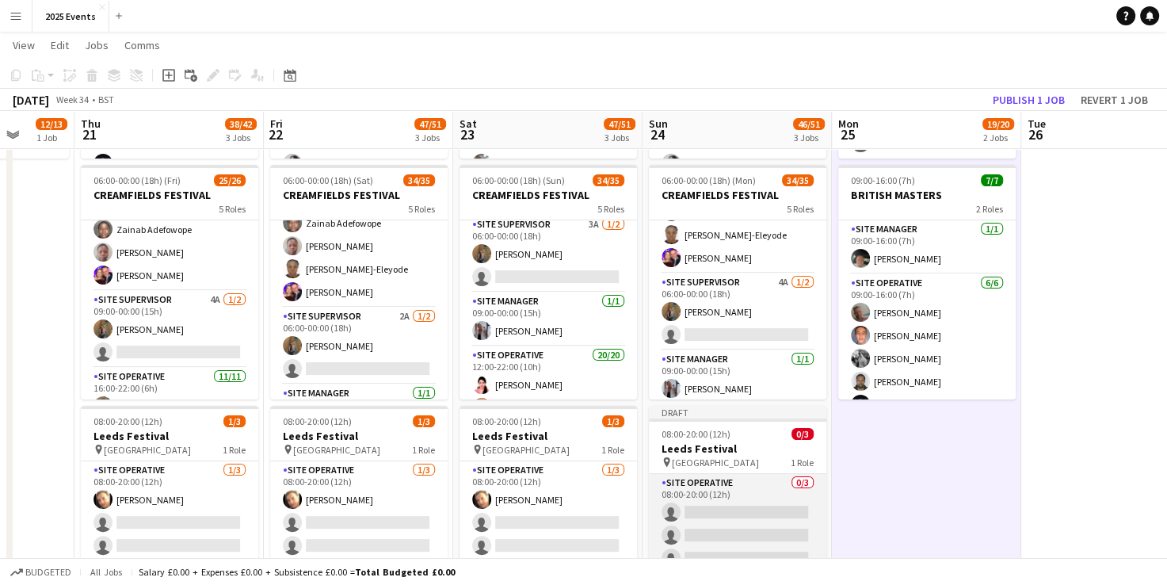
click at [733, 506] on app-card-role "Site Operative 0/3 08:00-20:00 (12h) single-neutral-actions single-neutral-acti…" at bounding box center [738, 524] width 178 height 100
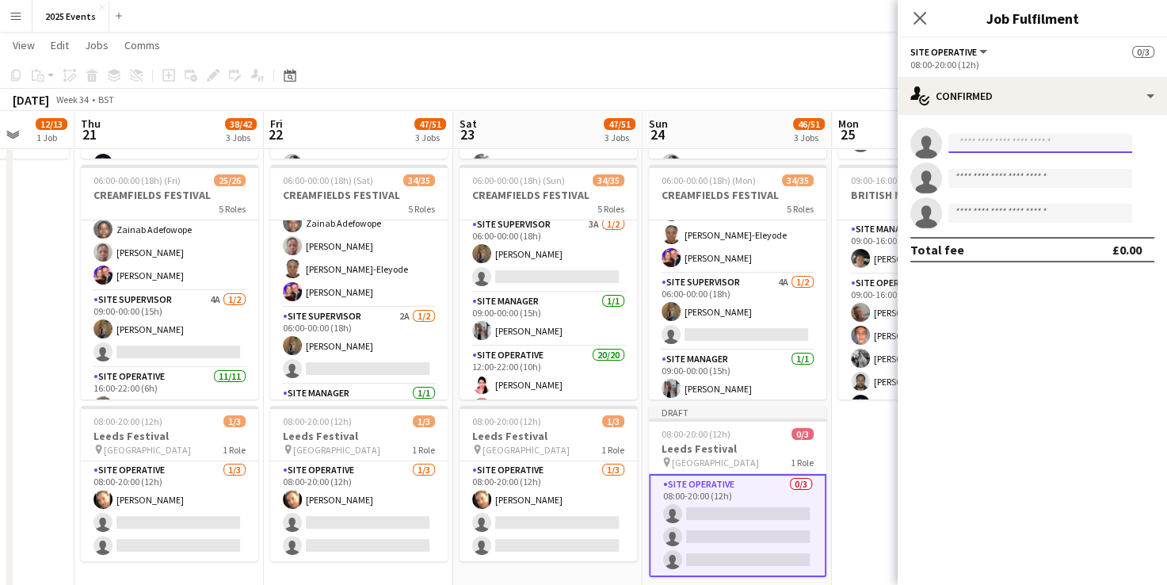
click at [1046, 139] on input at bounding box center [1041, 143] width 184 height 19
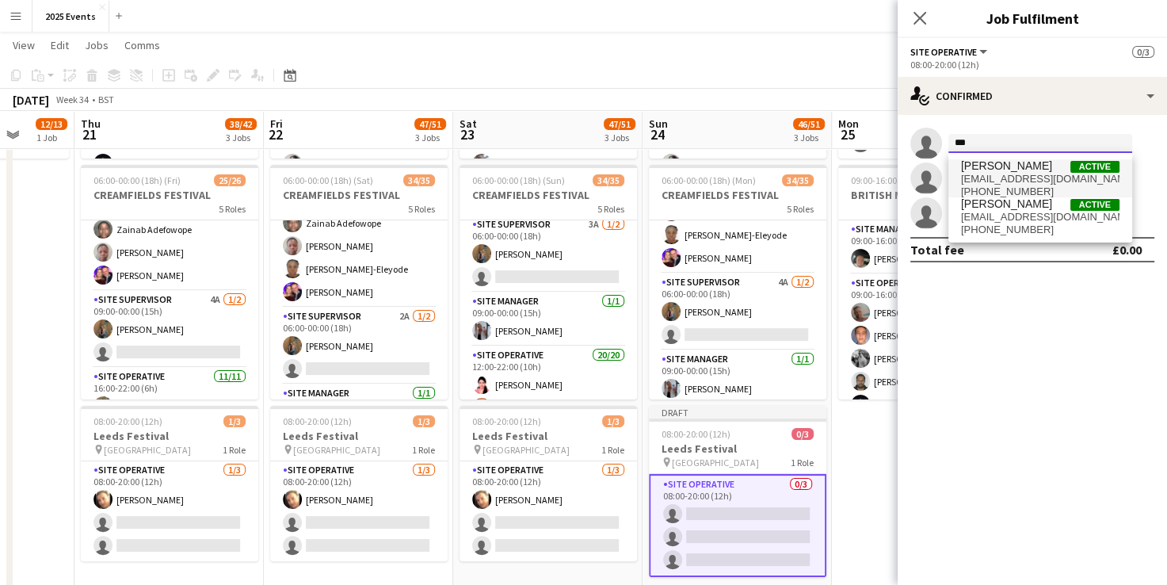
type input "***"
click at [1003, 170] on span "[PERSON_NAME]" at bounding box center [1006, 165] width 91 height 13
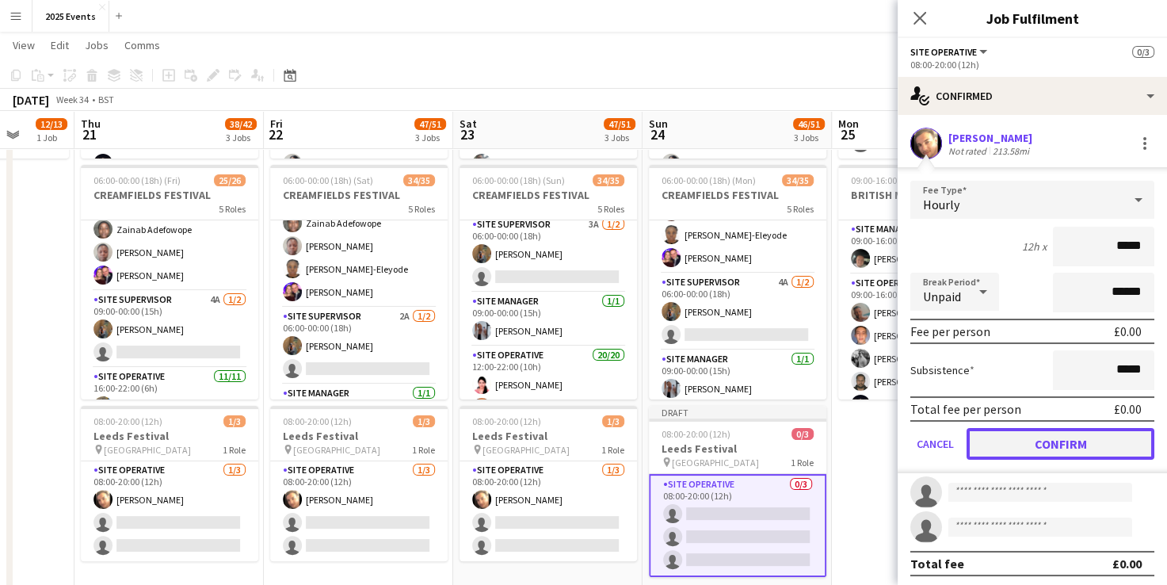
click at [1050, 432] on button "Confirm" at bounding box center [1061, 444] width 188 height 32
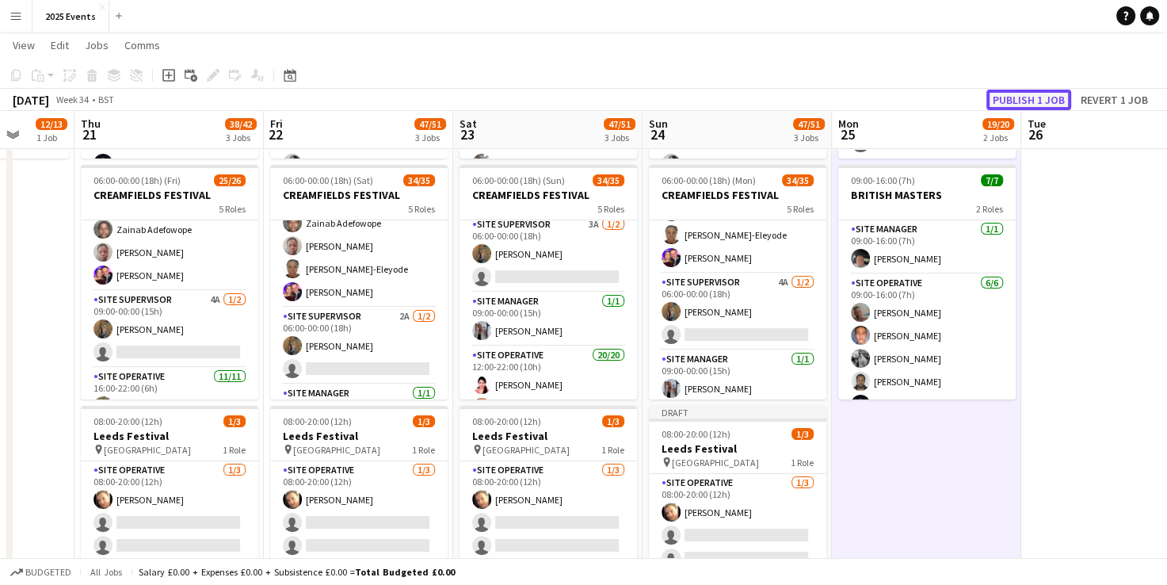
click at [1021, 91] on button "Publish 1 job" at bounding box center [1029, 100] width 85 height 21
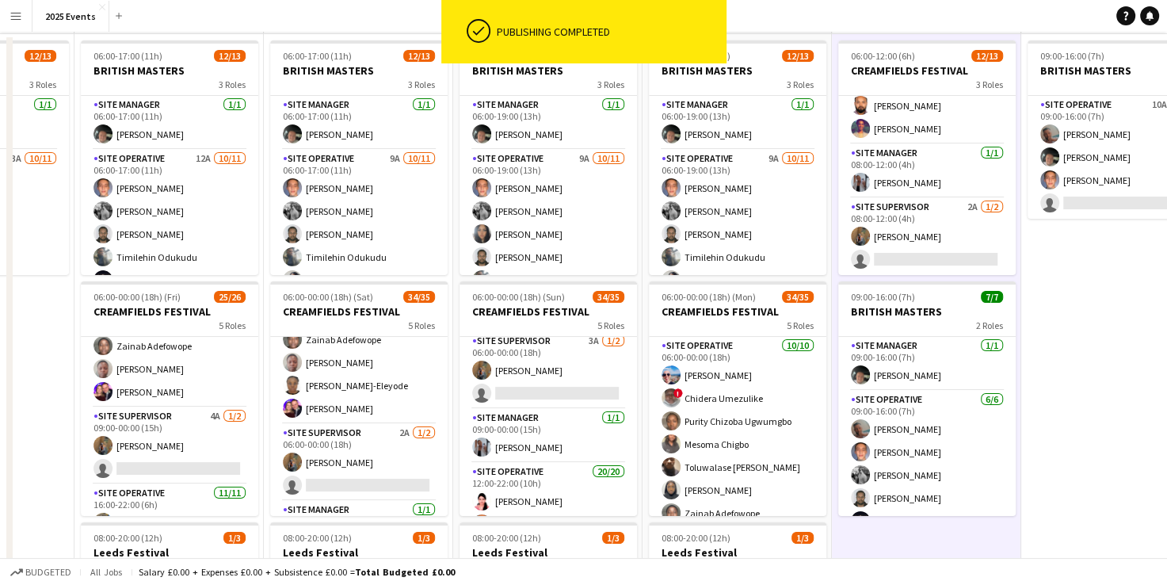
scroll to position [0, 0]
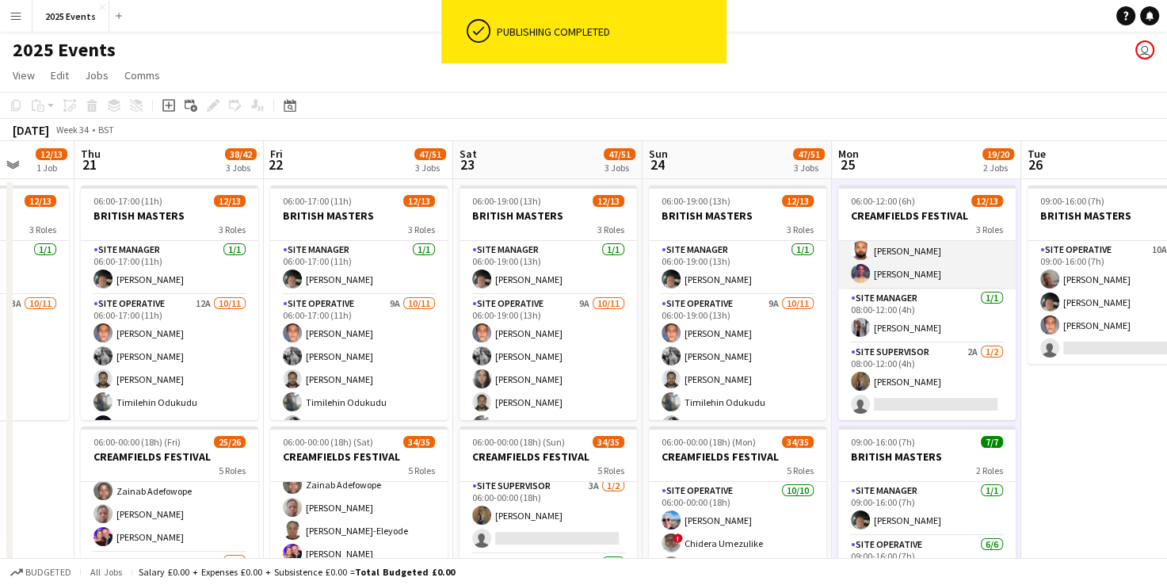
click at [935, 282] on app-card-role "Site Operative [DATE] 06:00-10:00 (4h) [PERSON_NAME] [PERSON_NAME] ! Chidera Um…" at bounding box center [928, 159] width 178 height 261
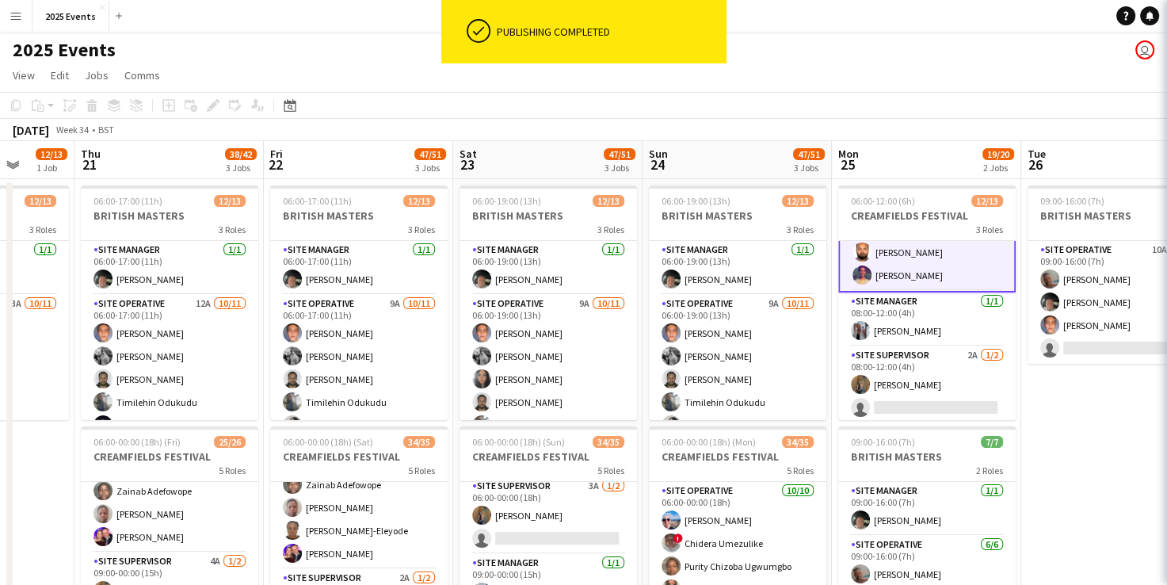
scroll to position [213, 0]
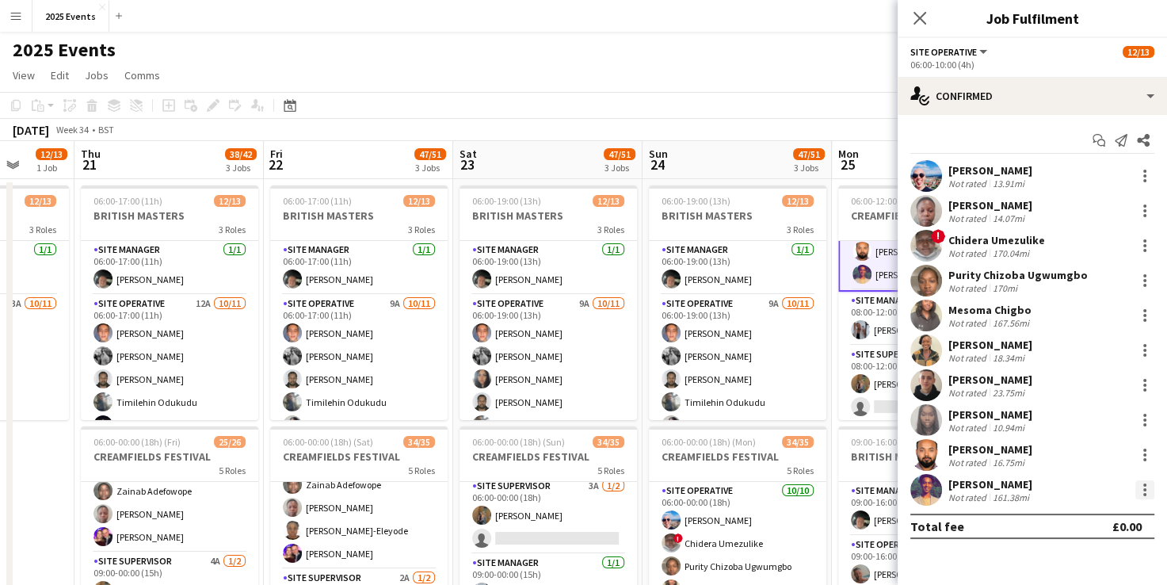
click at [1151, 487] on div at bounding box center [1145, 489] width 19 height 19
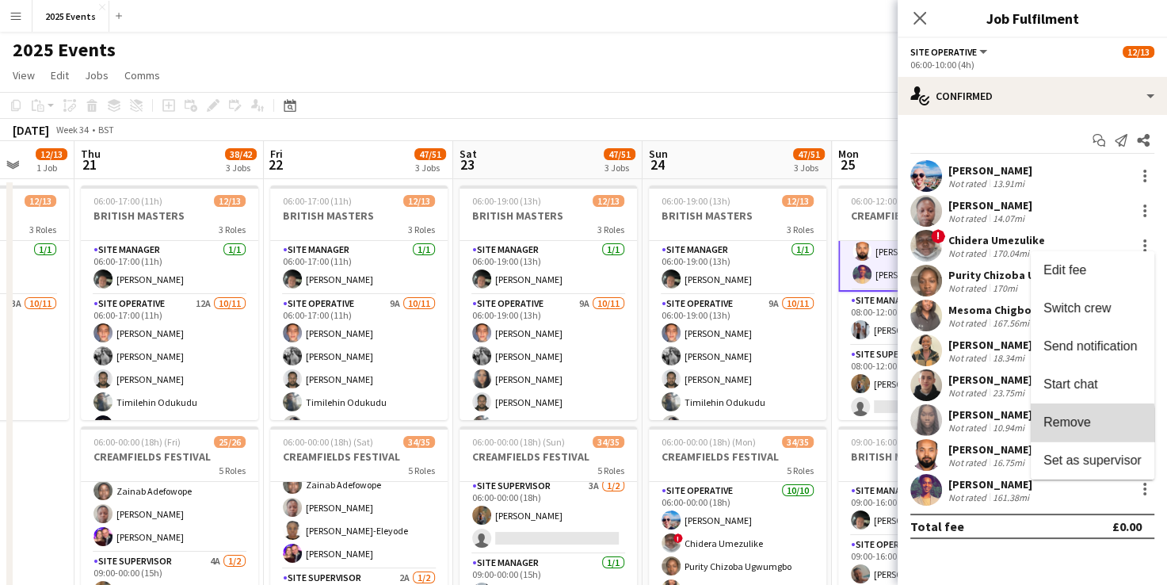
click at [1066, 426] on span "Remove" at bounding box center [1068, 421] width 48 height 13
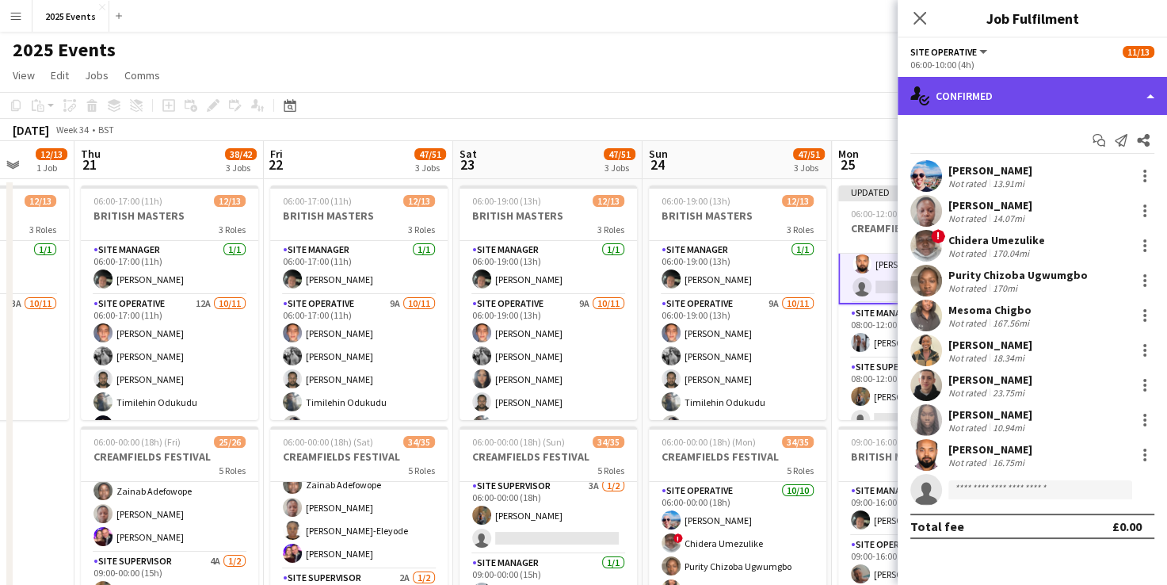
click at [1133, 81] on div "single-neutral-actions-check-2 Confirmed" at bounding box center [1032, 96] width 269 height 38
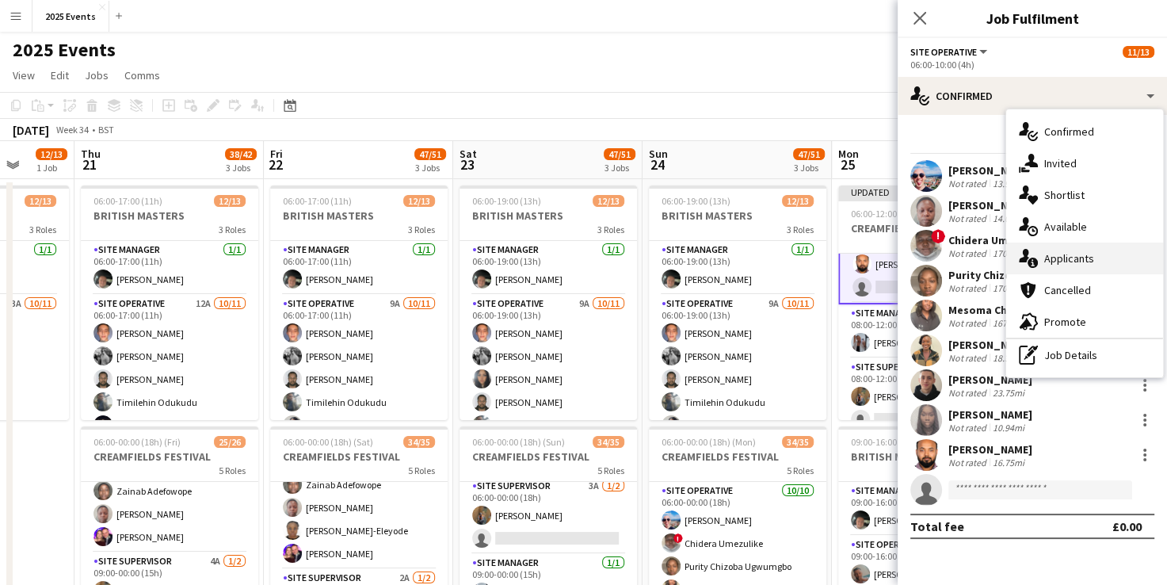
click at [1091, 254] on div "single-neutral-actions-information Applicants" at bounding box center [1085, 259] width 157 height 32
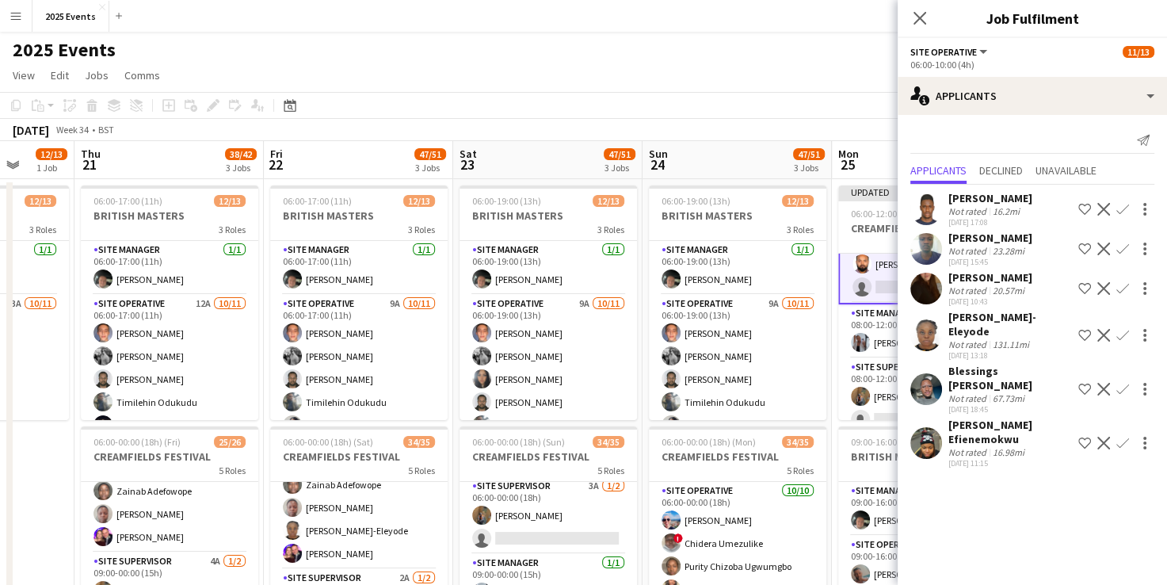
click at [1125, 290] on app-icon "Confirm" at bounding box center [1123, 288] width 13 height 13
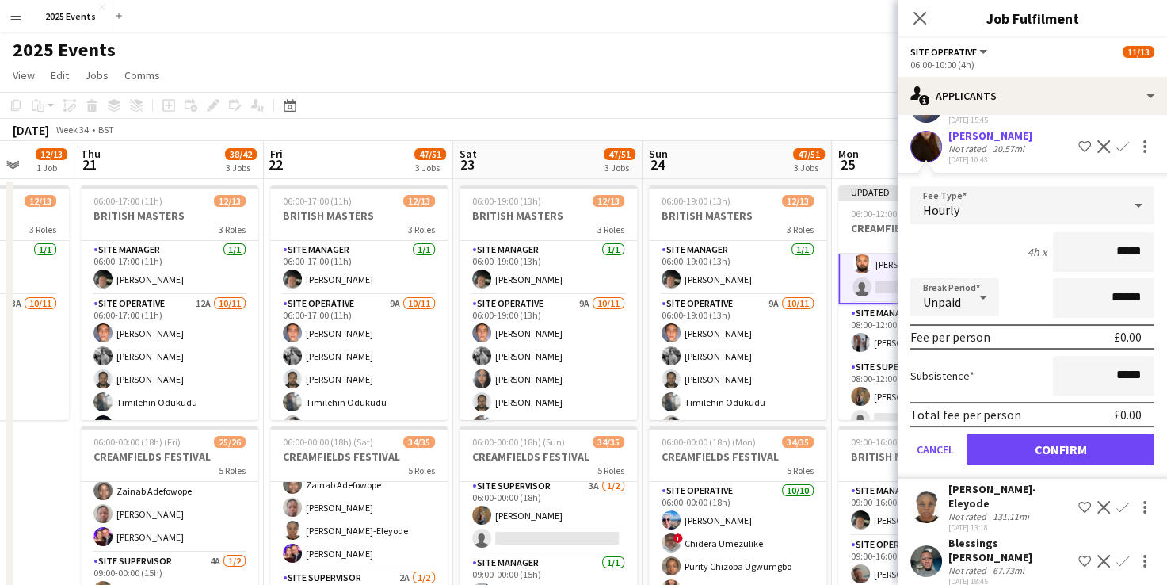
scroll to position [143, 0]
click at [1045, 451] on button "Confirm" at bounding box center [1061, 449] width 188 height 32
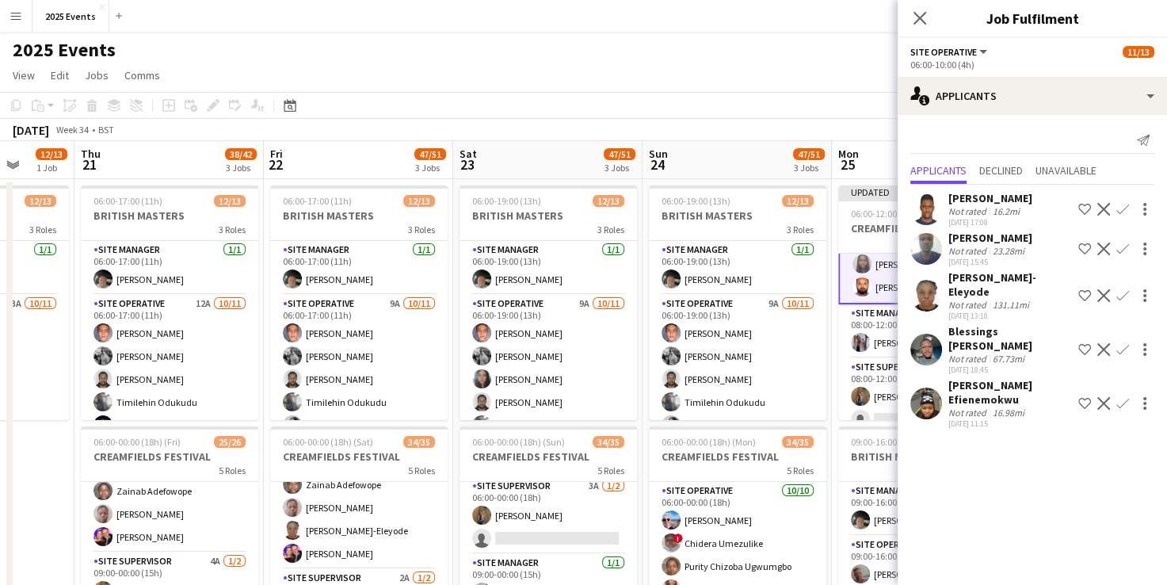
scroll to position [0, 0]
click at [855, 94] on app-toolbar "Copy Paste Paste Ctrl+V Paste with crew Ctrl+Shift+V Paste linked Job [GEOGRAPH…" at bounding box center [583, 105] width 1167 height 27
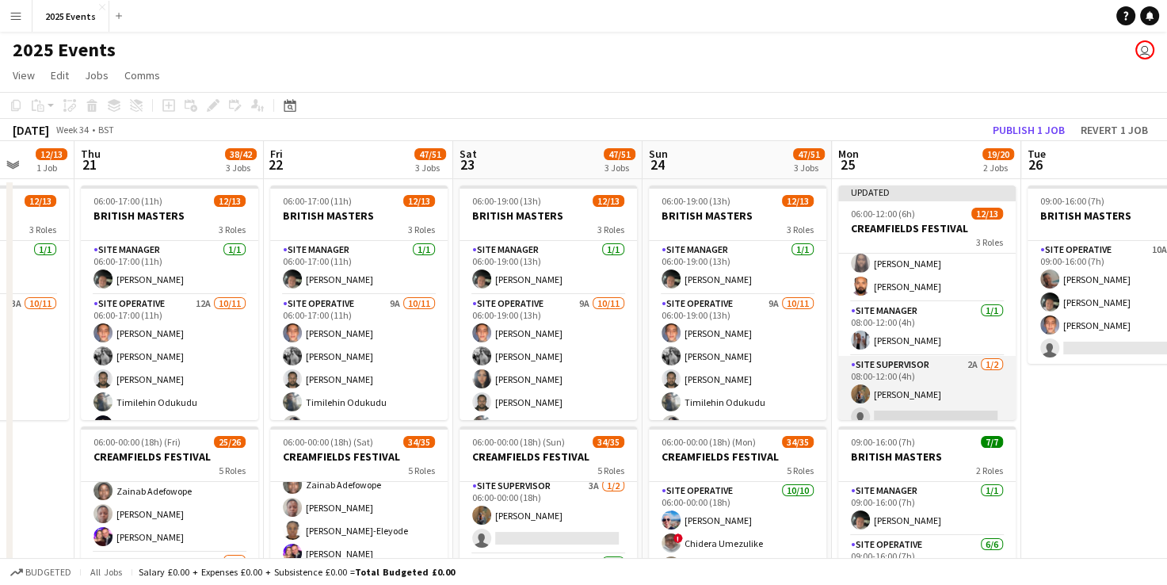
click at [928, 384] on app-card-role "Site Supervisor 2A [DATE] 08:00-12:00 (4h) [PERSON_NAME] single-neutral-actions" at bounding box center [928, 394] width 178 height 77
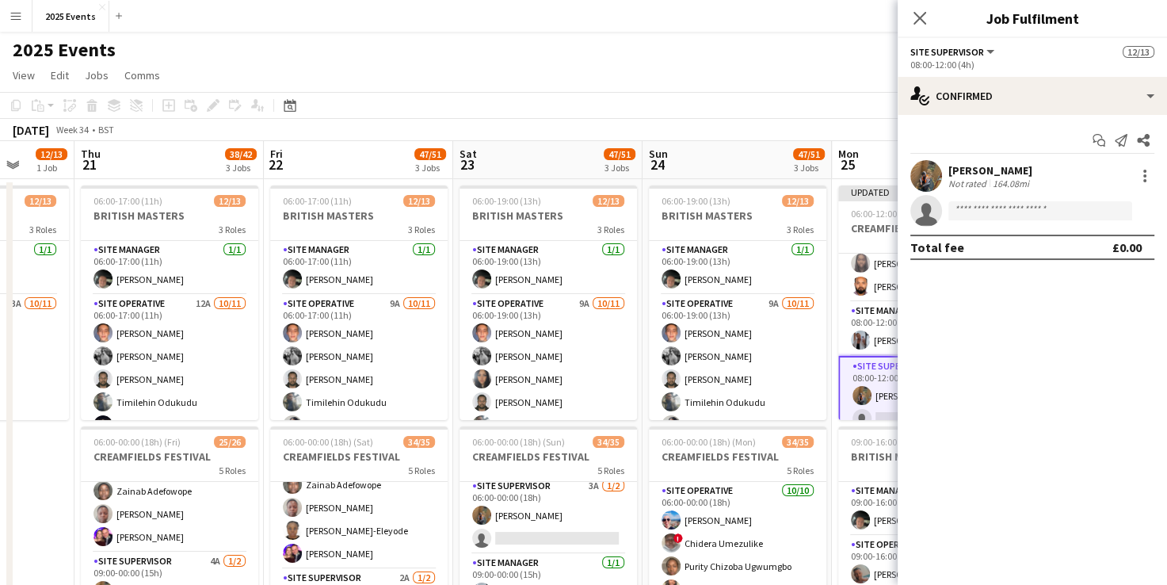
click at [818, 95] on app-toolbar "Copy Paste Paste Ctrl+V Paste with crew Ctrl+Shift+V Paste linked Job [GEOGRAPH…" at bounding box center [583, 105] width 1167 height 27
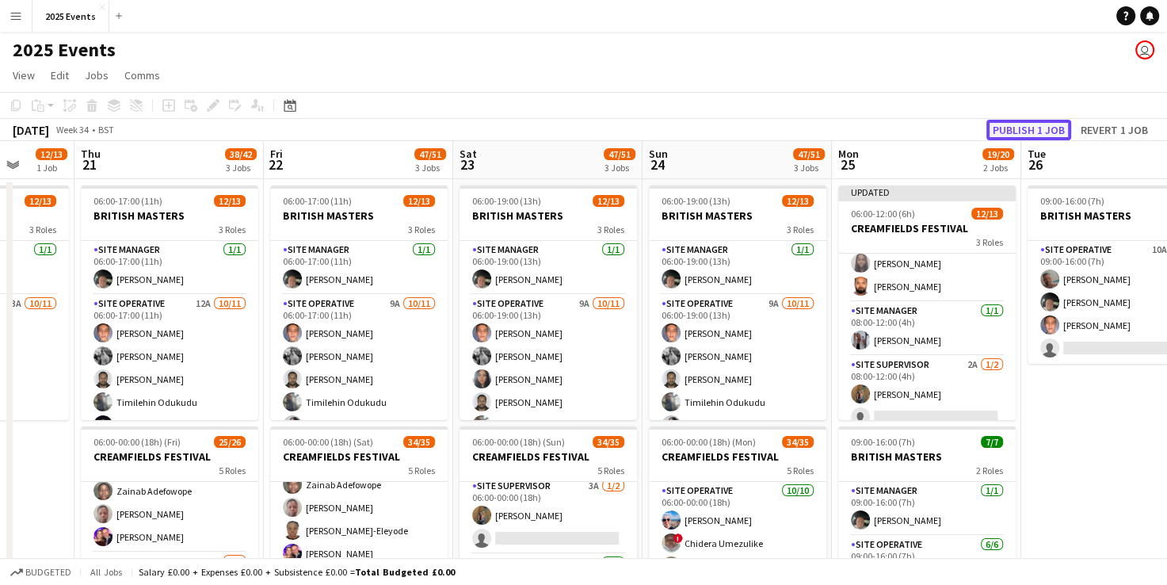
click at [1007, 133] on button "Publish 1 job" at bounding box center [1029, 130] width 85 height 21
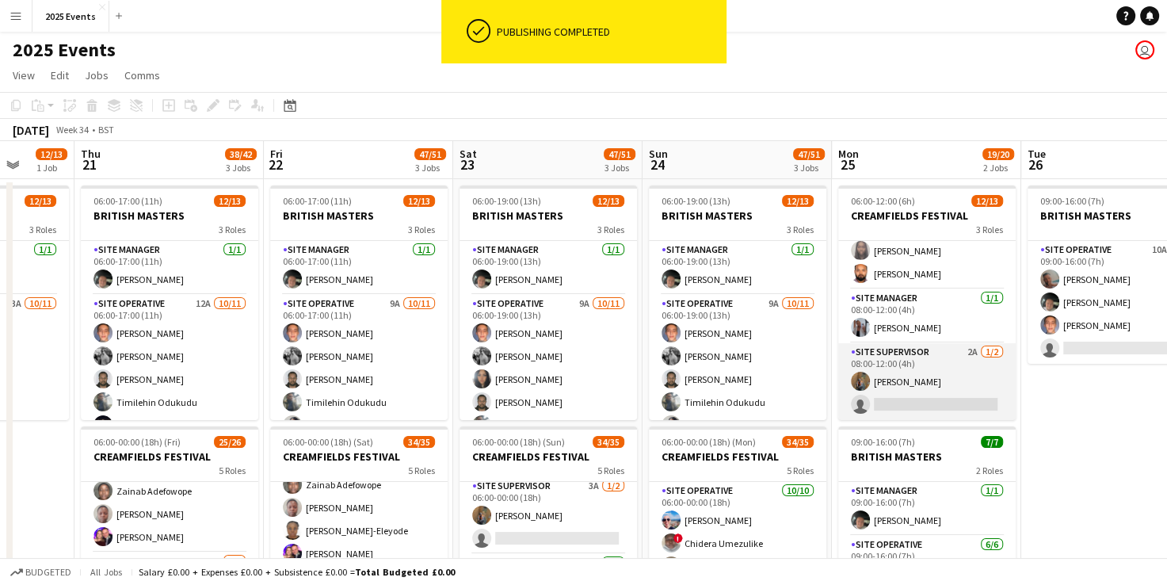
click at [934, 369] on app-card-role "Site Supervisor 2A [DATE] 08:00-12:00 (4h) [PERSON_NAME] single-neutral-actions" at bounding box center [928, 381] width 178 height 77
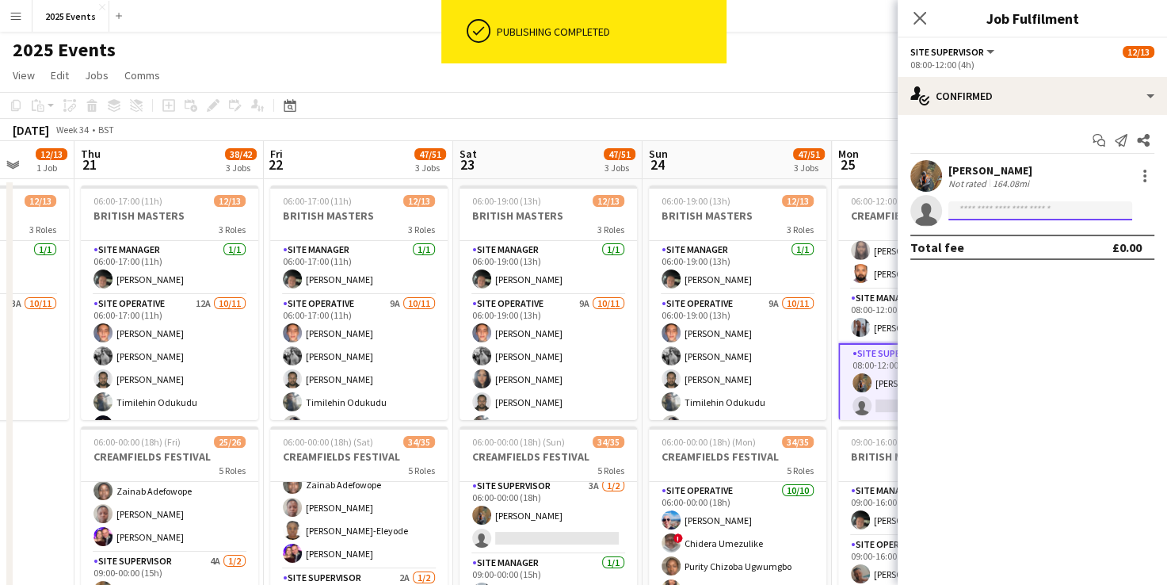
click at [1049, 211] on input at bounding box center [1041, 210] width 184 height 19
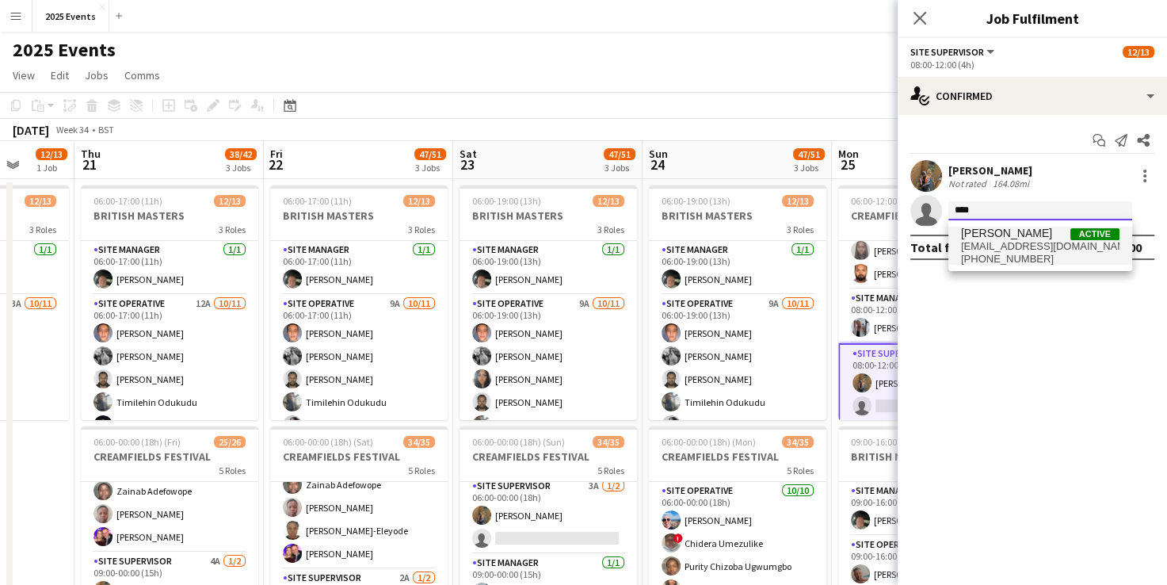
type input "****"
click at [1007, 246] on span "[EMAIL_ADDRESS][DOMAIN_NAME]" at bounding box center [1040, 246] width 159 height 13
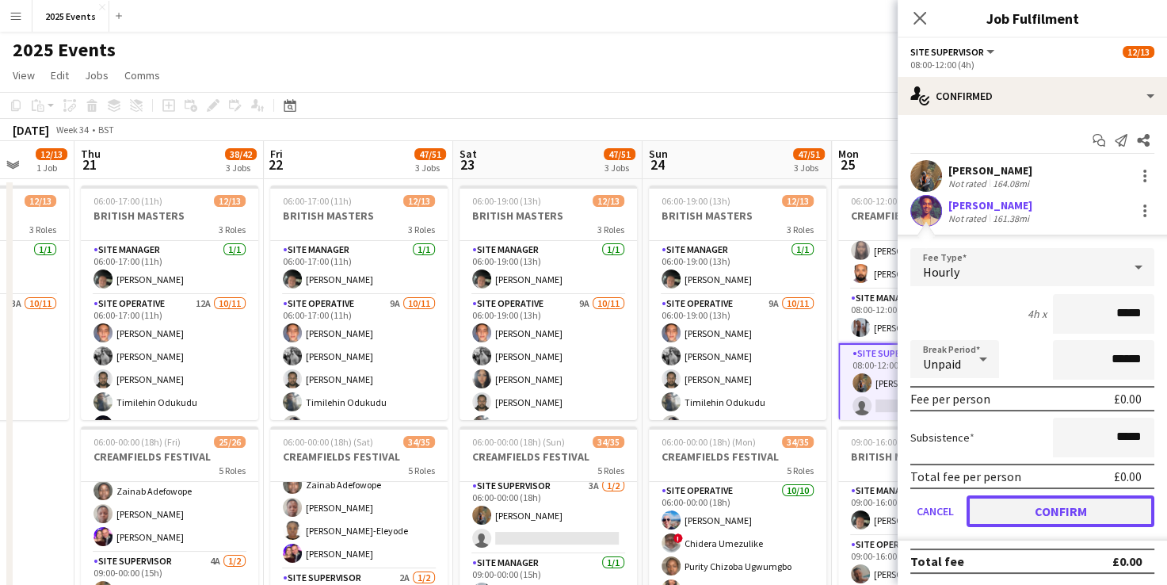
click at [1044, 506] on button "Confirm" at bounding box center [1061, 511] width 188 height 32
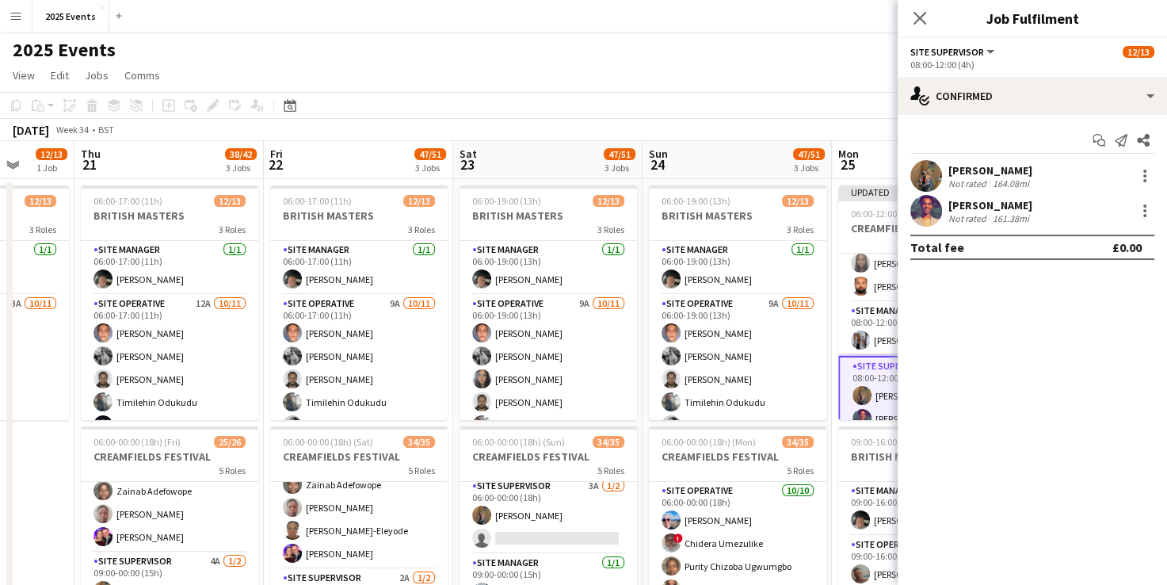
drag, startPoint x: 796, startPoint y: 66, endPoint x: 802, endPoint y: 71, distance: 8.4
click at [796, 68] on app-page-menu "View Day view expanded Day view collapsed Month view Date picker Jump to [DATE]…" at bounding box center [583, 77] width 1167 height 30
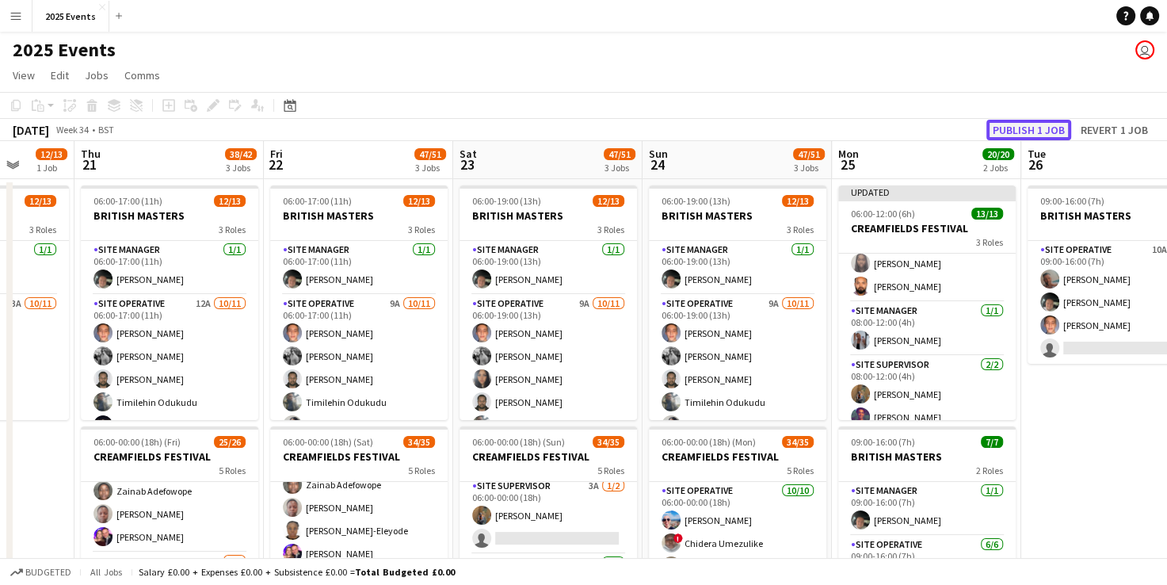
click at [1034, 134] on button "Publish 1 job" at bounding box center [1029, 130] width 85 height 21
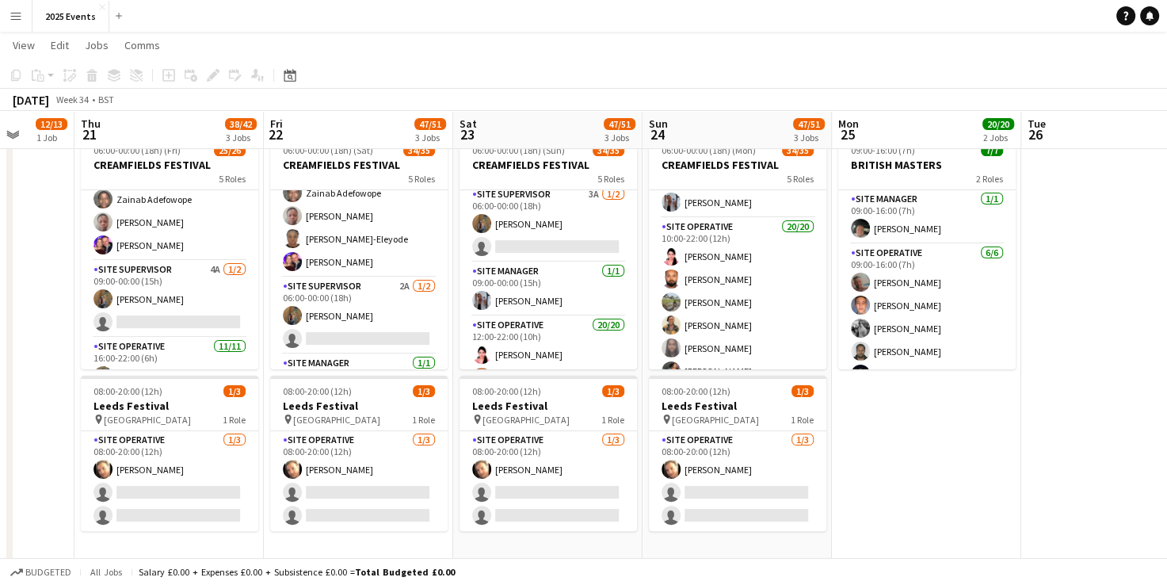
scroll to position [399, 0]
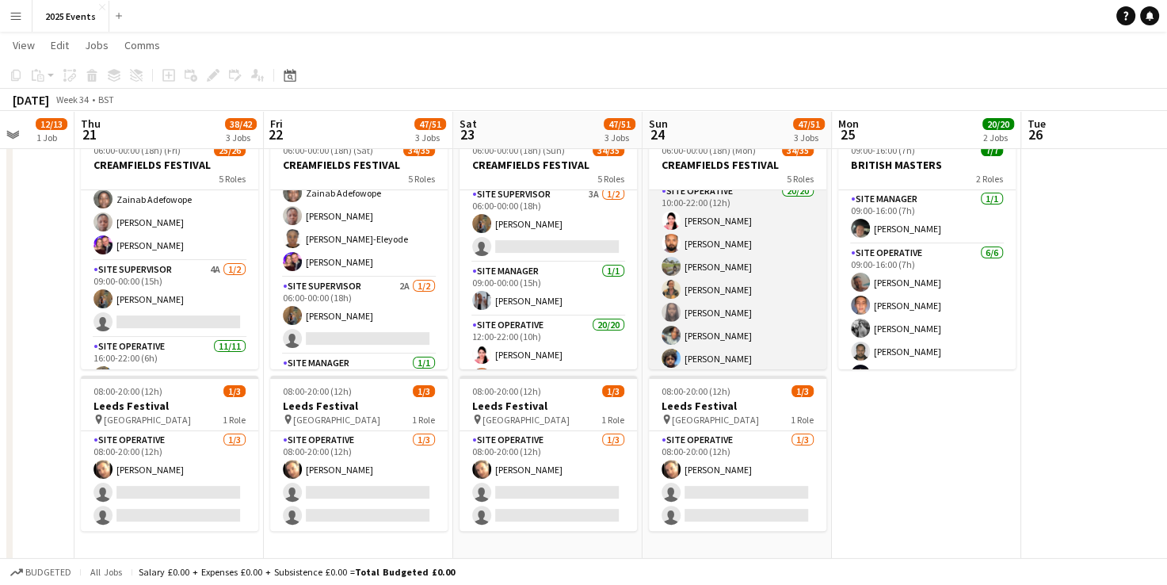
click at [749, 197] on app-card-role "Site Operative 20/20 10:00-22:00 (12h) [PERSON_NAME] [PERSON_NAME] [PERSON_NAME…" at bounding box center [738, 427] width 178 height 491
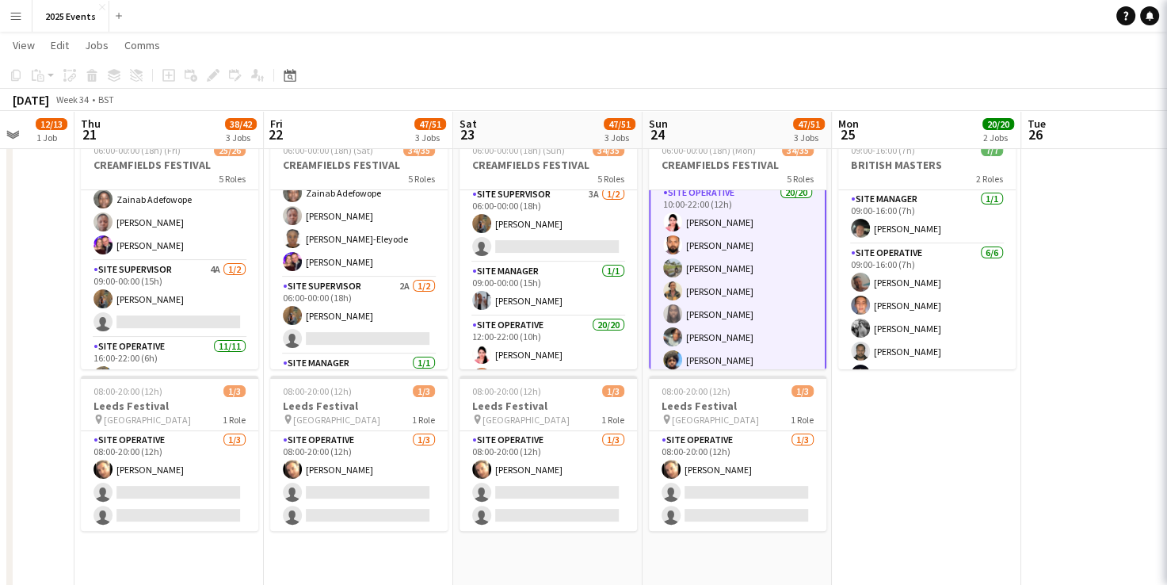
scroll to position [401, 0]
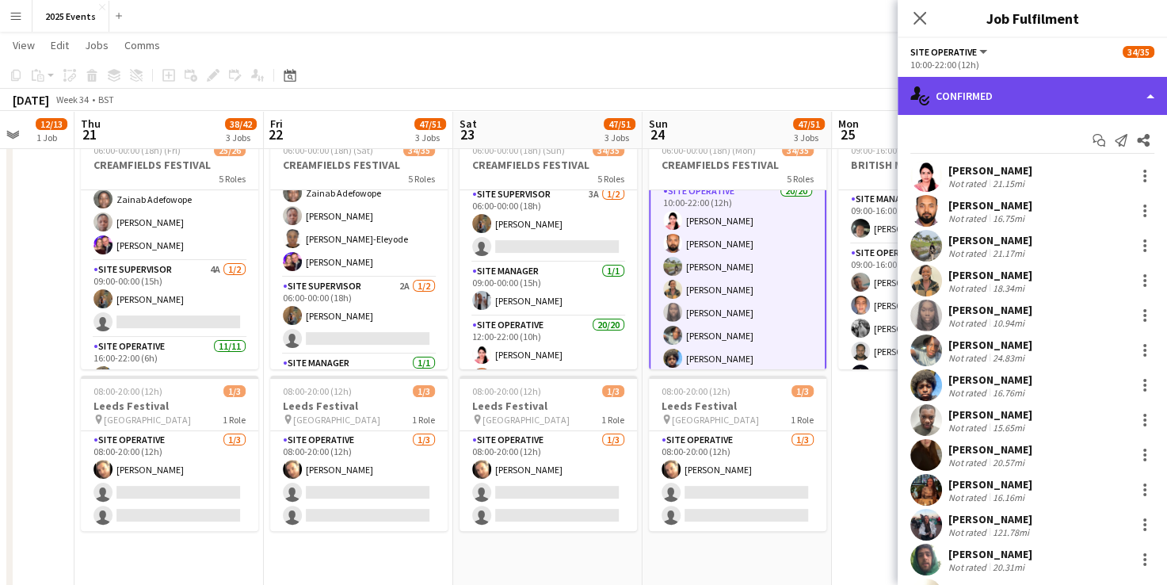
click at [1157, 99] on div "single-neutral-actions-check-2 Confirmed" at bounding box center [1032, 96] width 269 height 38
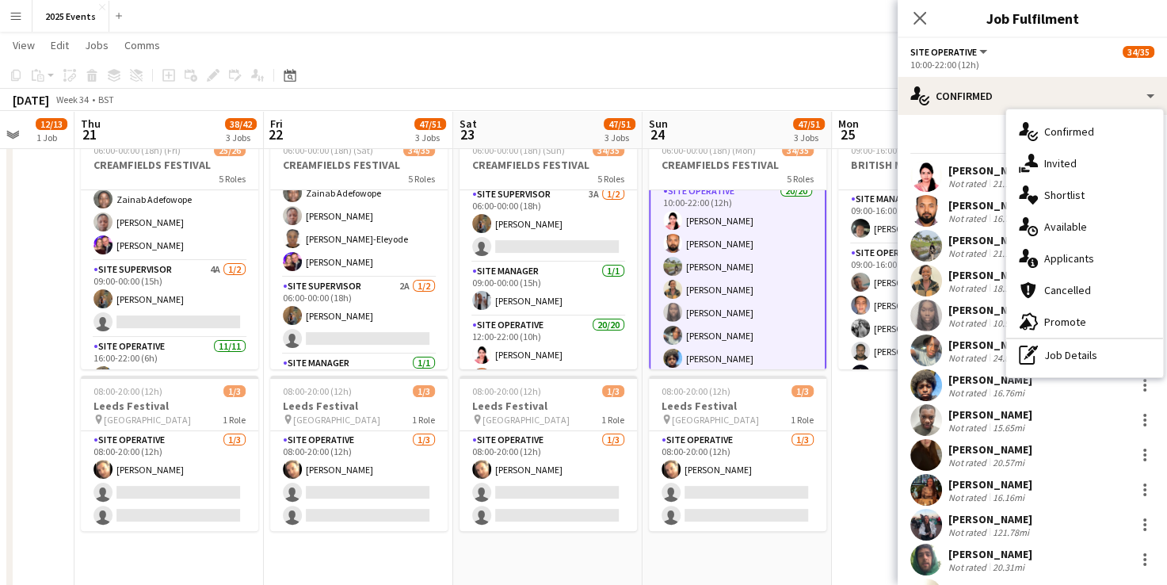
click at [1100, 271] on div "single-neutral-actions-information Applicants" at bounding box center [1085, 259] width 157 height 32
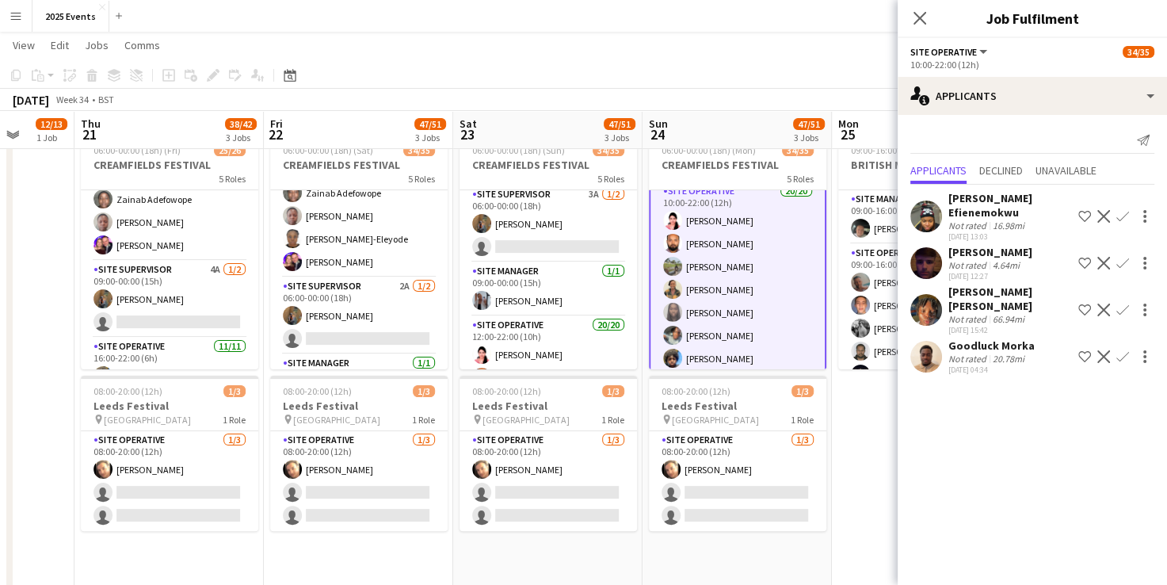
click at [813, 49] on app-page-menu "View Day view expanded Day view collapsed Month view Date picker Jump to [DATE]…" at bounding box center [583, 47] width 1167 height 30
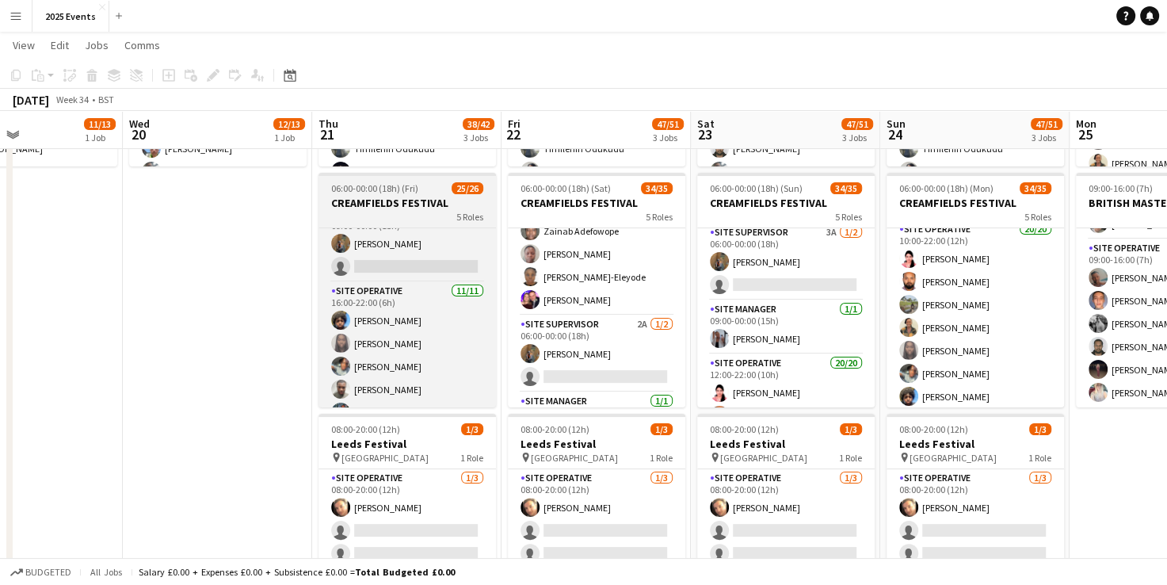
scroll to position [331, 0]
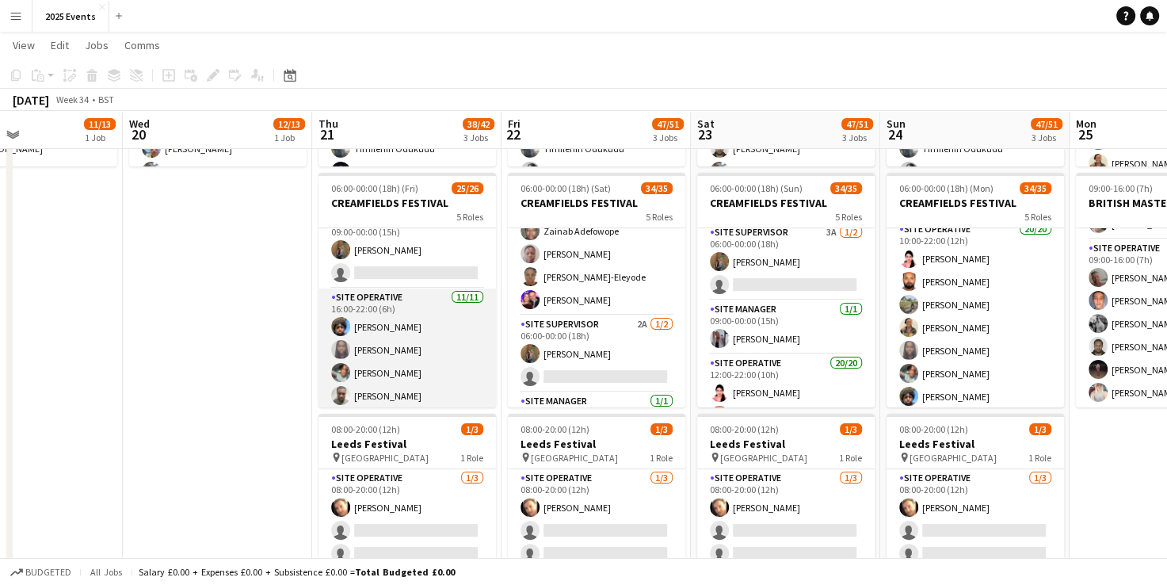
click at [423, 305] on app-card-role "Site Operative [DATE] 16:00-22:00 (6h) [PERSON_NAME] [PERSON_NAME] Berejena Tao…" at bounding box center [408, 431] width 178 height 284
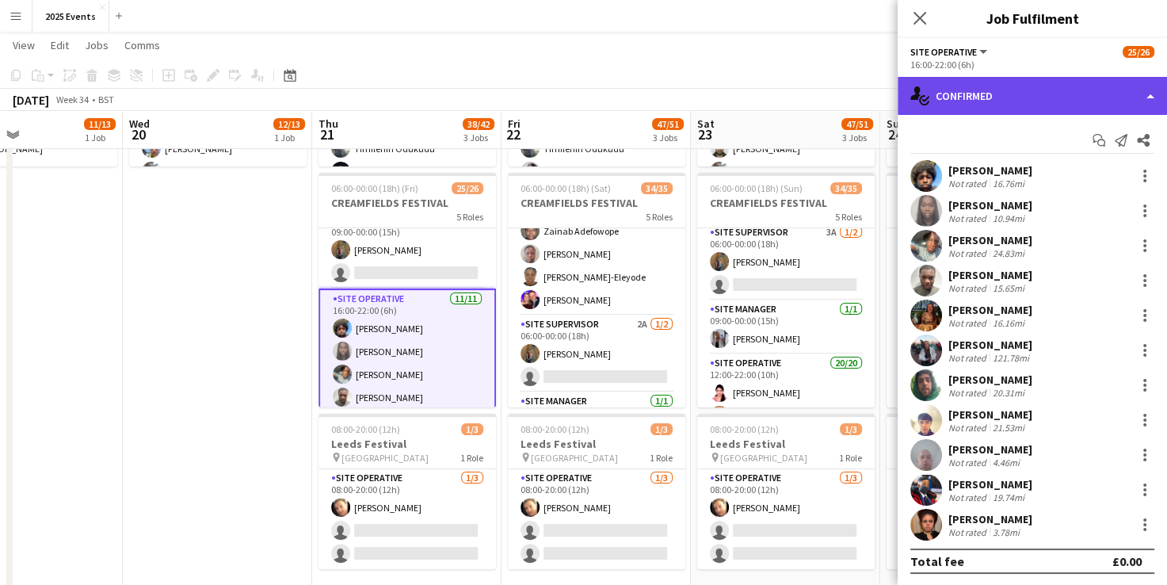
click at [1145, 97] on div "single-neutral-actions-check-2 Confirmed" at bounding box center [1032, 96] width 269 height 38
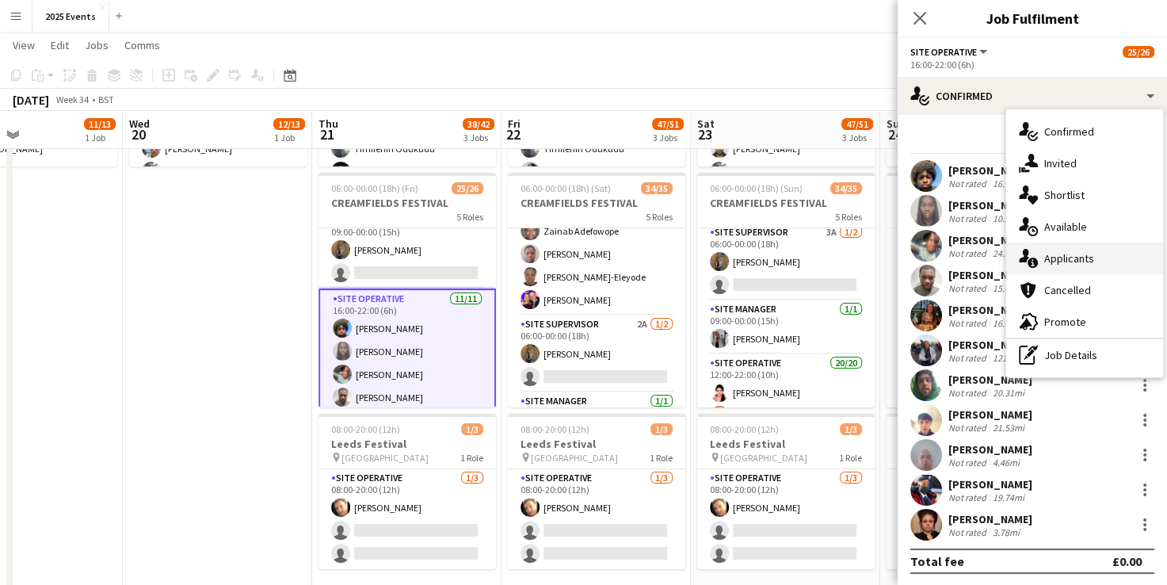
click at [1088, 258] on div "single-neutral-actions-information Applicants" at bounding box center [1085, 259] width 157 height 32
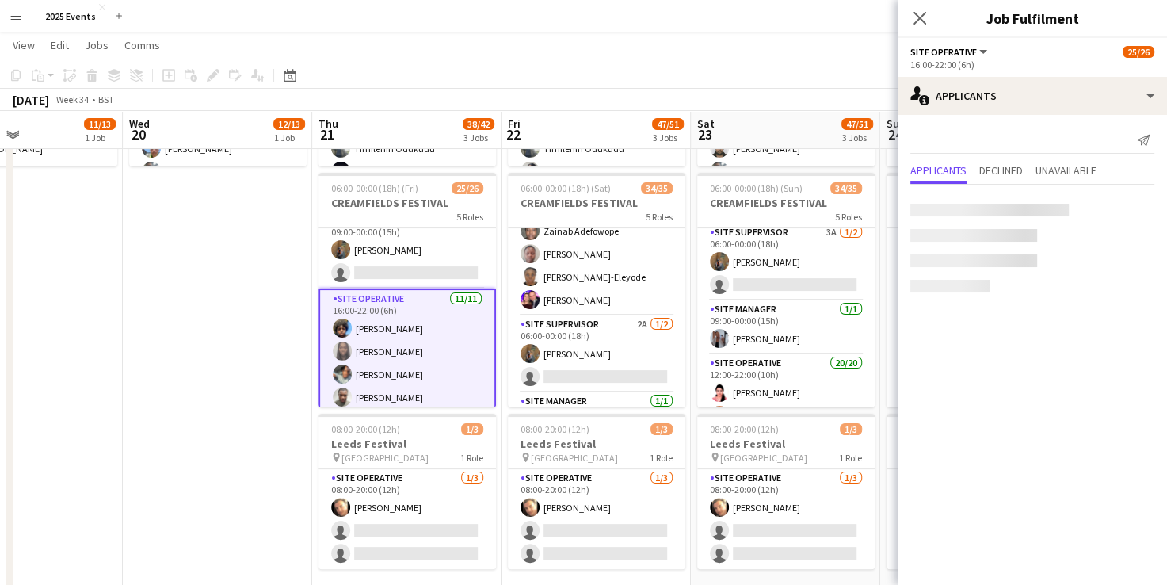
click at [1027, 415] on mat-expansion-panel "users2 Applicants Send notification Applicants Declined Unavailable" at bounding box center [1032, 350] width 269 height 470
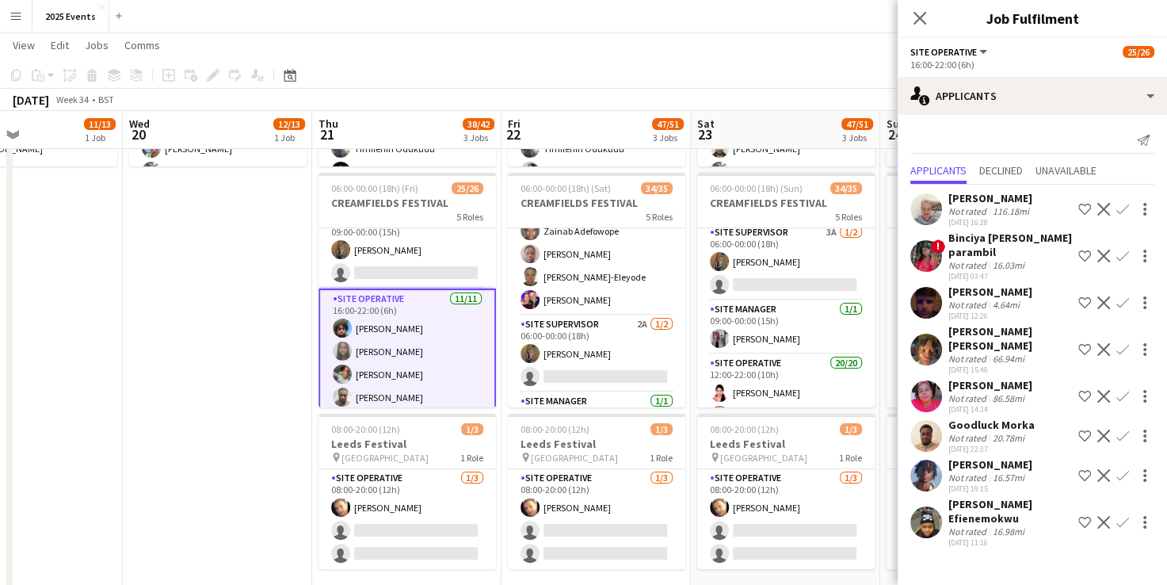
click at [418, 304] on app-card-role "Site Operative [DATE] 16:00-22:00 (6h) [PERSON_NAME] [PERSON_NAME] Berejena Tao…" at bounding box center [408, 432] width 178 height 287
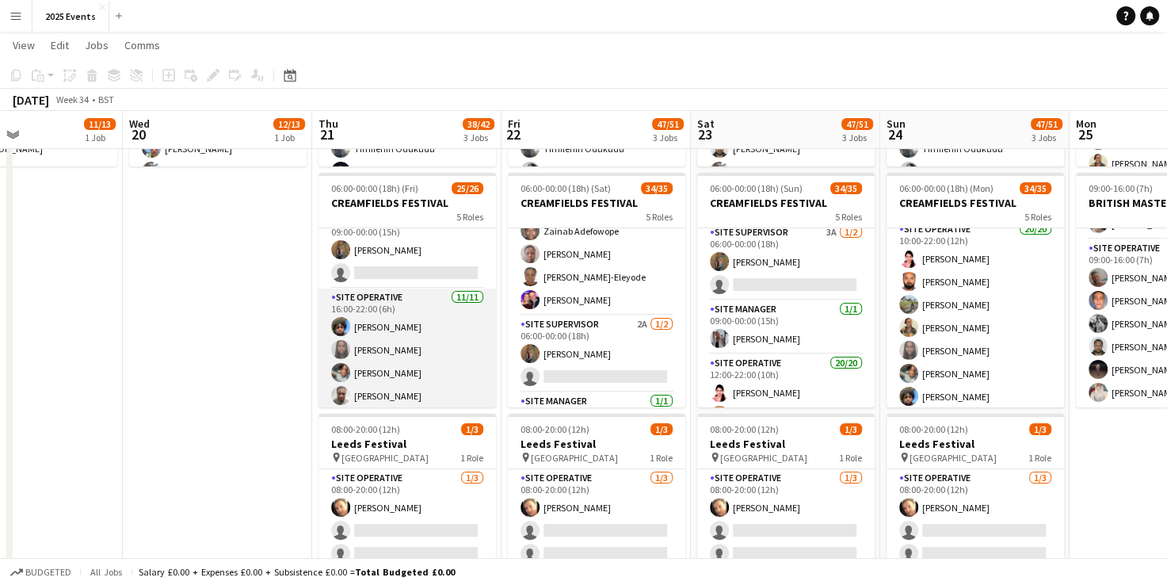
click at [418, 304] on app-card-role "Site Operative [DATE] 16:00-22:00 (6h) [PERSON_NAME] [PERSON_NAME] Berejena Tao…" at bounding box center [408, 431] width 178 height 284
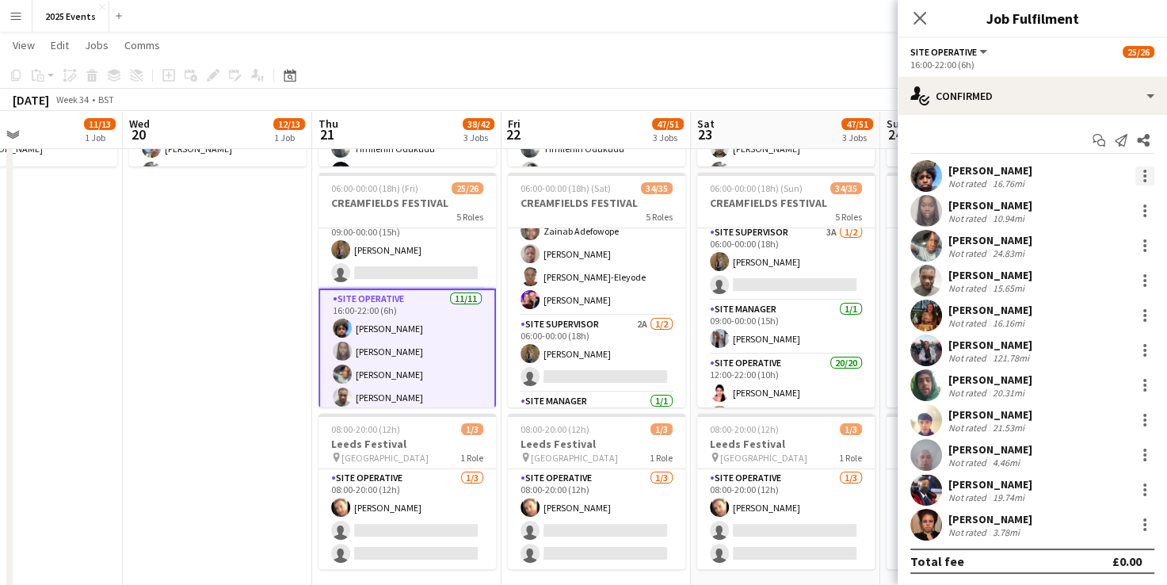
click at [1144, 176] on div at bounding box center [1145, 175] width 3 height 3
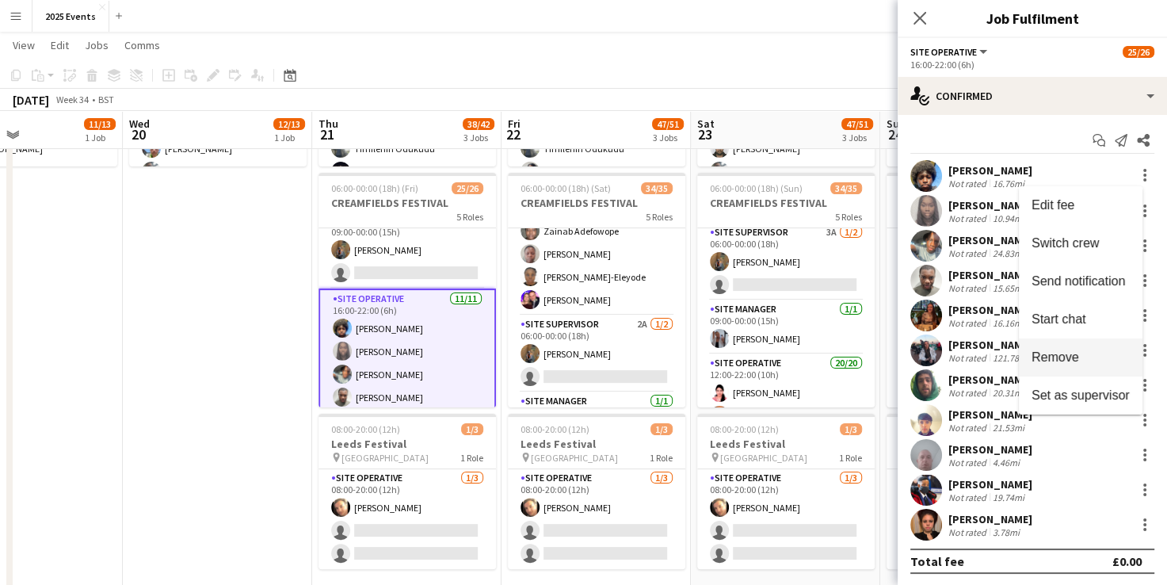
click at [1055, 357] on span "Remove" at bounding box center [1056, 356] width 48 height 13
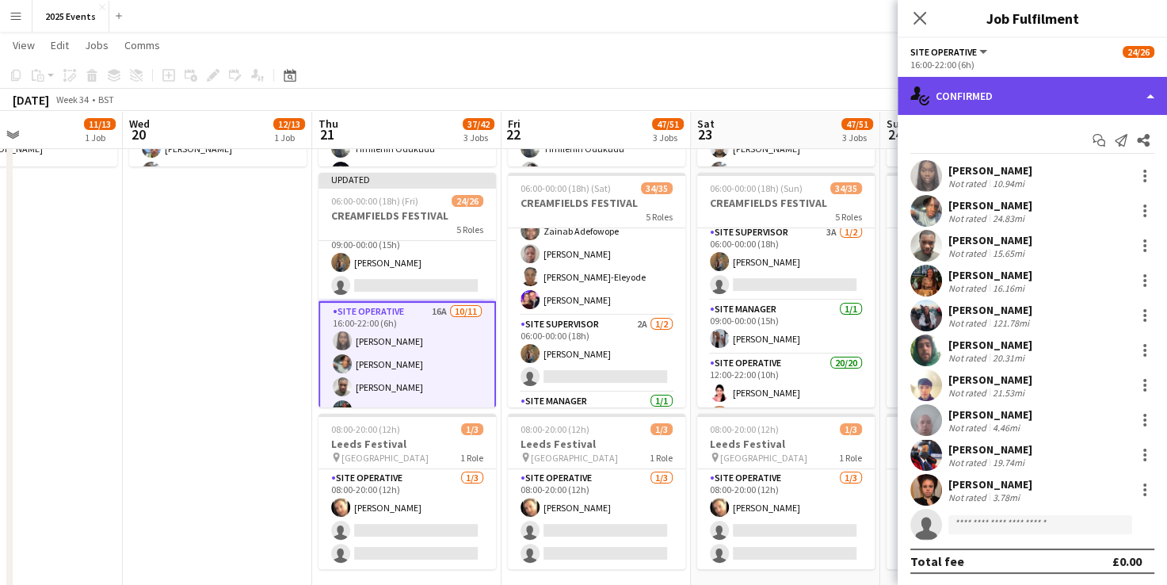
click at [1012, 104] on div "single-neutral-actions-check-2 Confirmed" at bounding box center [1032, 96] width 269 height 38
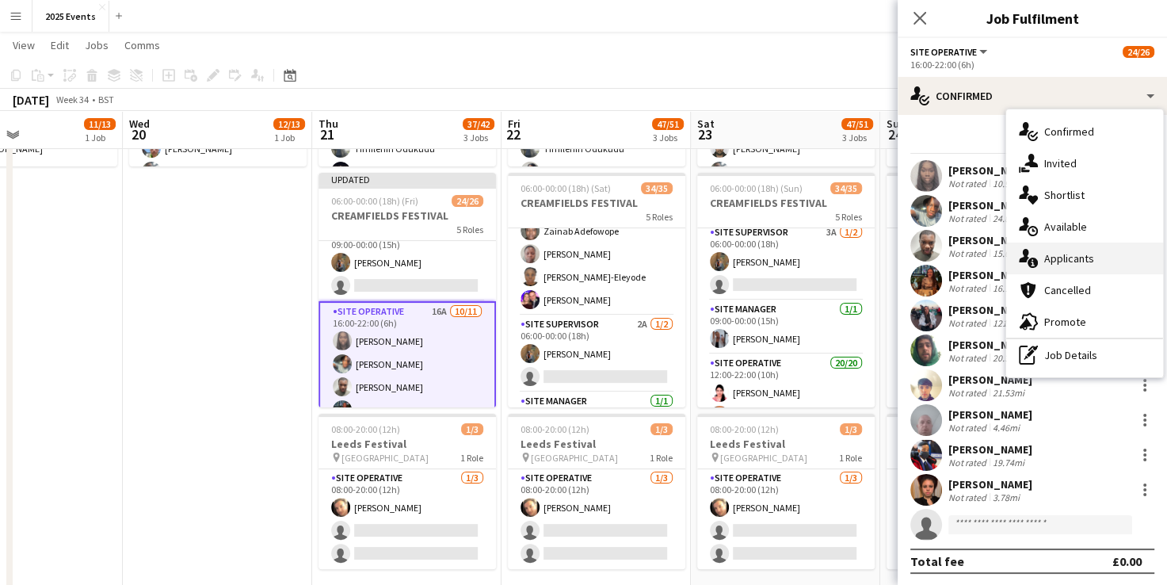
click at [1075, 243] on div "single-neutral-actions-information Applicants" at bounding box center [1085, 259] width 157 height 32
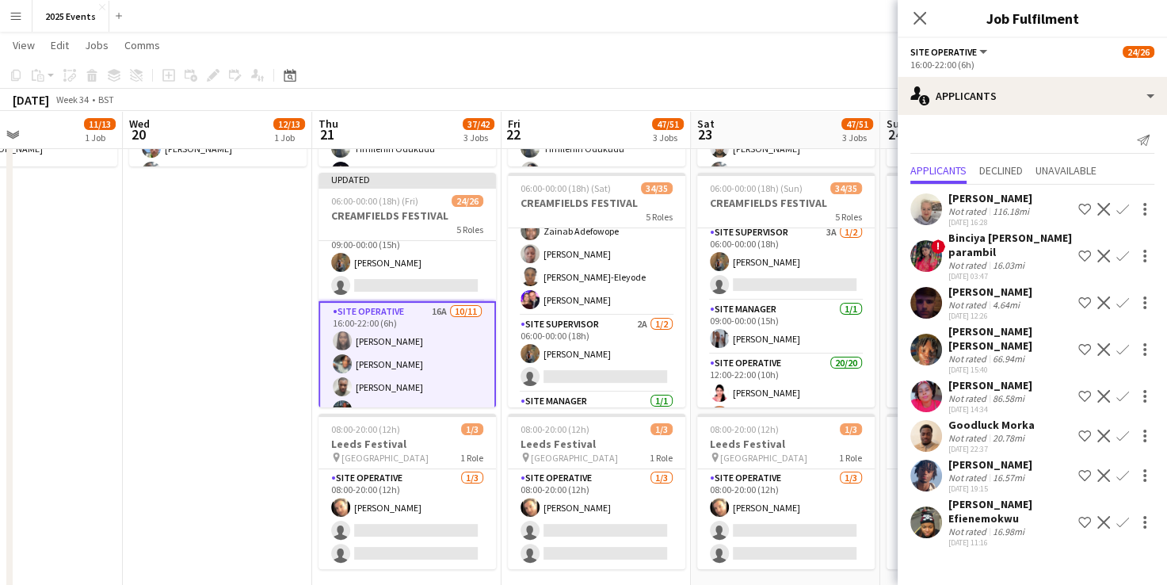
click at [1121, 478] on app-icon "Confirm" at bounding box center [1123, 475] width 13 height 13
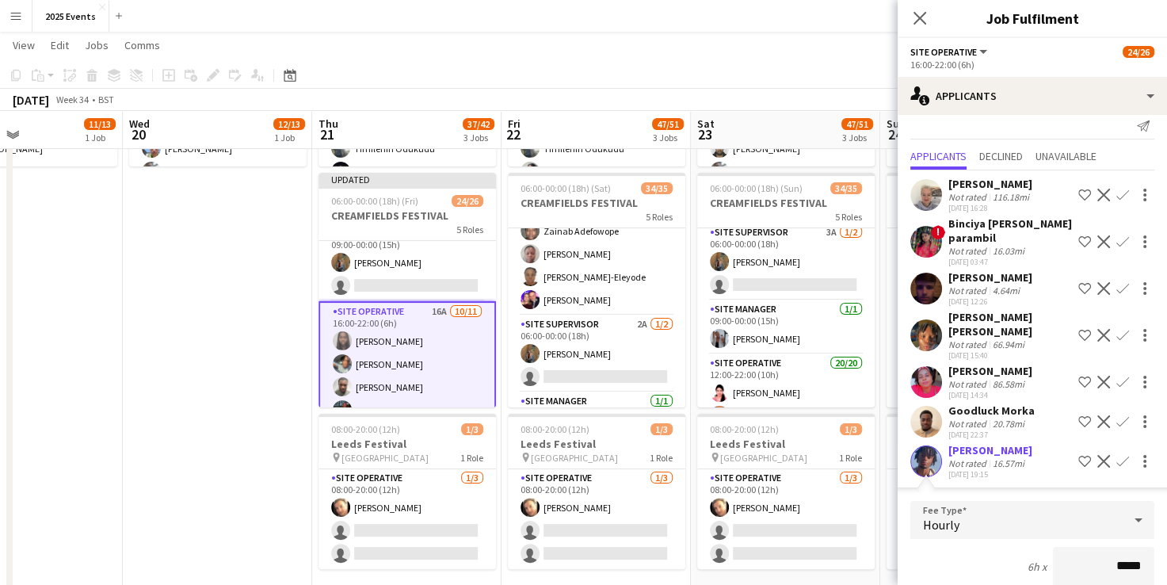
scroll to position [276, 0]
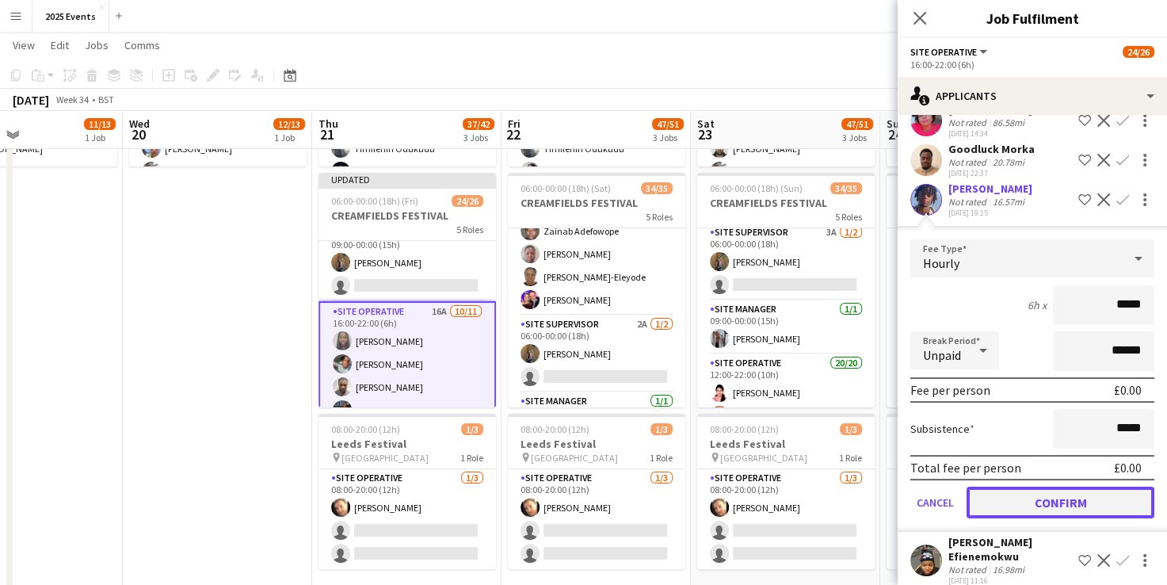
click at [1027, 496] on button "Confirm" at bounding box center [1061, 503] width 188 height 32
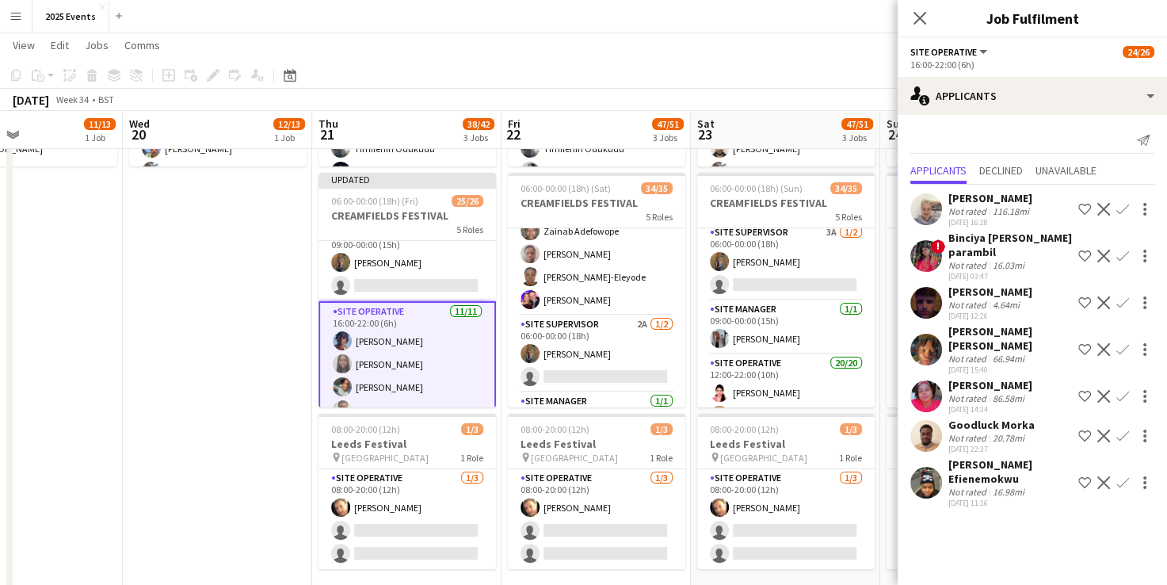
scroll to position [0, 0]
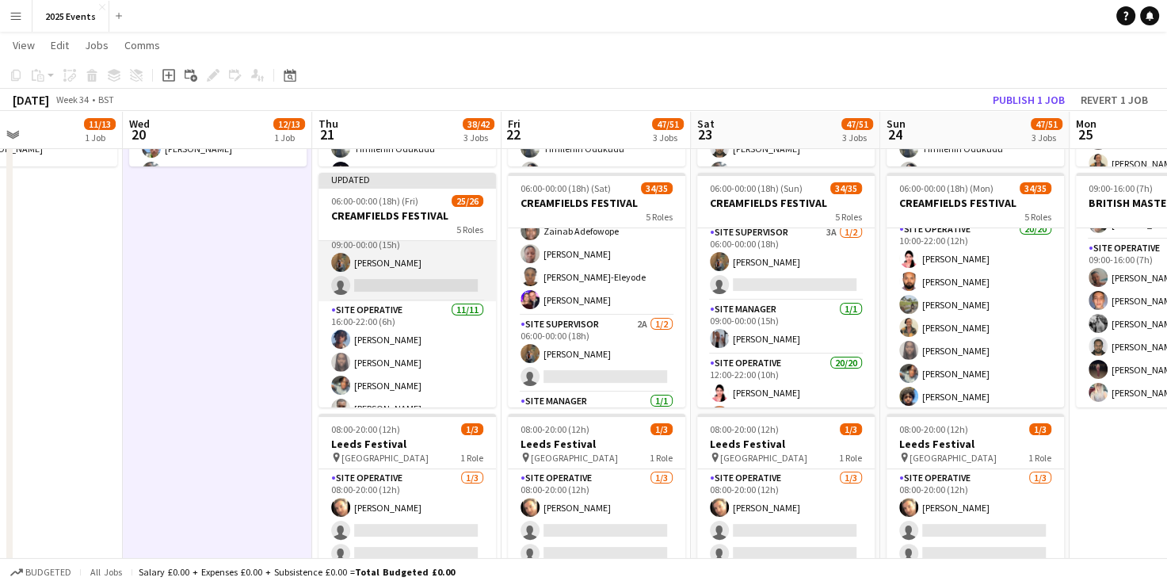
click at [434, 259] on app-card-role "Site Supervisor 4A [DATE] 09:00-00:00 (15h) Shak Siad single-neutral-actions" at bounding box center [408, 262] width 178 height 77
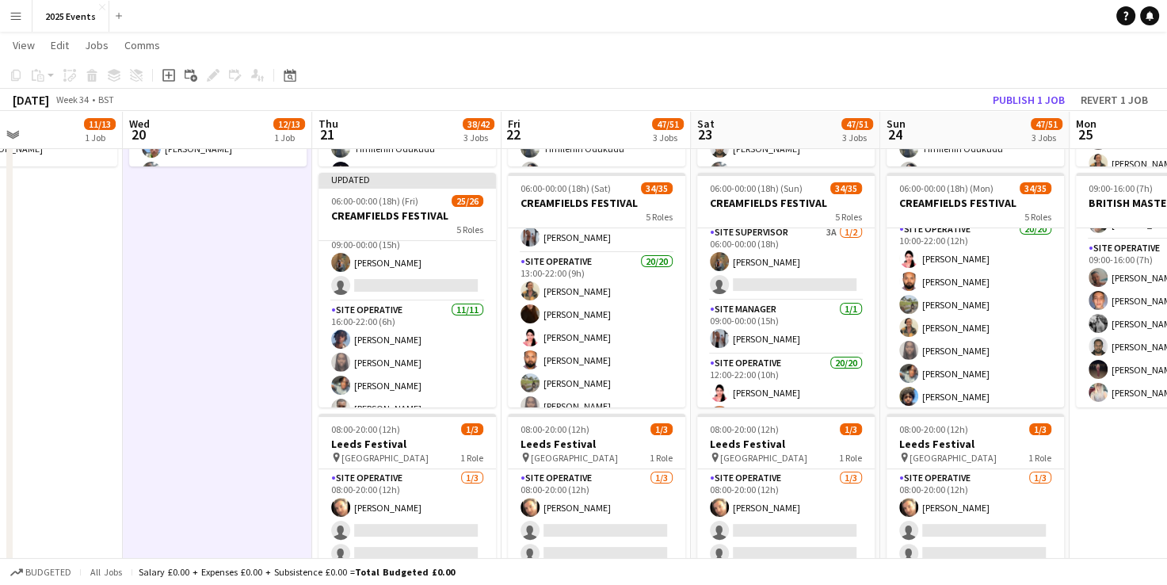
scroll to position [367, 0]
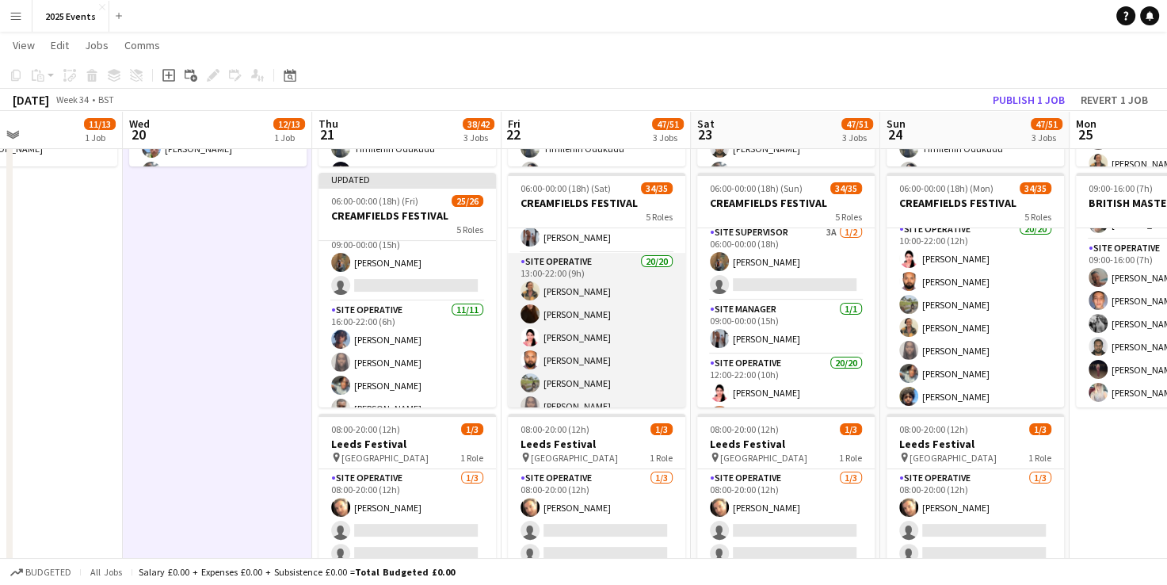
click at [599, 266] on app-card-role "Site Operative 20/20 13:00-22:00 (9h) [PERSON_NAME] [PERSON_NAME] [PERSON_NAME]…" at bounding box center [597, 498] width 178 height 491
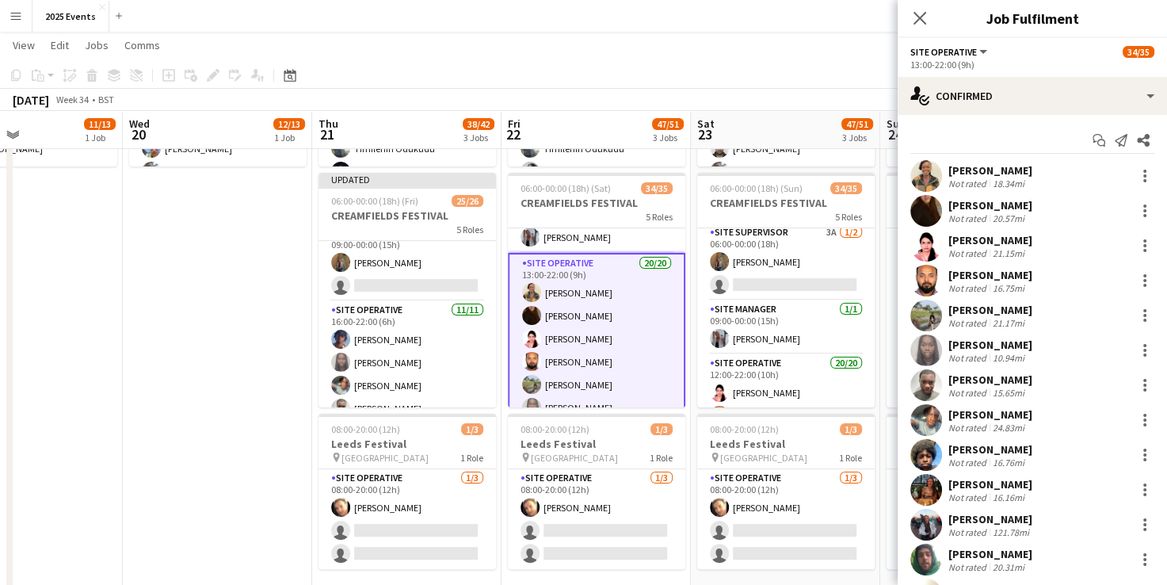
scroll to position [315, 0]
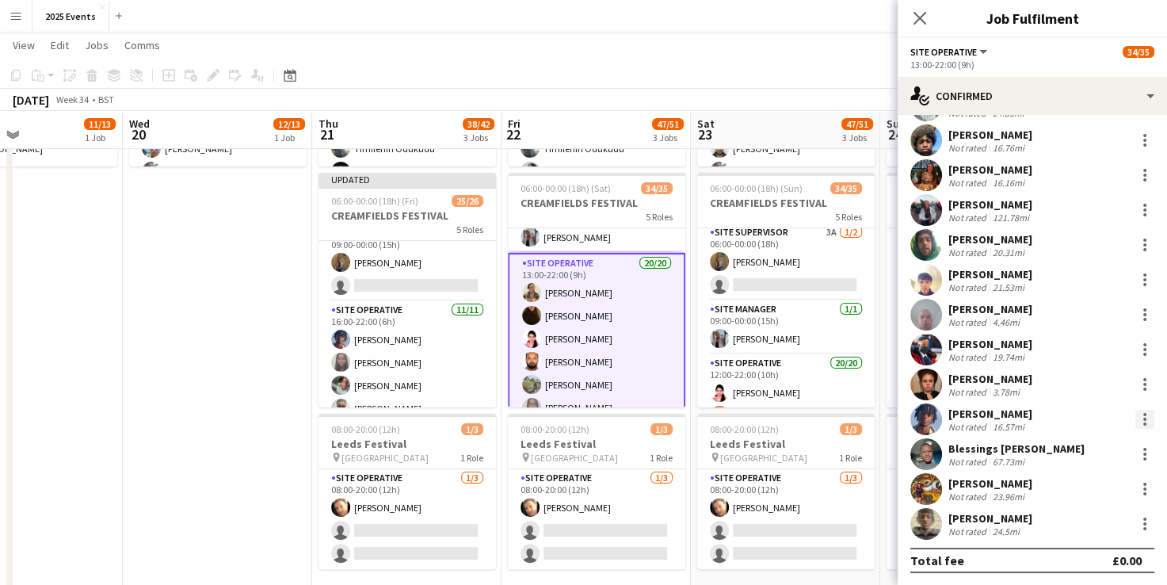
click at [1136, 419] on div at bounding box center [1145, 419] width 19 height 19
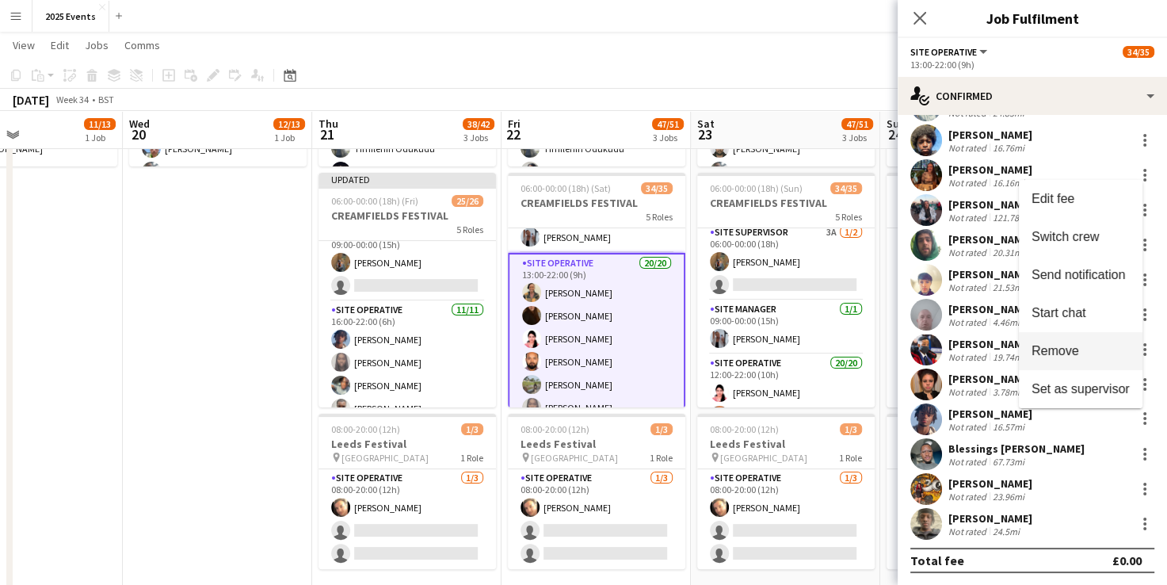
click at [1077, 347] on span "Remove" at bounding box center [1056, 350] width 48 height 13
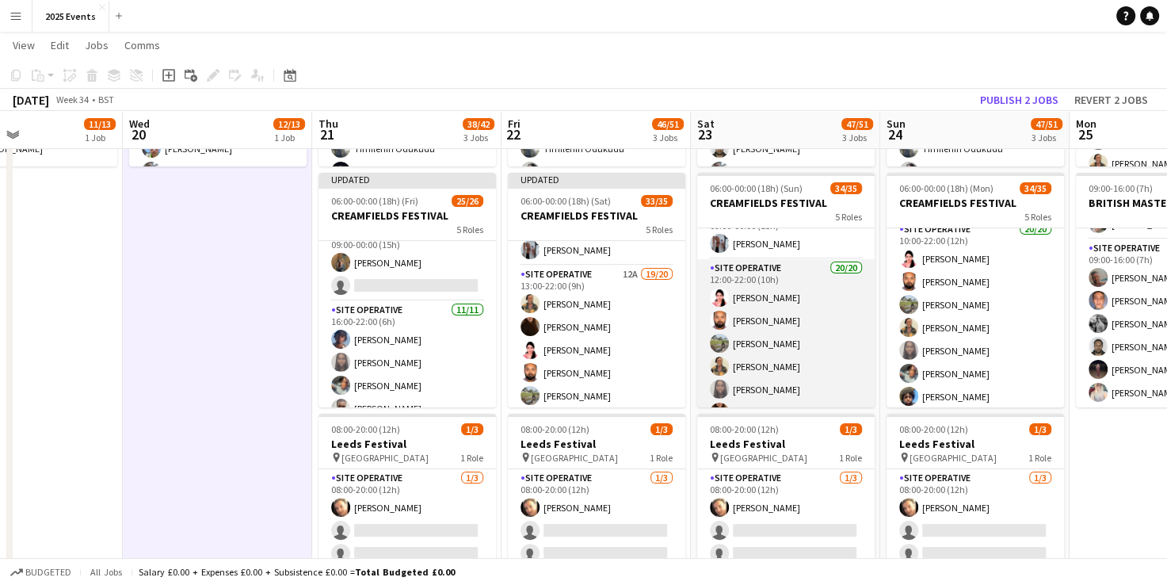
scroll to position [366, 0]
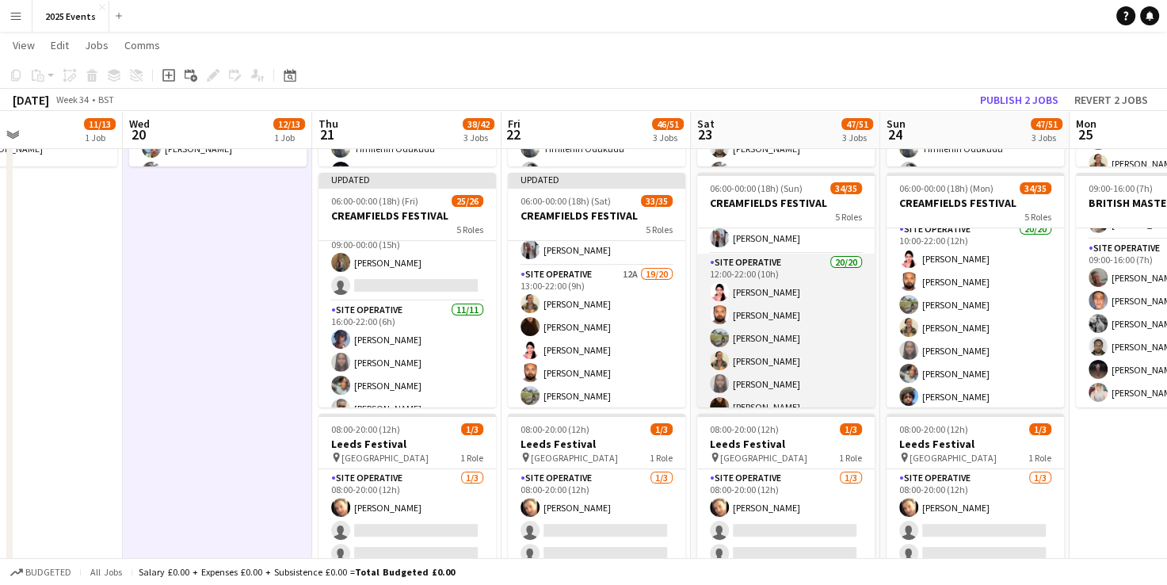
click at [793, 285] on app-card-role "Site Operative 20/20 12:00-22:00 (10h) [PERSON_NAME] [PERSON_NAME] [PERSON_NAME…" at bounding box center [786, 499] width 178 height 491
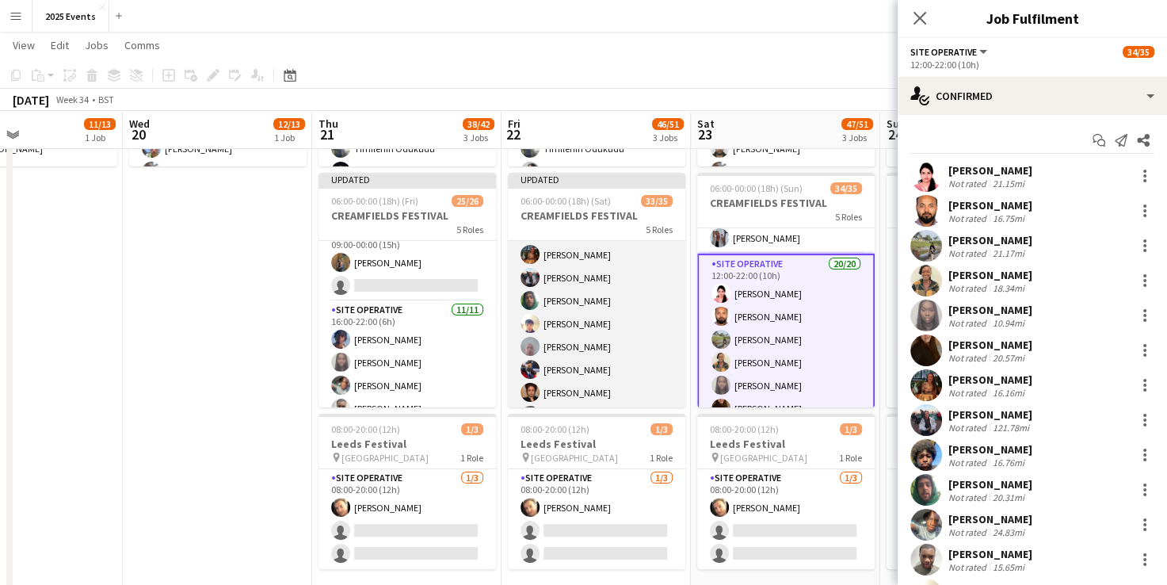
click at [618, 328] on app-card-role "Site Operative 12A 19/20 13:00-22:00 (9h) [PERSON_NAME] [PERSON_NAME] [PERSON_N…" at bounding box center [597, 255] width 178 height 491
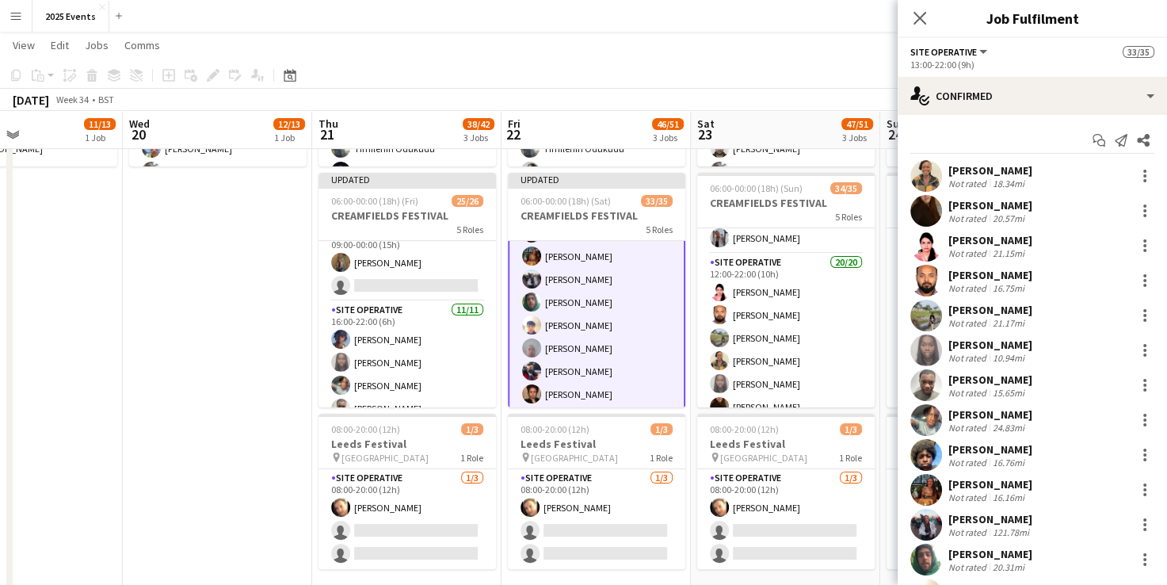
scroll to position [625, 0]
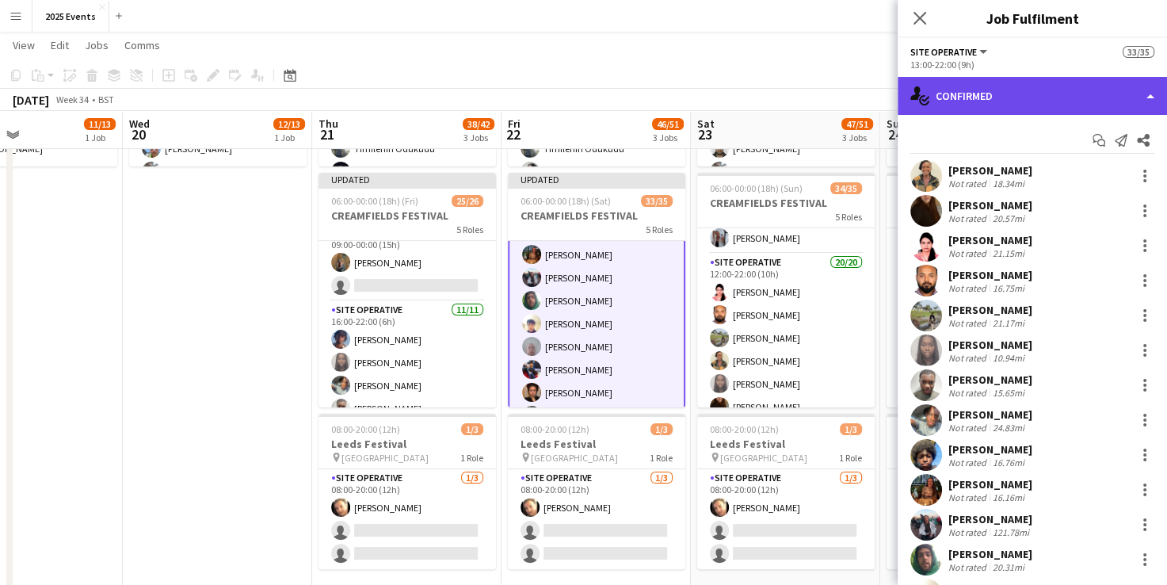
click at [1148, 94] on div "single-neutral-actions-check-2 Confirmed" at bounding box center [1032, 96] width 269 height 38
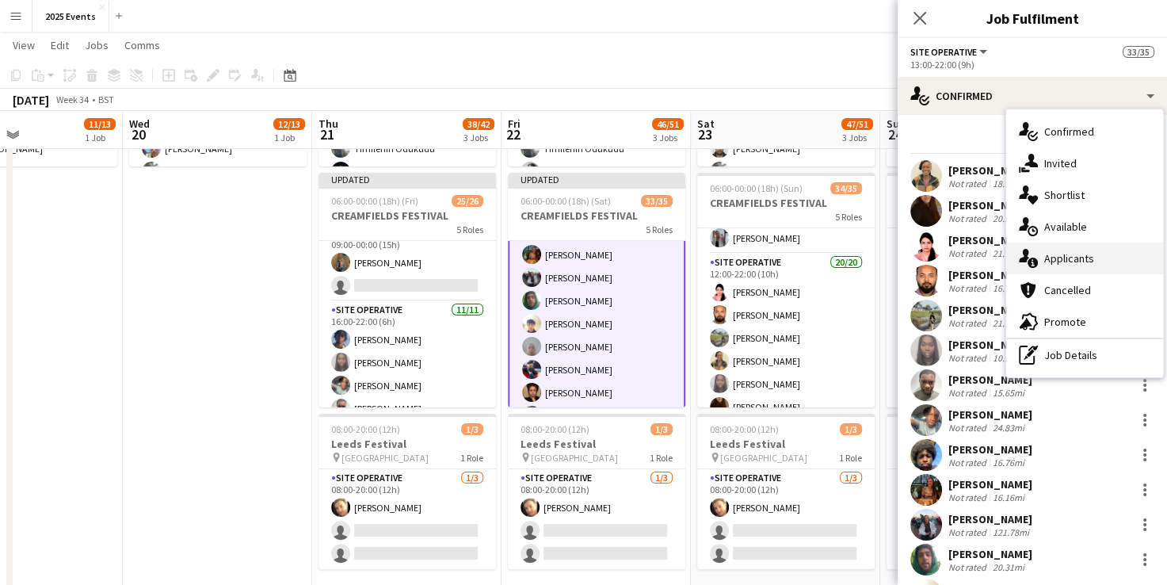
click at [1079, 270] on div "single-neutral-actions-information Applicants" at bounding box center [1085, 259] width 157 height 32
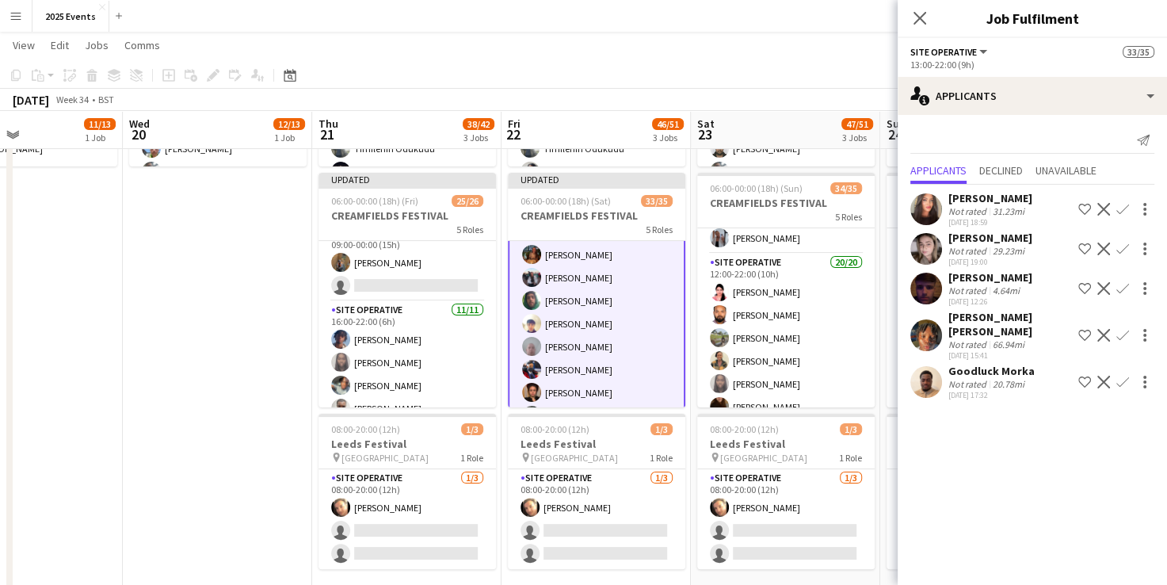
click at [612, 319] on app-card-role "Site Operative 12A 19/20 13:00-22:00 (9h) [PERSON_NAME] [PERSON_NAME] [PERSON_N…" at bounding box center [597, 255] width 178 height 494
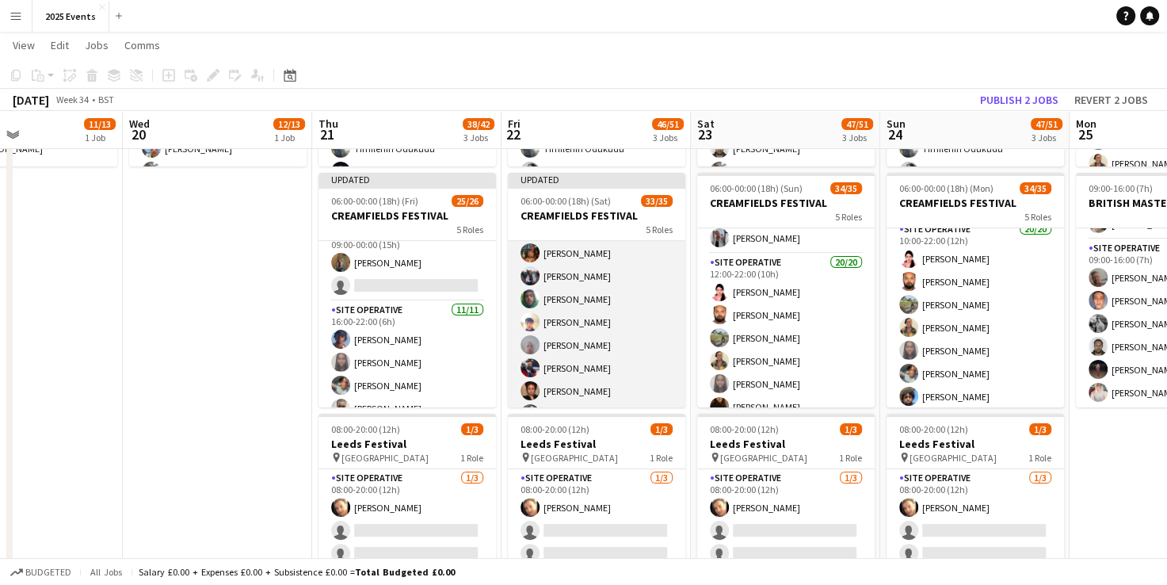
scroll to position [623, 0]
click at [622, 300] on app-card-role "Site Operative 12A 19/20 13:00-22:00 (9h) [PERSON_NAME] [PERSON_NAME] [PERSON_N…" at bounding box center [597, 255] width 178 height 491
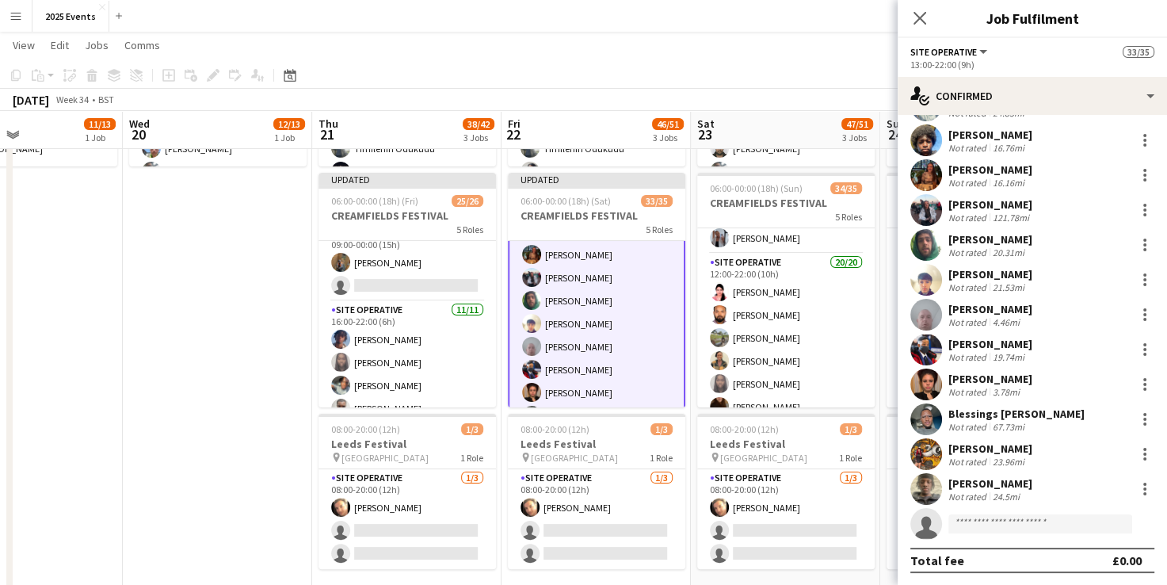
scroll to position [314, 0]
click at [1003, 522] on input at bounding box center [1041, 524] width 184 height 19
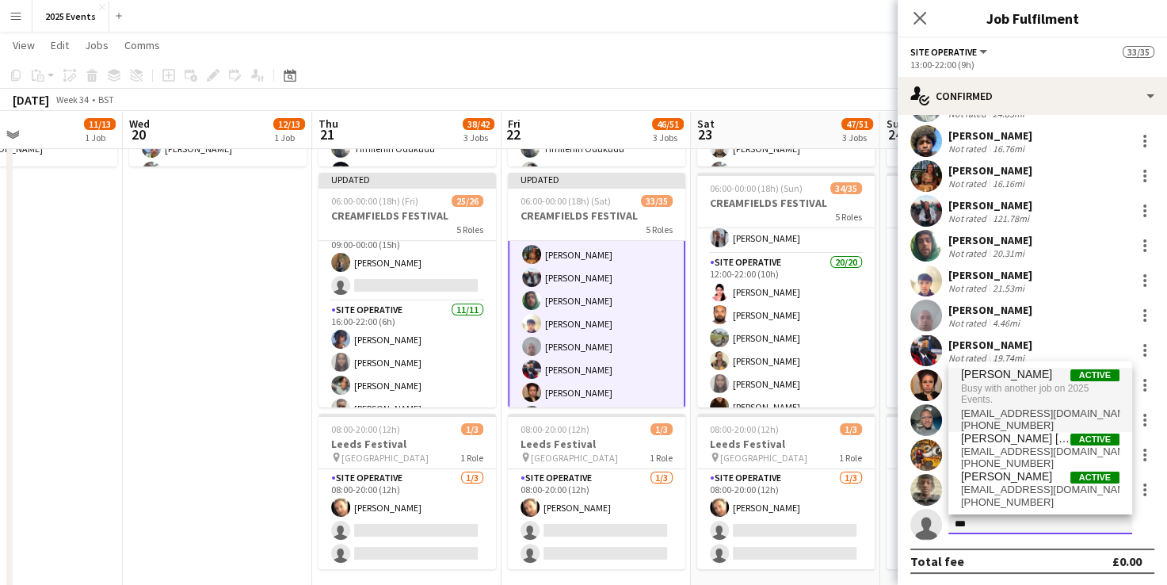
type input "***"
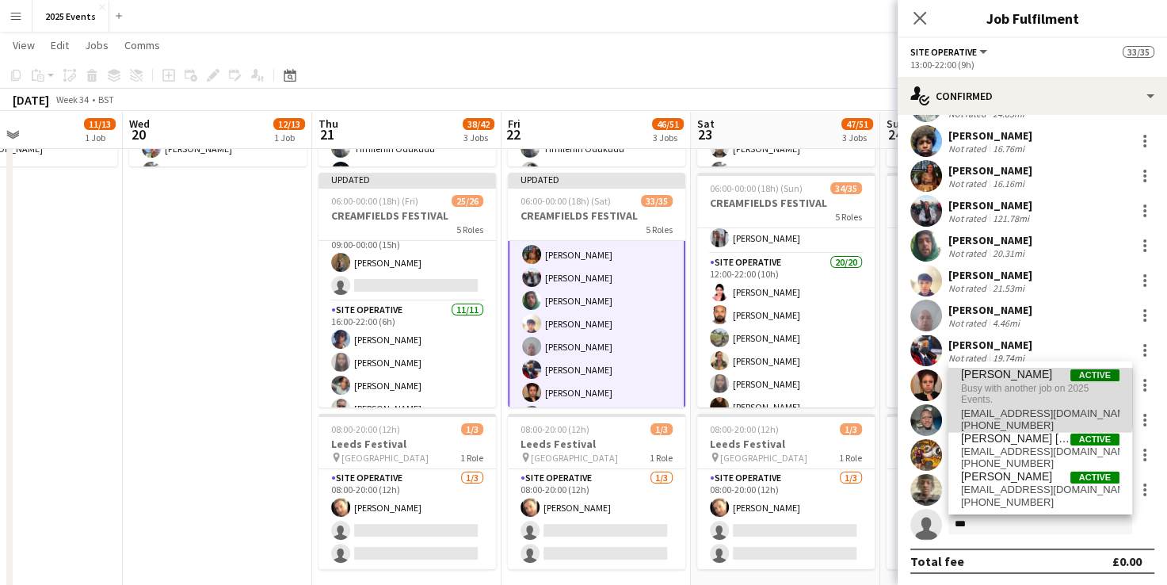
click at [1010, 399] on span "Busy with another job on 2025 Events." at bounding box center [1040, 394] width 159 height 26
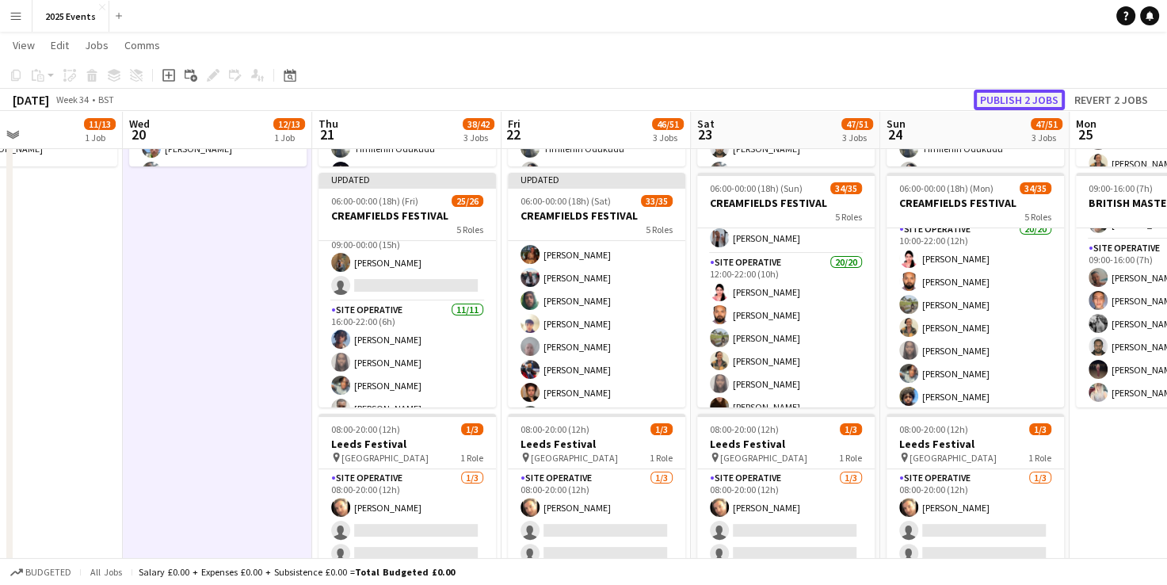
click at [995, 92] on button "Publish 2 jobs" at bounding box center [1019, 100] width 91 height 21
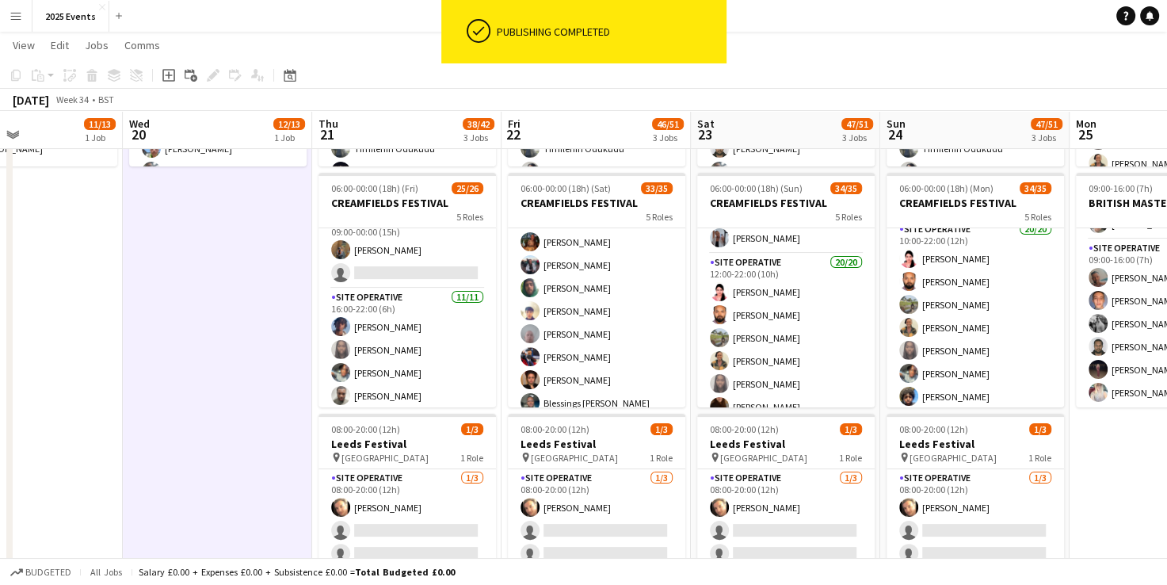
click at [629, 296] on app-card-role "Site Operative 12A 19/20 13:00-22:00 (9h) [PERSON_NAME] [PERSON_NAME] [PERSON_N…" at bounding box center [597, 242] width 178 height 491
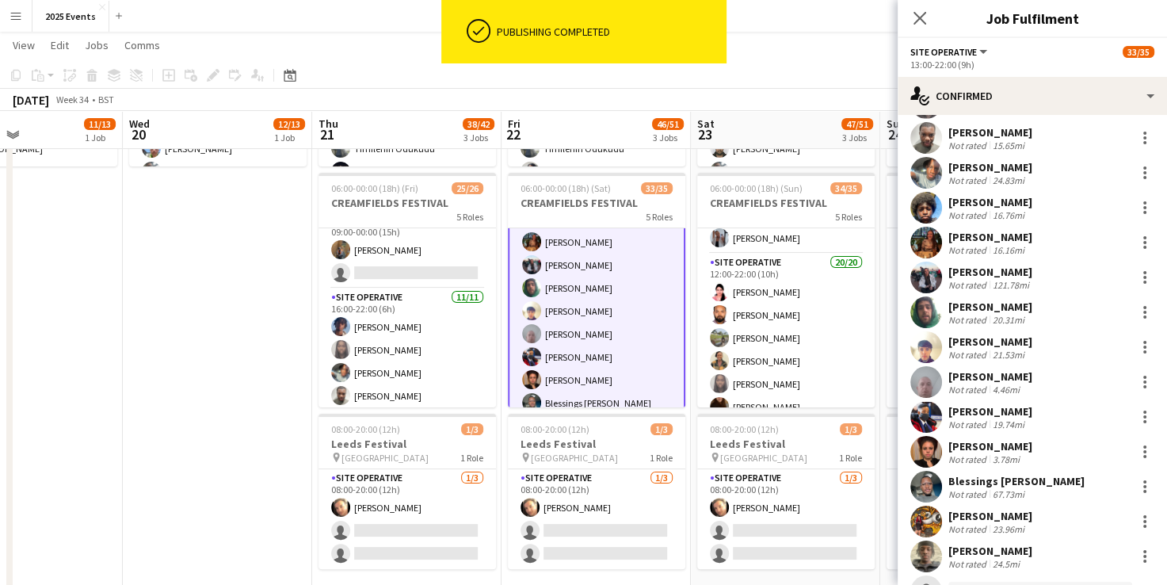
scroll to position [315, 0]
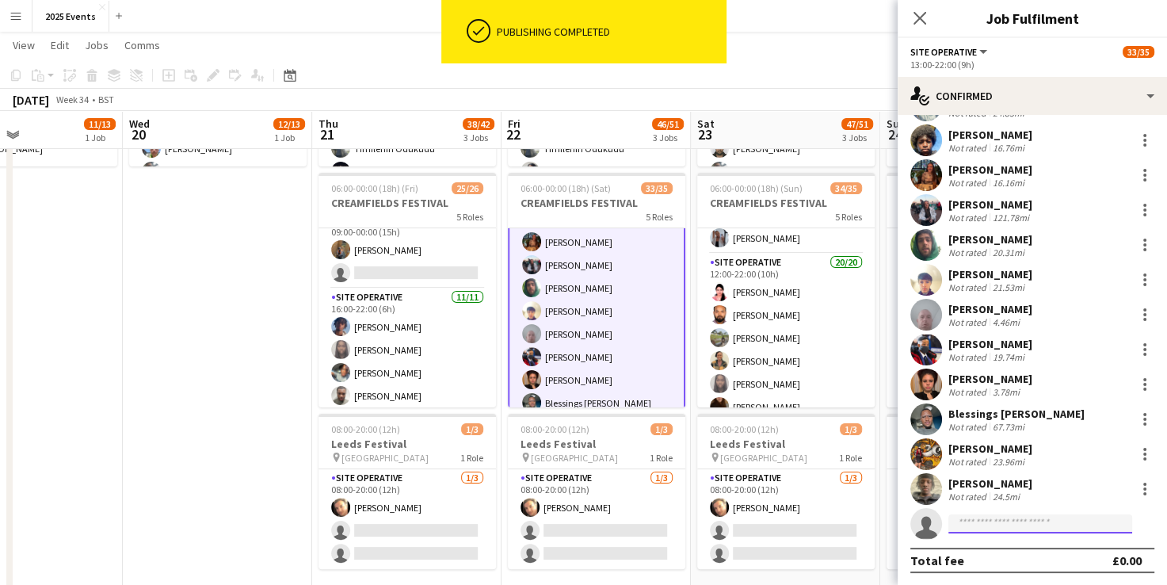
click at [982, 527] on input at bounding box center [1041, 523] width 184 height 19
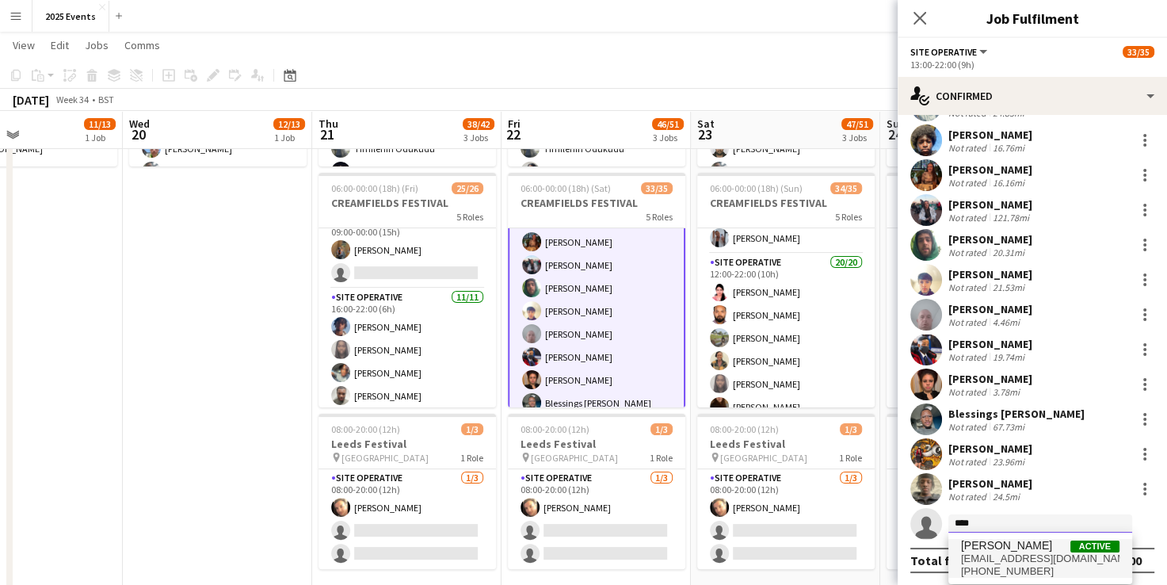
type input "****"
click at [996, 545] on span "[PERSON_NAME]" at bounding box center [1006, 545] width 91 height 13
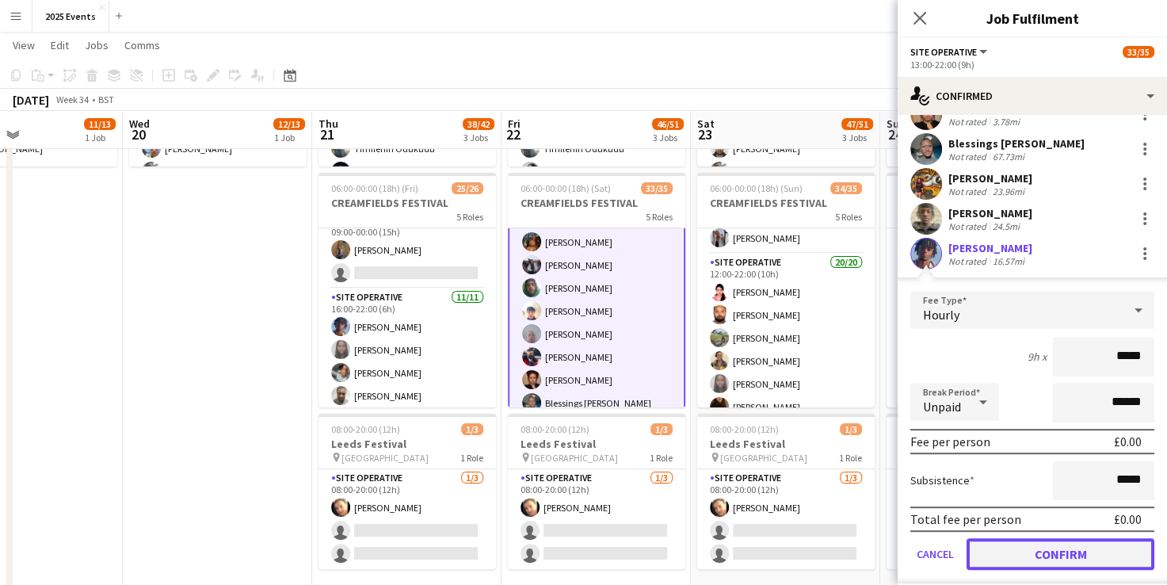
click at [1045, 559] on button "Confirm" at bounding box center [1061, 554] width 188 height 32
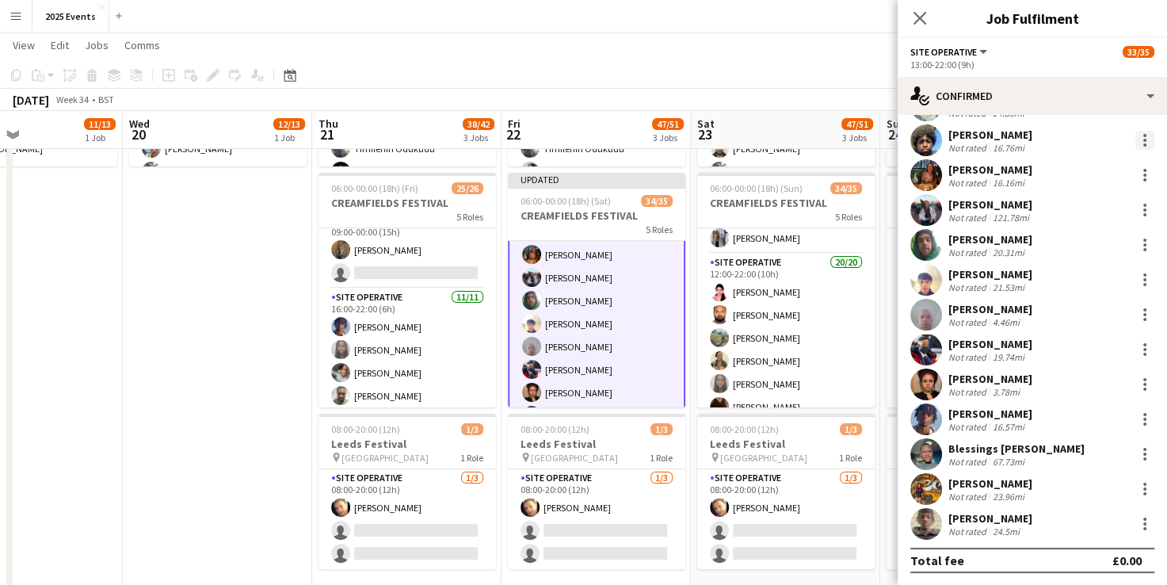
click at [1136, 142] on div at bounding box center [1145, 140] width 19 height 19
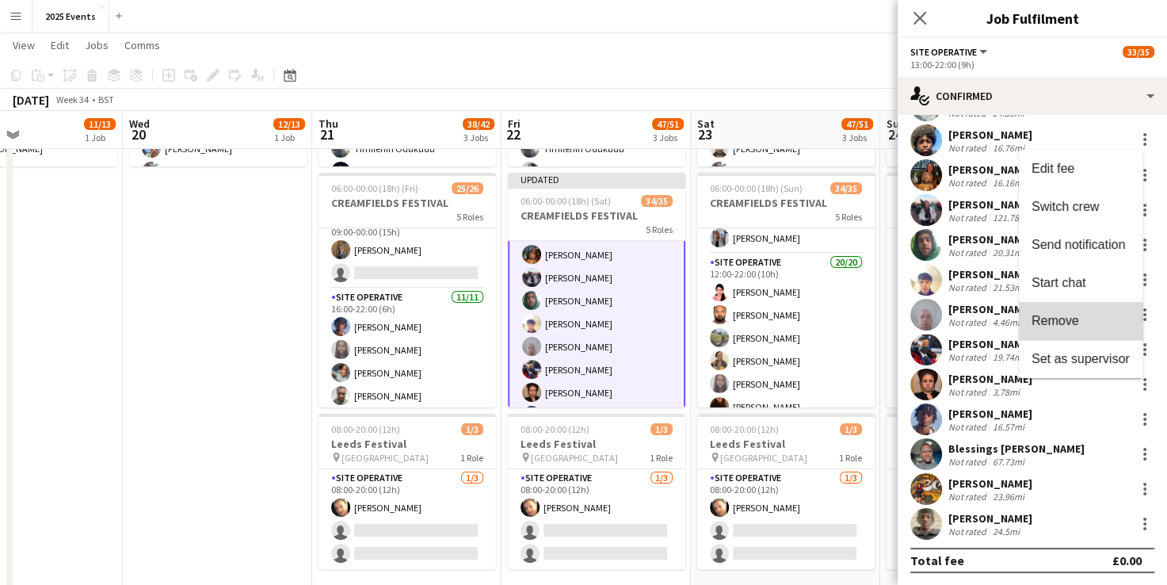
click at [1083, 317] on span "Remove" at bounding box center [1081, 321] width 98 height 14
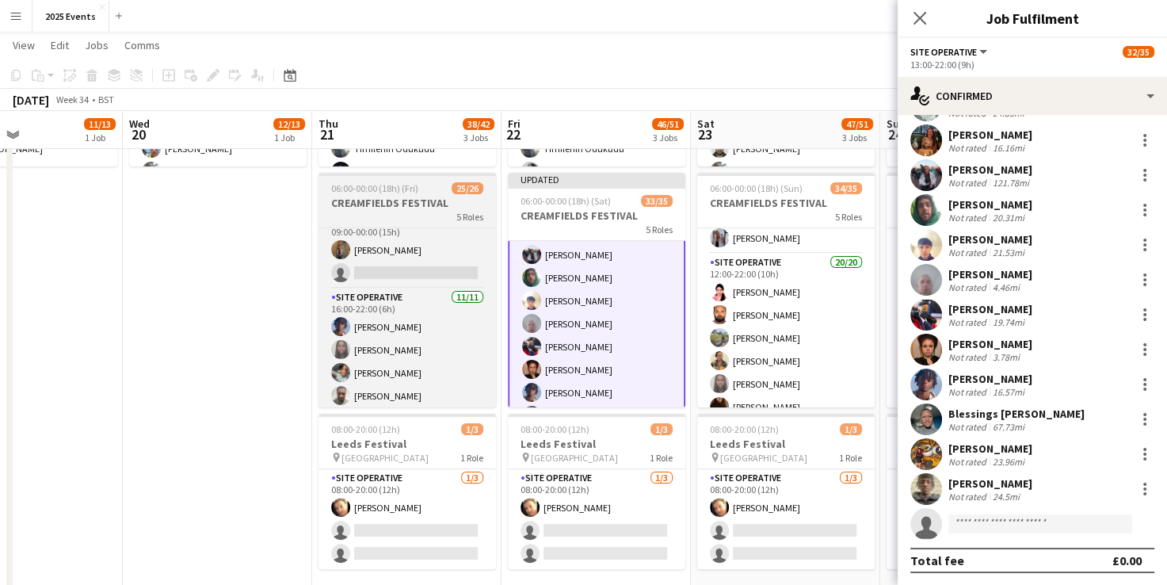
scroll to position [623, 0]
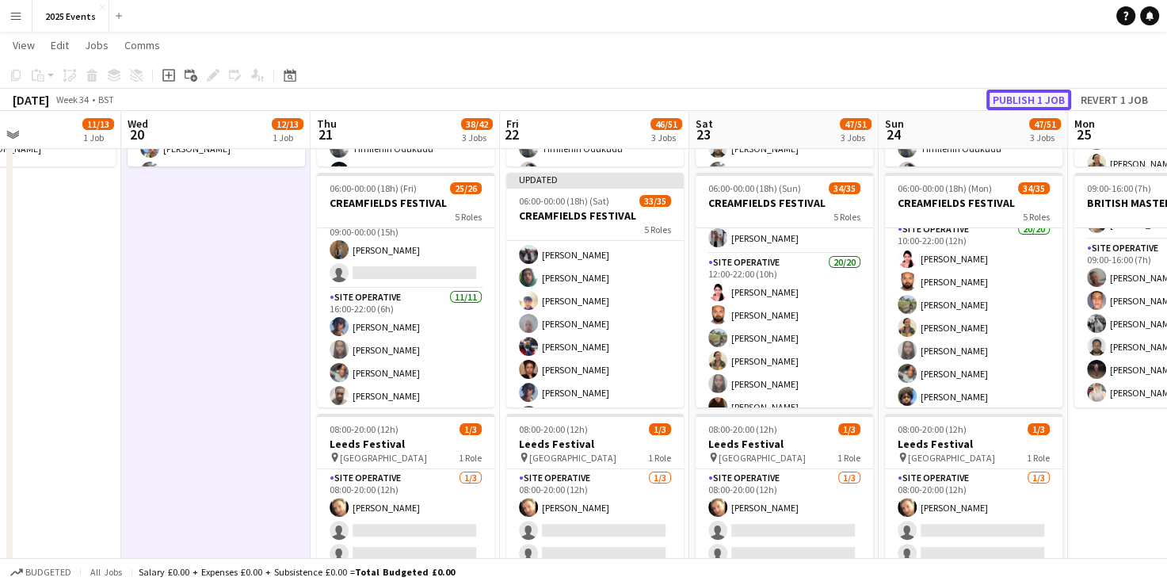
click at [1065, 96] on button "Publish 1 job" at bounding box center [1029, 100] width 85 height 21
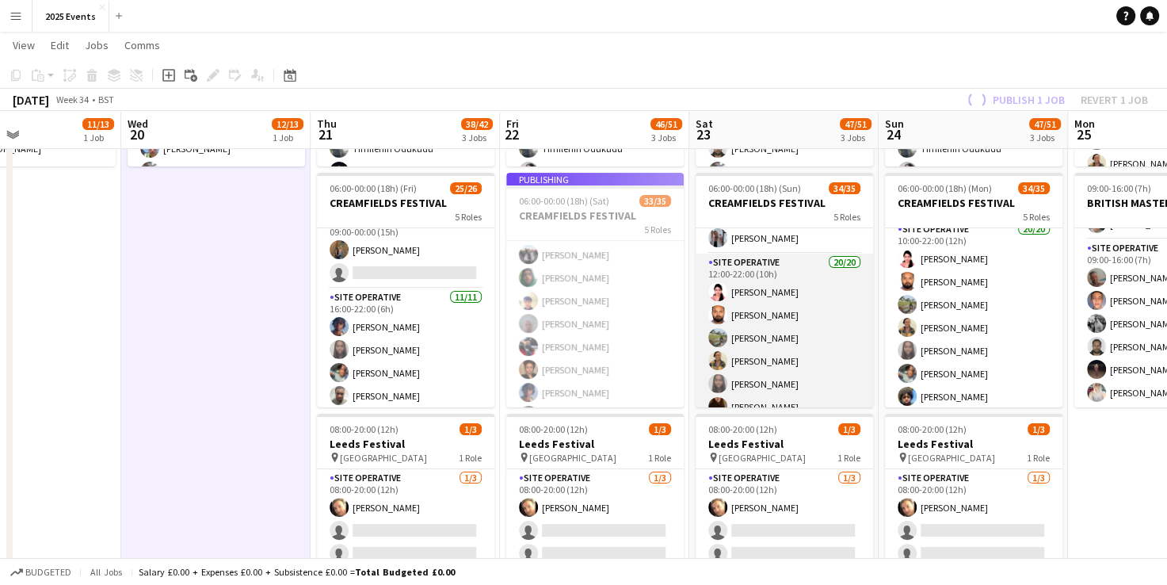
click at [778, 297] on app-card-role "Site Operative 20/20 12:00-22:00 (10h) [PERSON_NAME] [PERSON_NAME] [PERSON_NAME…" at bounding box center [785, 499] width 178 height 491
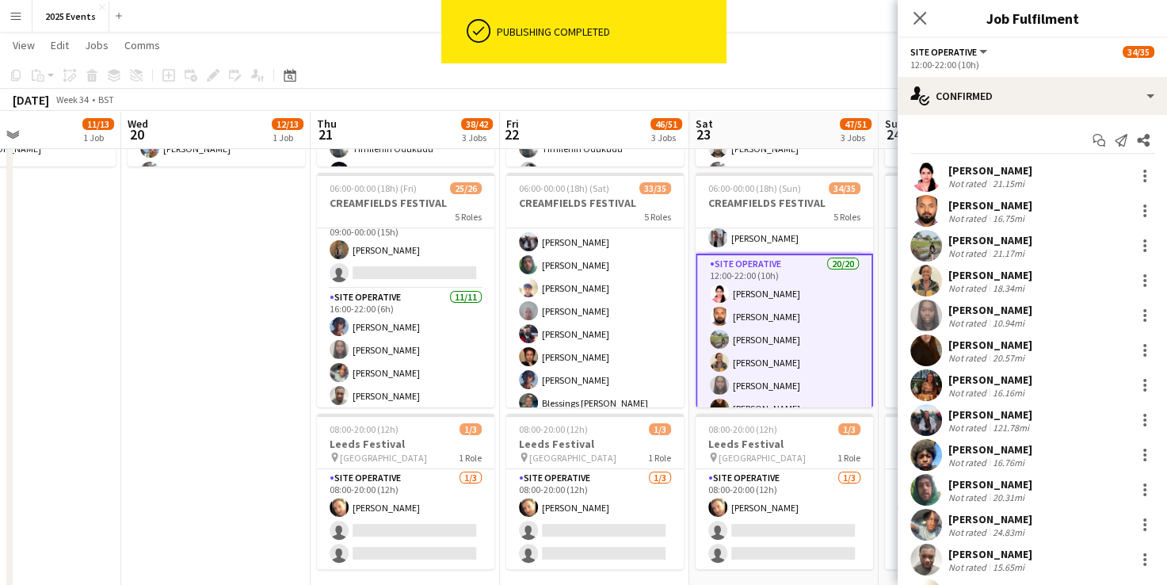
click at [1133, 447] on div at bounding box center [1144, 454] width 22 height 19
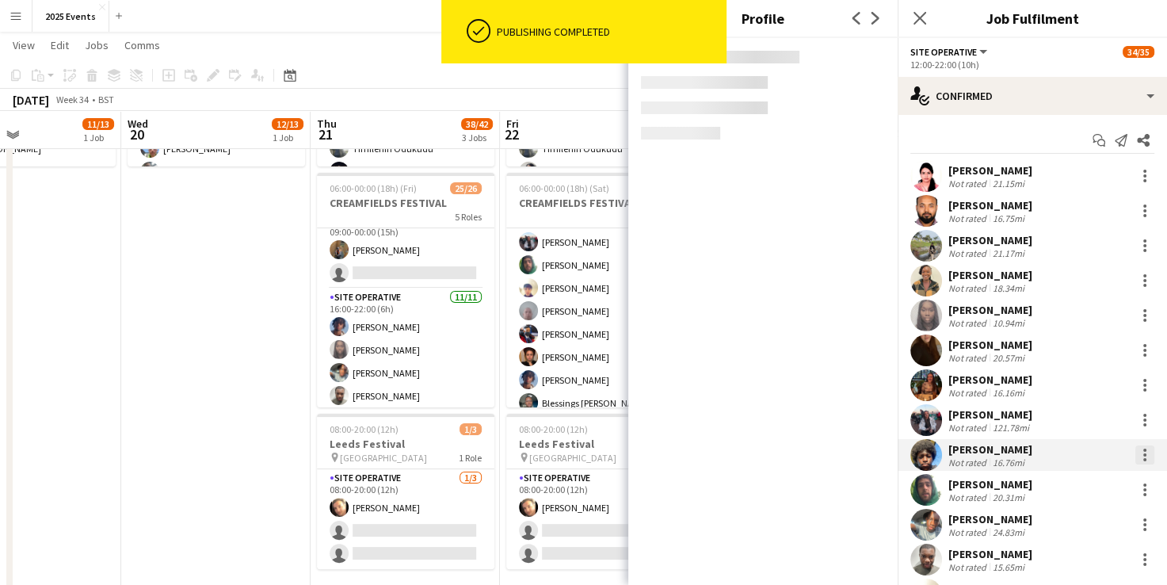
click at [1144, 453] on div at bounding box center [1145, 454] width 3 height 3
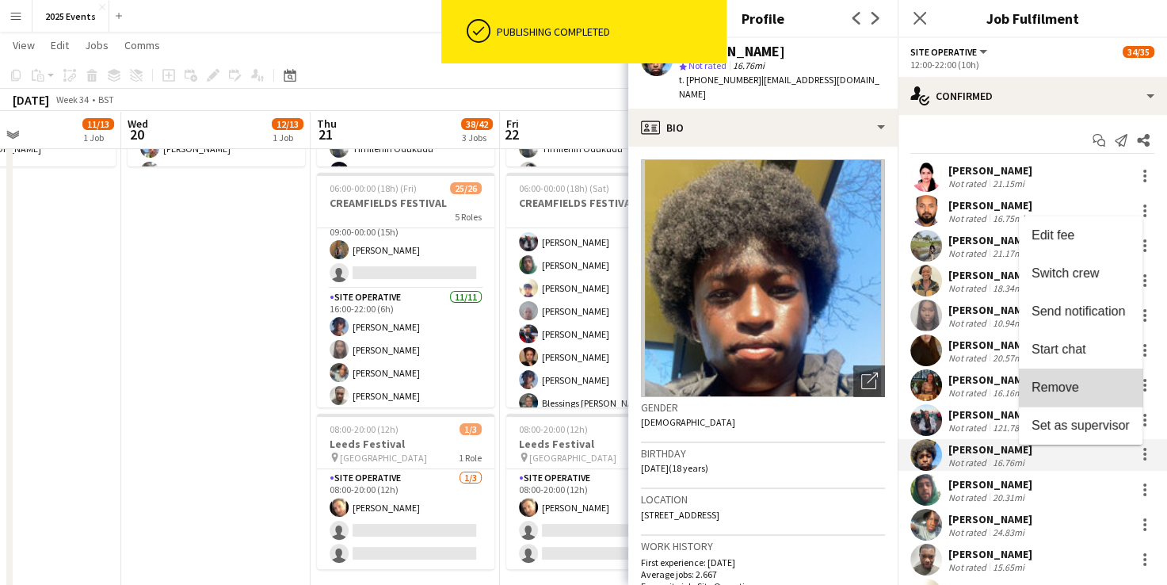
click at [1103, 394] on span "Remove" at bounding box center [1081, 387] width 98 height 14
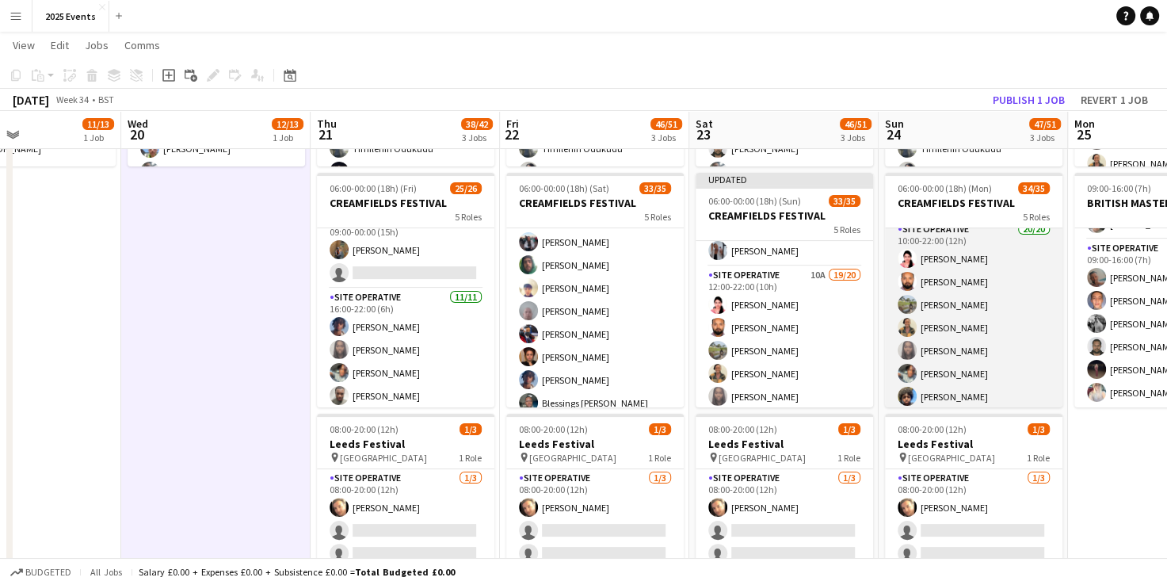
click at [981, 255] on app-card-role "Site Operative 20/20 10:00-22:00 (12h) [PERSON_NAME] [PERSON_NAME] [PERSON_NAME…" at bounding box center [974, 465] width 178 height 491
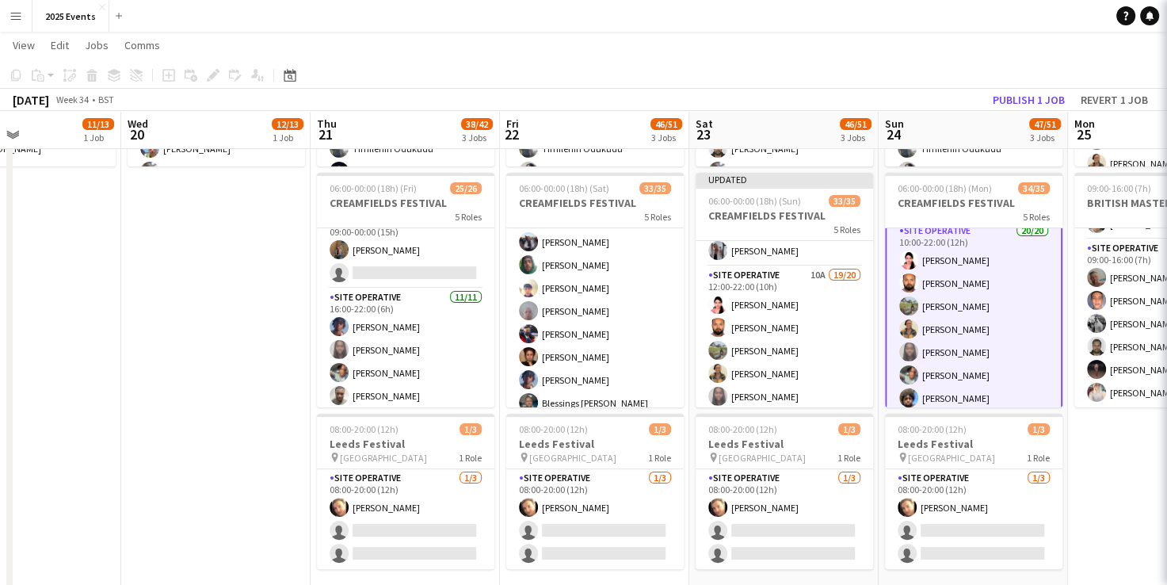
scroll to position [401, 0]
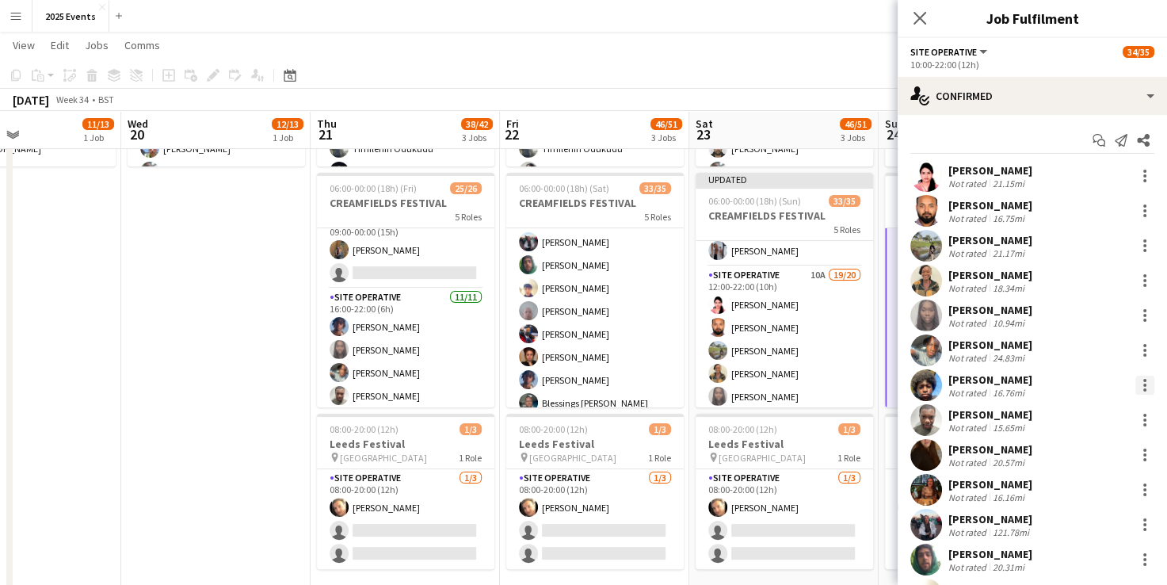
click at [1144, 388] on div at bounding box center [1145, 389] width 3 height 3
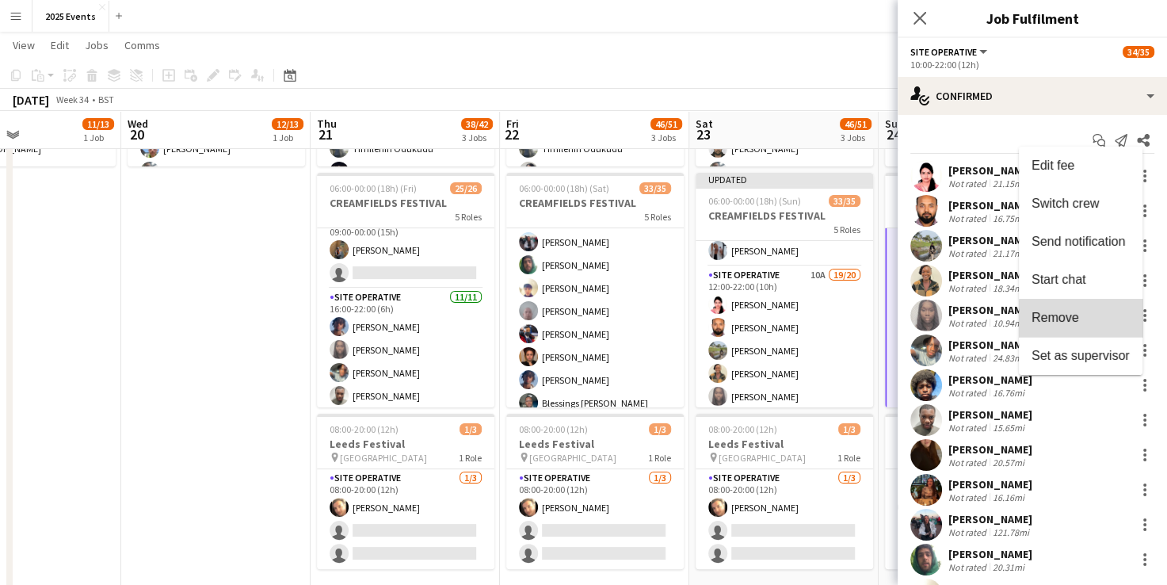
click at [1100, 323] on span "Remove" at bounding box center [1081, 318] width 98 height 14
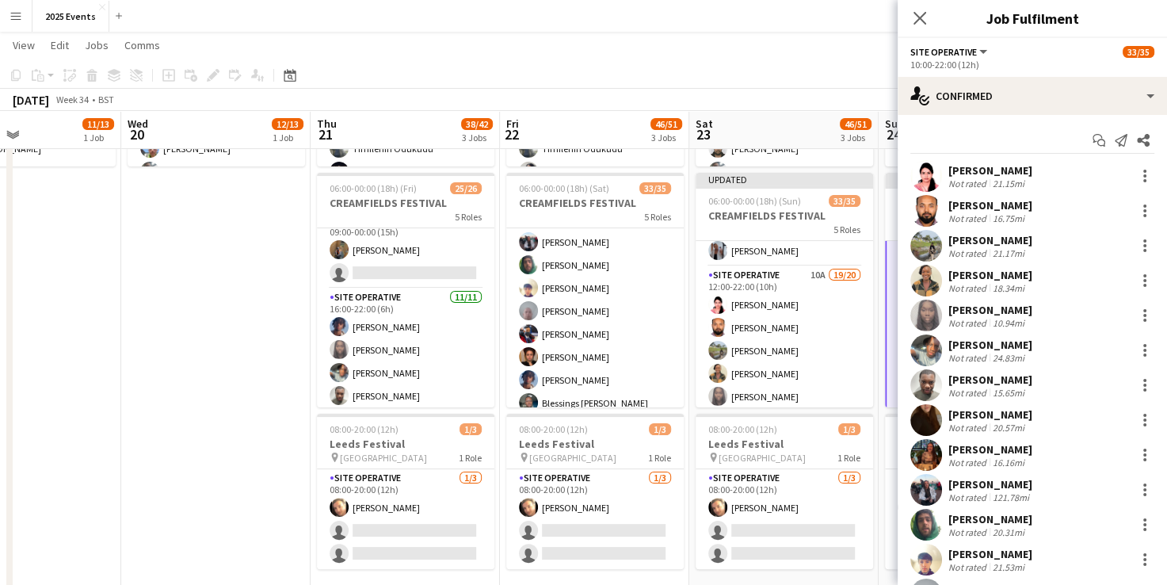
scroll to position [0, 448]
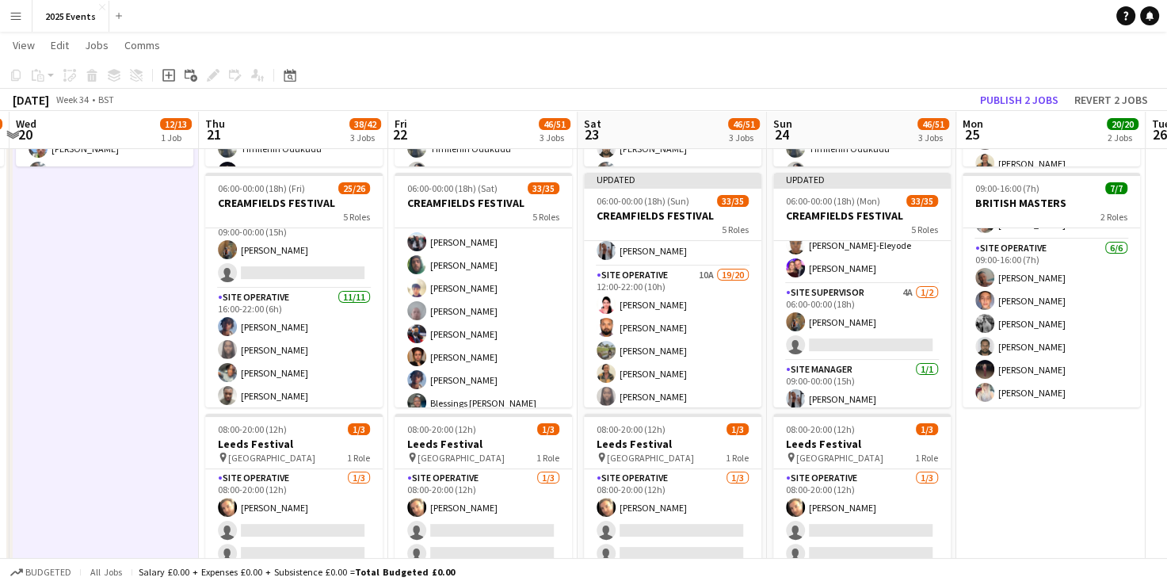
scroll to position [217, 0]
click at [1024, 95] on button "Publish 2 jobs" at bounding box center [1019, 100] width 91 height 21
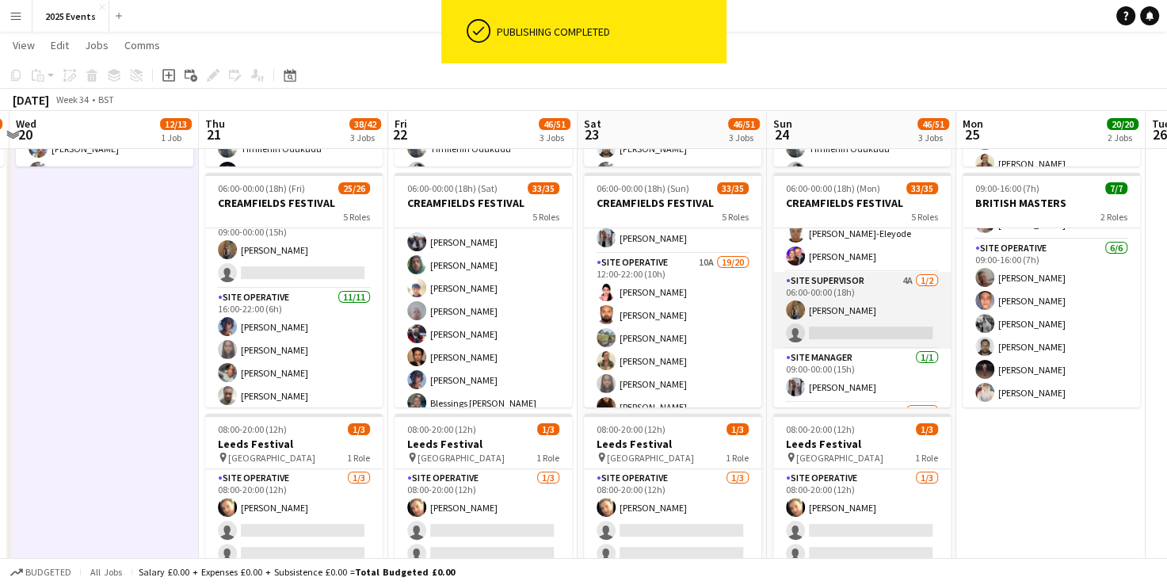
click at [850, 332] on app-card-role "Site Supervisor 4A [DATE] 06:00-00:00 (18h) Shak Siad single-neutral-actions" at bounding box center [863, 310] width 178 height 77
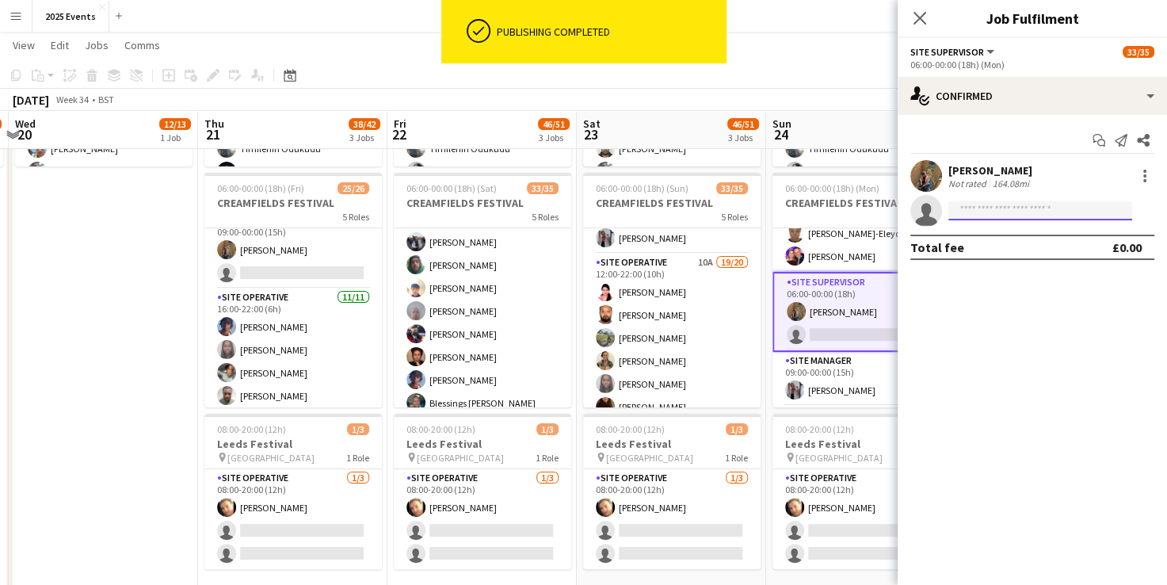
click at [1027, 208] on input at bounding box center [1041, 210] width 184 height 19
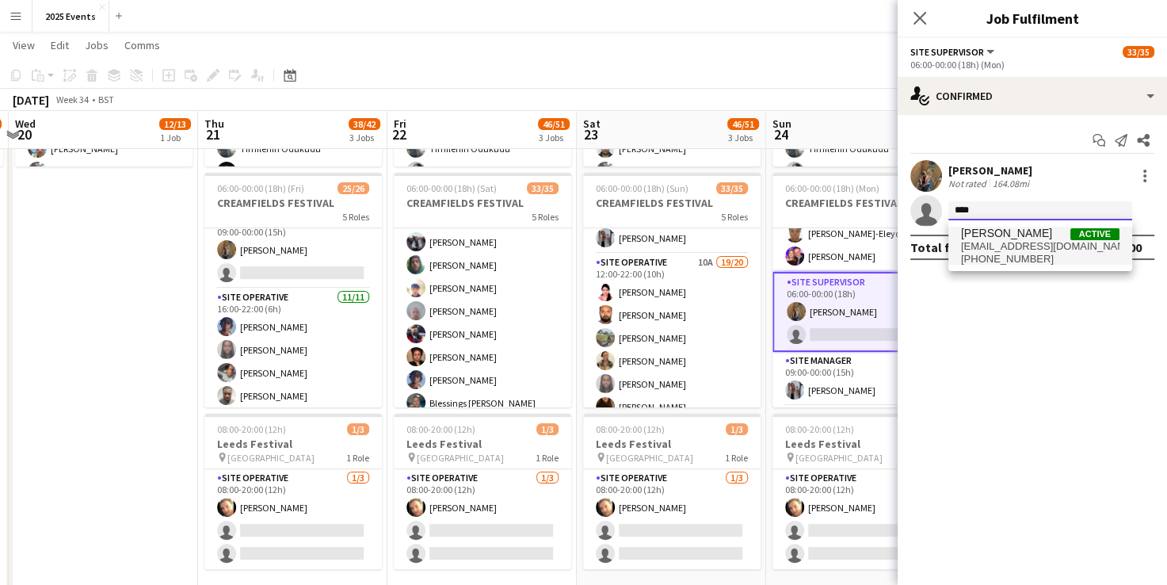
type input "****"
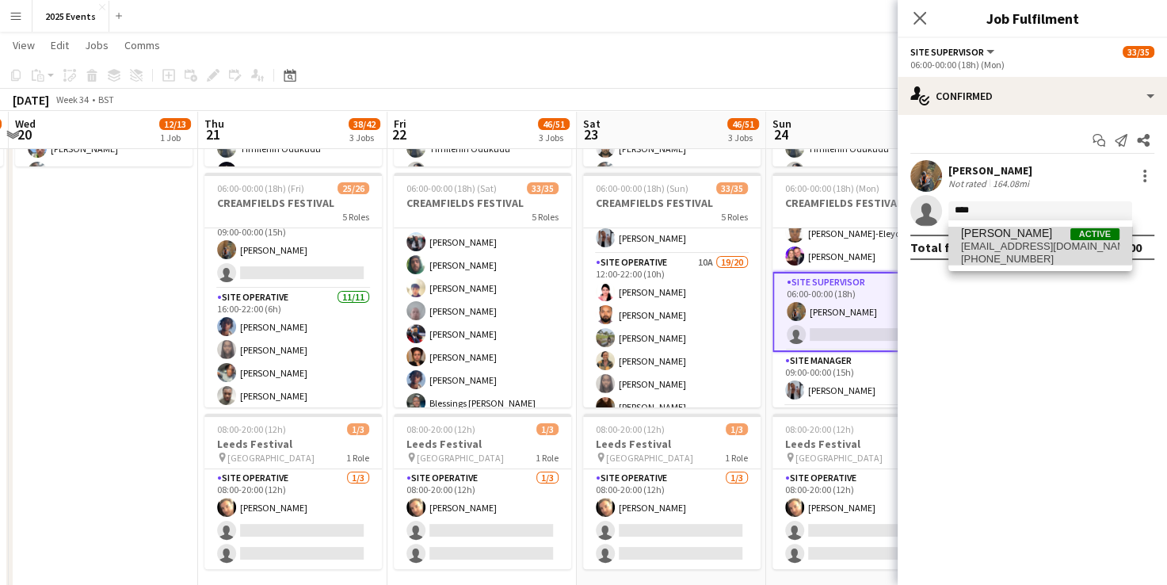
click at [1005, 232] on span "[PERSON_NAME]" at bounding box center [1006, 233] width 91 height 13
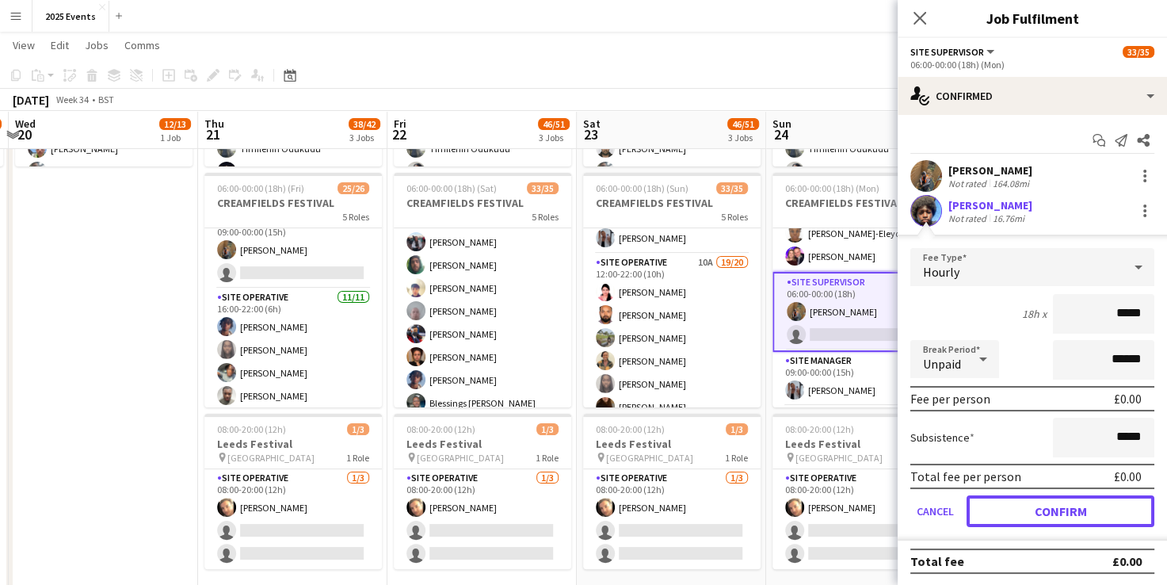
click at [1015, 509] on button "Confirm" at bounding box center [1061, 511] width 188 height 32
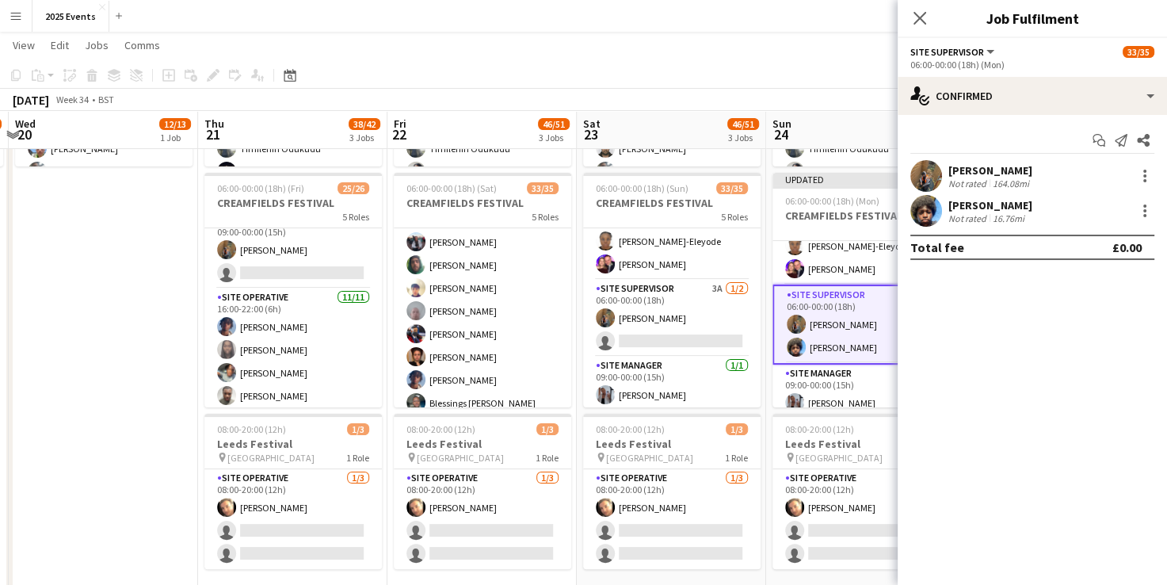
scroll to position [193, 0]
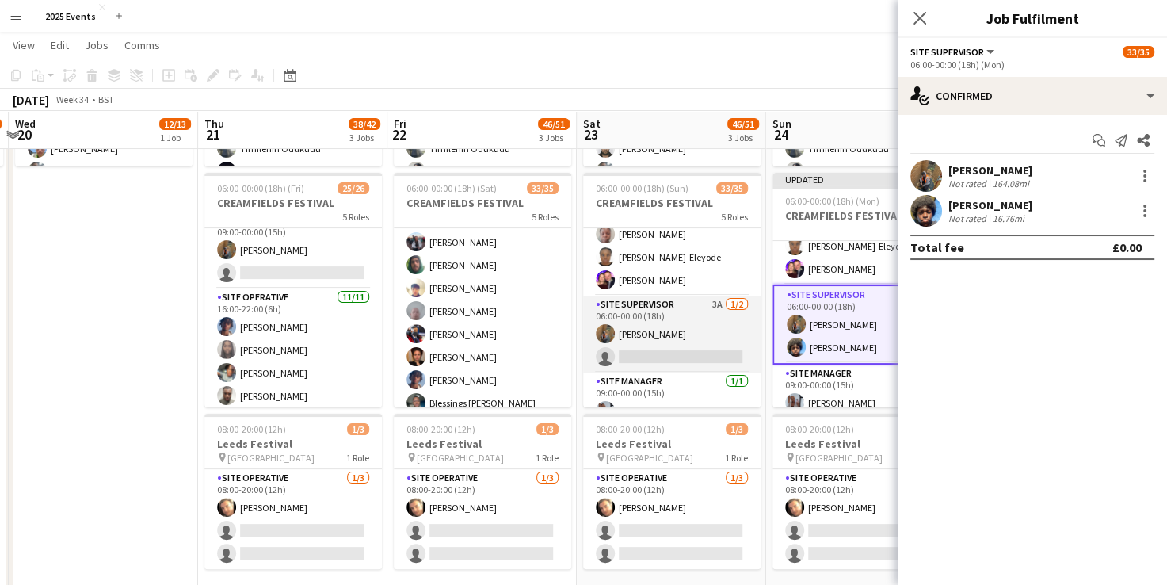
click at [662, 327] on app-card-role "Site Supervisor 3A [DATE] 06:00-00:00 (18h) Shak Siad single-neutral-actions" at bounding box center [672, 334] width 178 height 77
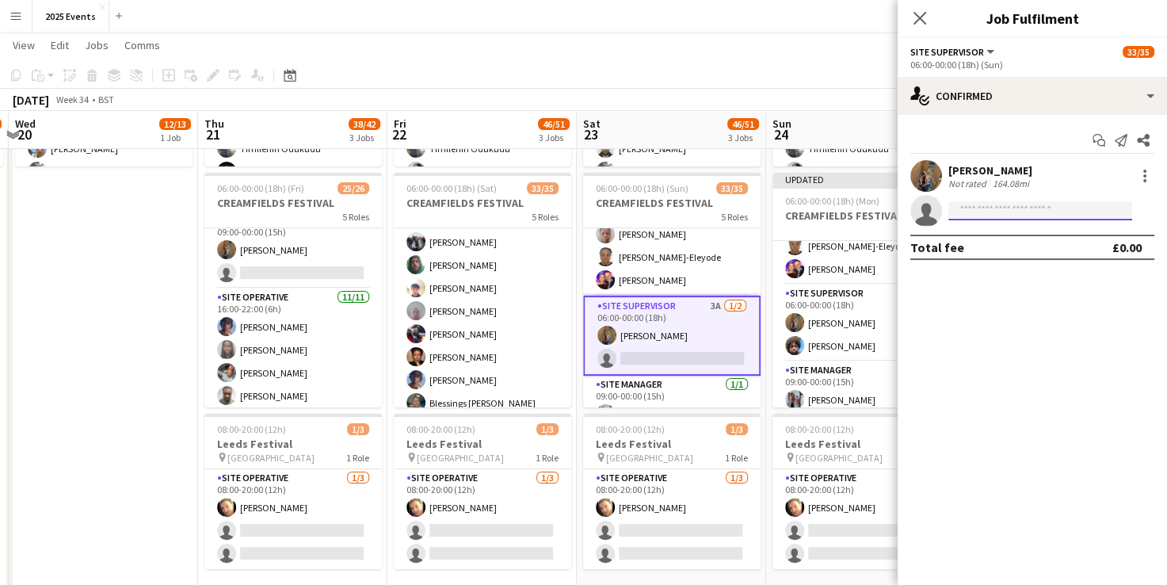
click at [1015, 208] on input at bounding box center [1041, 210] width 184 height 19
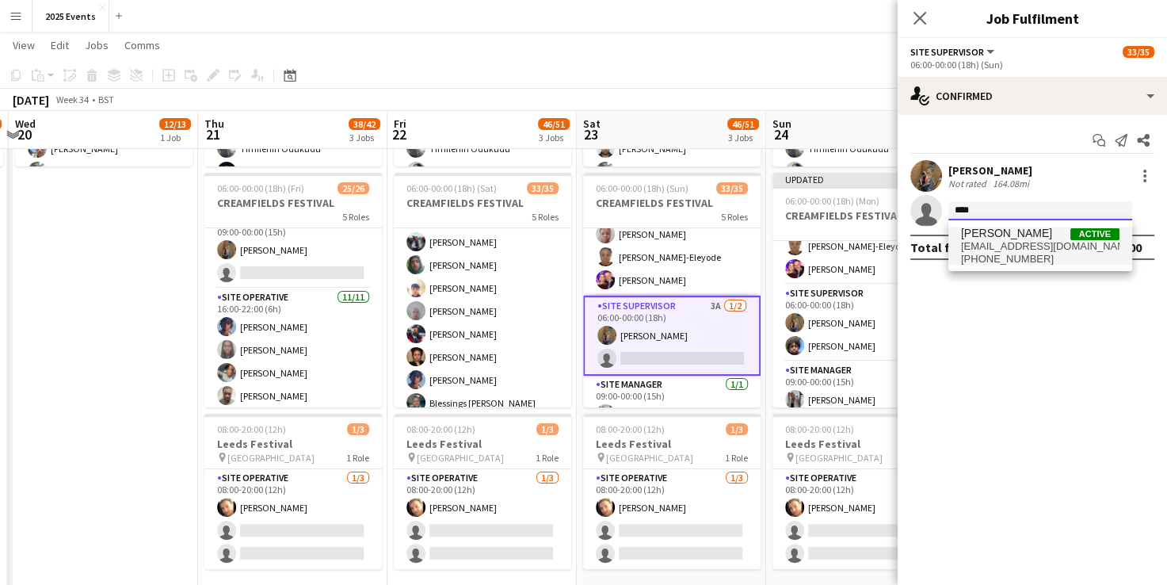
type input "****"
click at [1006, 246] on span "[EMAIL_ADDRESS][DOMAIN_NAME]" at bounding box center [1040, 246] width 159 height 13
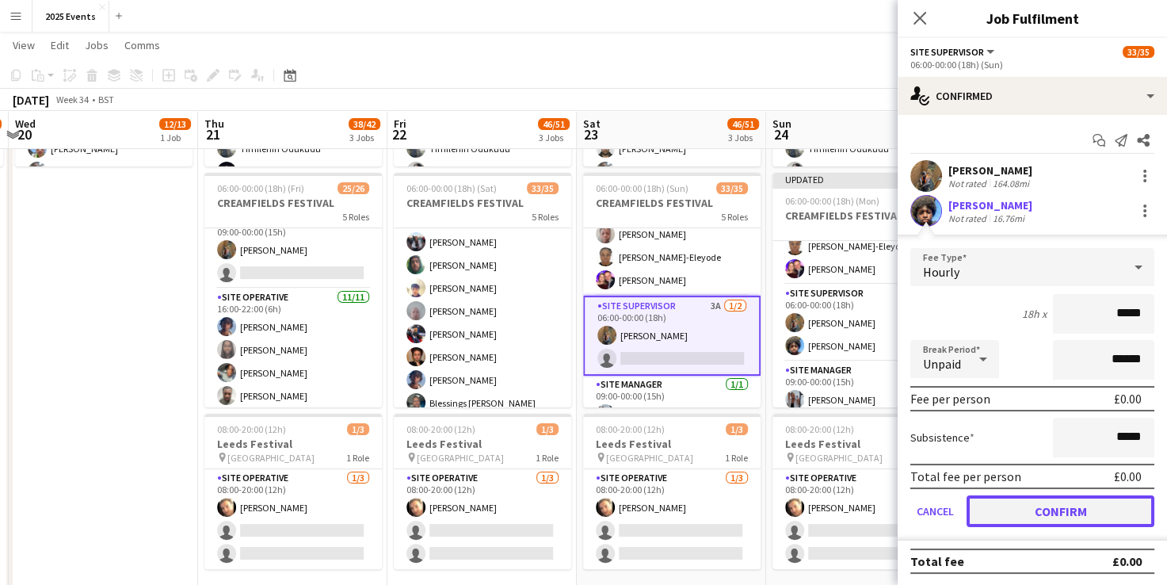
click at [996, 497] on button "Confirm" at bounding box center [1061, 511] width 188 height 32
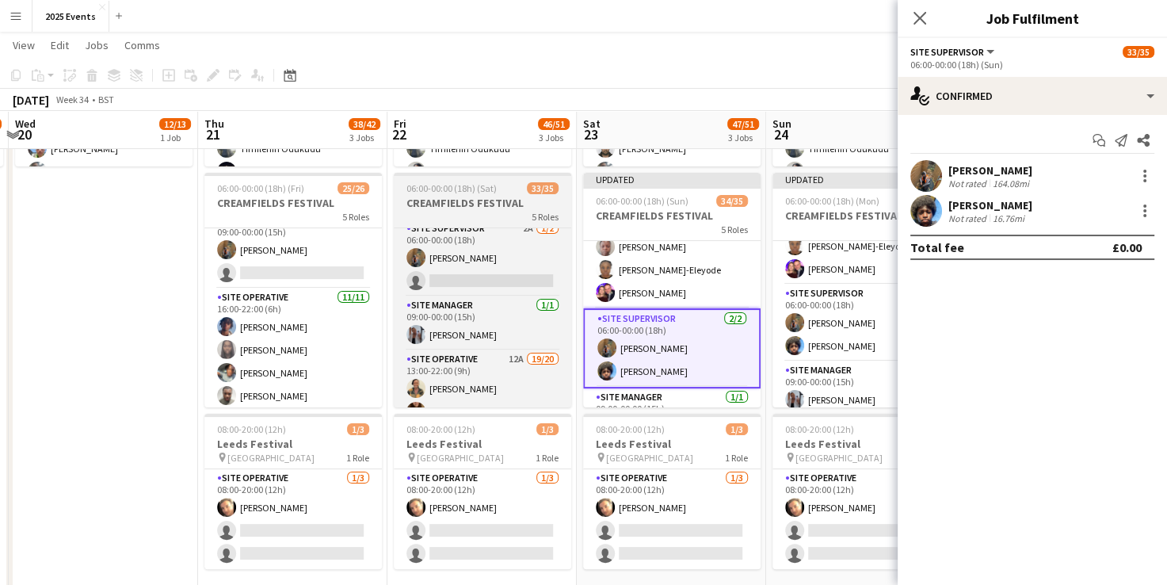
scroll to position [232, 0]
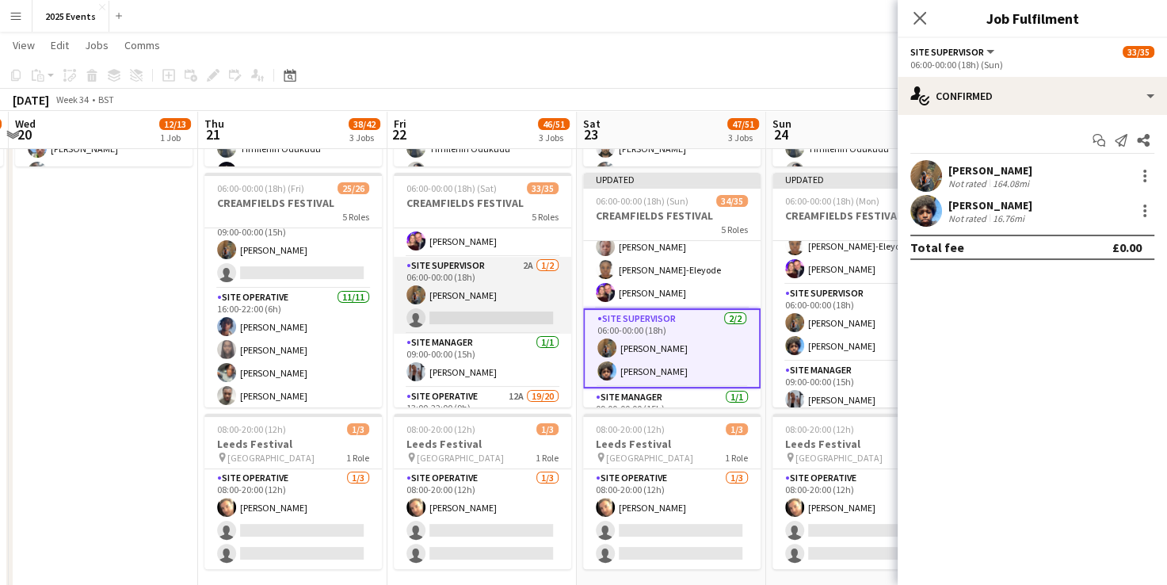
click at [485, 308] on app-card-role "Site Supervisor 2A [DATE] 06:00-00:00 (18h) Shak Siad single-neutral-actions" at bounding box center [483, 295] width 178 height 77
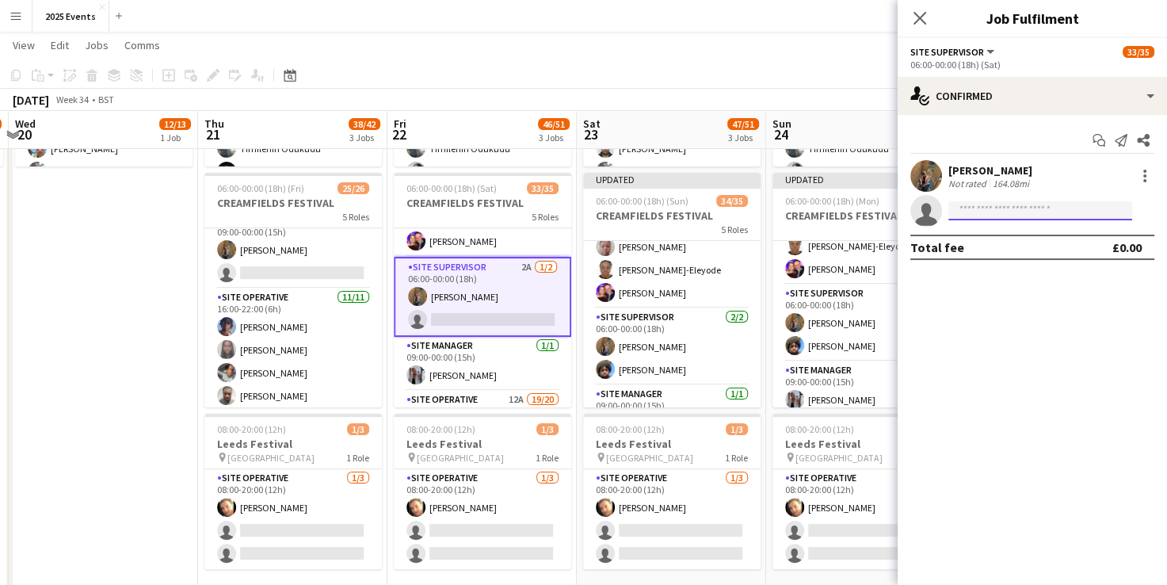
click at [976, 208] on input at bounding box center [1041, 210] width 184 height 19
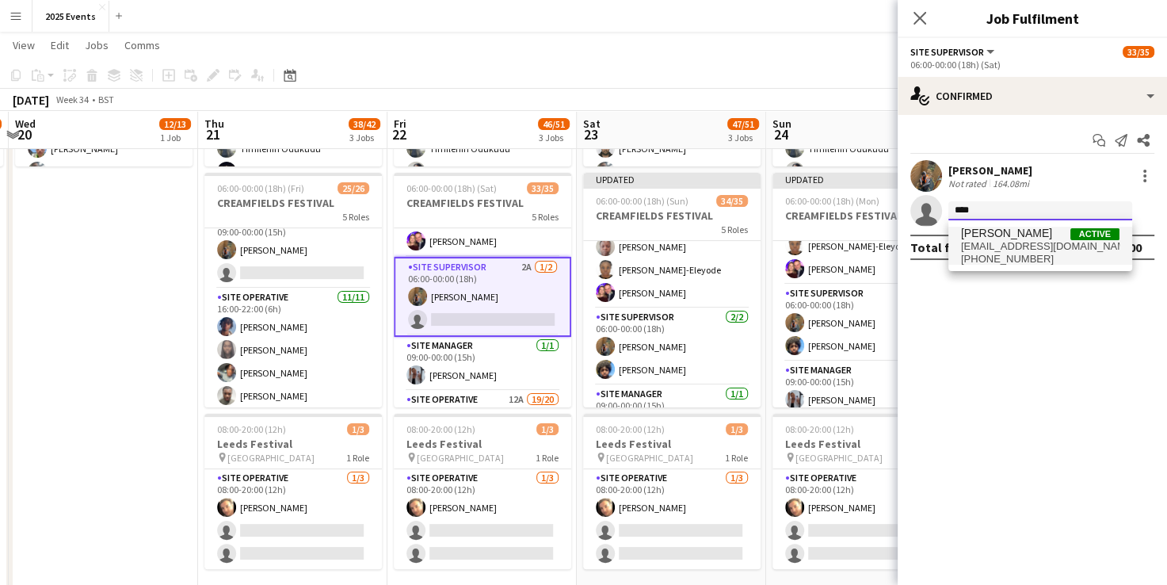
type input "****"
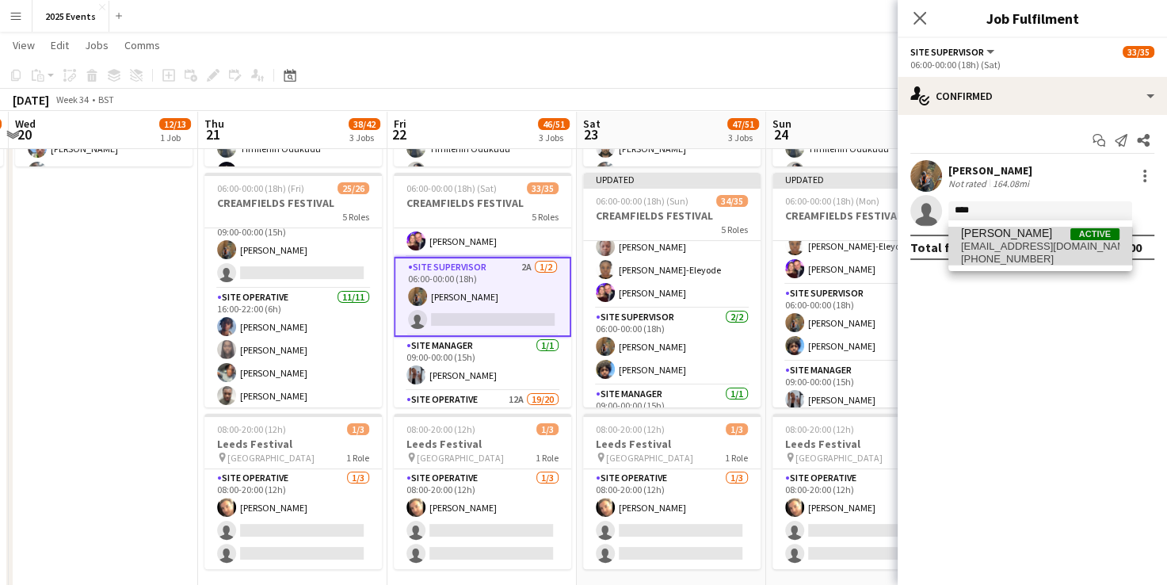
click at [1016, 257] on span "[PHONE_NUMBER]" at bounding box center [1040, 259] width 159 height 13
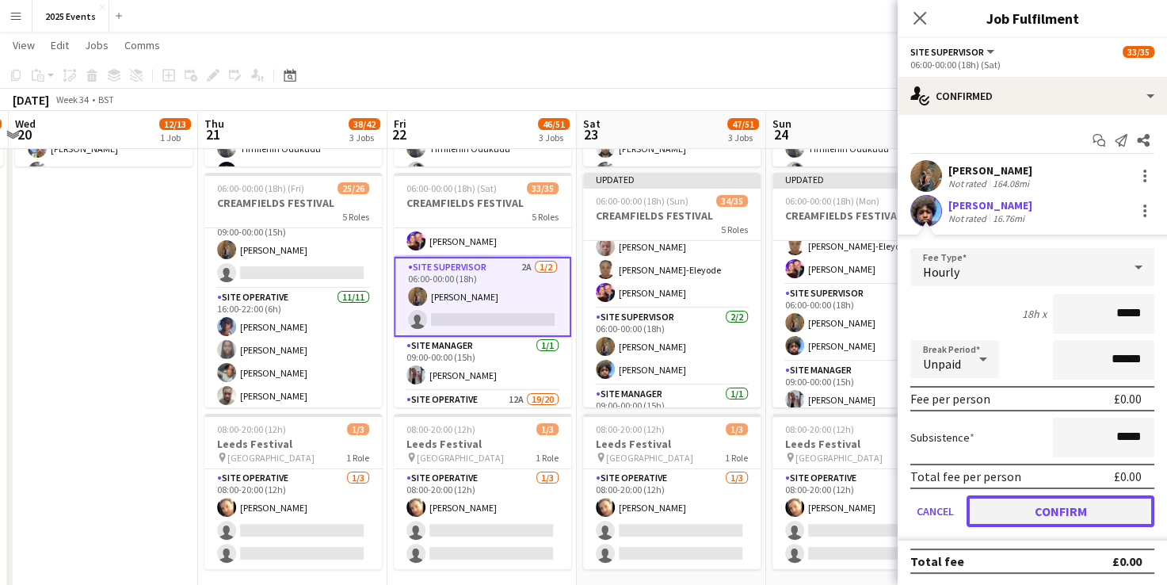
click at [1035, 510] on button "Confirm" at bounding box center [1061, 511] width 188 height 32
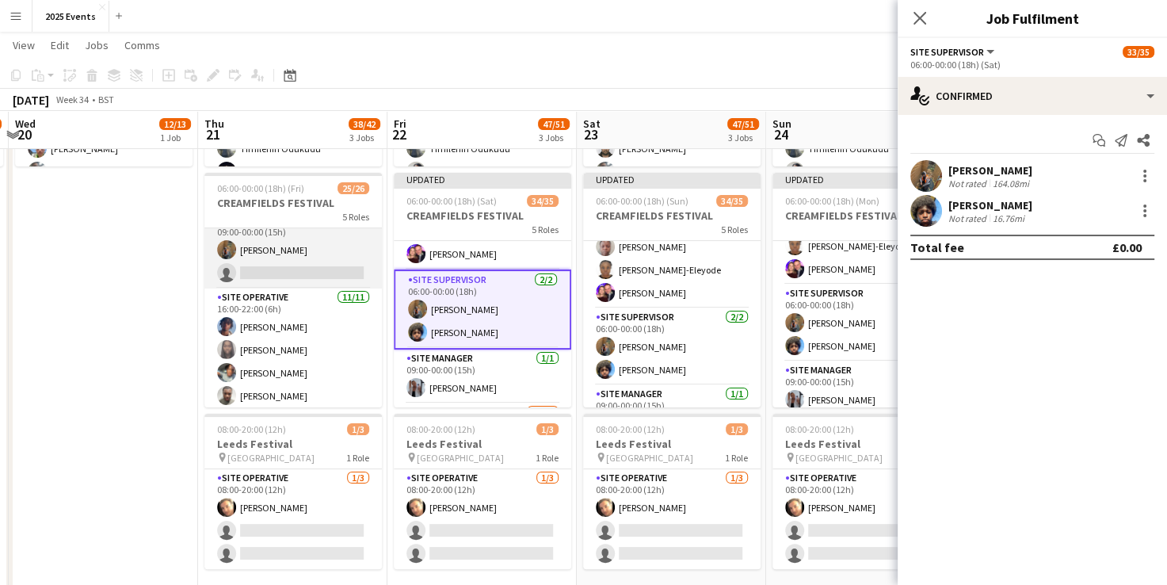
click at [302, 252] on app-card-role "Site Supervisor 4A [DATE] 09:00-00:00 (15h) Shak Siad single-neutral-actions" at bounding box center [293, 250] width 178 height 77
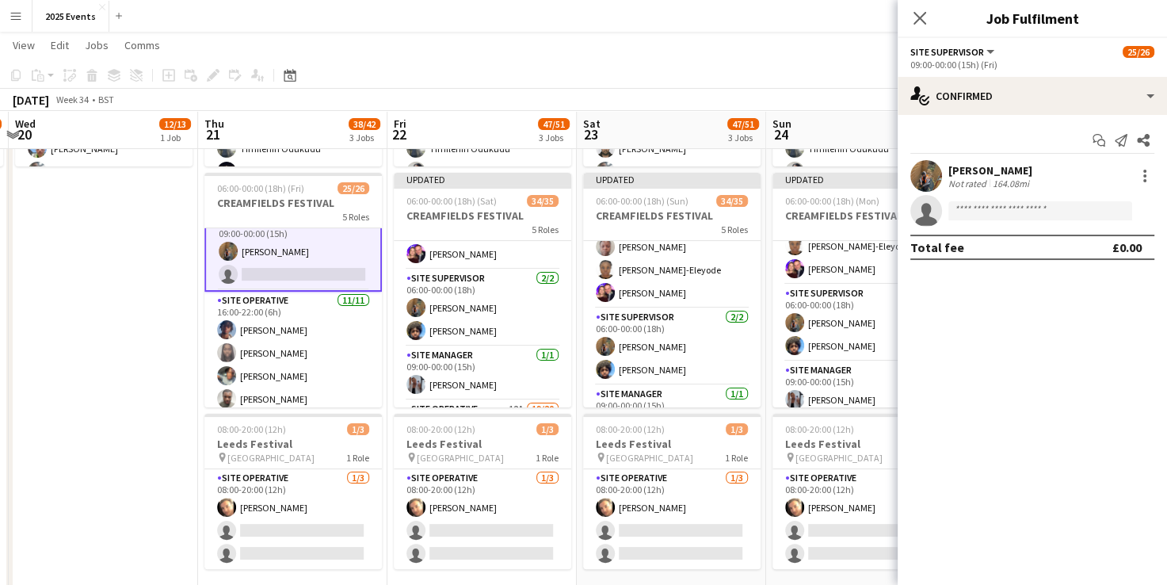
scroll to position [333, 0]
click at [986, 209] on input at bounding box center [1041, 210] width 184 height 19
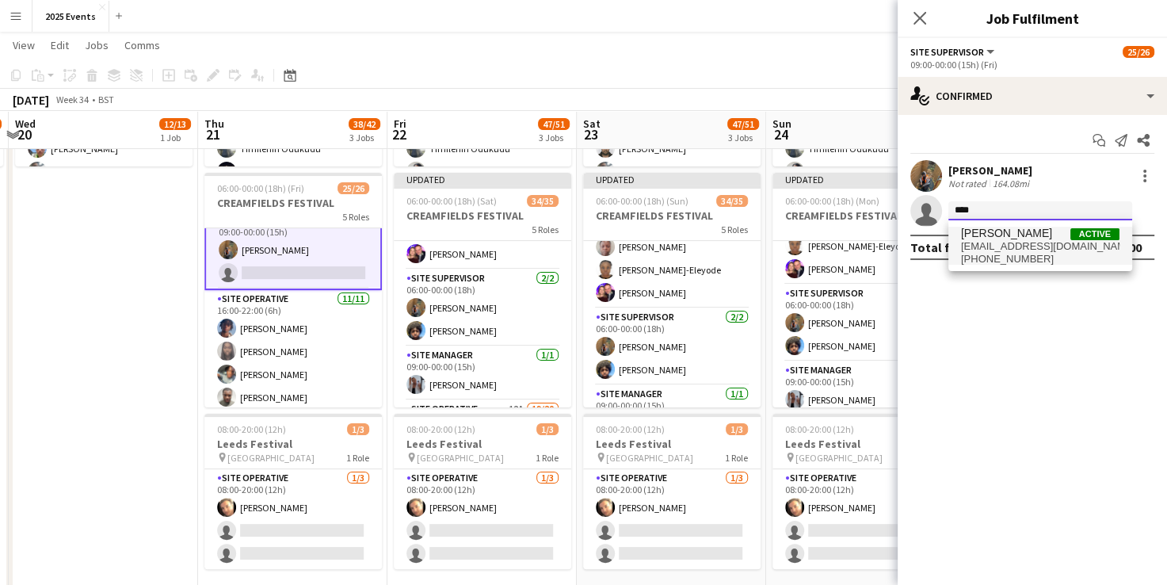
type input "****"
click at [1024, 249] on span "[EMAIL_ADDRESS][DOMAIN_NAME]" at bounding box center [1040, 246] width 159 height 13
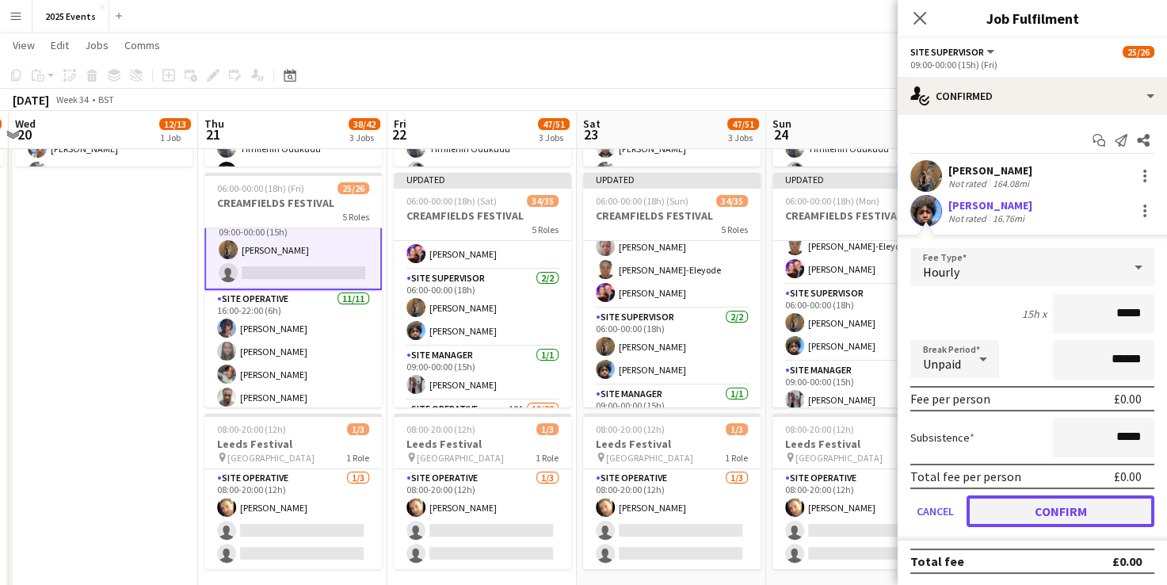
click at [1067, 501] on button "Confirm" at bounding box center [1061, 511] width 188 height 32
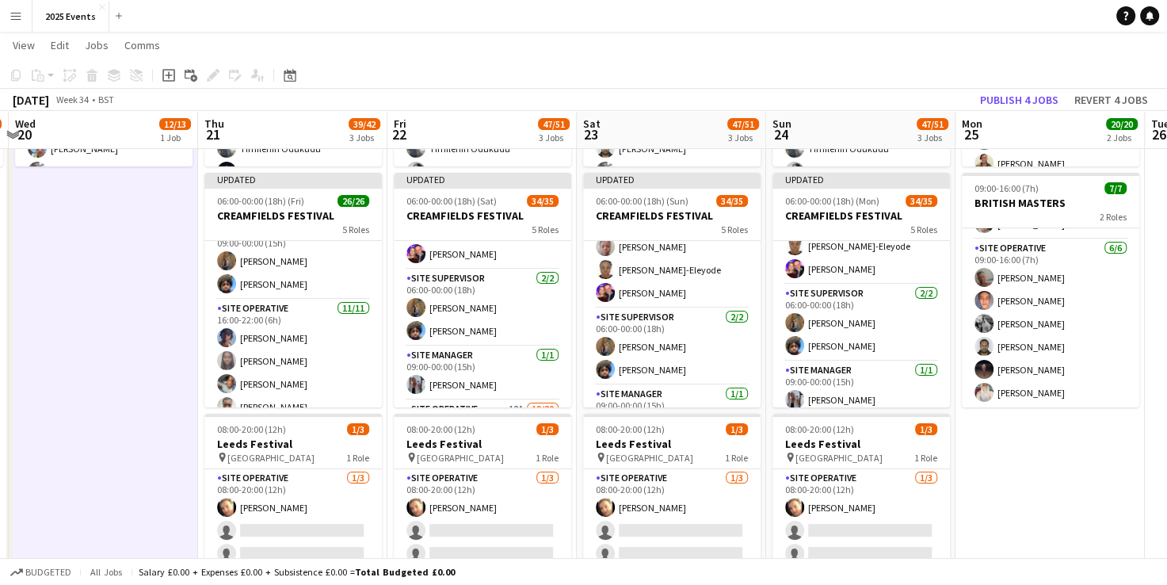
scroll to position [331, 0]
click at [983, 97] on button "Publish 4 jobs" at bounding box center [1019, 100] width 91 height 21
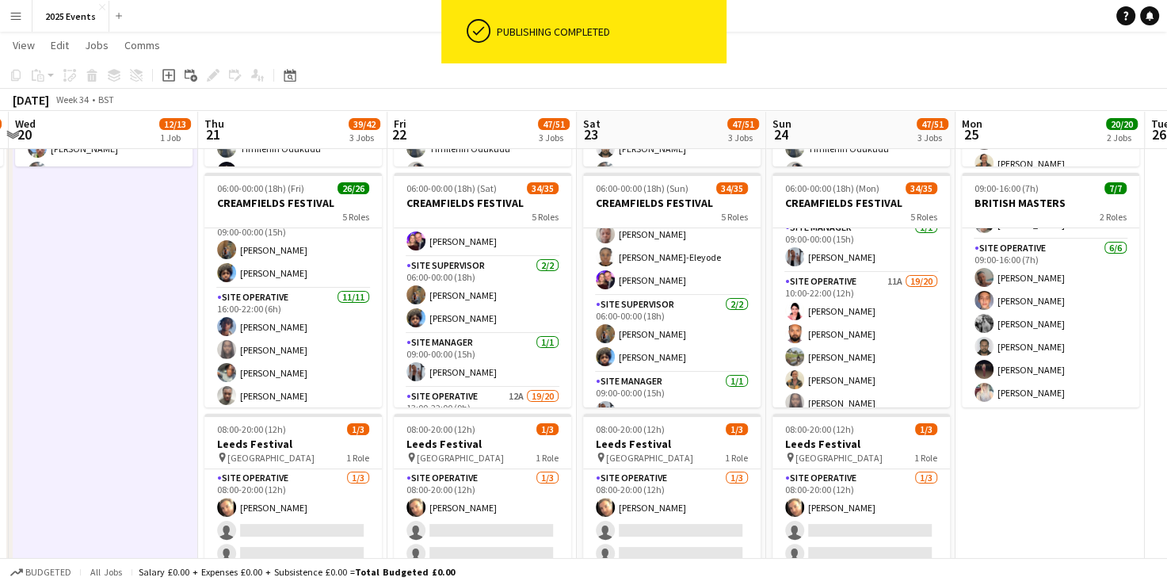
scroll to position [376, 0]
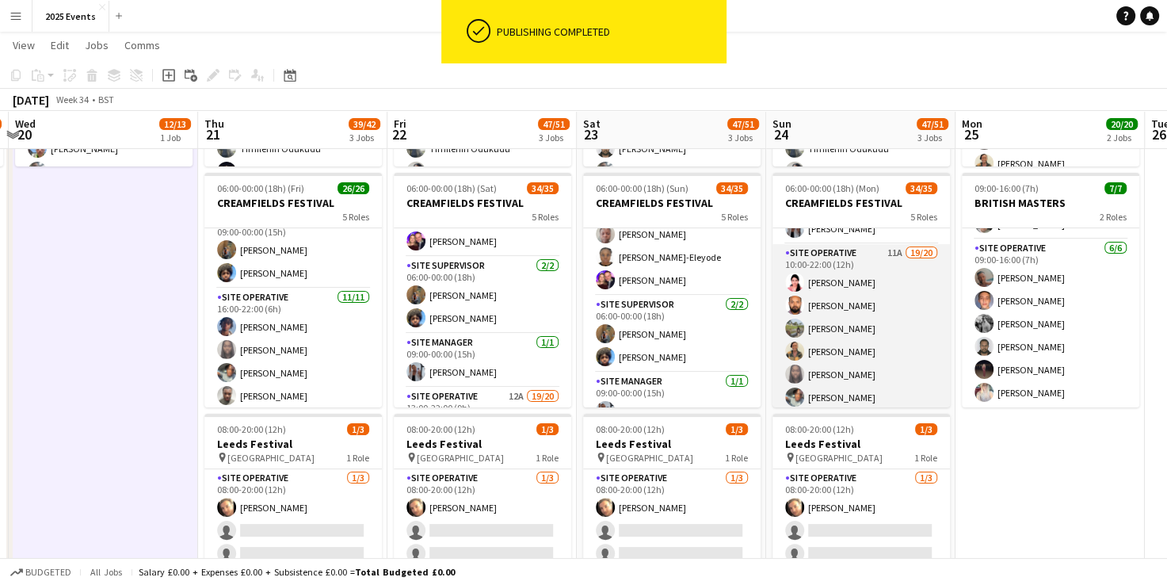
click at [878, 271] on app-card-role "Site Operative 11A 19/20 10:00-22:00 (12h) [PERSON_NAME] [PERSON_NAME] [PERSON_…" at bounding box center [862, 489] width 178 height 491
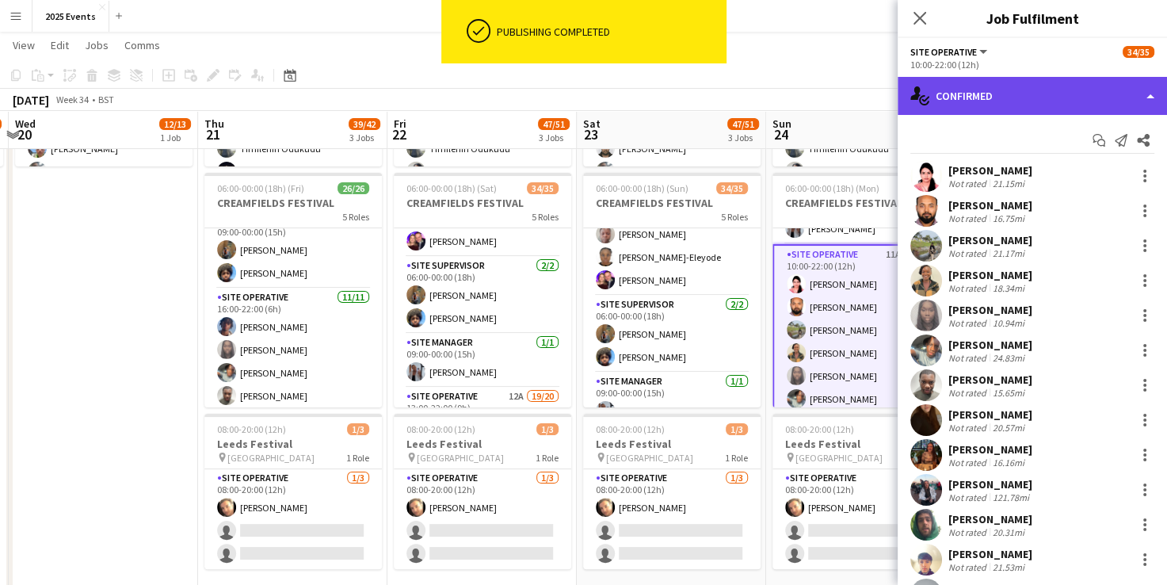
click at [1145, 109] on div "single-neutral-actions-check-2 Confirmed" at bounding box center [1032, 96] width 269 height 38
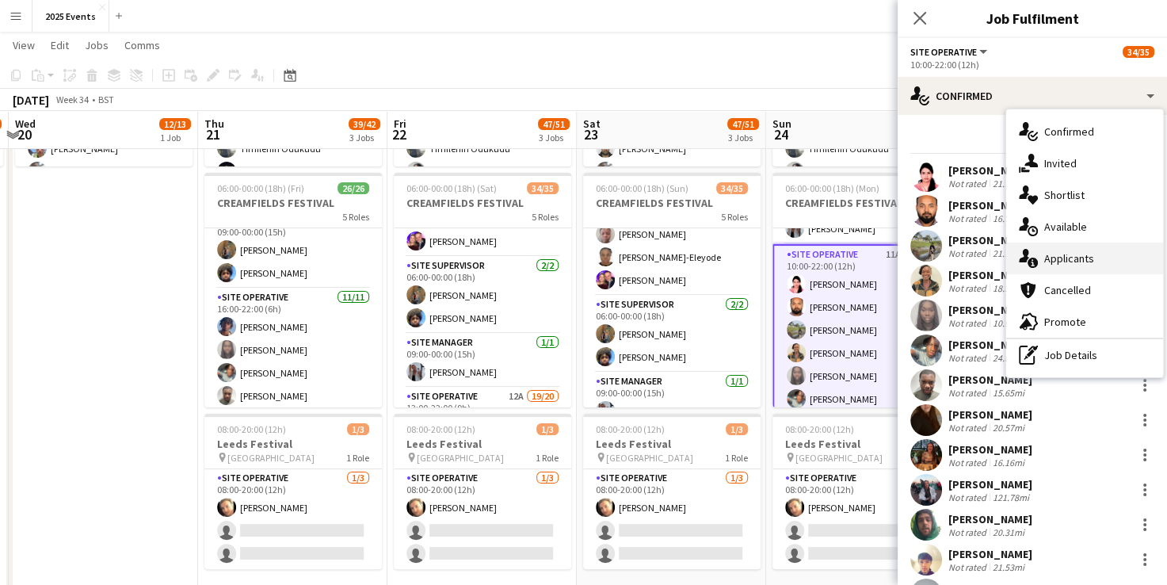
click at [1100, 256] on div "single-neutral-actions-information Applicants" at bounding box center [1085, 259] width 157 height 32
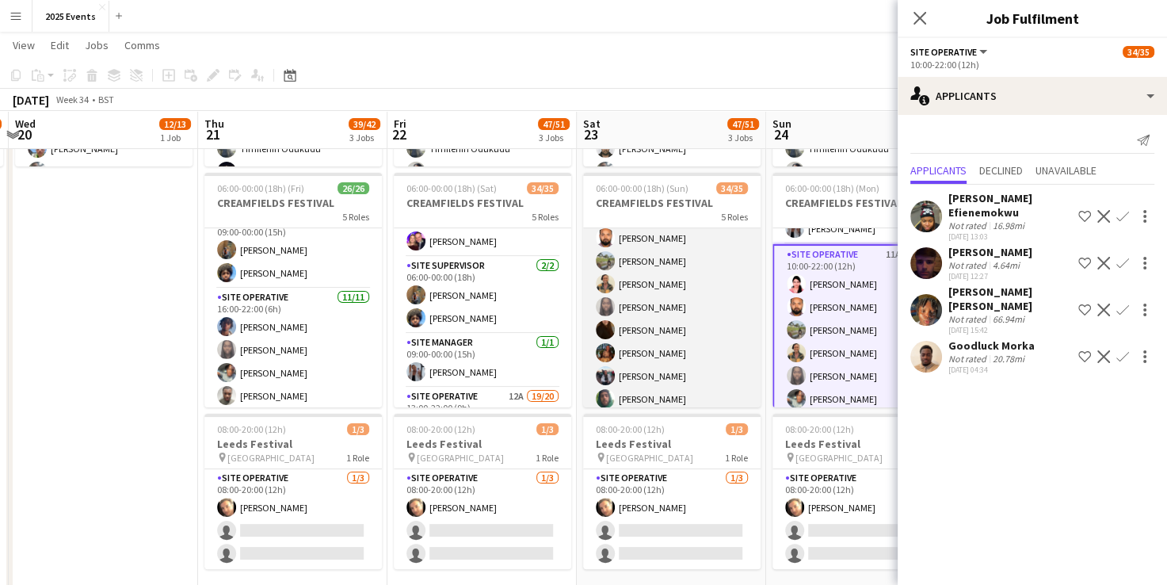
click at [694, 292] on app-card-role "Site Operative 10A 19/20 12:00-22:00 (10h) [PERSON_NAME] [PERSON_NAME] [PERSON_…" at bounding box center [672, 422] width 178 height 491
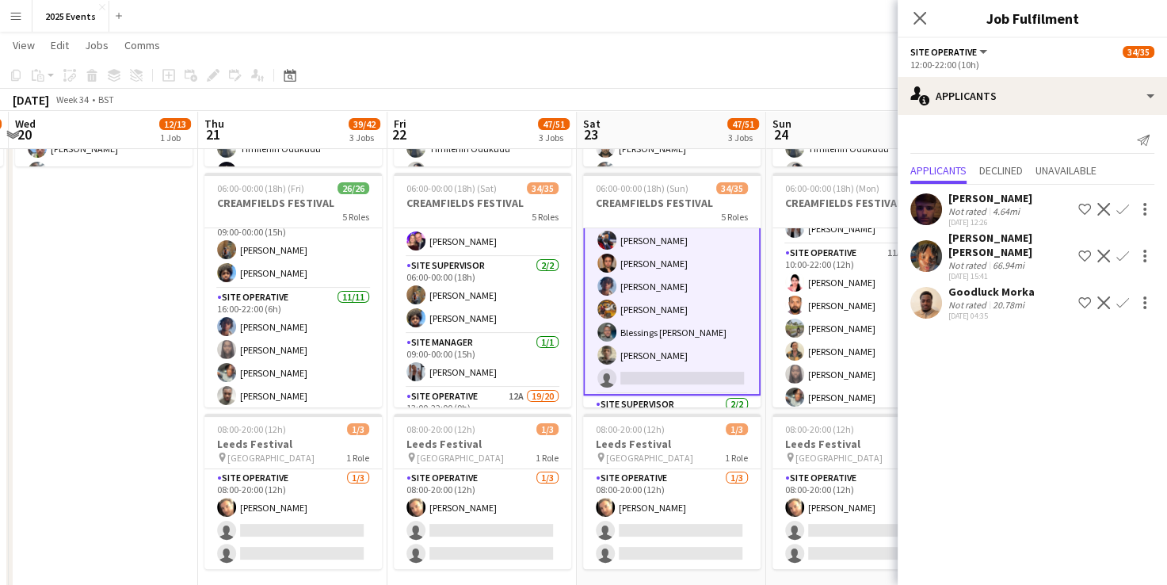
scroll to position [720, 0]
click at [920, 201] on app-user-avatar at bounding box center [927, 209] width 32 height 32
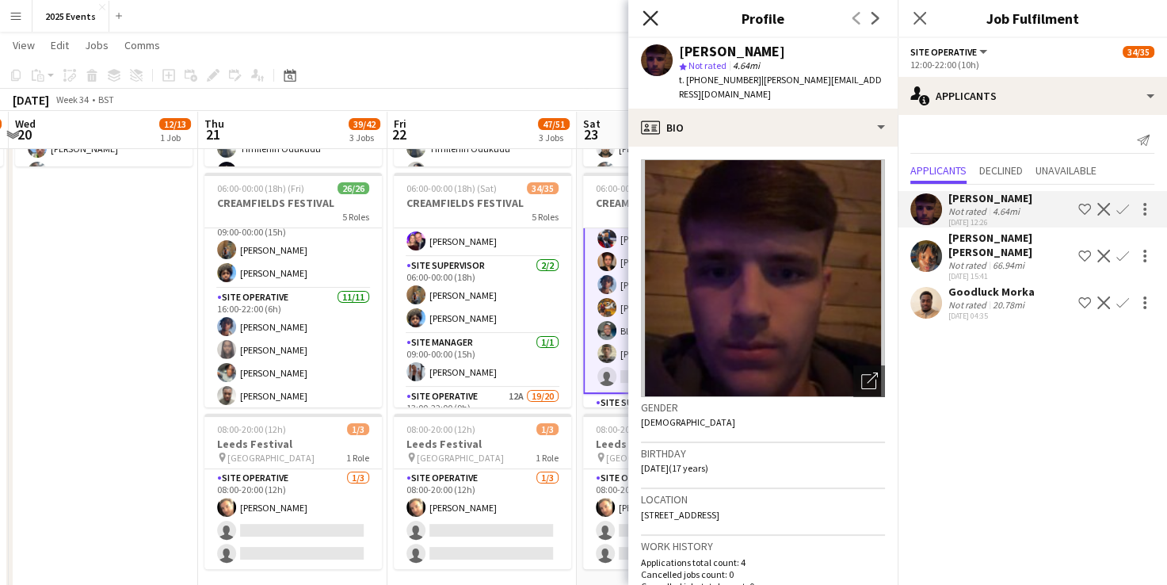
click at [645, 11] on icon "Close pop-in" at bounding box center [650, 17] width 15 height 15
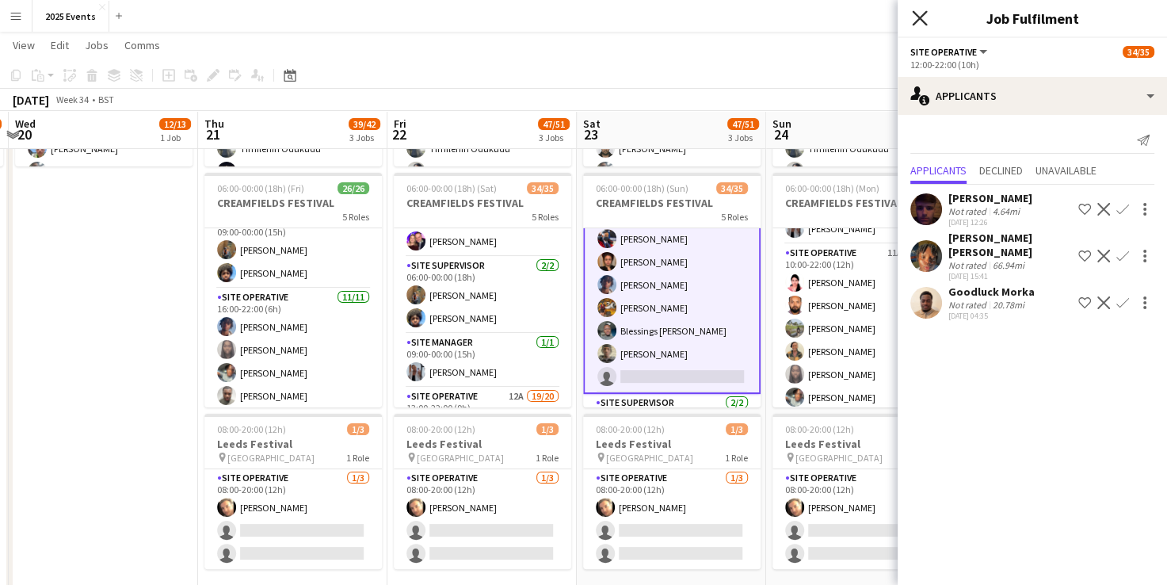
click at [916, 13] on icon "Close pop-in" at bounding box center [919, 17] width 15 height 15
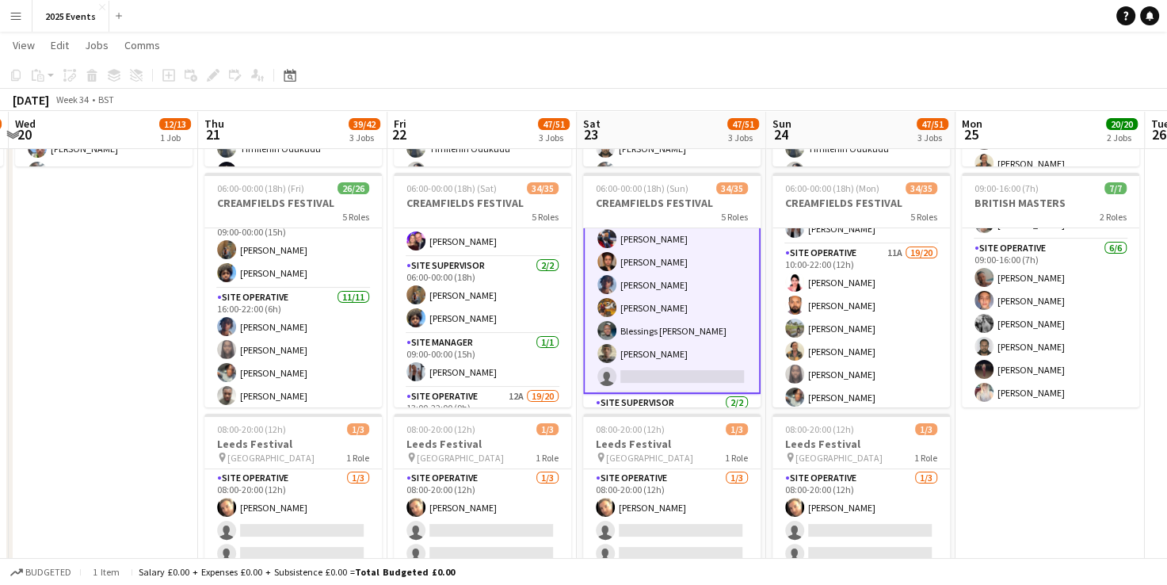
click at [715, 289] on app-card-role "Site Operative 10A 19/20 12:00-22:00 (10h) [PERSON_NAME] [PERSON_NAME] [PERSON_…" at bounding box center [672, 147] width 178 height 494
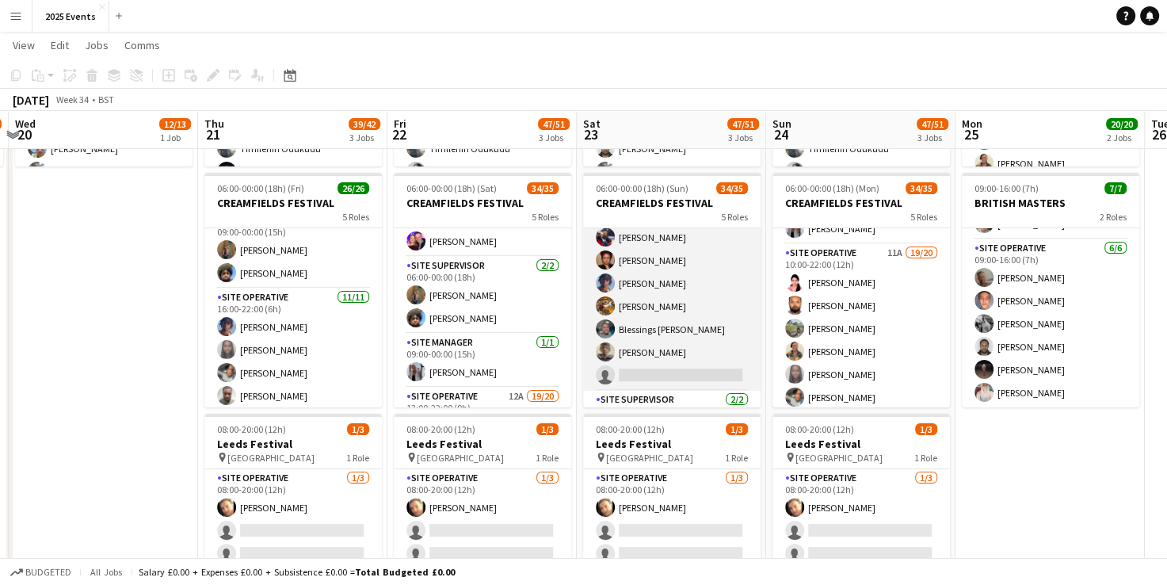
scroll to position [718, 0]
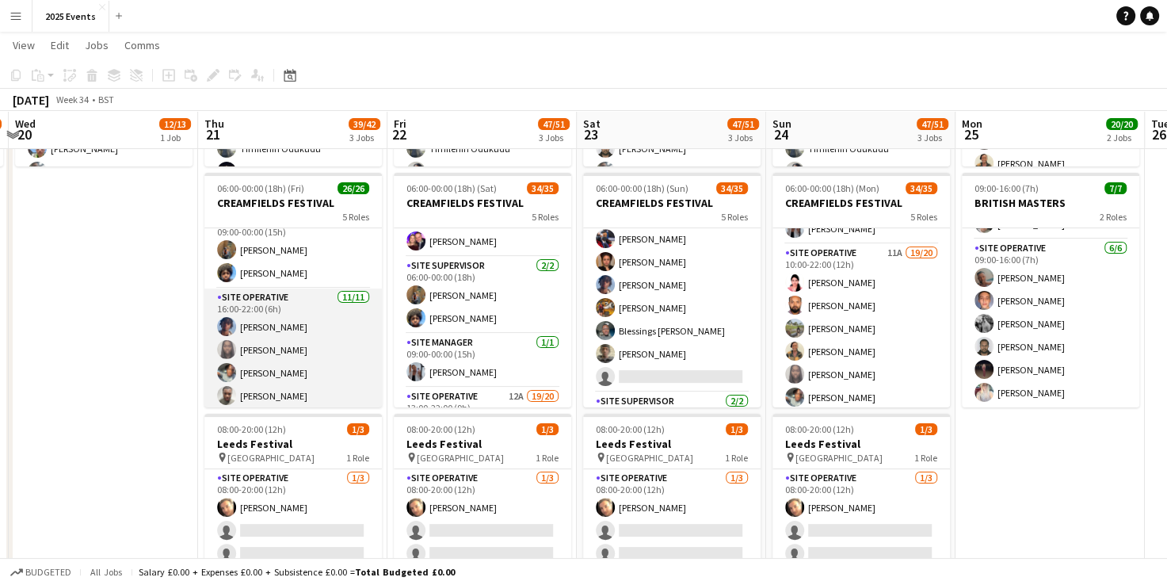
click at [316, 306] on app-card-role "Site Operative [DATE] 16:00-22:00 (6h) [PERSON_NAME] [PERSON_NAME] [PERSON_NAME…" at bounding box center [293, 431] width 178 height 284
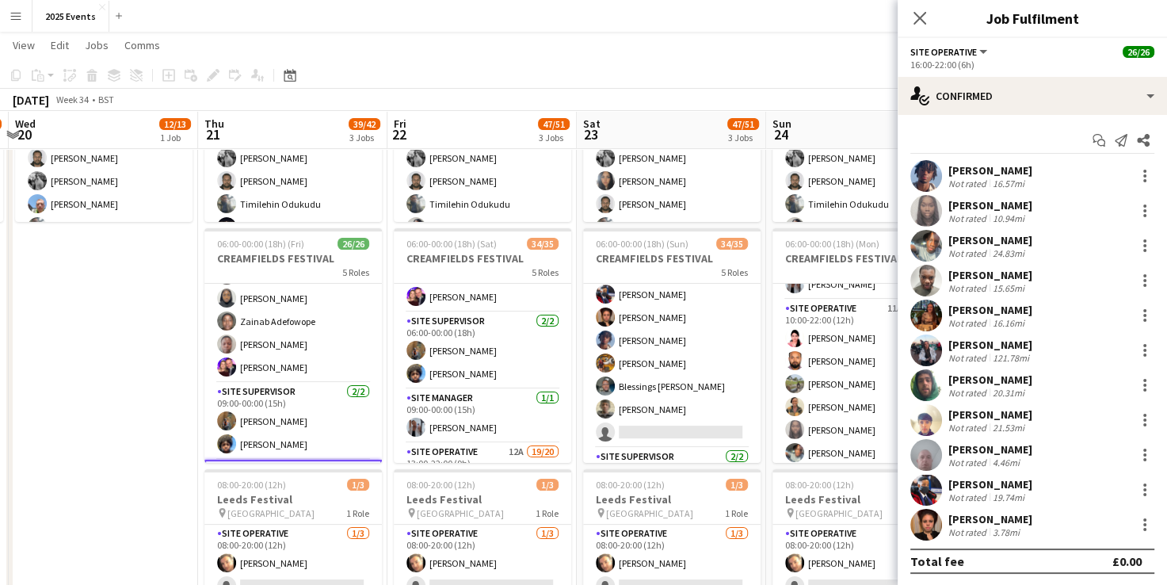
scroll to position [196, 0]
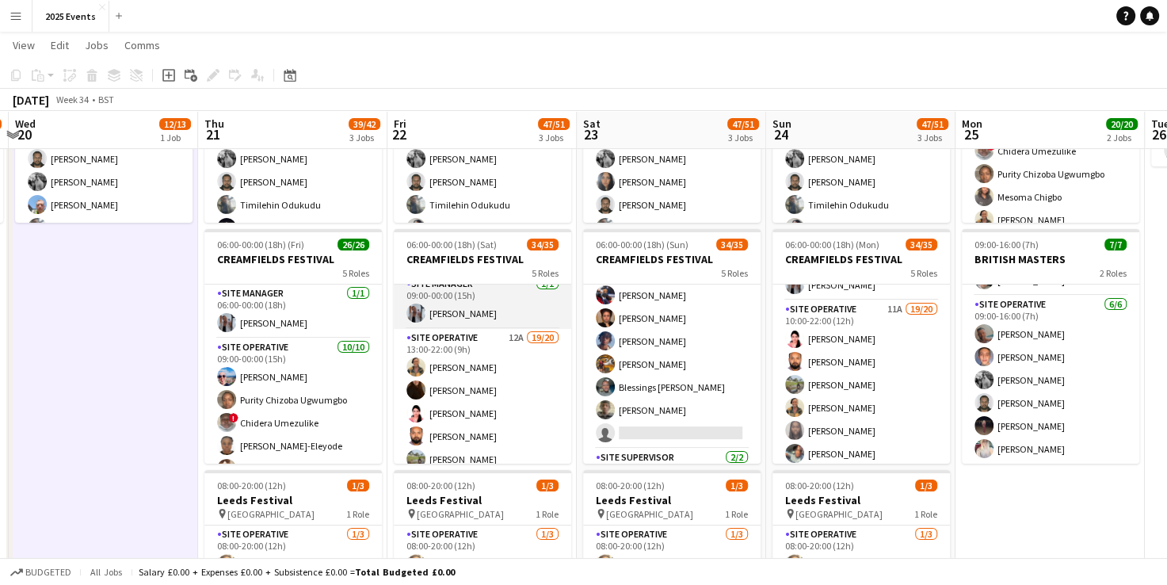
scroll to position [346, 0]
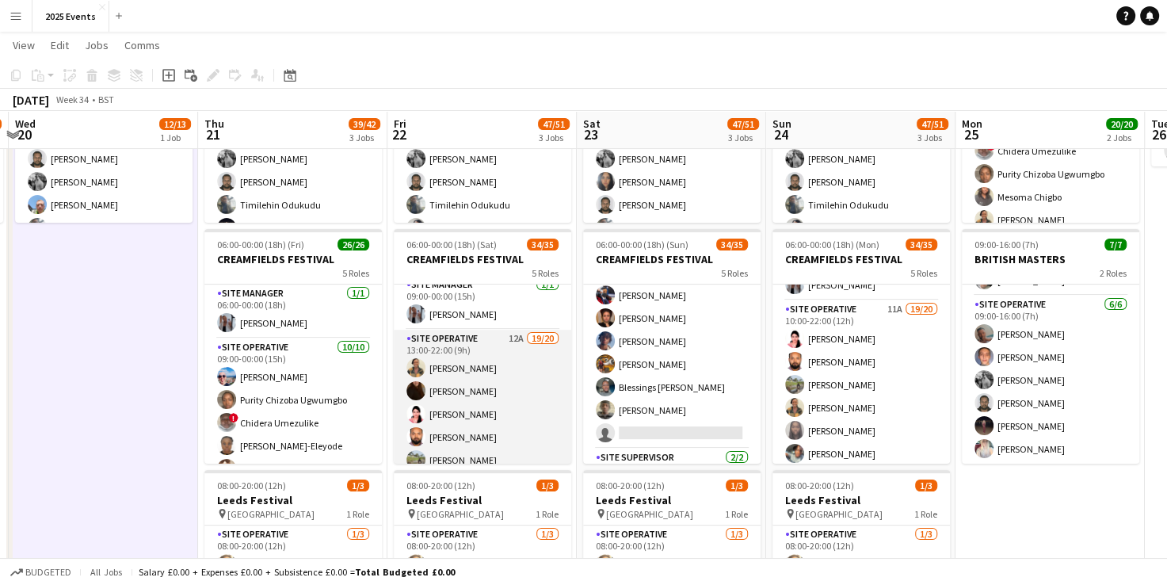
click at [483, 353] on app-card-role "Site Operative 12A 19/20 13:00-22:00 (9h) [PERSON_NAME] [PERSON_NAME] [PERSON_N…" at bounding box center [483, 575] width 178 height 491
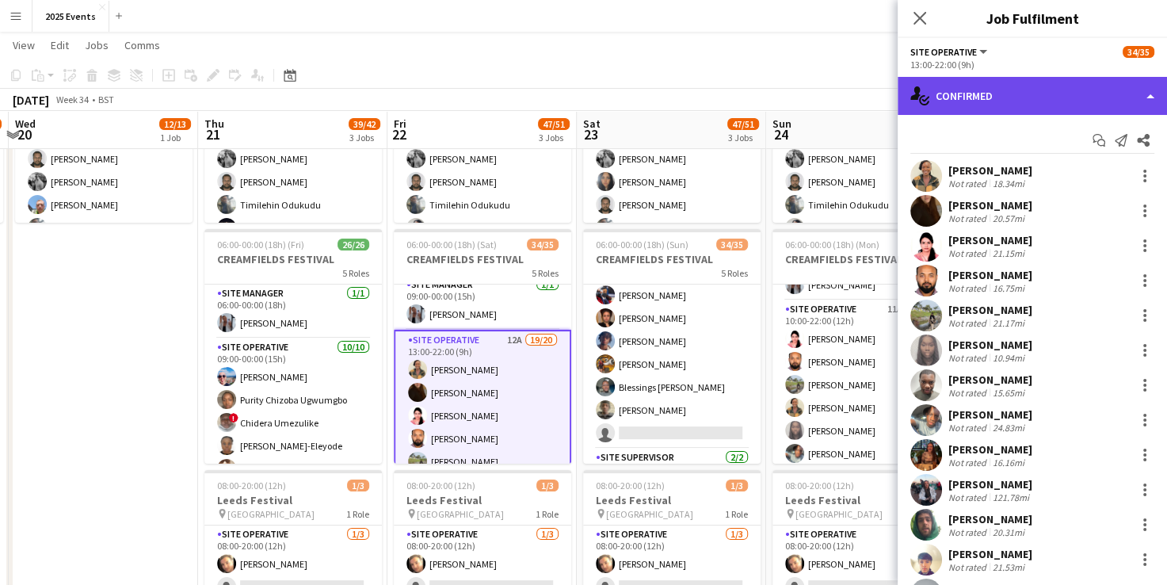
click at [1124, 89] on div "single-neutral-actions-check-2 Confirmed" at bounding box center [1032, 96] width 269 height 38
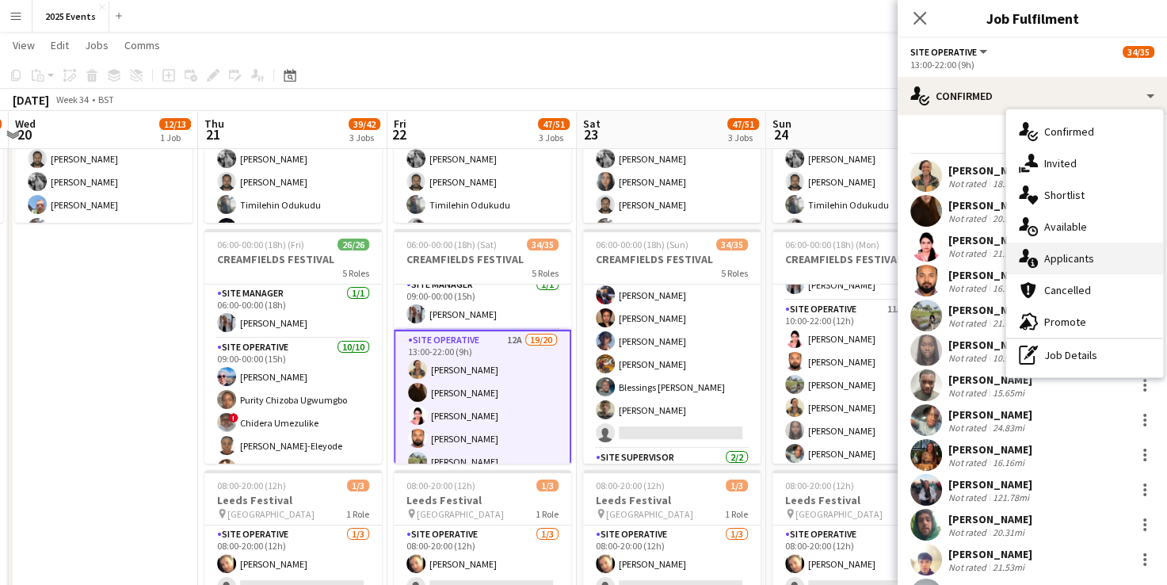
click at [1099, 263] on div "single-neutral-actions-information Applicants" at bounding box center [1085, 259] width 157 height 32
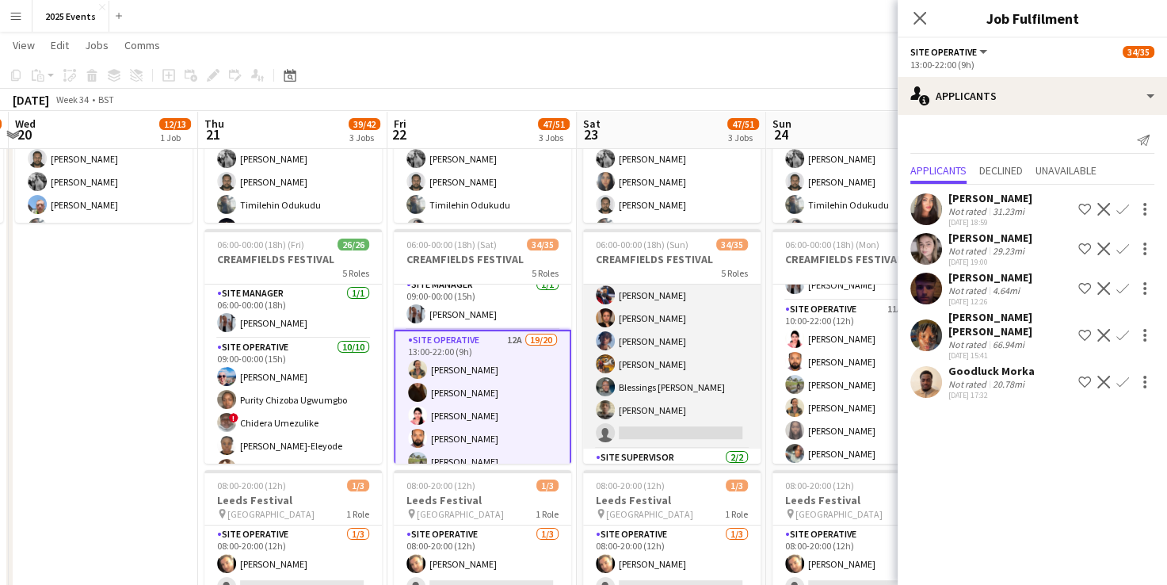
click at [701, 311] on app-card-role "Site Operative 10A 19/20 12:00-22:00 (10h) [PERSON_NAME] [PERSON_NAME] [PERSON_…" at bounding box center [672, 203] width 178 height 491
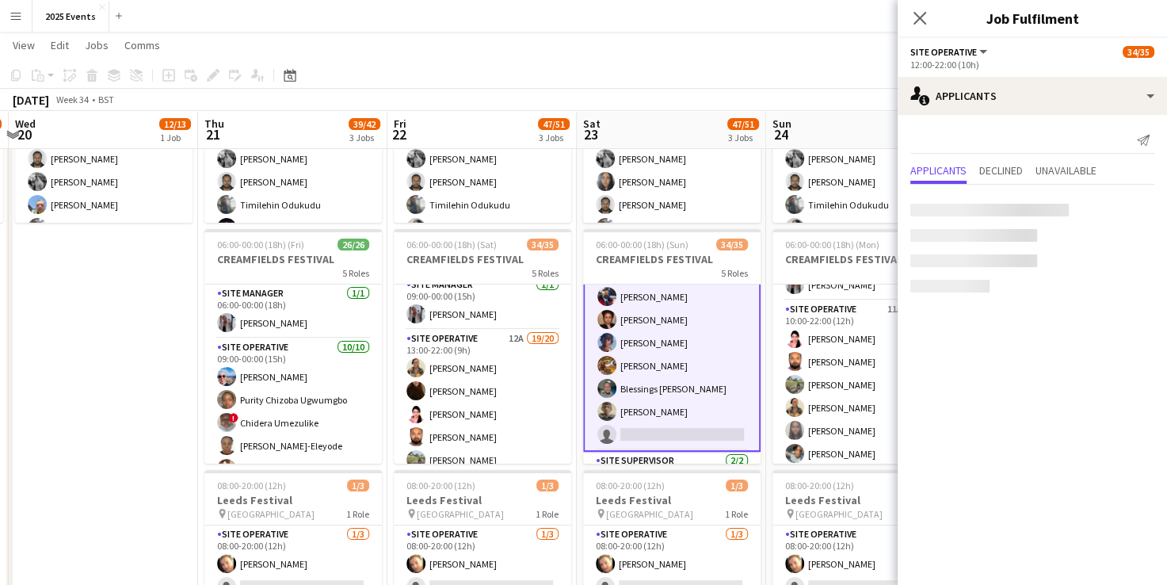
scroll to position [720, 0]
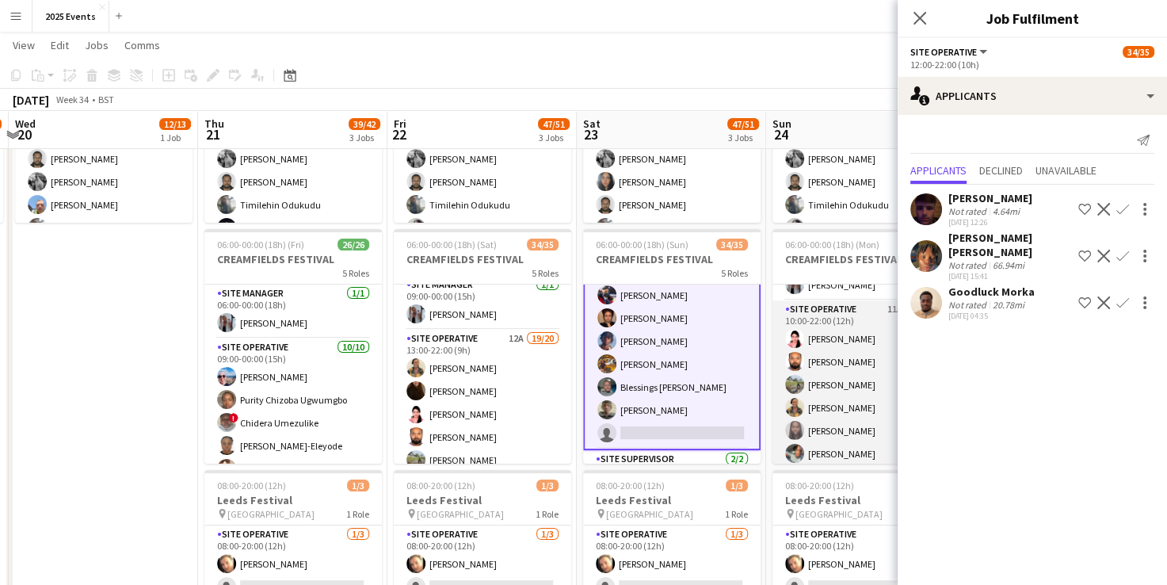
click at [860, 326] on app-card-role "Site Operative 11A 19/20 10:00-22:00 (12h) [PERSON_NAME] [PERSON_NAME] [PERSON_…" at bounding box center [862, 545] width 178 height 491
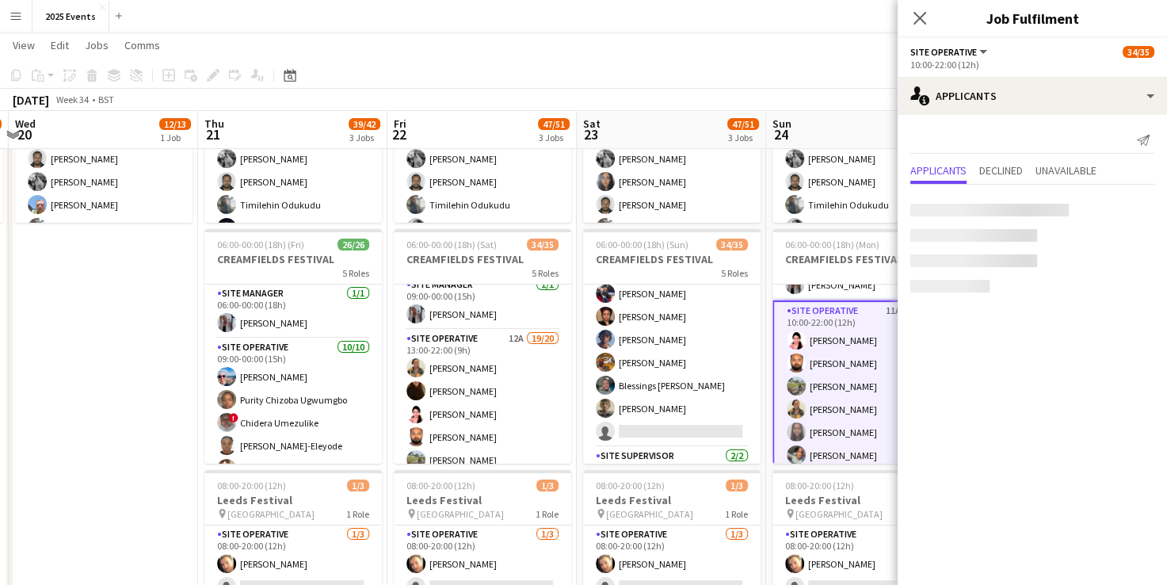
scroll to position [718, 0]
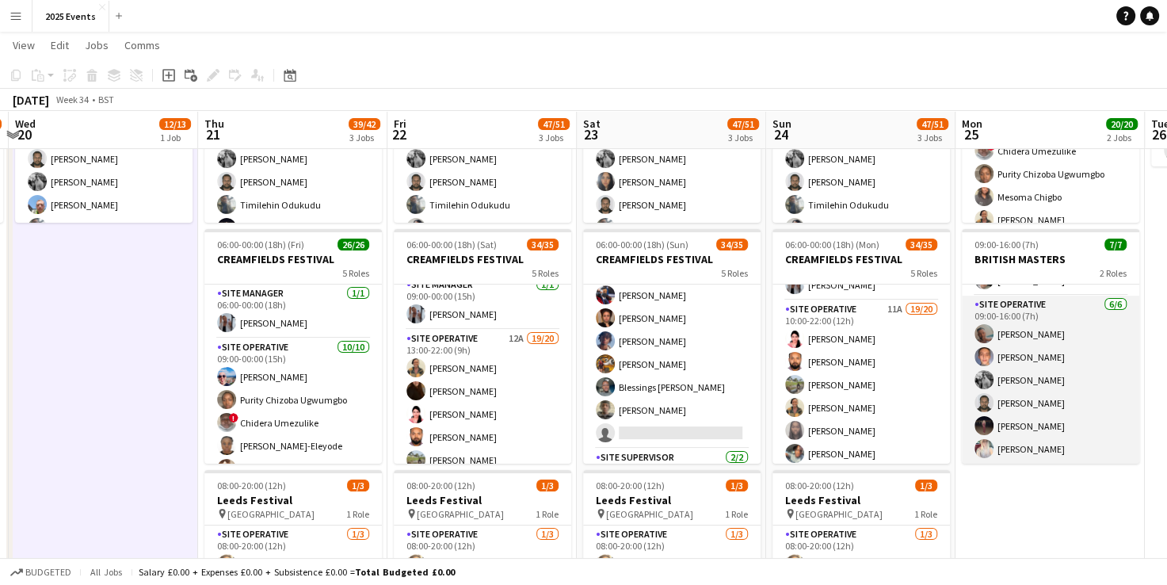
click at [1024, 327] on app-card-role "Site Operative [DATE] 09:00-16:00 (7h) [PERSON_NAME] [PERSON_NAME] [PERSON_NAME…" at bounding box center [1051, 380] width 178 height 169
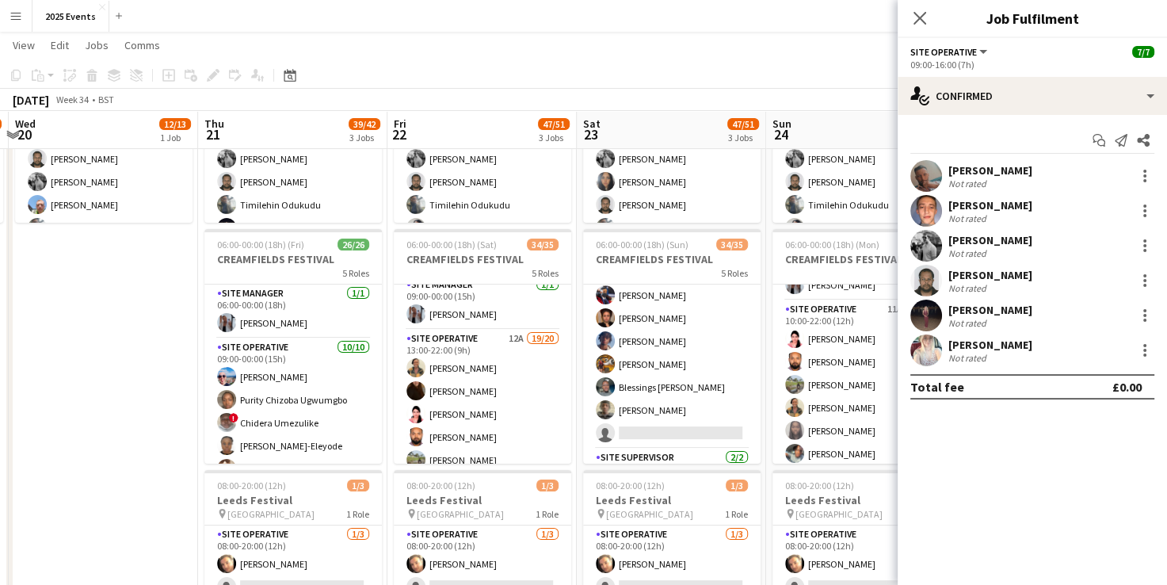
click at [926, 170] on app-user-avatar at bounding box center [927, 176] width 32 height 32
click at [925, 176] on app-user-avatar at bounding box center [927, 176] width 32 height 32
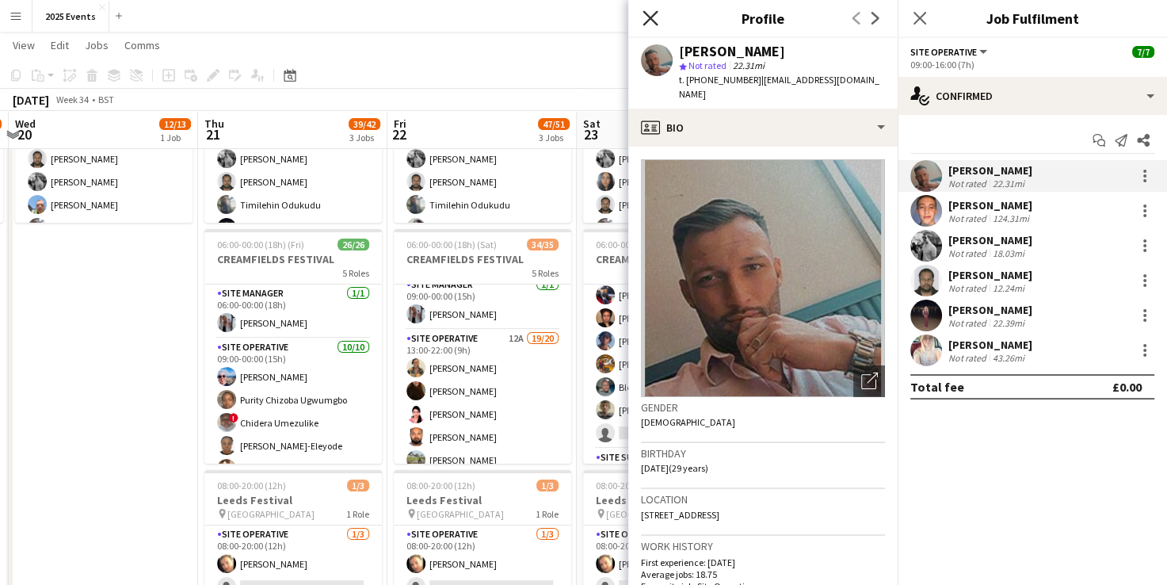
click at [650, 13] on icon "Close pop-in" at bounding box center [650, 17] width 15 height 15
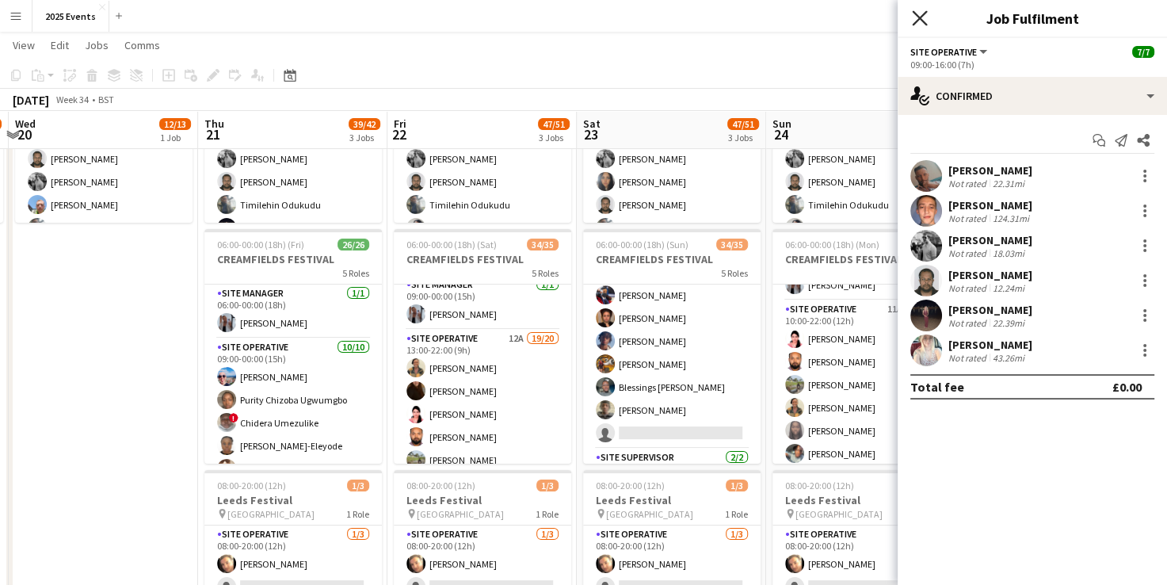
click at [919, 14] on icon "Close pop-in" at bounding box center [919, 17] width 15 height 15
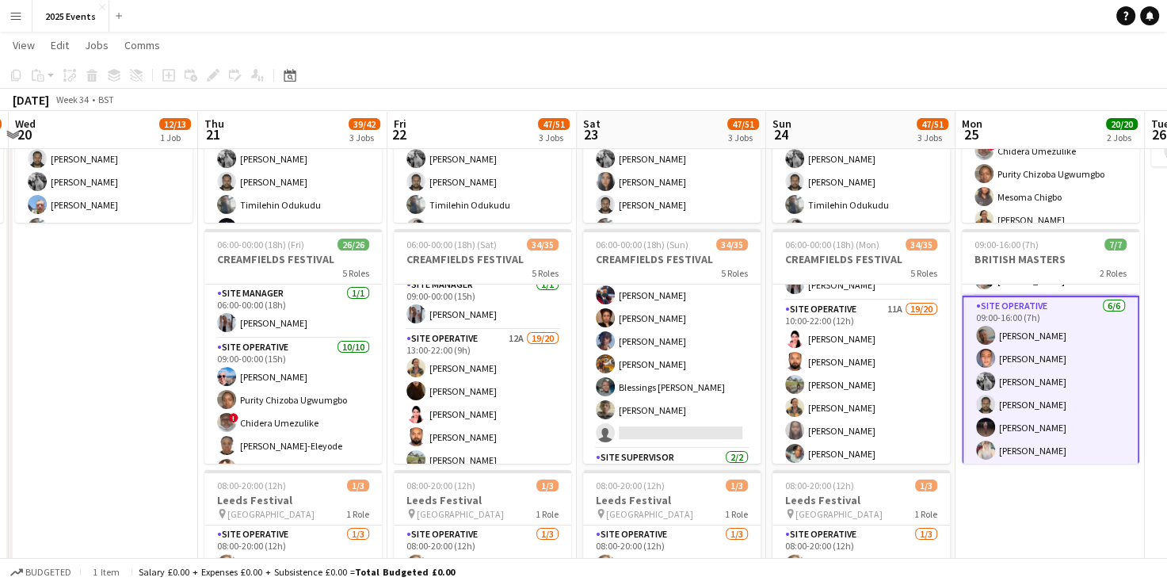
click at [915, 63] on app-toolbar "Copy Paste Paste Ctrl+V Paste with crew Ctrl+Shift+V Paste linked Job [GEOGRAPH…" at bounding box center [583, 75] width 1167 height 27
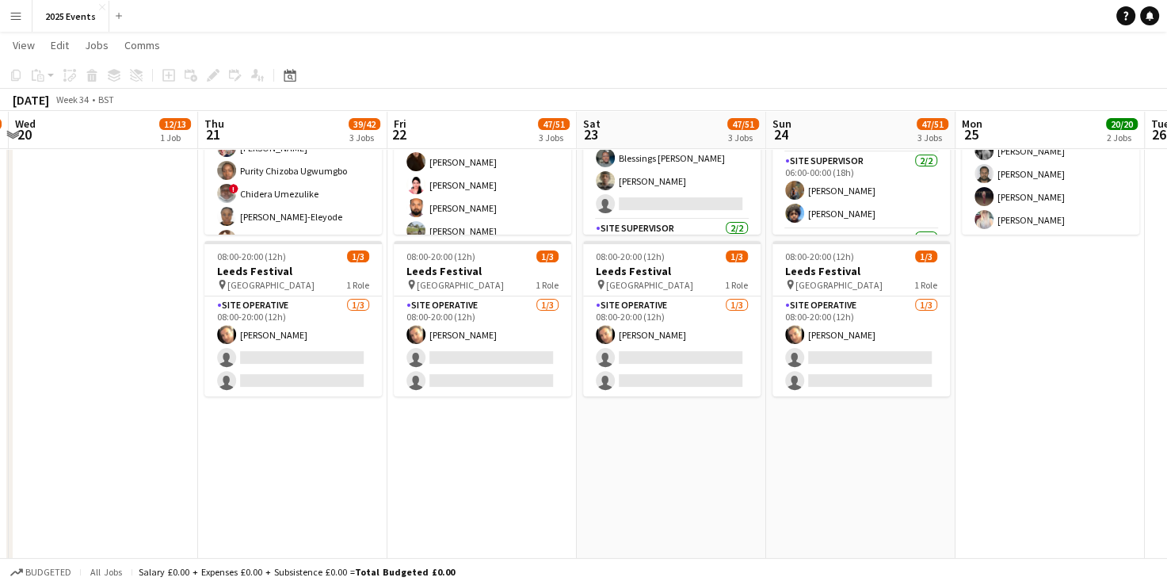
scroll to position [488, 0]
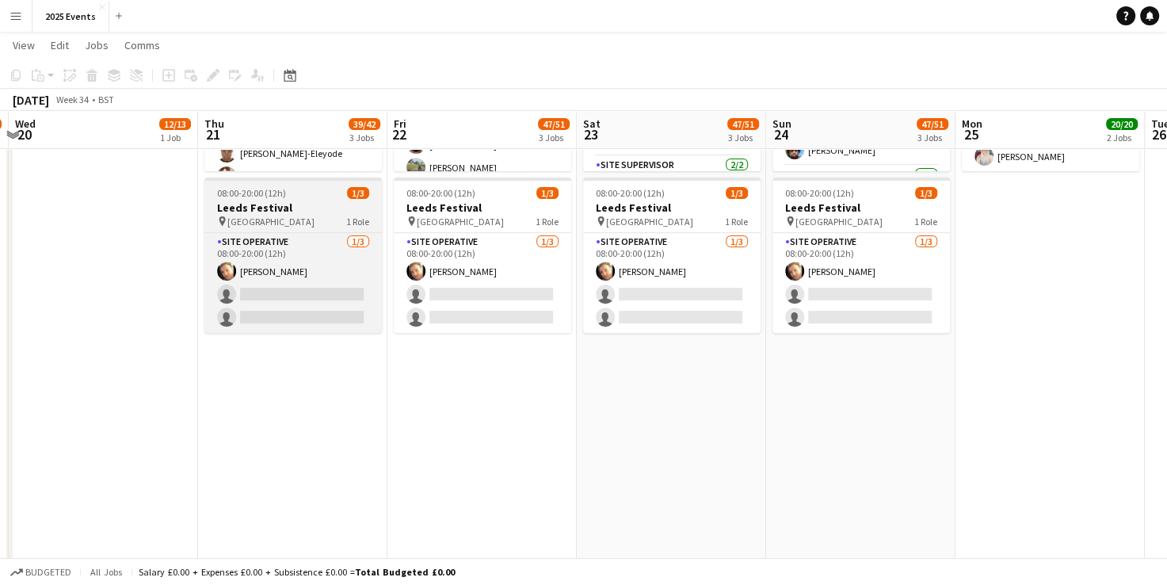
click at [300, 206] on h3 "Leeds Festival" at bounding box center [293, 208] width 178 height 14
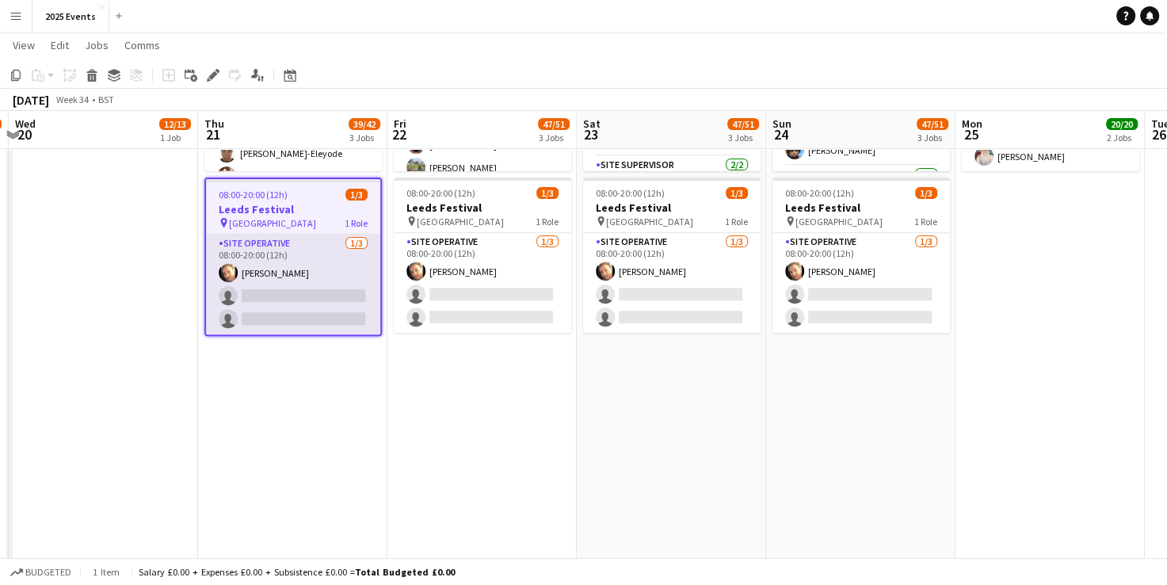
click at [307, 258] on app-card-role "Site Operative [DATE] 08:00-20:00 (12h) [PERSON_NAME] single-neutral-actions si…" at bounding box center [293, 285] width 174 height 100
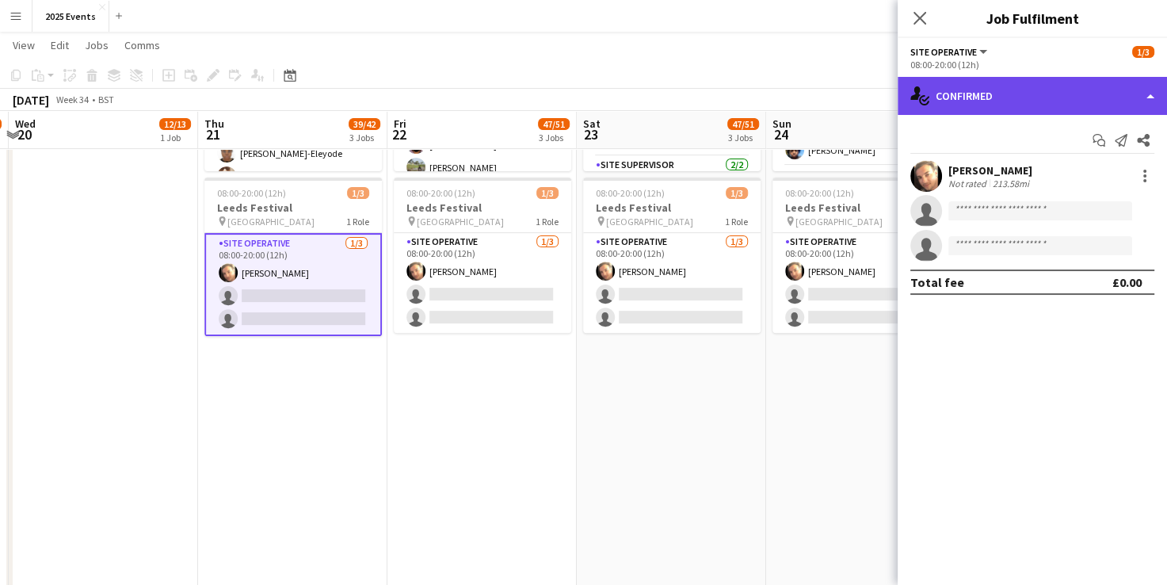
click at [1119, 97] on div "single-neutral-actions-check-2 Confirmed" at bounding box center [1032, 96] width 269 height 38
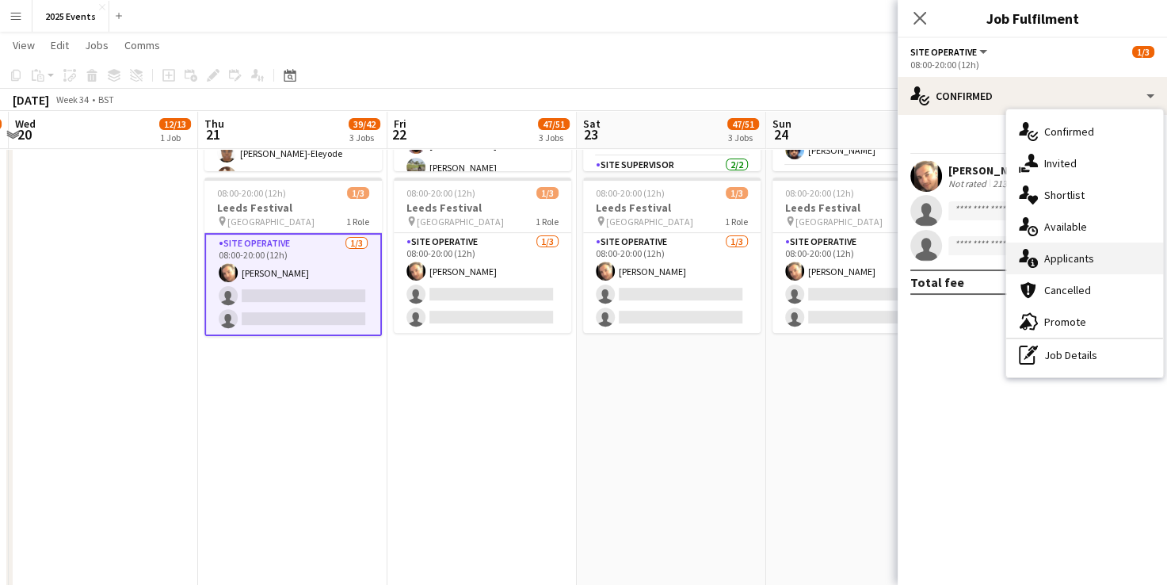
click at [1083, 252] on div "single-neutral-actions-information Applicants" at bounding box center [1085, 259] width 157 height 32
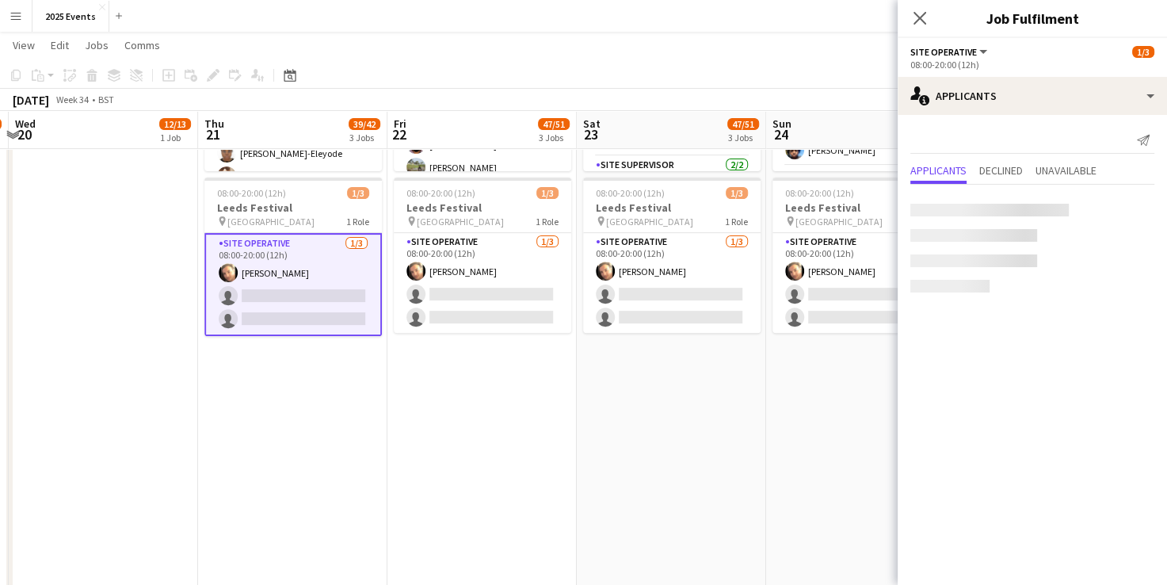
click at [713, 382] on app-date-cell "06:00-19:00 (13h) 12/13 BRITISH MASTERS 3 Roles Site Manager [DATE] 06:00-19:00…" at bounding box center [671, 459] width 189 height 1541
